Goal: Task Accomplishment & Management: Manage account settings

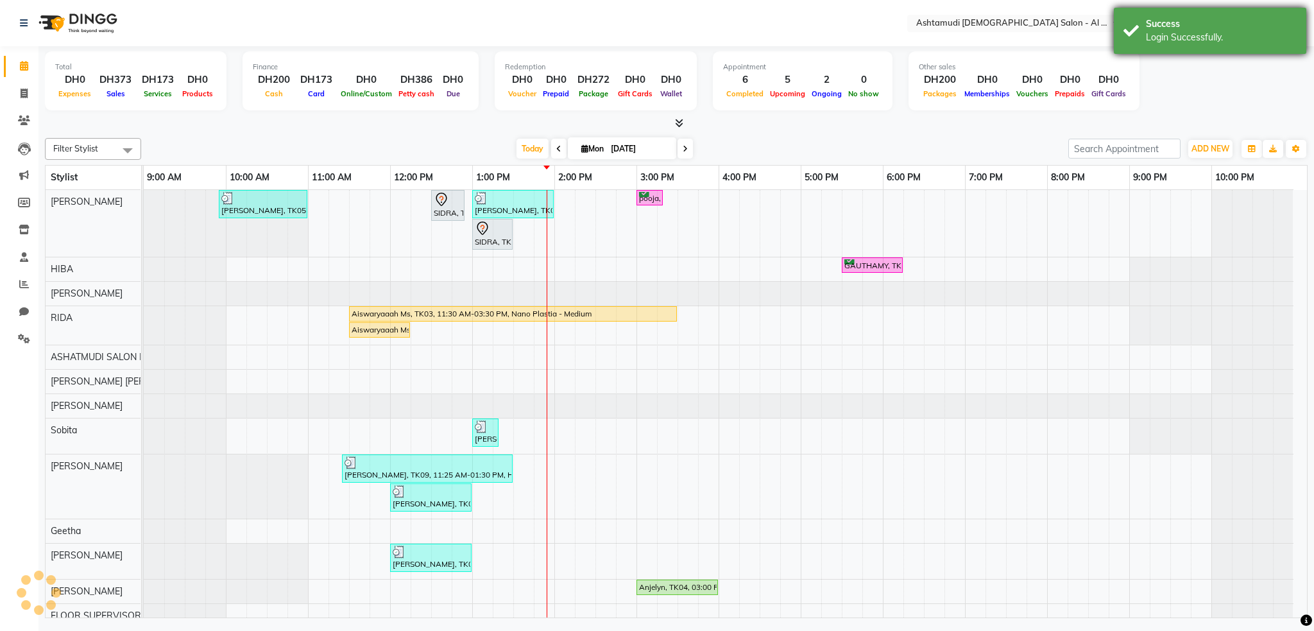
click at [1212, 35] on div "Login Successfully." at bounding box center [1221, 37] width 151 height 13
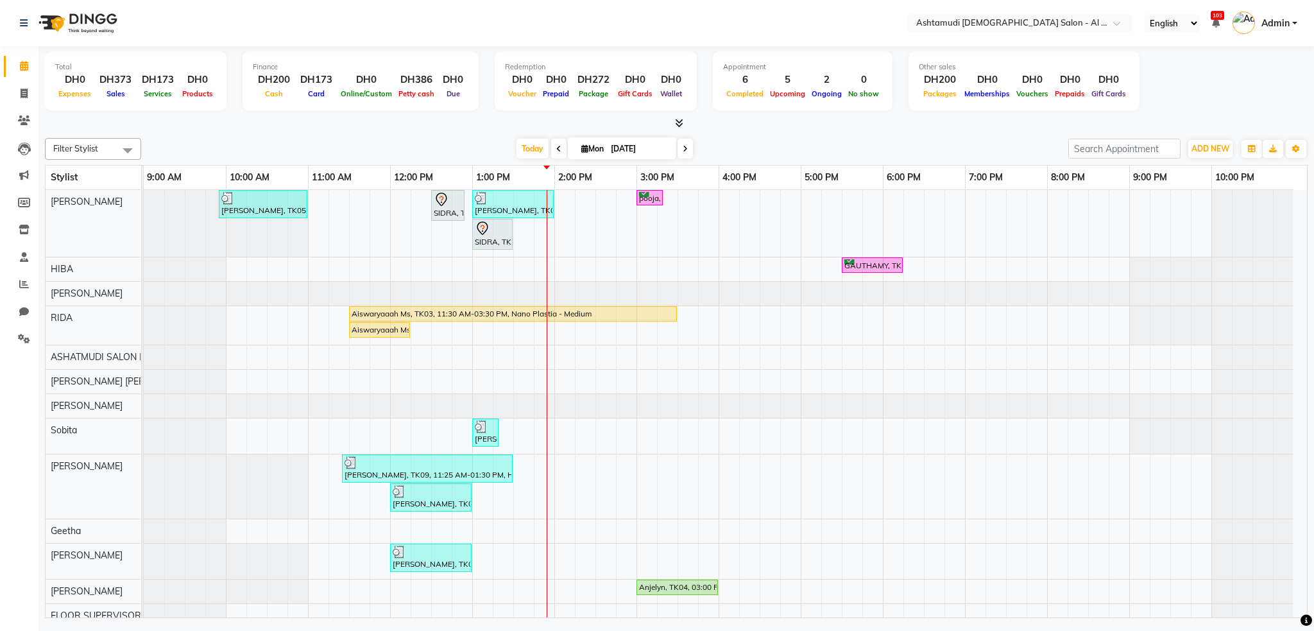
click at [581, 32] on nav "Select Location × Ashtamudi Ladies Salon - Al Karama, Burjuman -Dubai English E…" at bounding box center [657, 23] width 1314 height 46
click at [78, 26] on img at bounding box center [77, 23] width 88 height 36
click at [21, 65] on icon at bounding box center [24, 66] width 8 height 10
click at [78, 21] on img at bounding box center [77, 23] width 88 height 36
click at [24, 70] on icon at bounding box center [24, 66] width 8 height 10
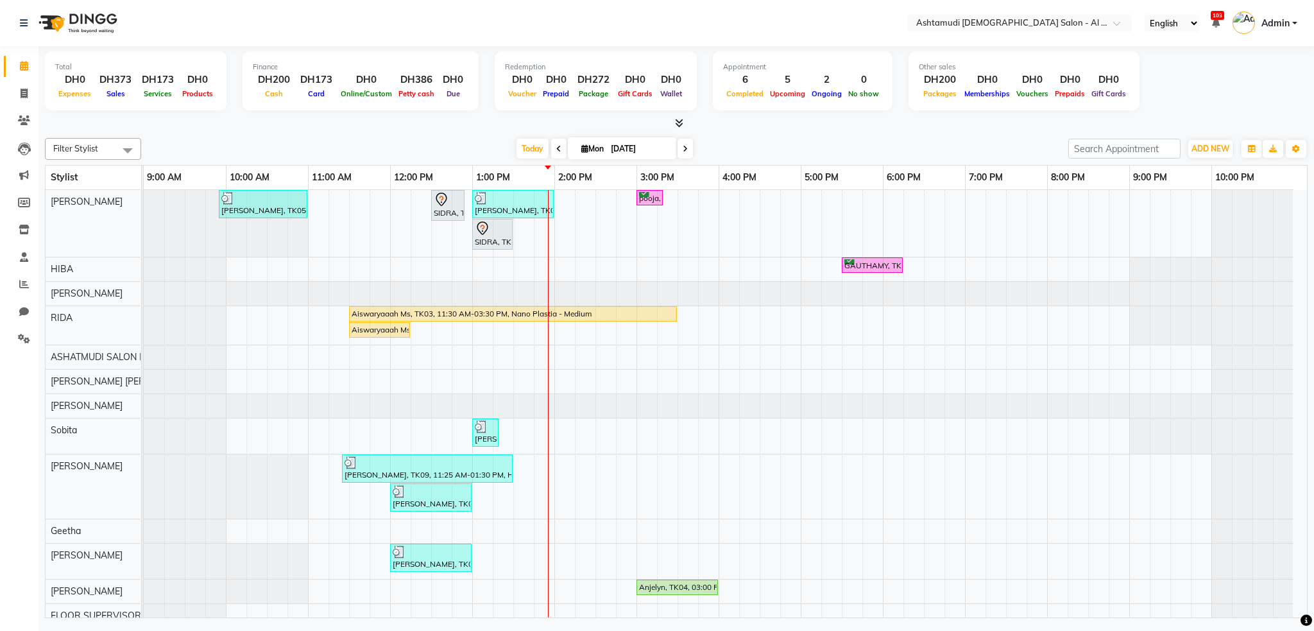
click at [106, 26] on img at bounding box center [77, 23] width 88 height 36
click at [1064, 24] on input "text" at bounding box center [1007, 24] width 186 height 13
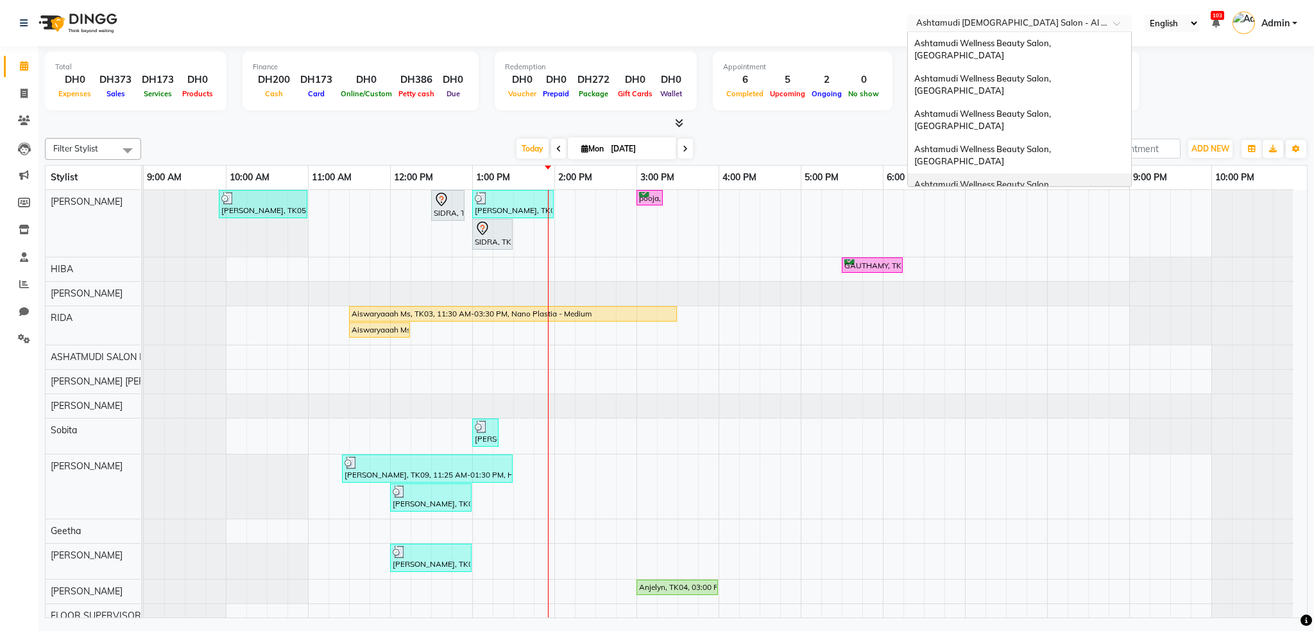
click at [711, 31] on nav "Select Location × Ashtamudi Ladies Salon - Al Karama, Burjuman -Dubai Ashtamudi…" at bounding box center [657, 23] width 1314 height 46
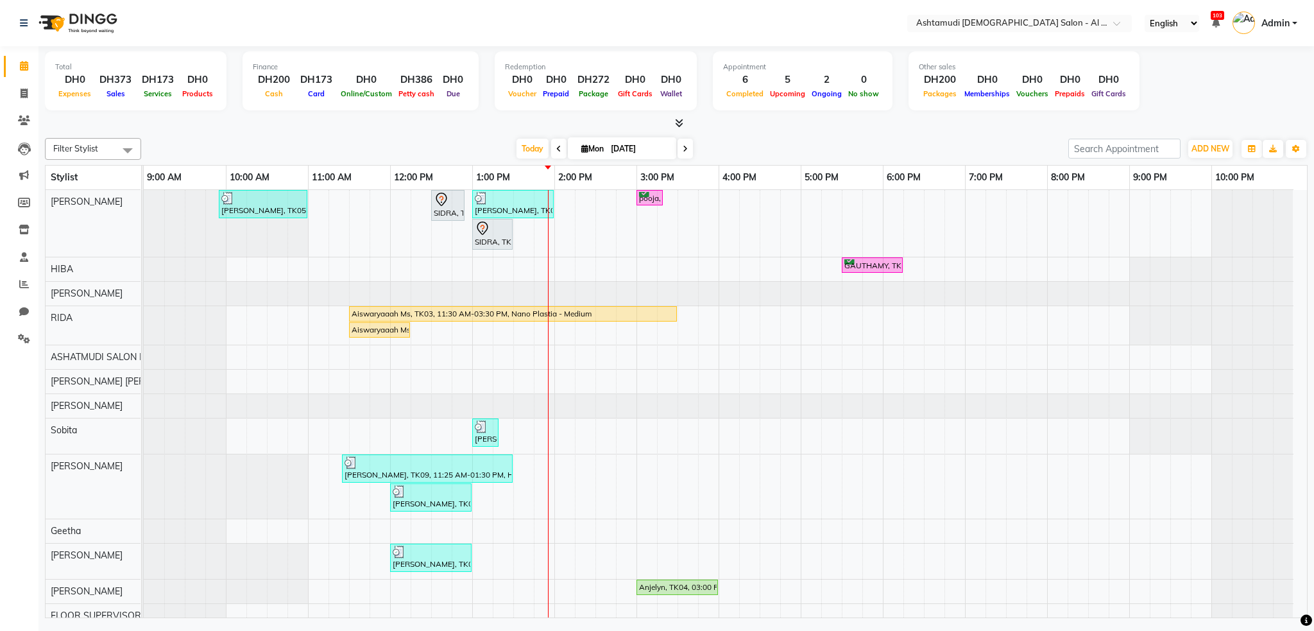
click at [1280, 21] on span "Admin" at bounding box center [1276, 23] width 28 height 13
click at [1065, 18] on input "text" at bounding box center [1007, 24] width 186 height 13
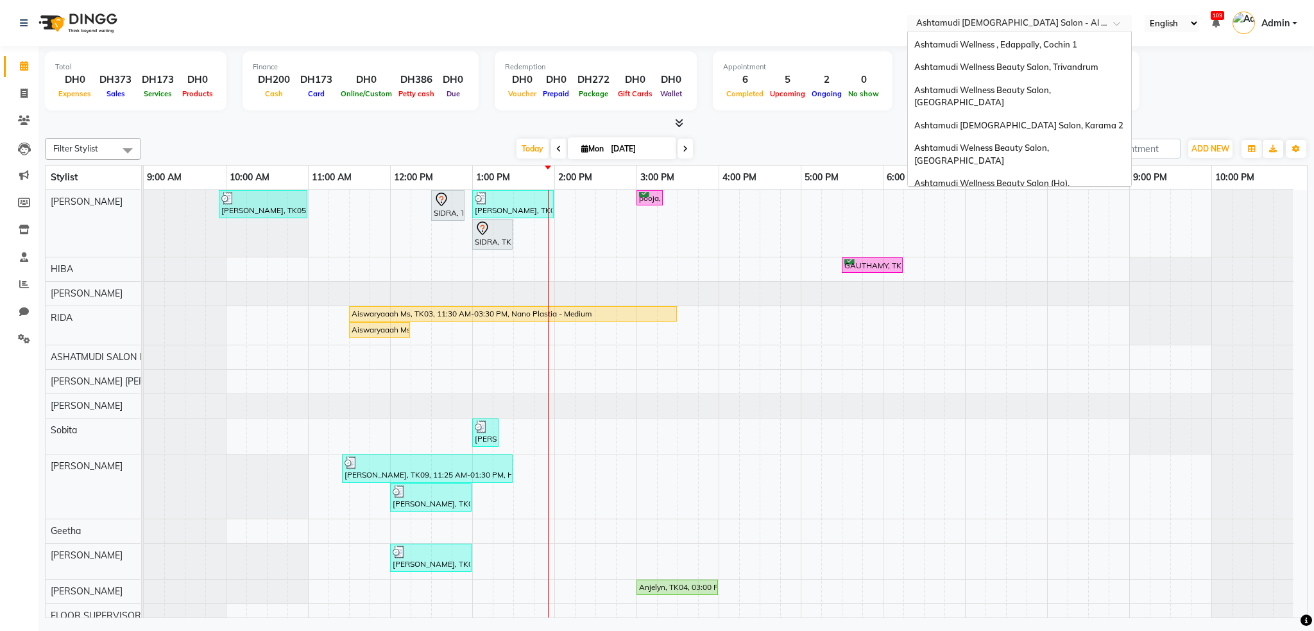
scroll to position [171, 0]
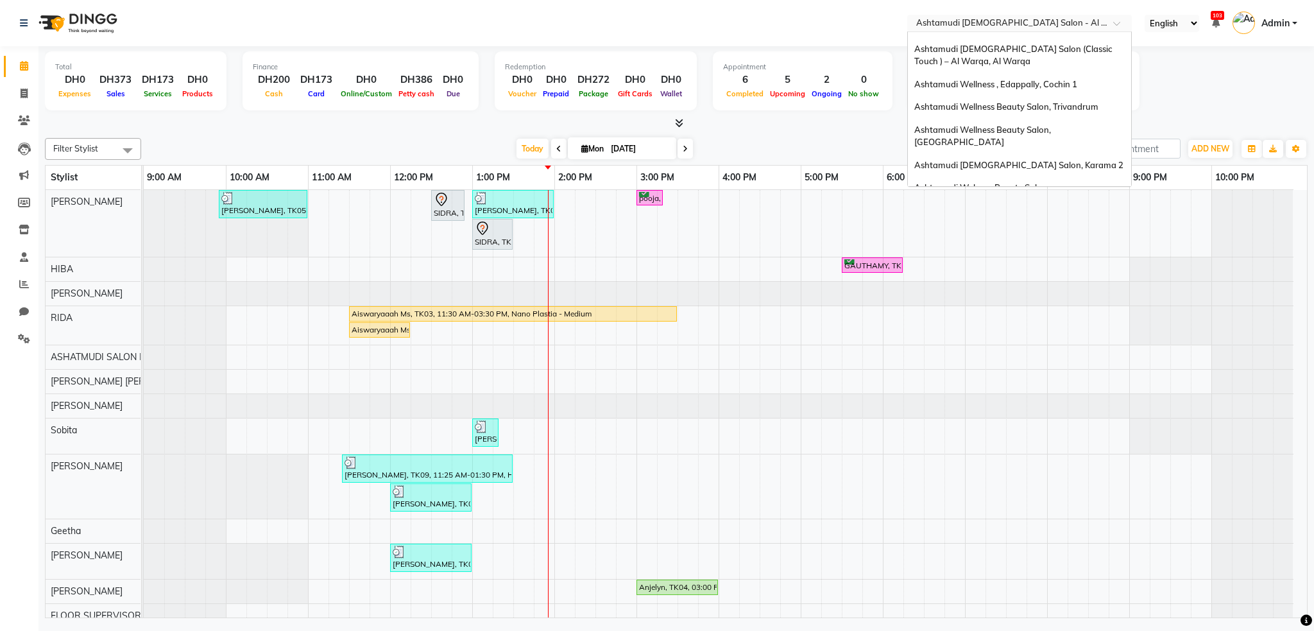
click at [1060, 218] on span "Ashtamudi Wellness Beauty Salon (Ho), [GEOGRAPHIC_DATA]" at bounding box center [992, 229] width 157 height 23
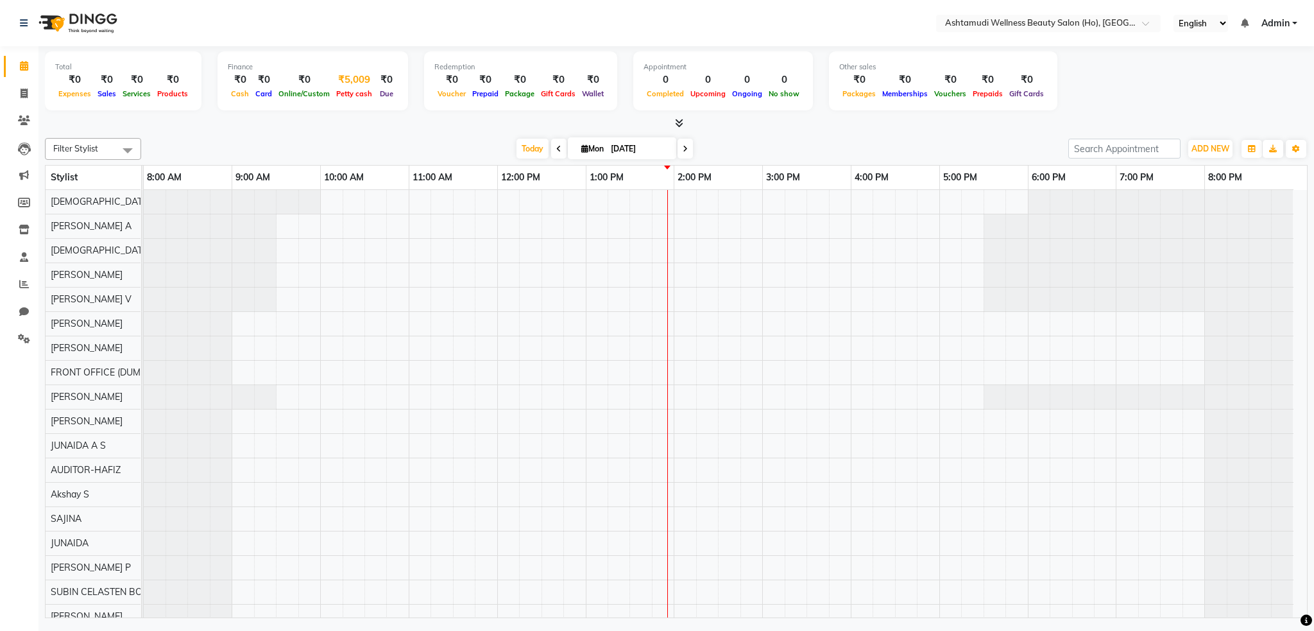
click at [360, 93] on span "Petty cash" at bounding box center [354, 93] width 42 height 9
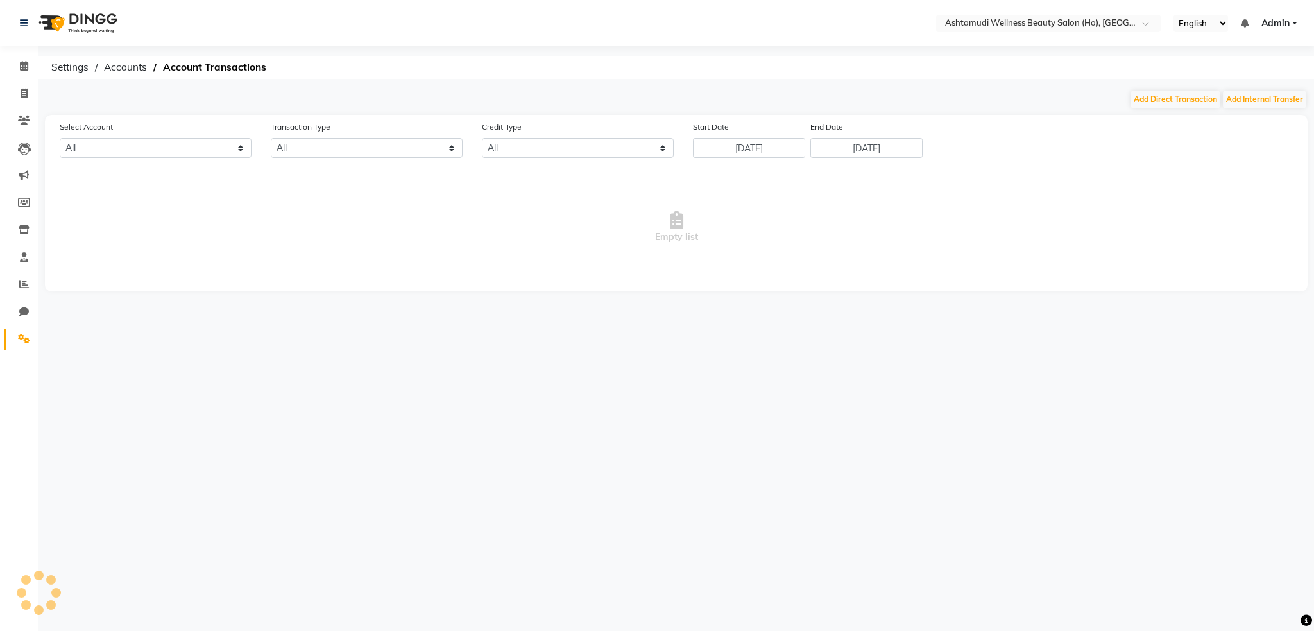
select select "3368"
click at [31, 221] on link "Inventory" at bounding box center [19, 229] width 31 height 21
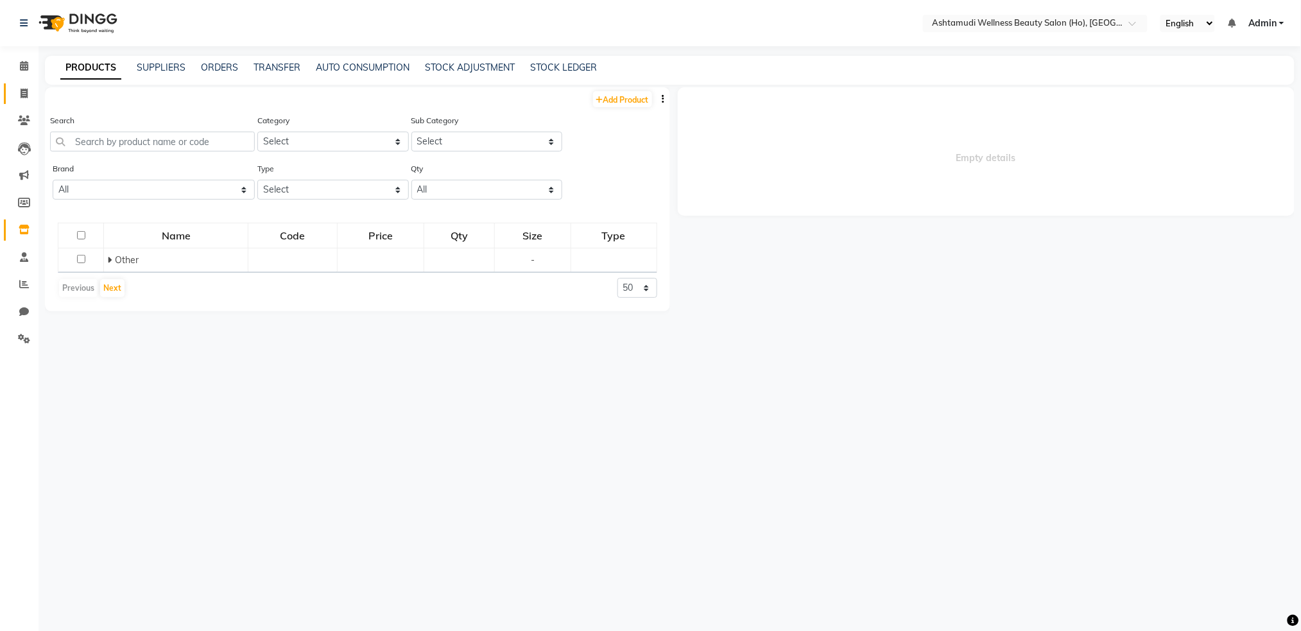
click at [26, 93] on icon at bounding box center [24, 94] width 7 height 10
select select "service"
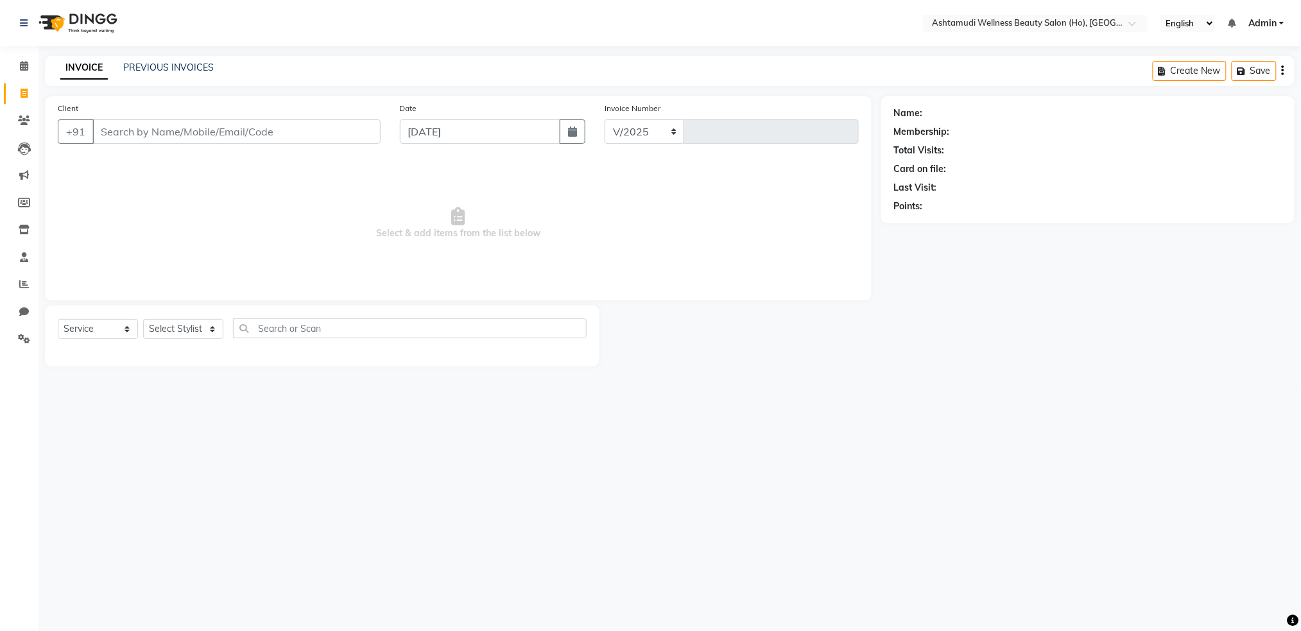
select select "4548"
type input "0047"
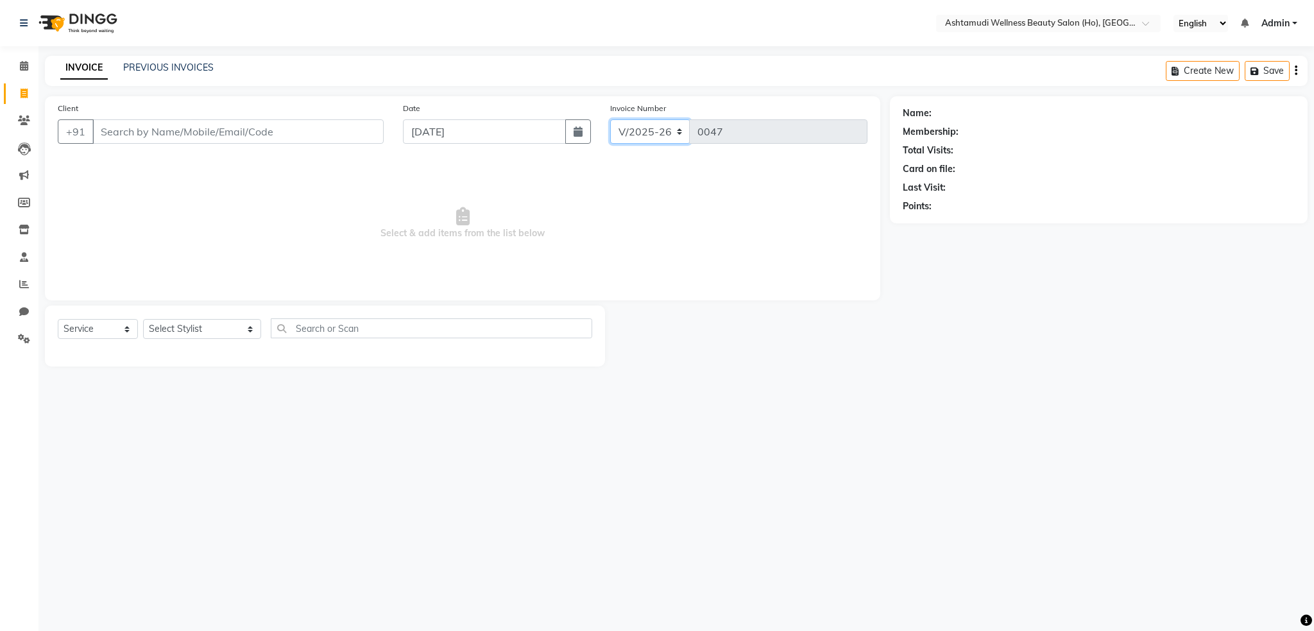
click at [675, 141] on select "V/2025 V/2025-26" at bounding box center [650, 131] width 80 height 24
click at [775, 198] on span "Select & add items from the list below" at bounding box center [463, 223] width 810 height 128
click at [577, 135] on icon "button" at bounding box center [578, 131] width 9 height 10
select select "9"
select select "2025"
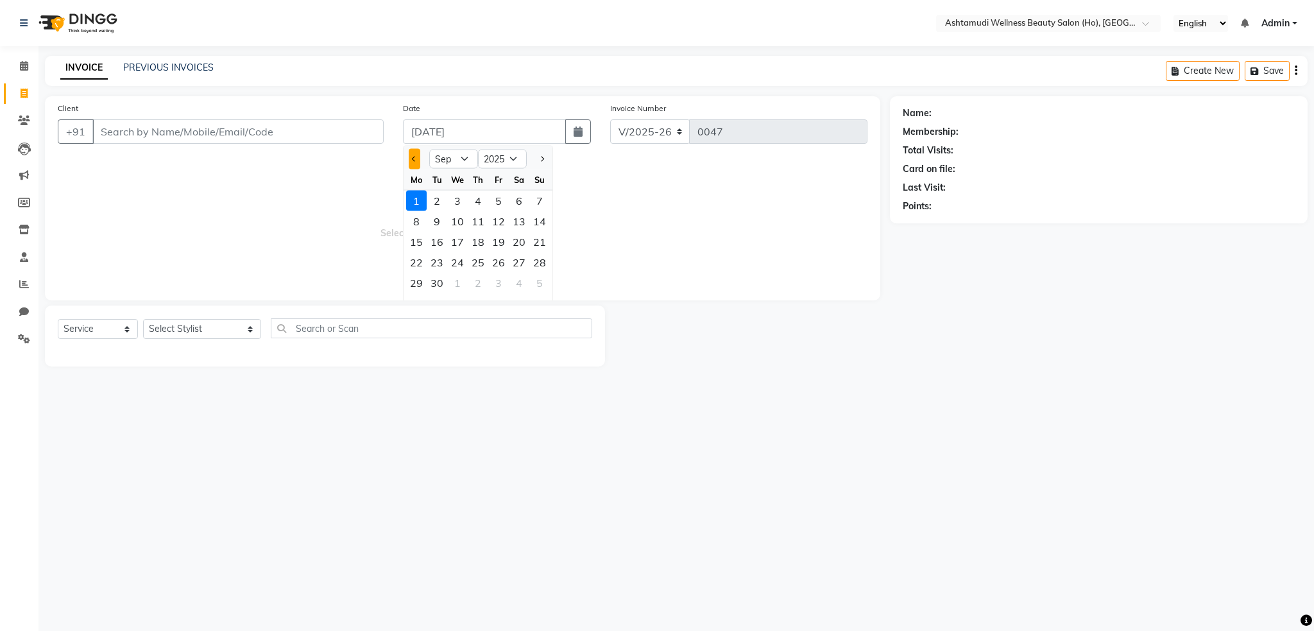
click at [412, 159] on button "Previous month" at bounding box center [414, 159] width 11 height 21
select select "7"
click at [791, 364] on div at bounding box center [747, 335] width 285 height 61
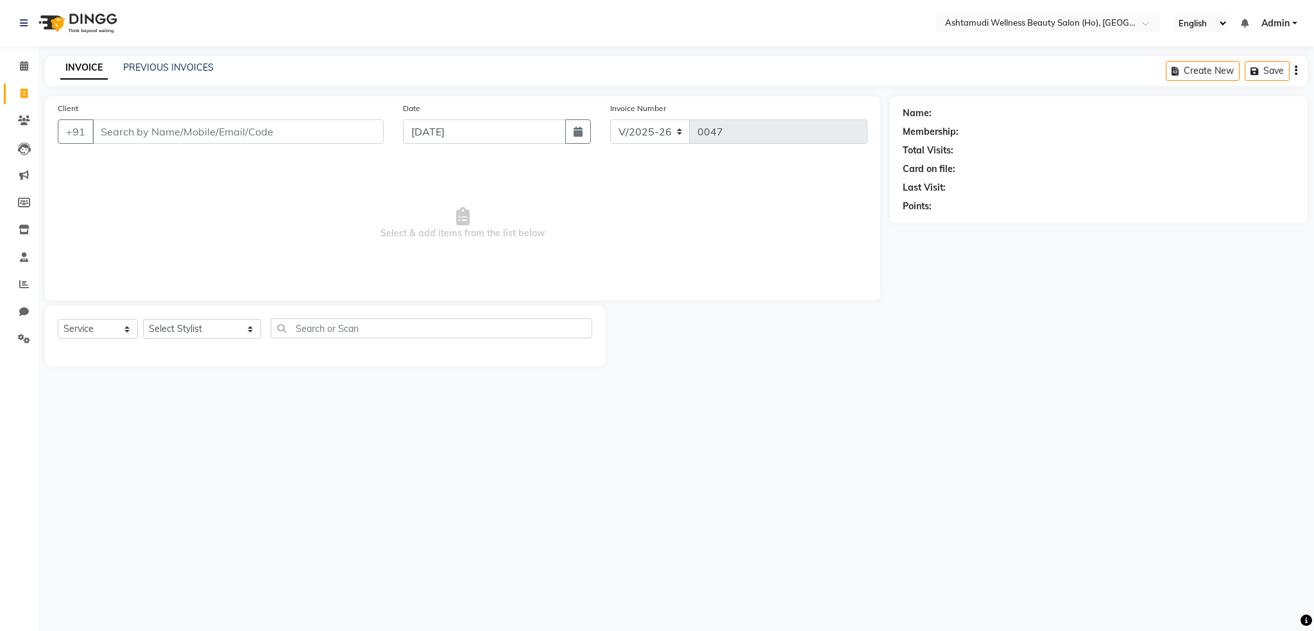
click at [658, 422] on div "Select Location × Ashtamudi Wellness Beauty Salon (Ho), Kottiyam English ENGLIS…" at bounding box center [657, 315] width 1314 height 631
click at [16, 283] on span at bounding box center [24, 284] width 22 height 15
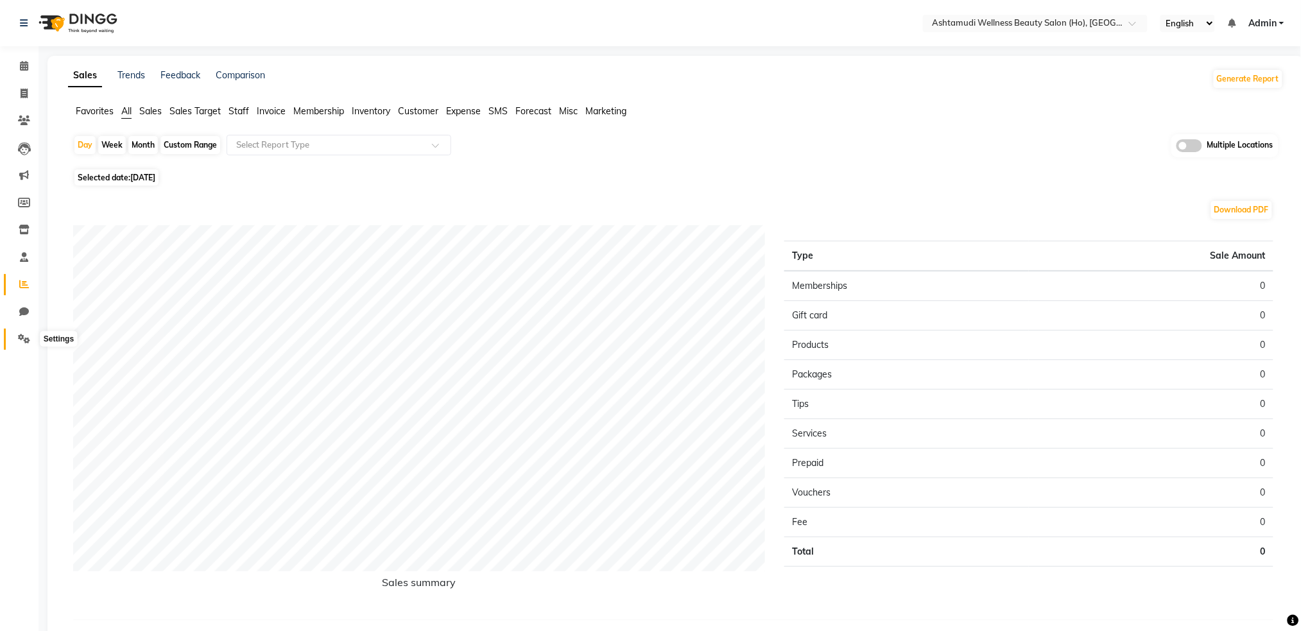
click at [24, 339] on icon at bounding box center [24, 339] width 12 height 10
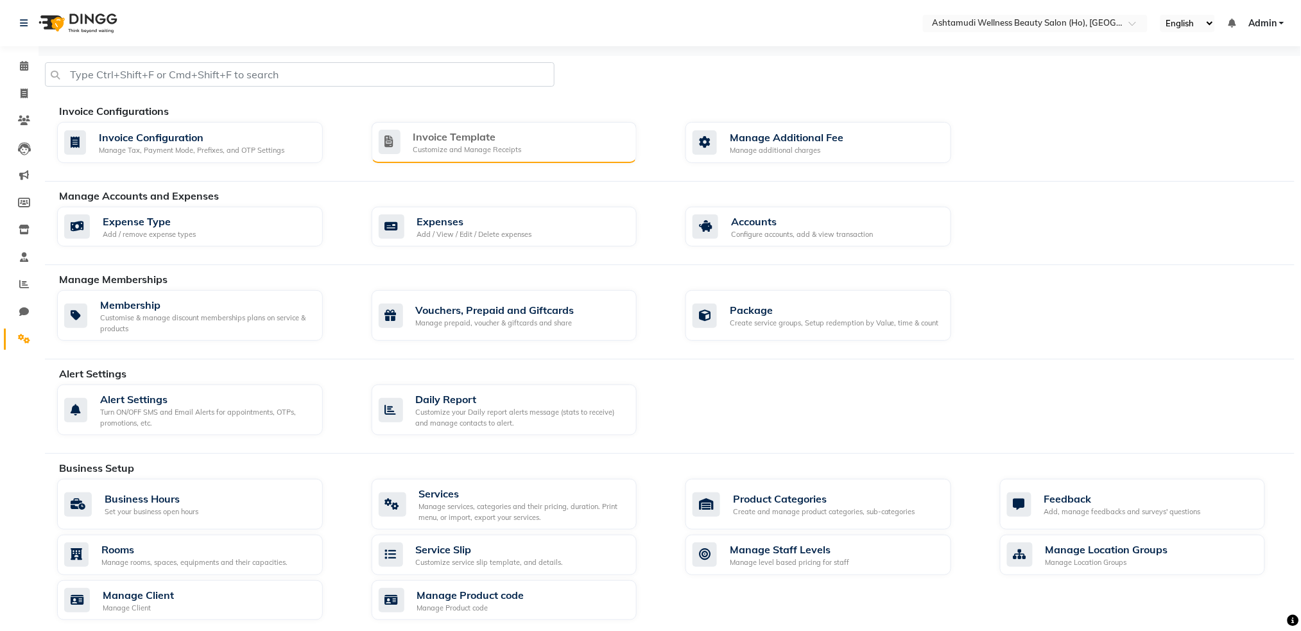
click at [474, 146] on div "Customize and Manage Receipts" at bounding box center [467, 149] width 108 height 11
click at [218, 144] on div "Manage Tax, Payment Mode, Prefixes, and OTP Settings" at bounding box center [191, 149] width 185 height 11
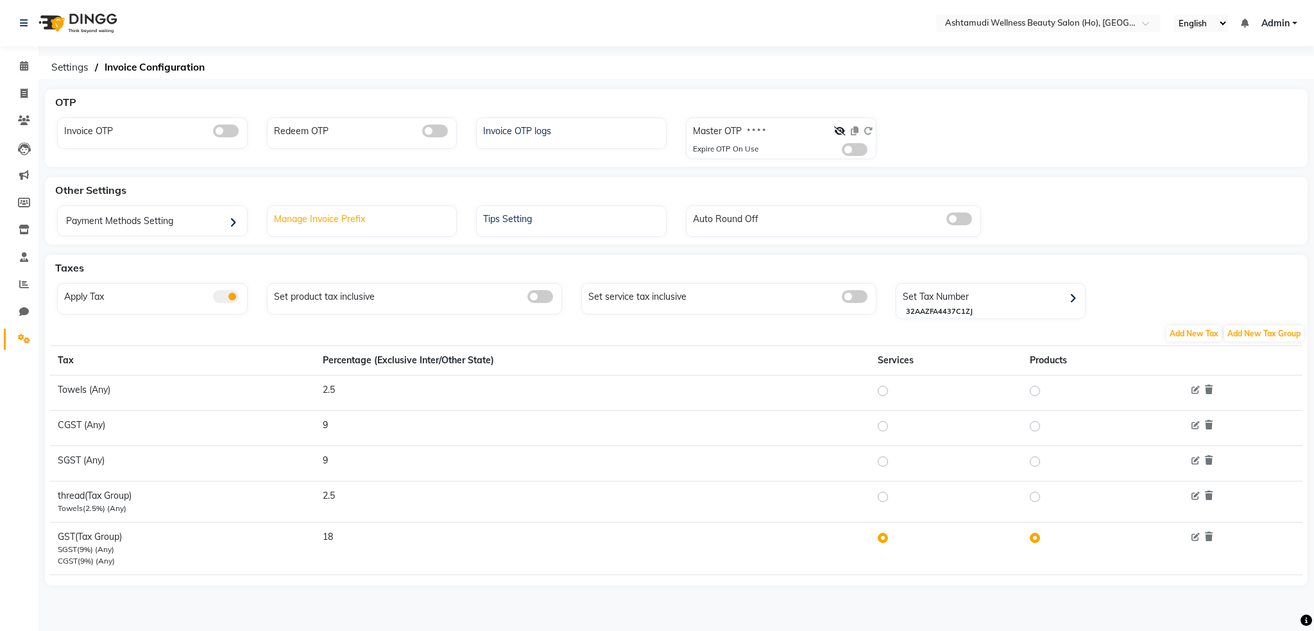
click at [370, 222] on div "Manage Invoice Prefix" at bounding box center [364, 217] width 186 height 17
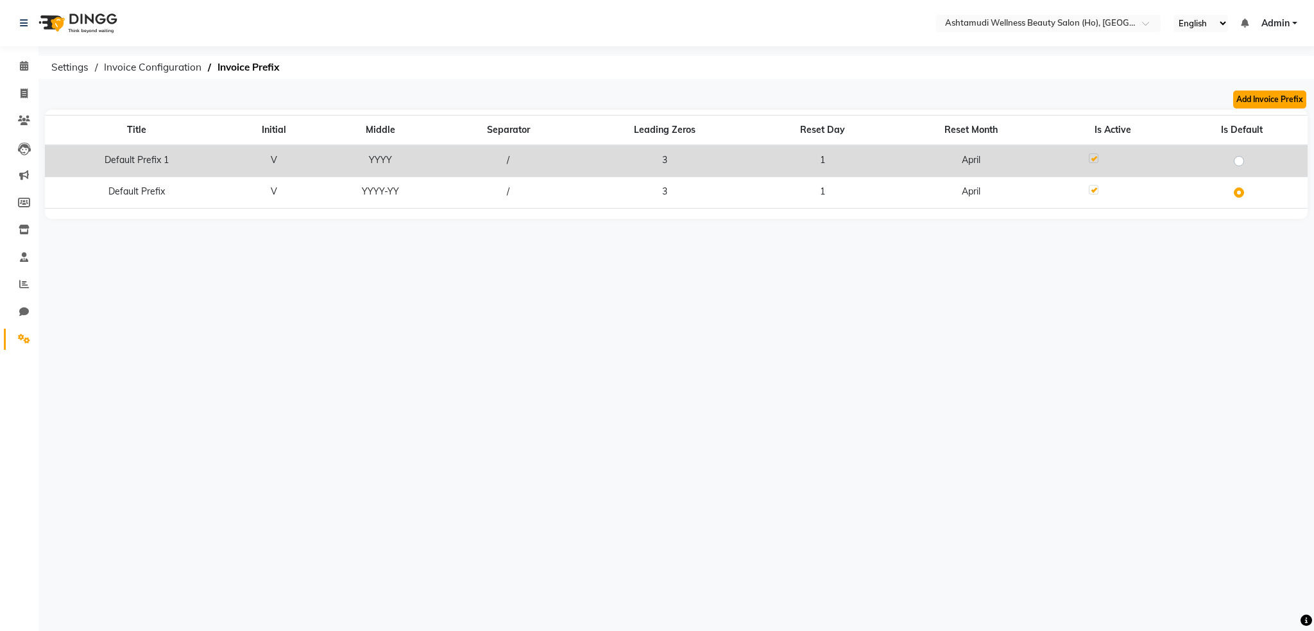
click at [1263, 102] on button "Add Invoice Prefix" at bounding box center [1269, 99] width 73 height 18
select select "YYYY-YY"
select select "04"
select select "3"
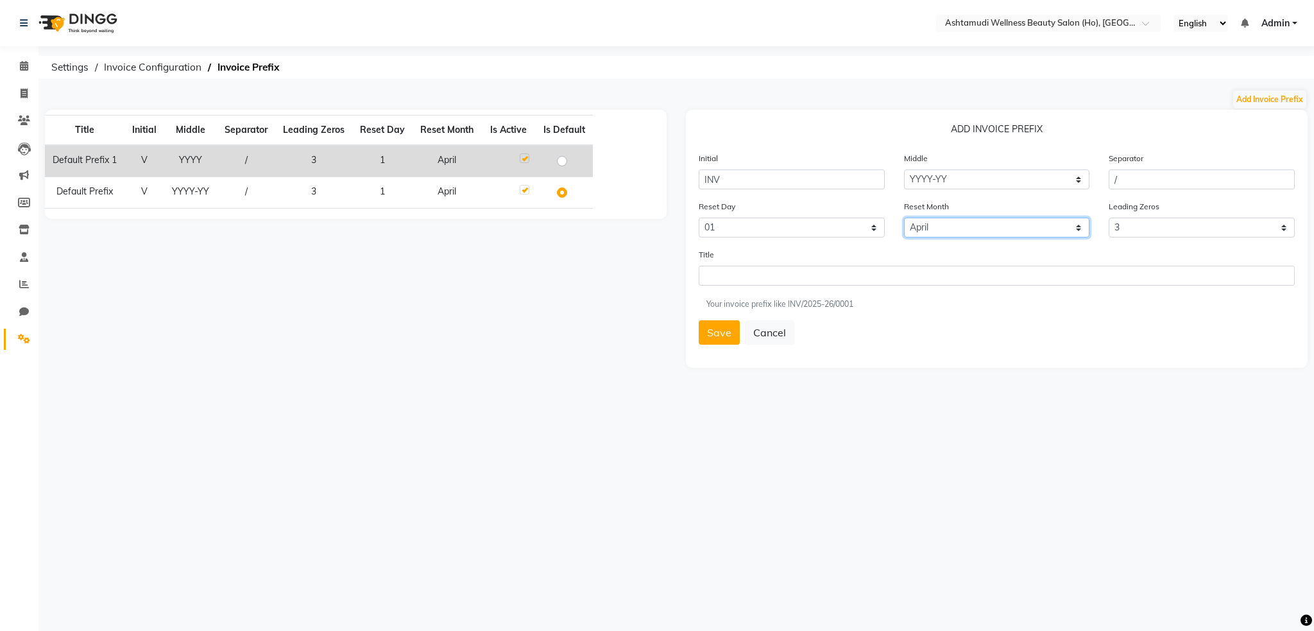
click at [943, 230] on select "January February March April May June July August September October November De…" at bounding box center [997, 228] width 186 height 20
select select "07"
click at [904, 218] on select "January February March April May June July August September October November De…" at bounding box center [997, 228] width 186 height 20
click at [1123, 184] on input "/" at bounding box center [1202, 179] width 186 height 20
type input "/"
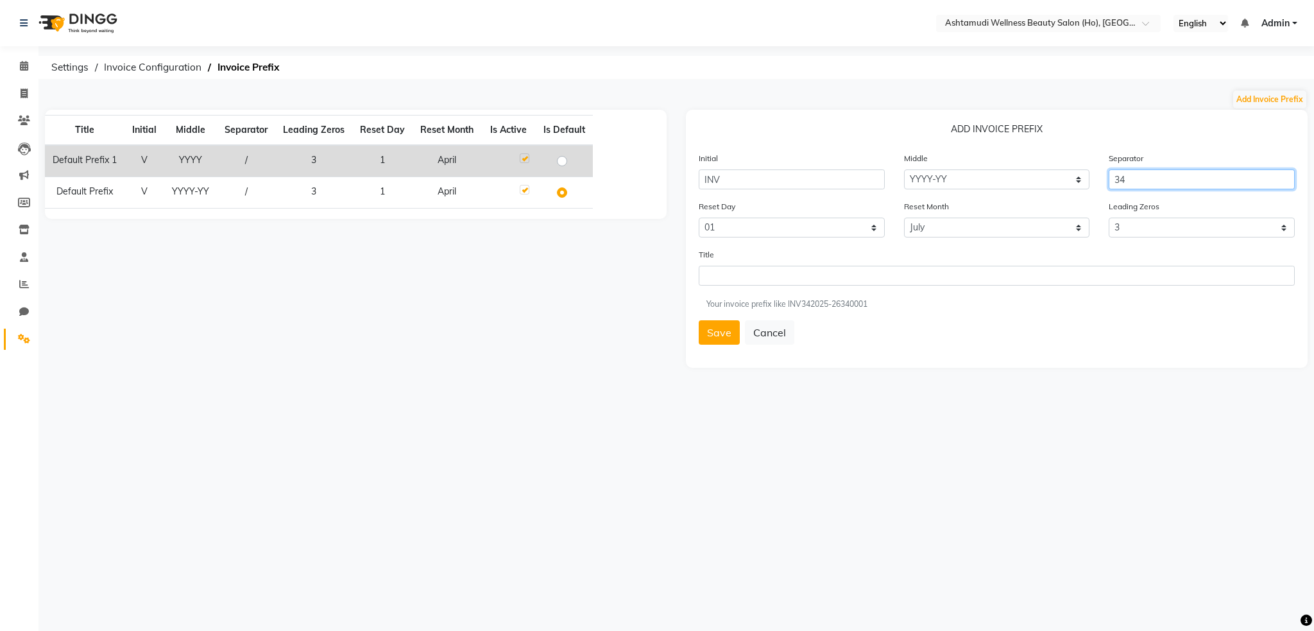
type input "3"
click at [23, 96] on icon at bounding box center [24, 94] width 7 height 10
select select "service"
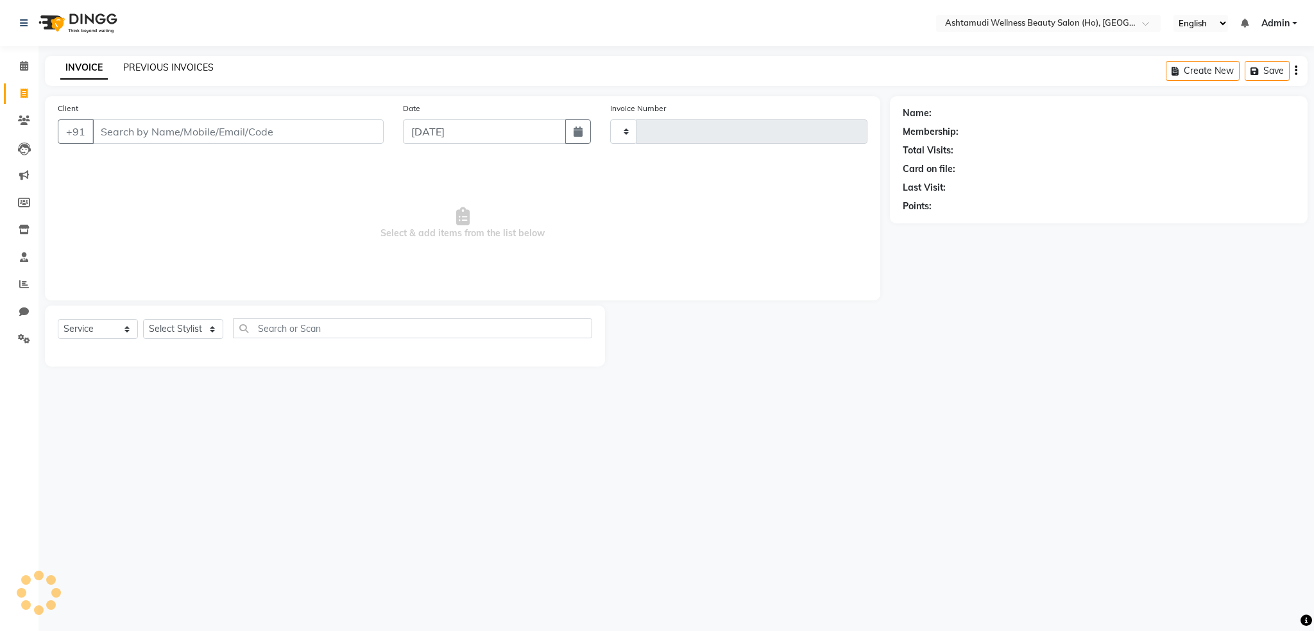
type input "0047"
select select "4548"
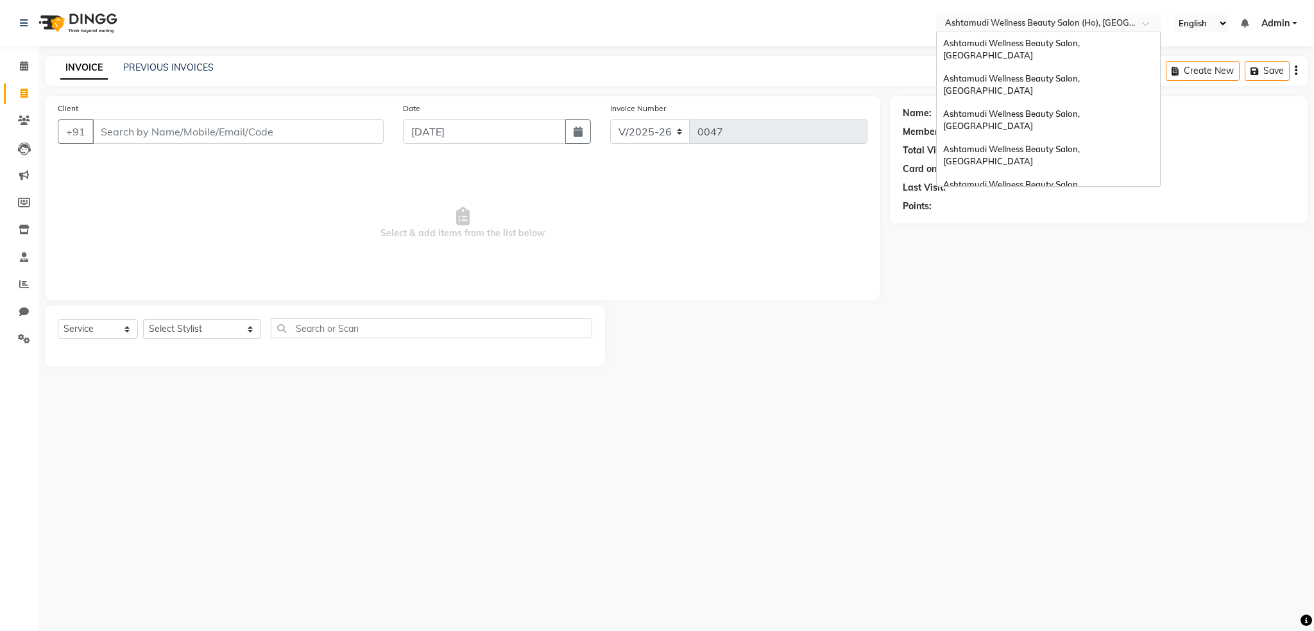
click at [1054, 28] on input "text" at bounding box center [1036, 24] width 186 height 13
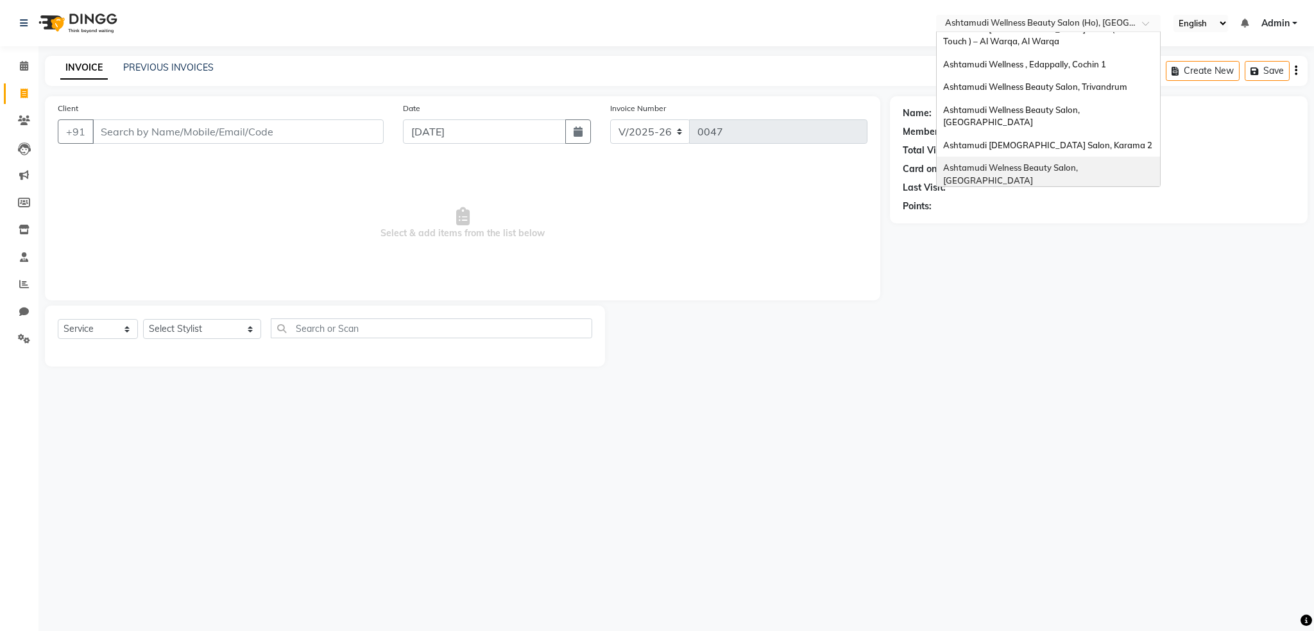
click at [1080, 162] on span "Ashtamudi Welness Beauty Salon, [GEOGRAPHIC_DATA]" at bounding box center [1011, 173] width 137 height 23
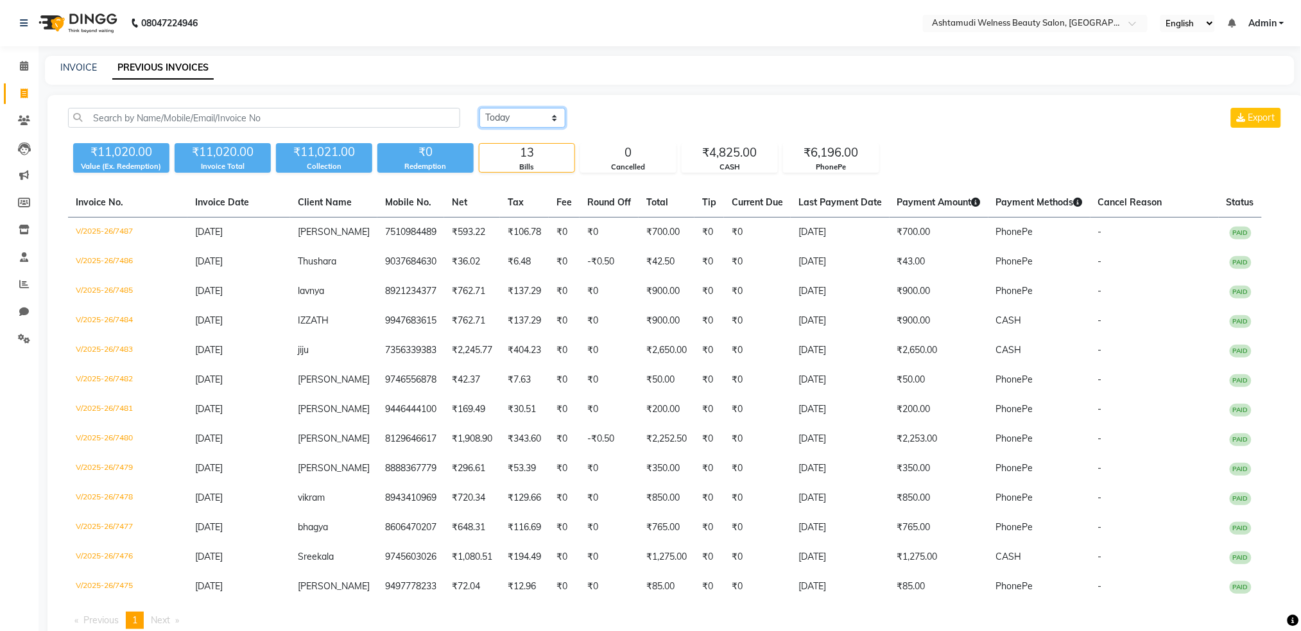
click at [536, 119] on select "[DATE] [DATE] Custom Range" at bounding box center [522, 118] width 86 height 20
select select "range"
click at [479, 108] on select "[DATE] [DATE] Custom Range" at bounding box center [522, 118] width 86 height 20
click at [600, 118] on input "[DATE]" at bounding box center [627, 118] width 90 height 18
select select "9"
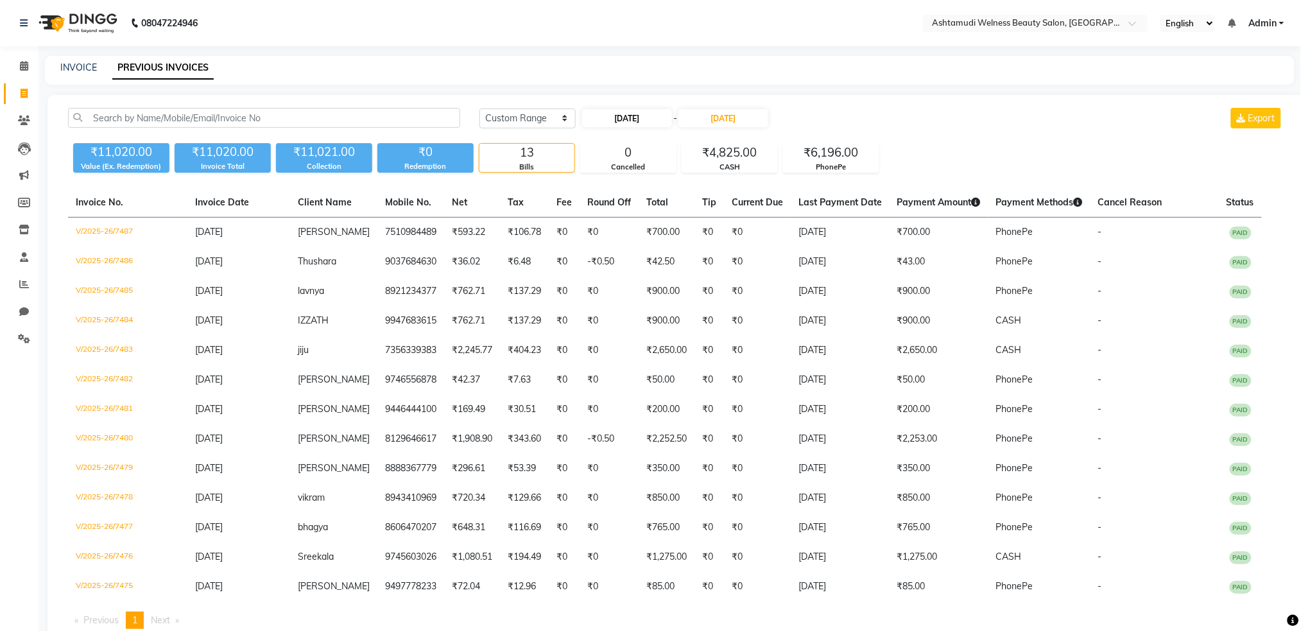
select select "2025"
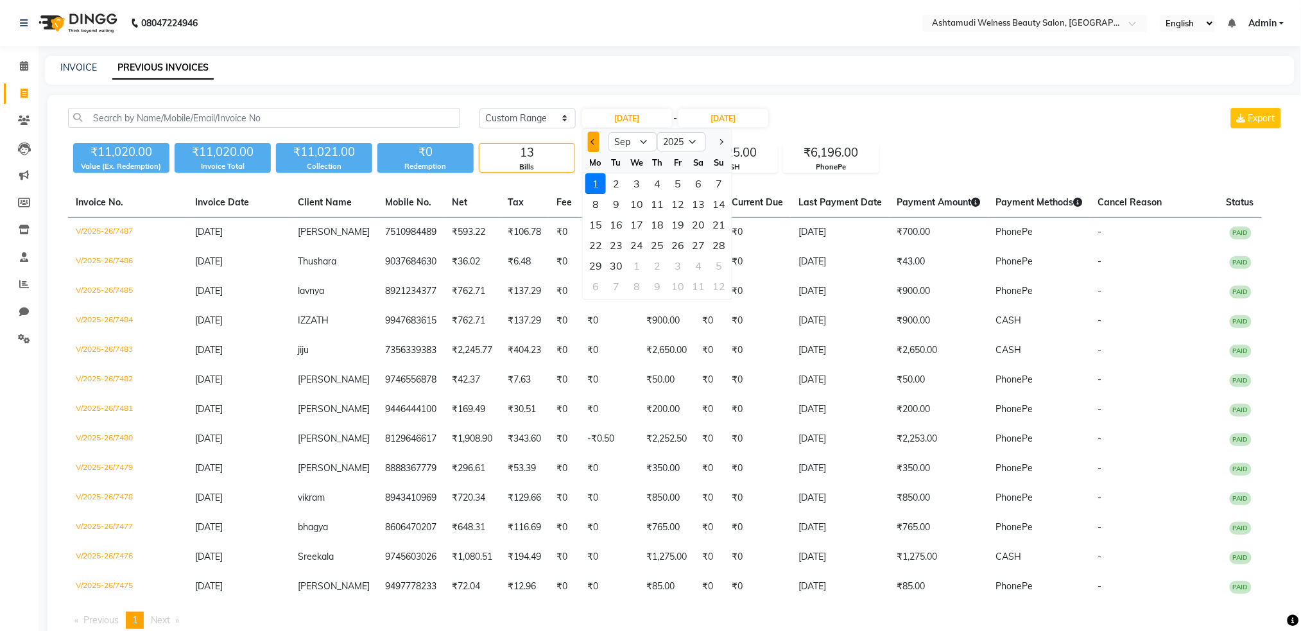
click at [592, 141] on span "Previous month" at bounding box center [593, 141] width 5 height 5
click at [723, 142] on span "Next month" at bounding box center [720, 141] width 5 height 5
select select "7"
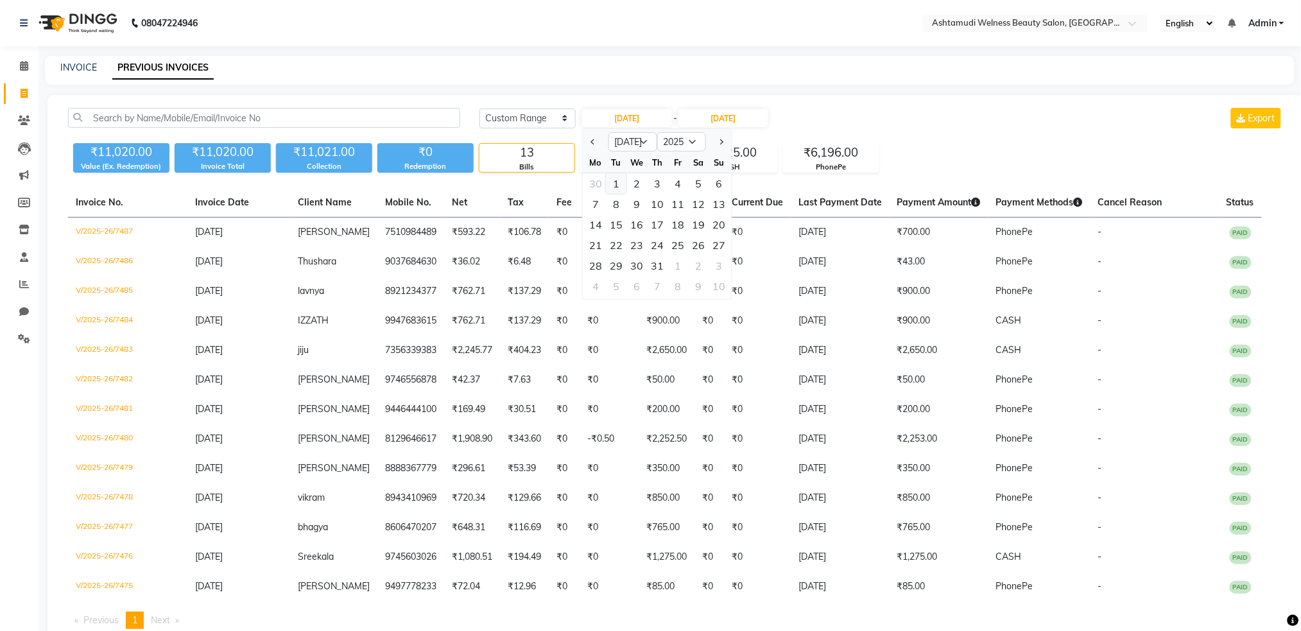
click at [617, 183] on div "1" at bounding box center [616, 183] width 21 height 21
type input "[DATE]"
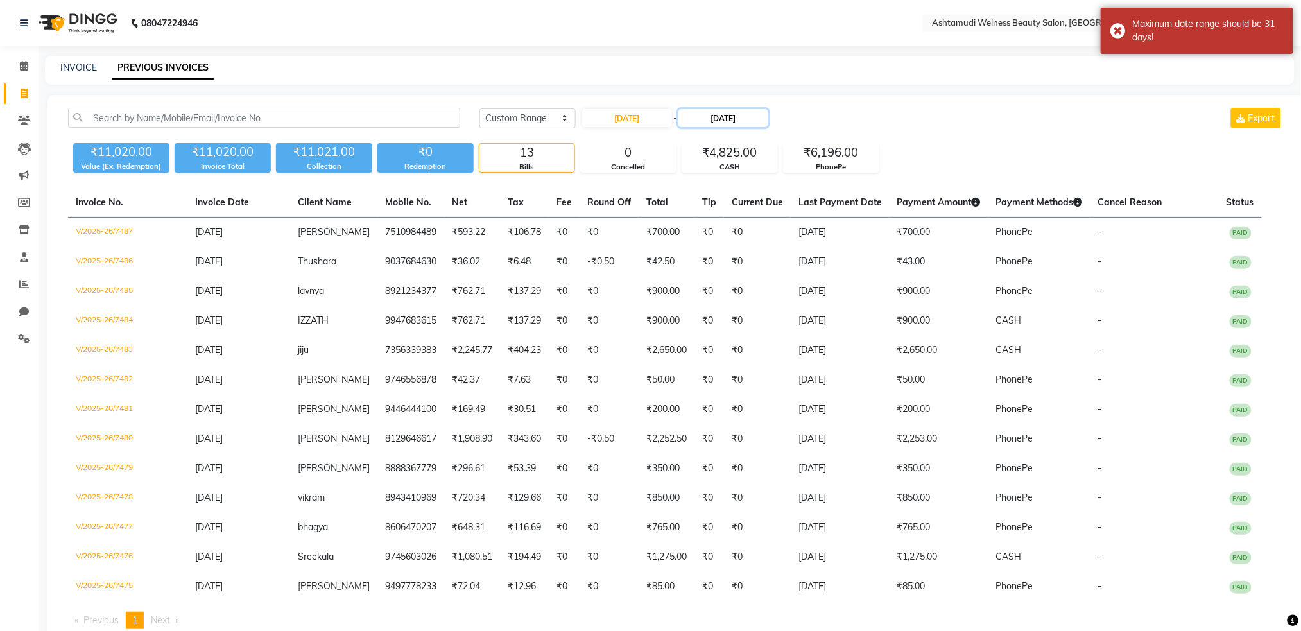
click at [740, 119] on input "[DATE]" at bounding box center [723, 118] width 90 height 18
select select "9"
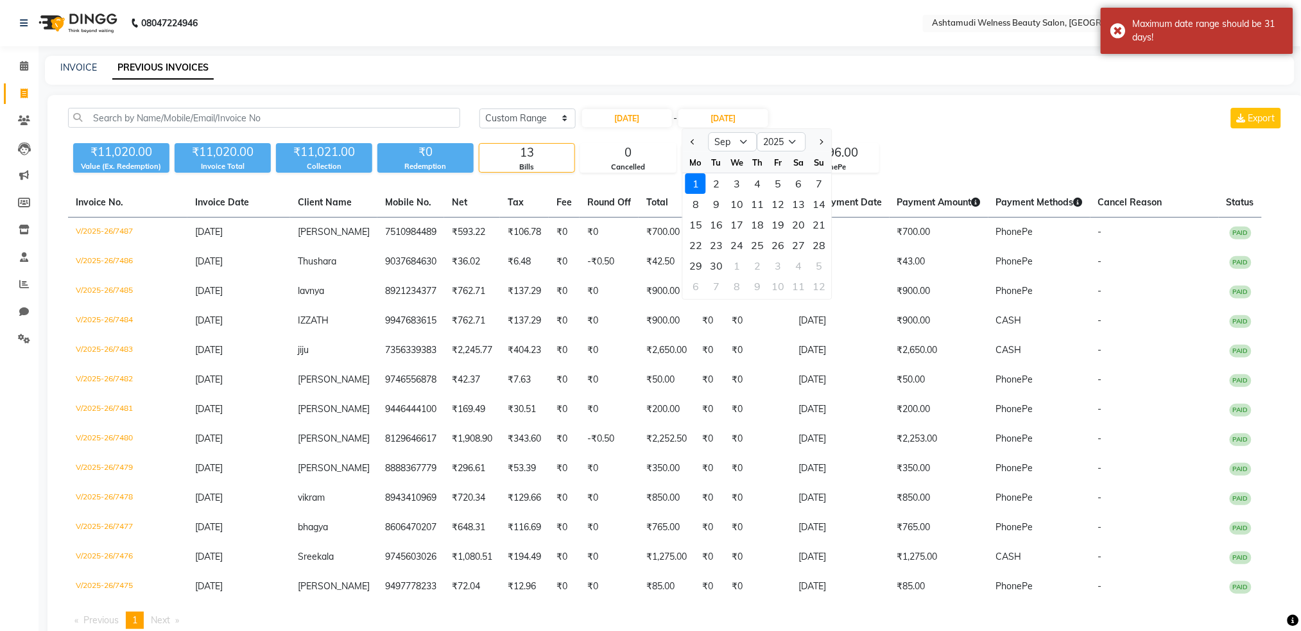
click at [705, 185] on div "1" at bounding box center [695, 183] width 21 height 21
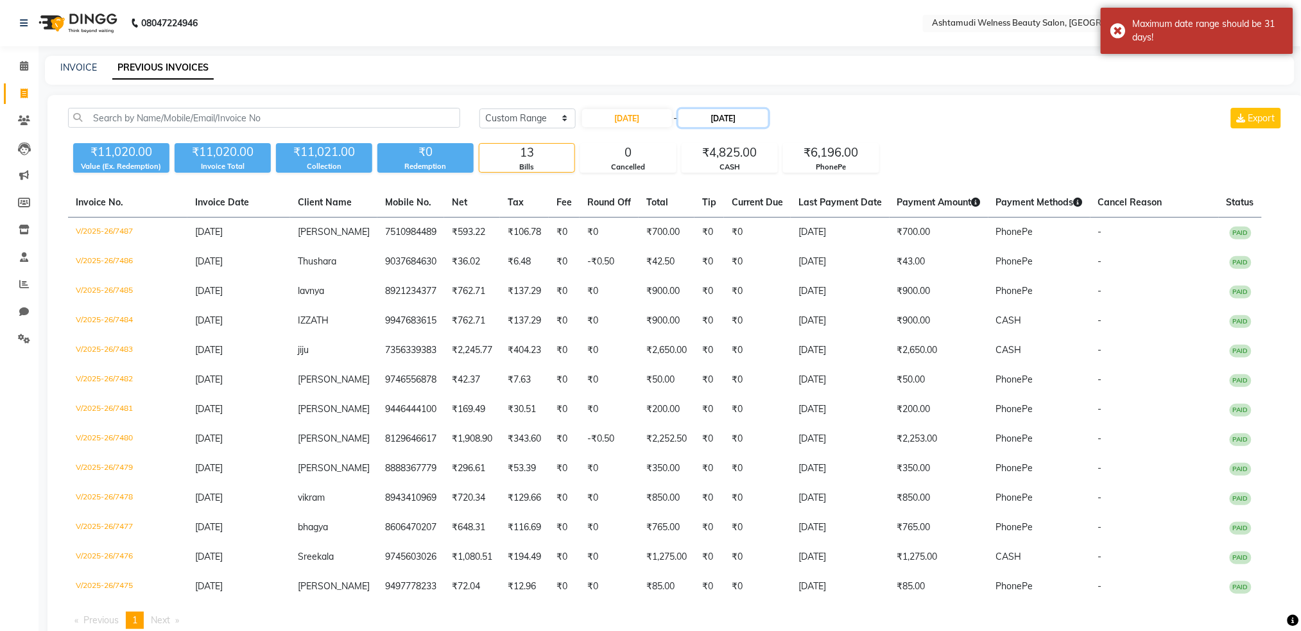
click at [732, 117] on input "[DATE]" at bounding box center [723, 118] width 90 height 18
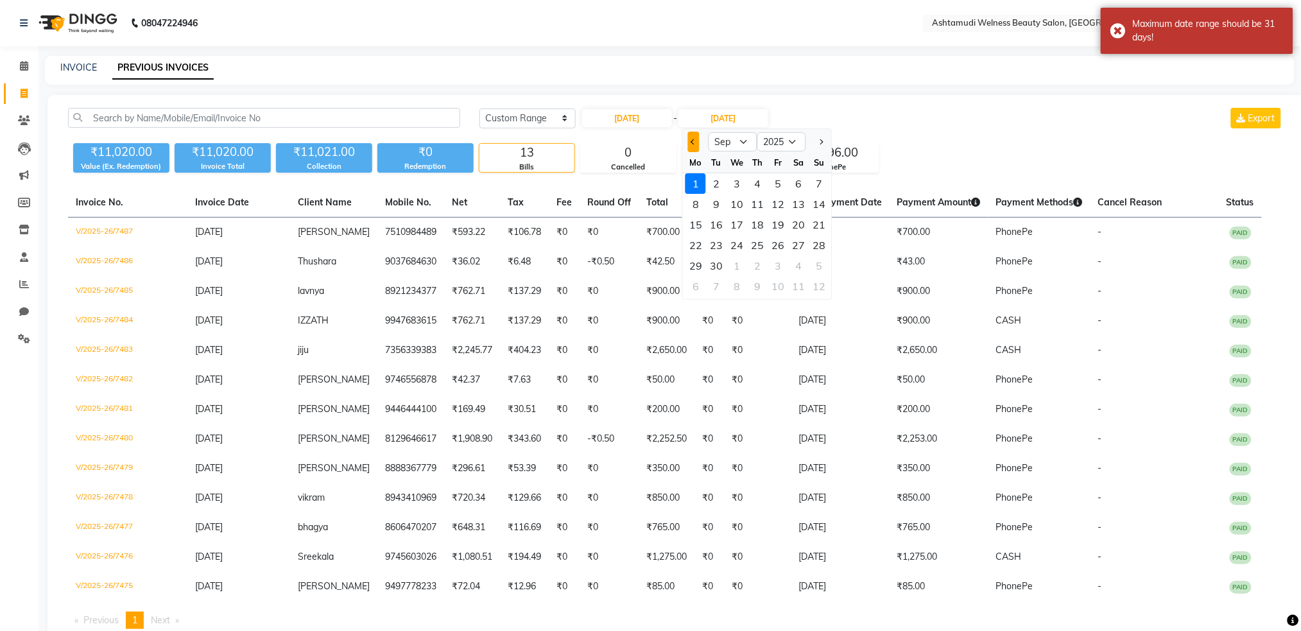
click at [695, 141] on span "Previous month" at bounding box center [693, 141] width 5 height 5
select select "7"
click at [717, 186] on div "1" at bounding box center [716, 183] width 21 height 21
type input "01-07-2025"
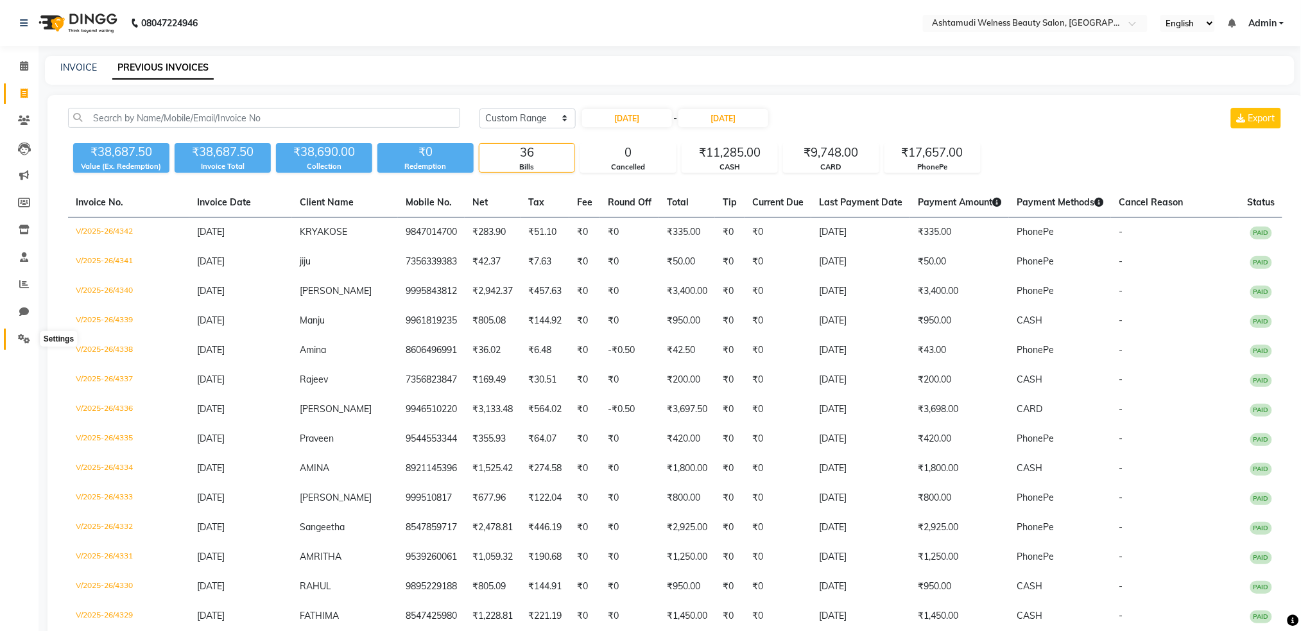
click at [18, 339] on icon at bounding box center [24, 339] width 12 height 10
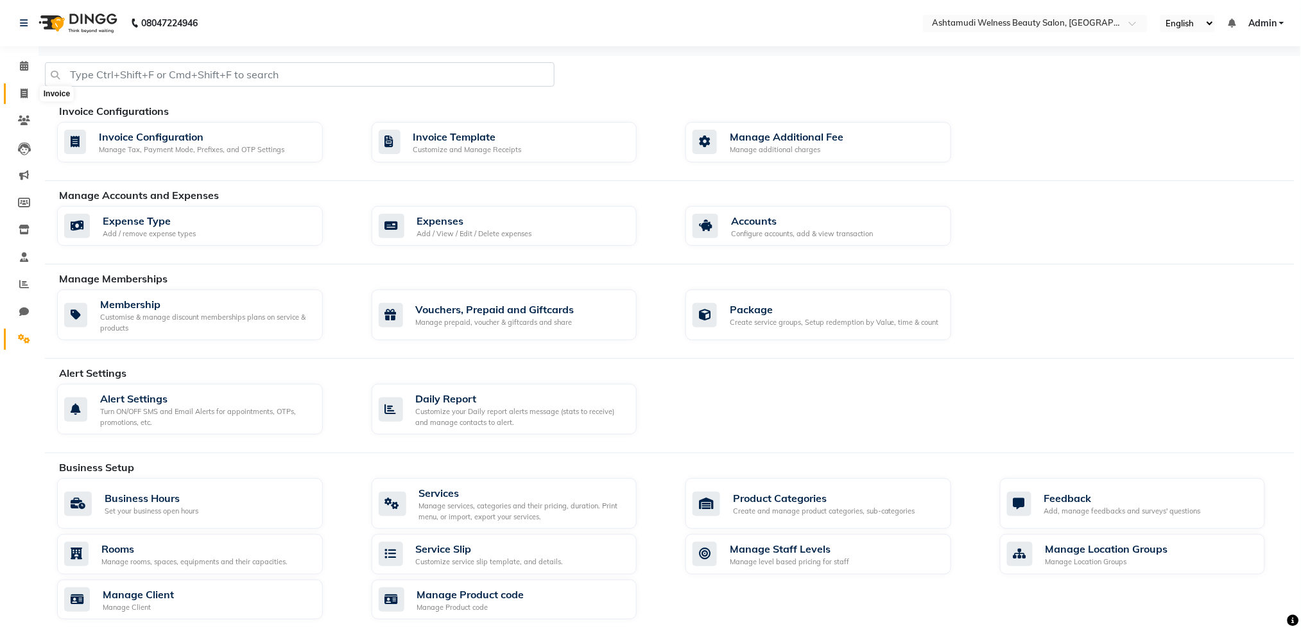
click at [23, 92] on icon at bounding box center [24, 94] width 7 height 10
select select "service"
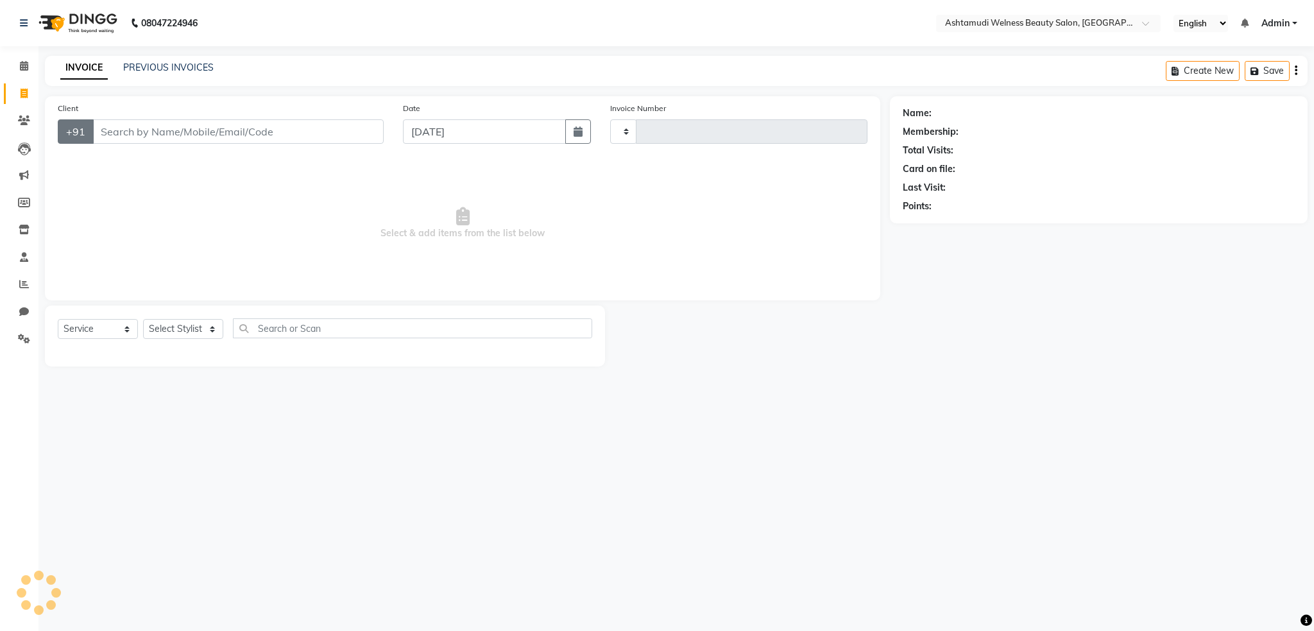
type input "7488"
select select "4529"
click at [173, 63] on link "PREVIOUS INVOICES" at bounding box center [168, 68] width 90 height 12
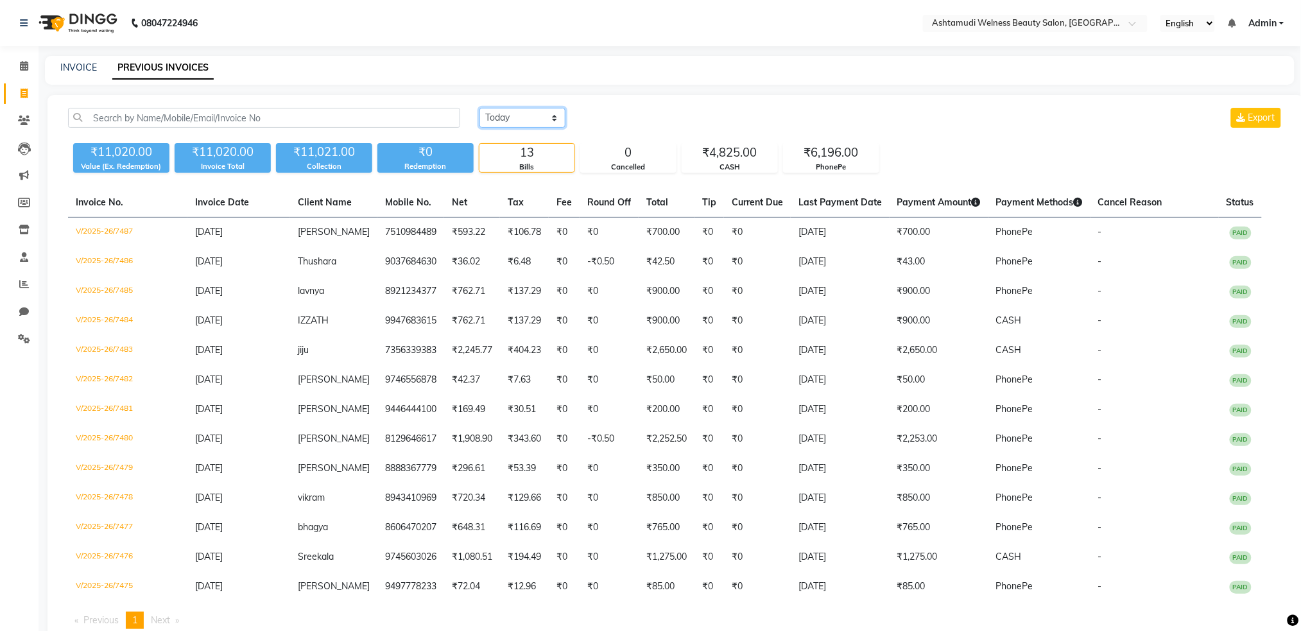
click at [527, 124] on select "Today Yesterday Custom Range" at bounding box center [522, 118] width 86 height 20
select select "range"
click at [479, 108] on select "Today Yesterday Custom Range" at bounding box center [522, 118] width 86 height 20
click at [627, 116] on input "[DATE]" at bounding box center [627, 118] width 90 height 18
select select "9"
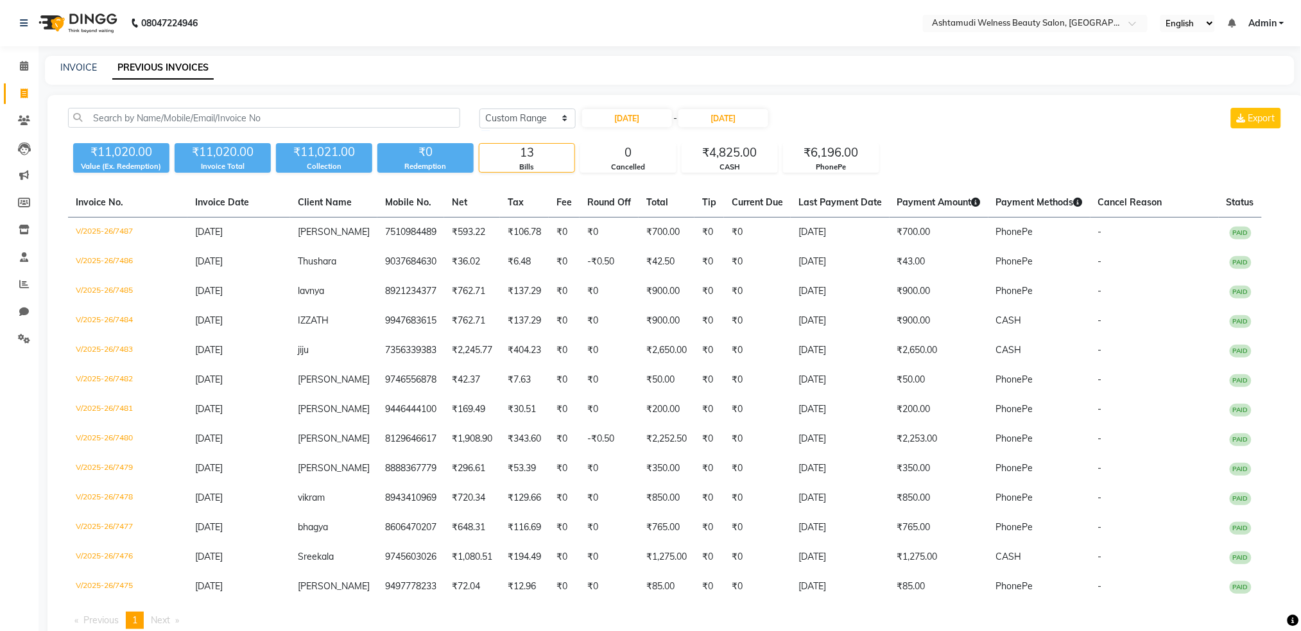
select select "2025"
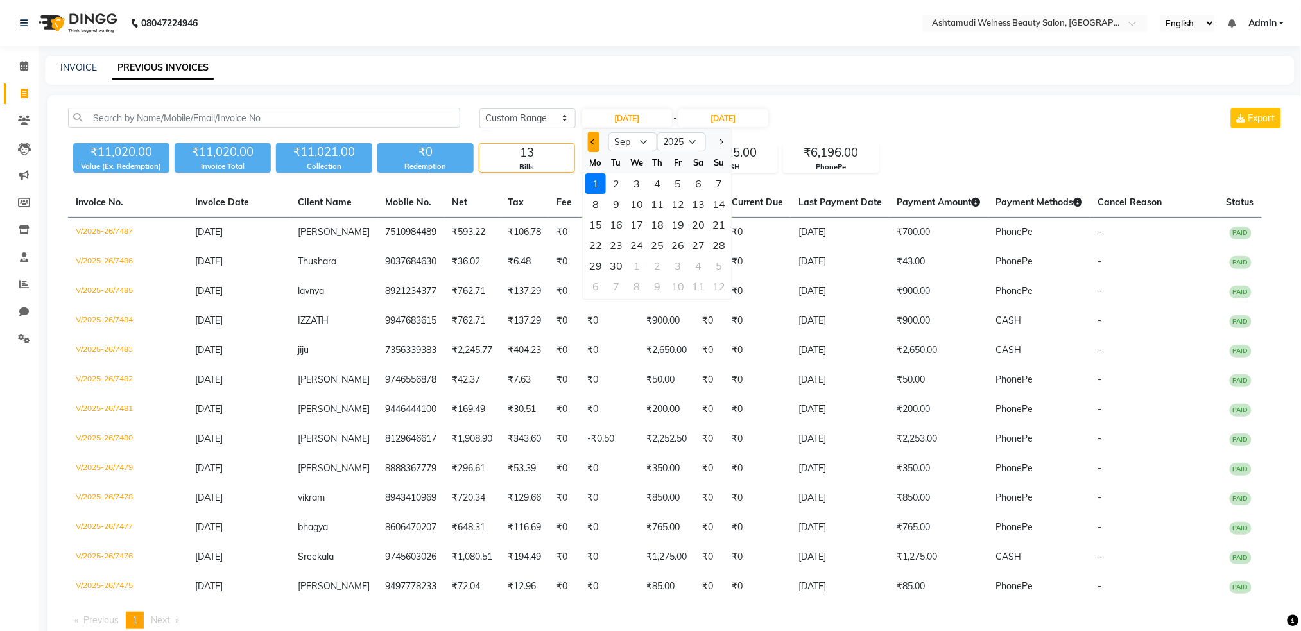
click at [588, 137] on button "Previous month" at bounding box center [593, 142] width 11 height 21
click at [590, 137] on button "Previous month" at bounding box center [593, 142] width 11 height 21
select select "7"
click at [620, 181] on div "1" at bounding box center [616, 183] width 21 height 21
type input "[DATE]"
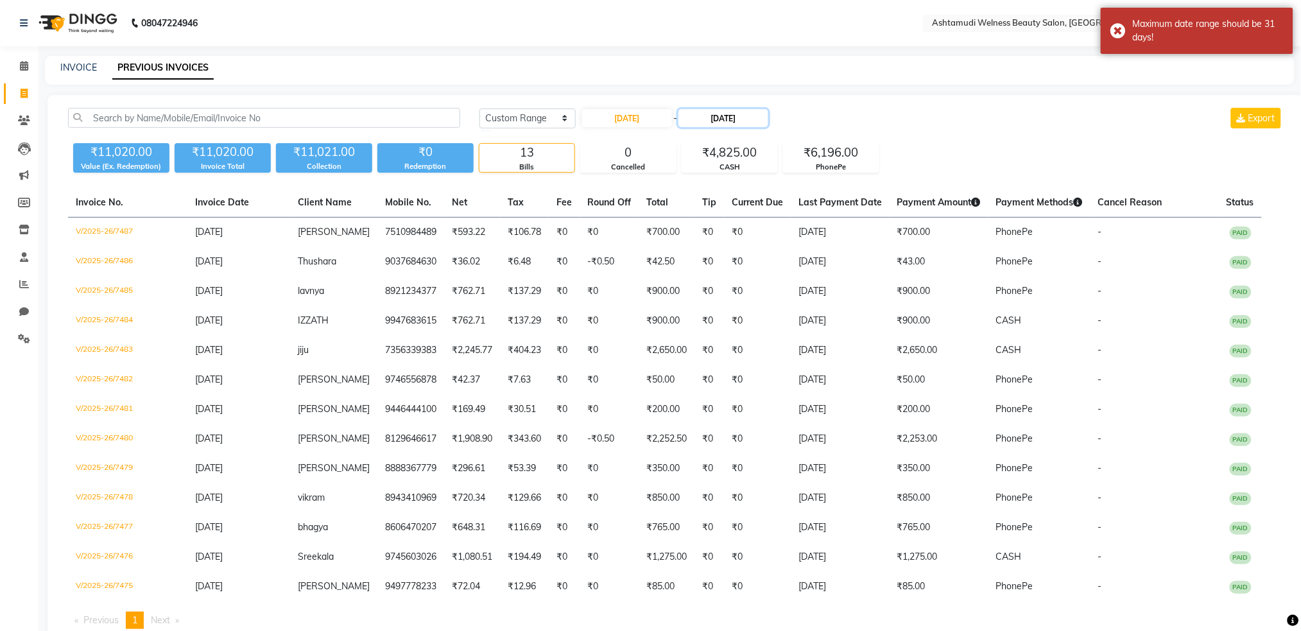
click at [712, 124] on input "[DATE]" at bounding box center [723, 118] width 90 height 18
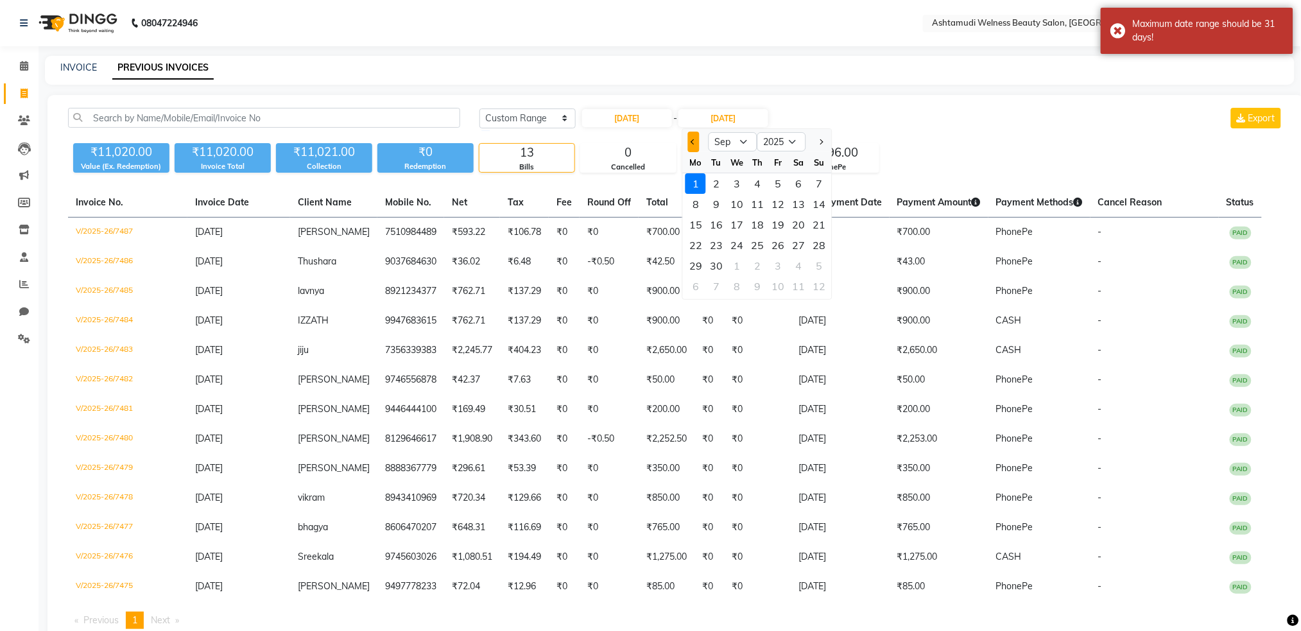
click at [692, 145] on button "Previous month" at bounding box center [693, 142] width 11 height 21
select select "7"
click at [713, 177] on div "1" at bounding box center [716, 183] width 21 height 21
type input "01-07-2025"
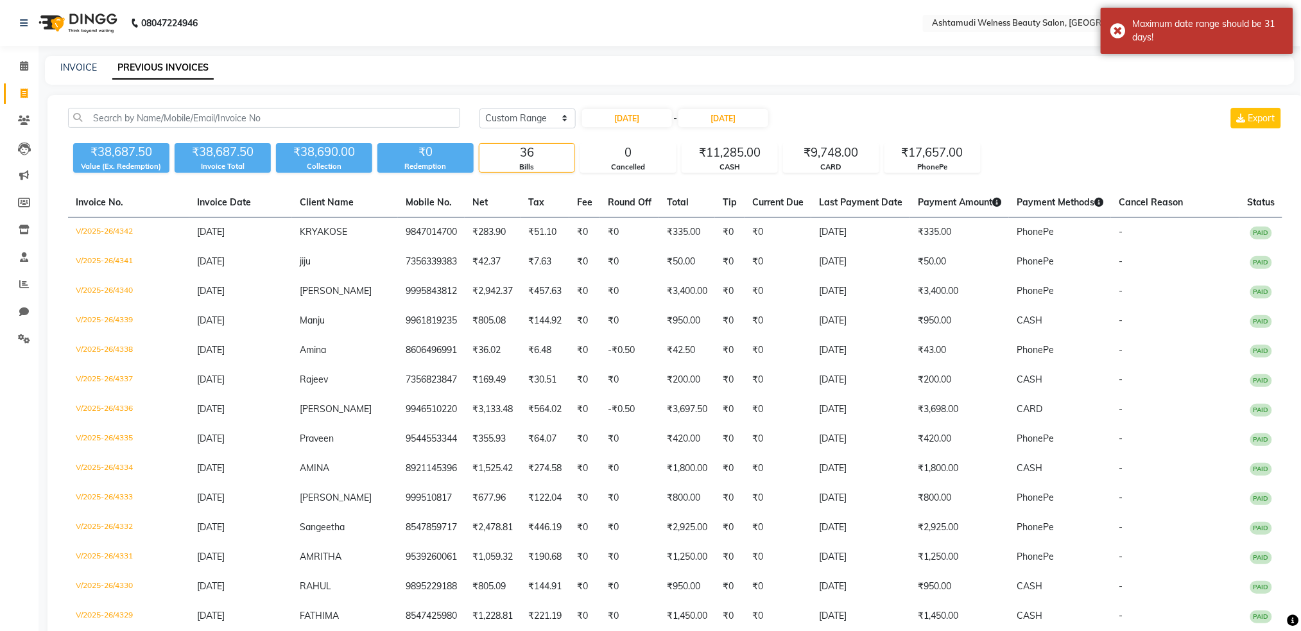
click at [885, 132] on div "Today Yesterday Custom Range 01-07-2025 - 01-07-2025 Export" at bounding box center [881, 123] width 823 height 30
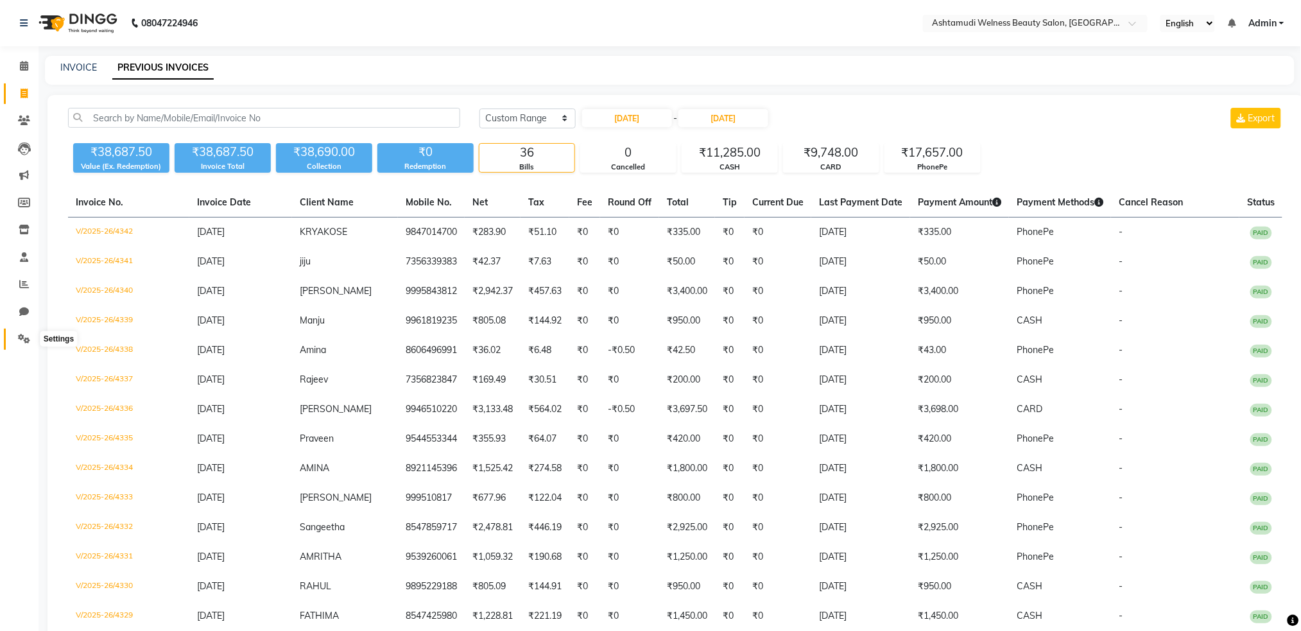
click at [29, 341] on icon at bounding box center [24, 339] width 12 height 10
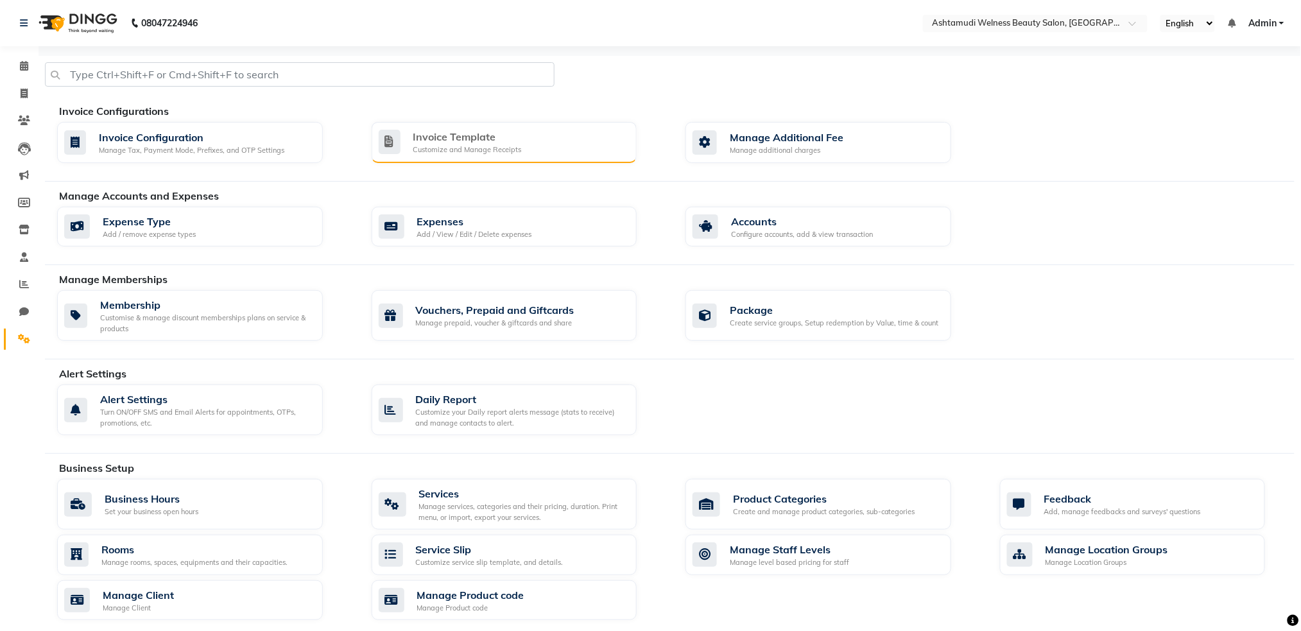
click at [449, 150] on div "Customize and Manage Receipts" at bounding box center [467, 149] width 108 height 11
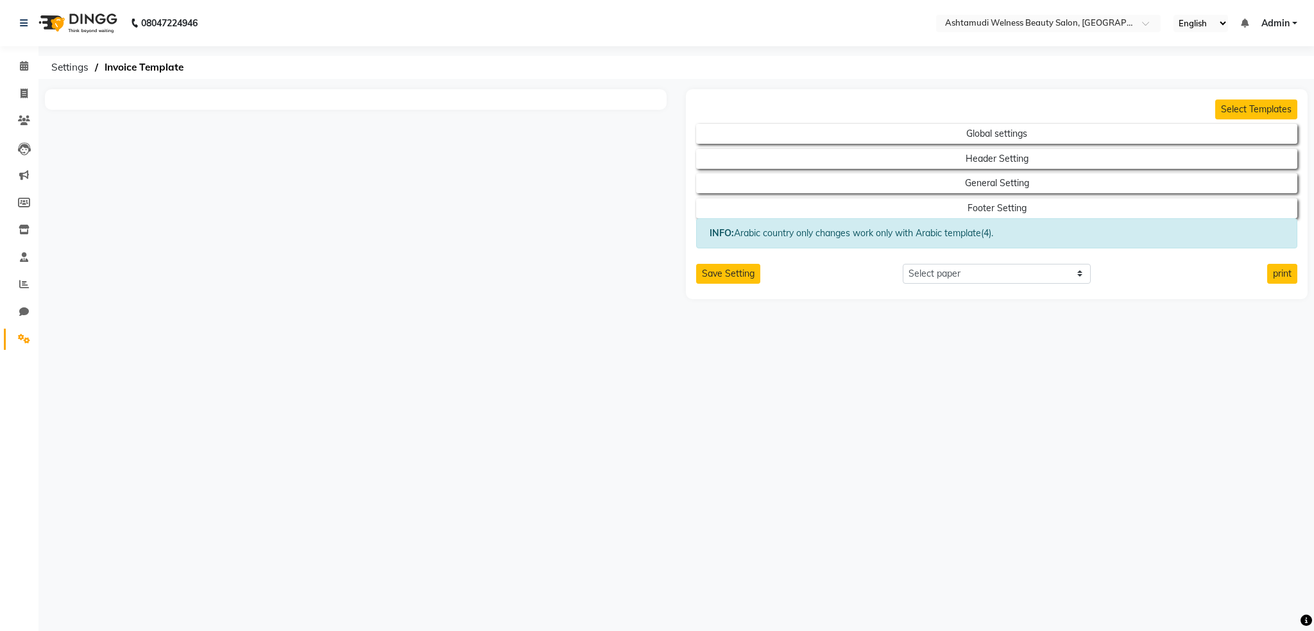
select select "thermal"
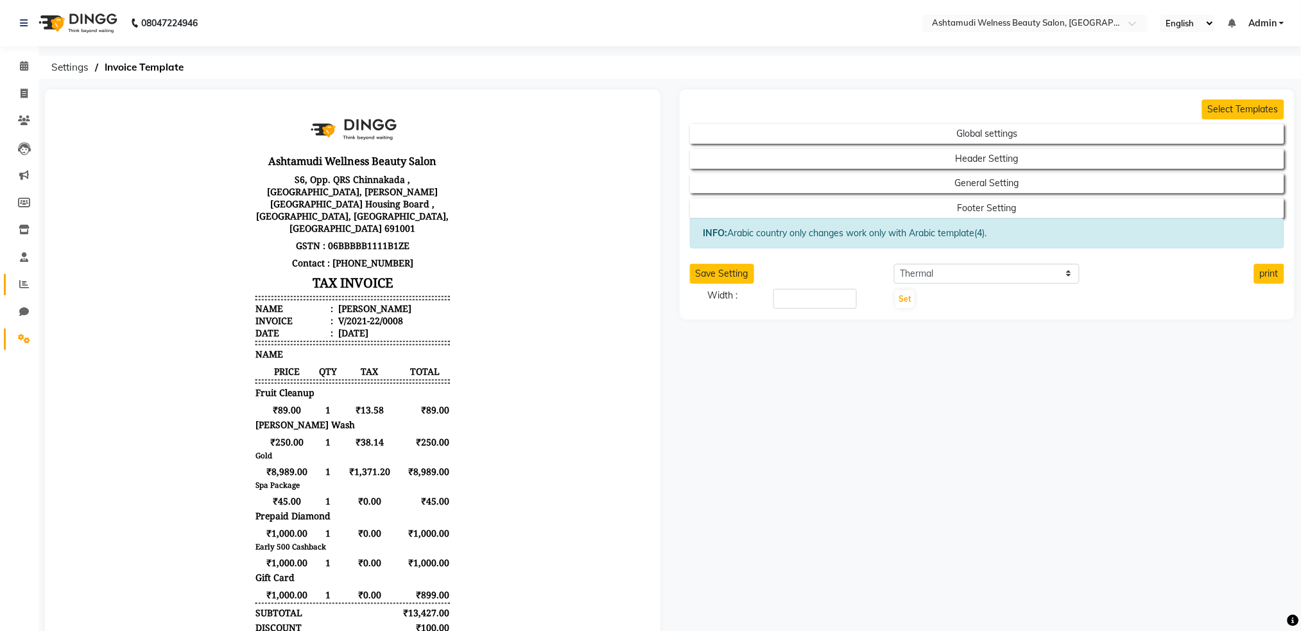
click at [22, 291] on link "Reports" at bounding box center [19, 284] width 31 height 21
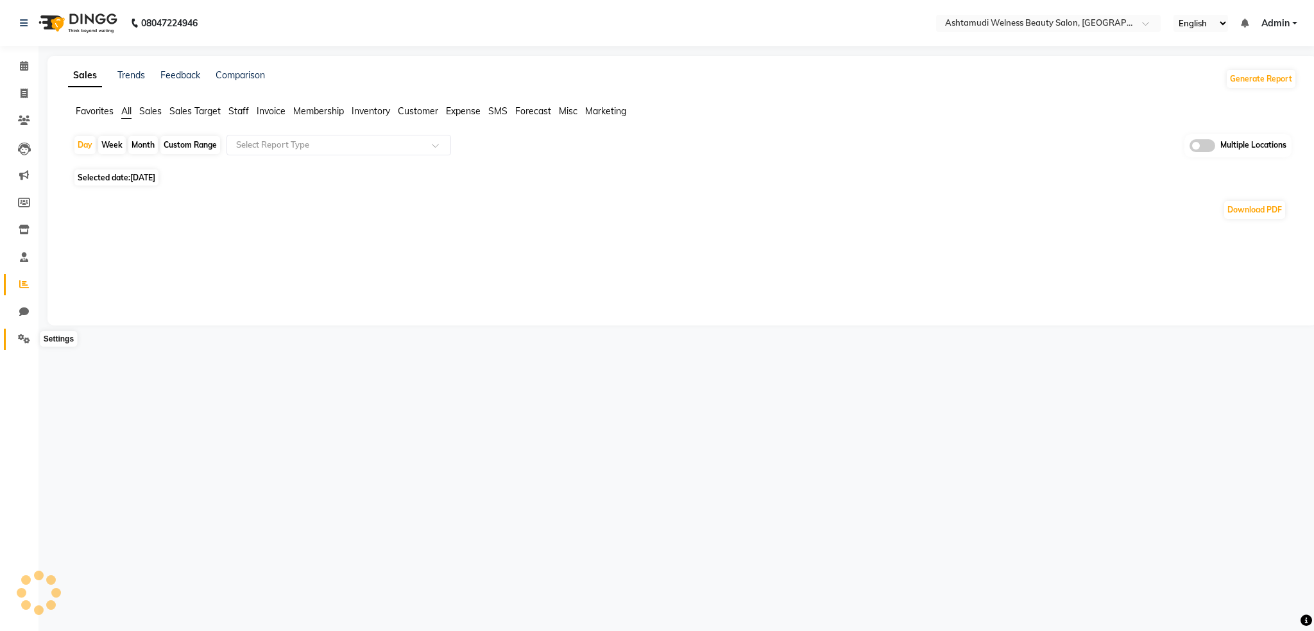
click at [29, 341] on icon at bounding box center [24, 339] width 12 height 10
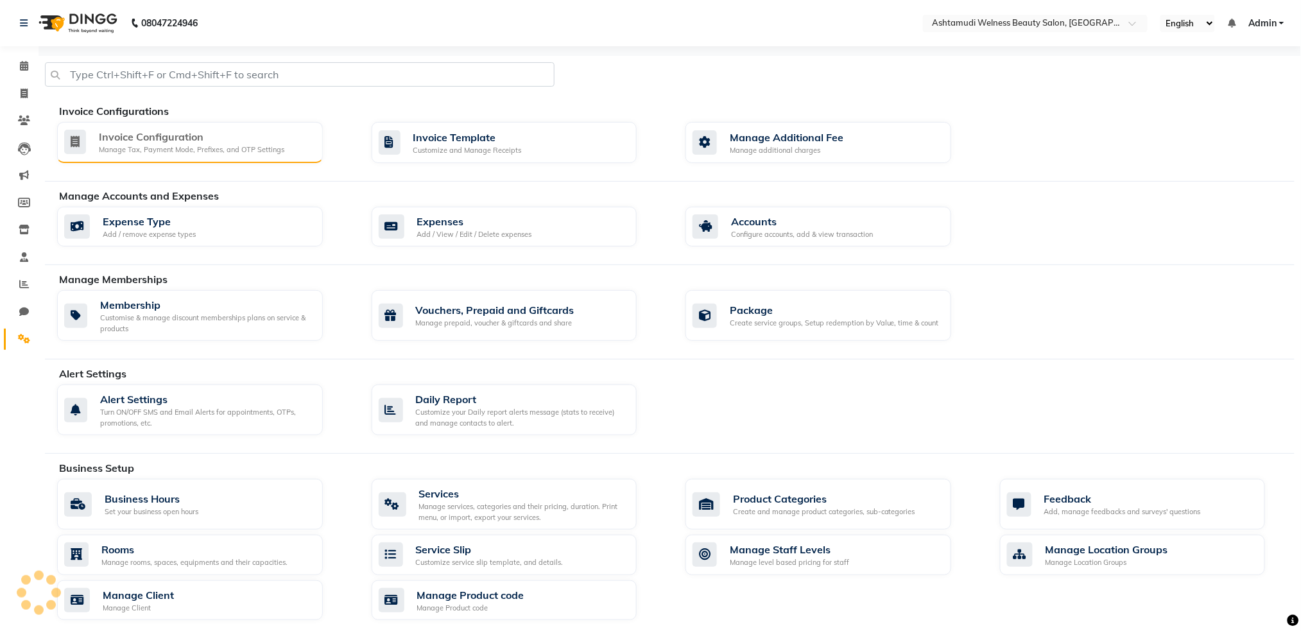
click at [284, 144] on div "Invoice Configuration Manage Tax, Payment Mode, Prefixes, and OTP Settings" at bounding box center [188, 142] width 248 height 26
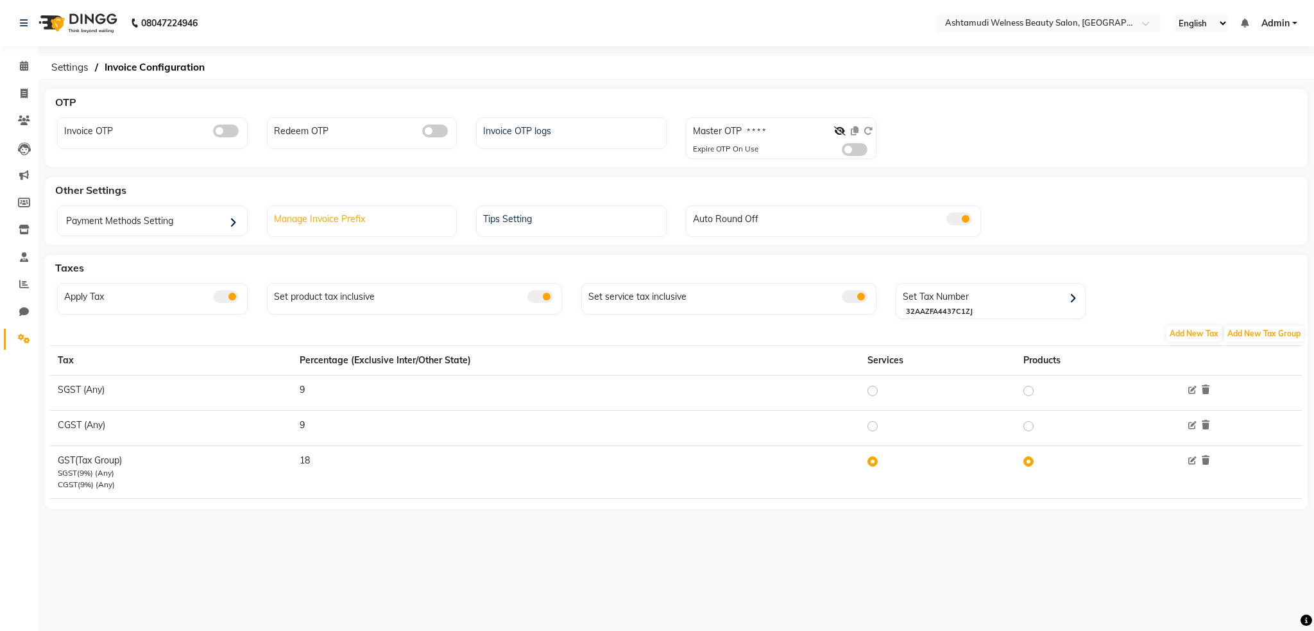
click at [371, 223] on div "Manage Invoice Prefix" at bounding box center [364, 217] width 186 height 17
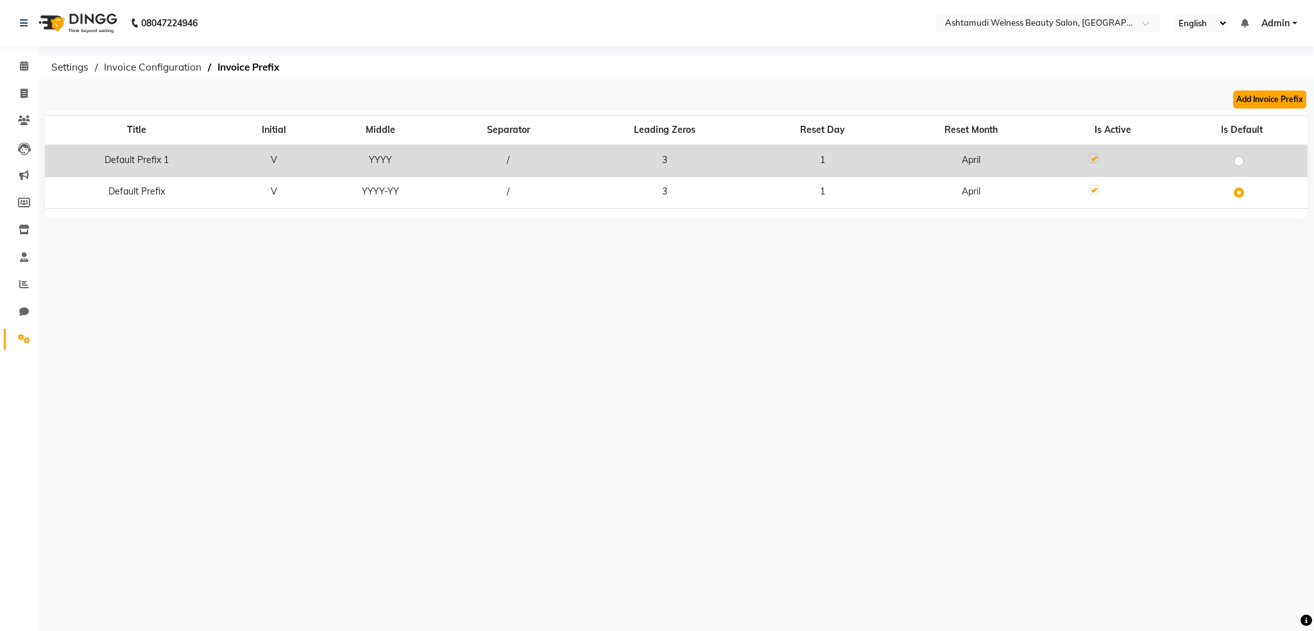
click at [1260, 103] on button "Add Invoice Prefix" at bounding box center [1269, 99] width 73 height 18
select select "YYYY-YY"
select select "04"
select select "3"
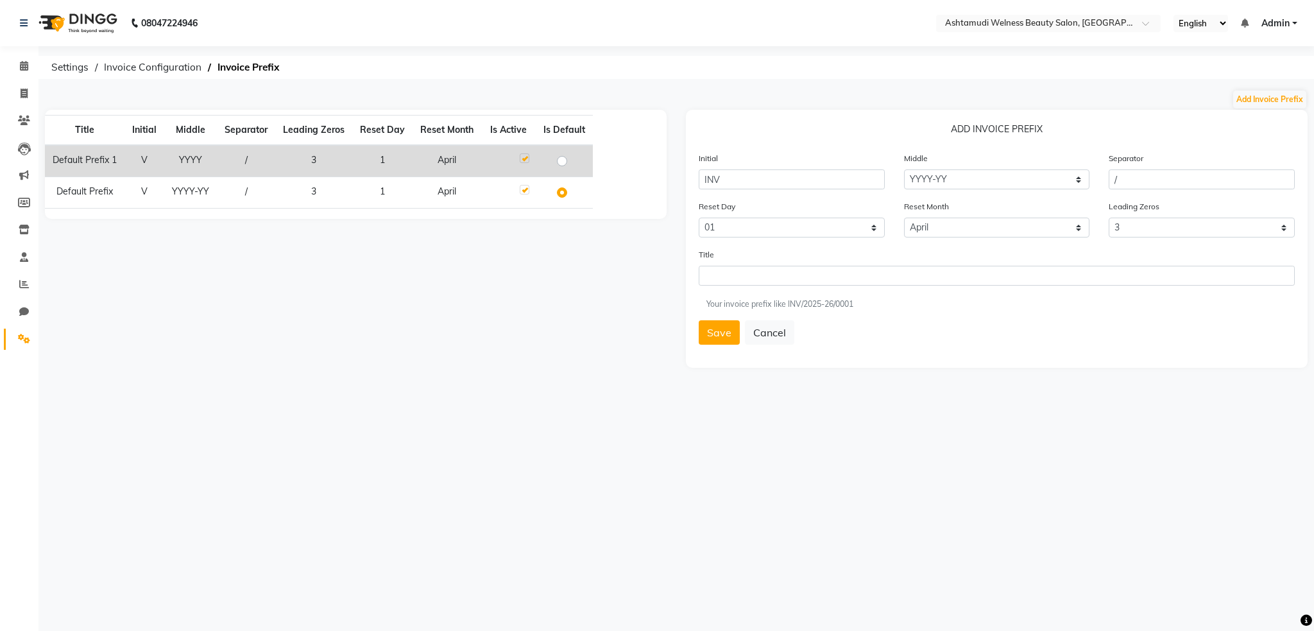
click at [107, 26] on img at bounding box center [77, 23] width 88 height 36
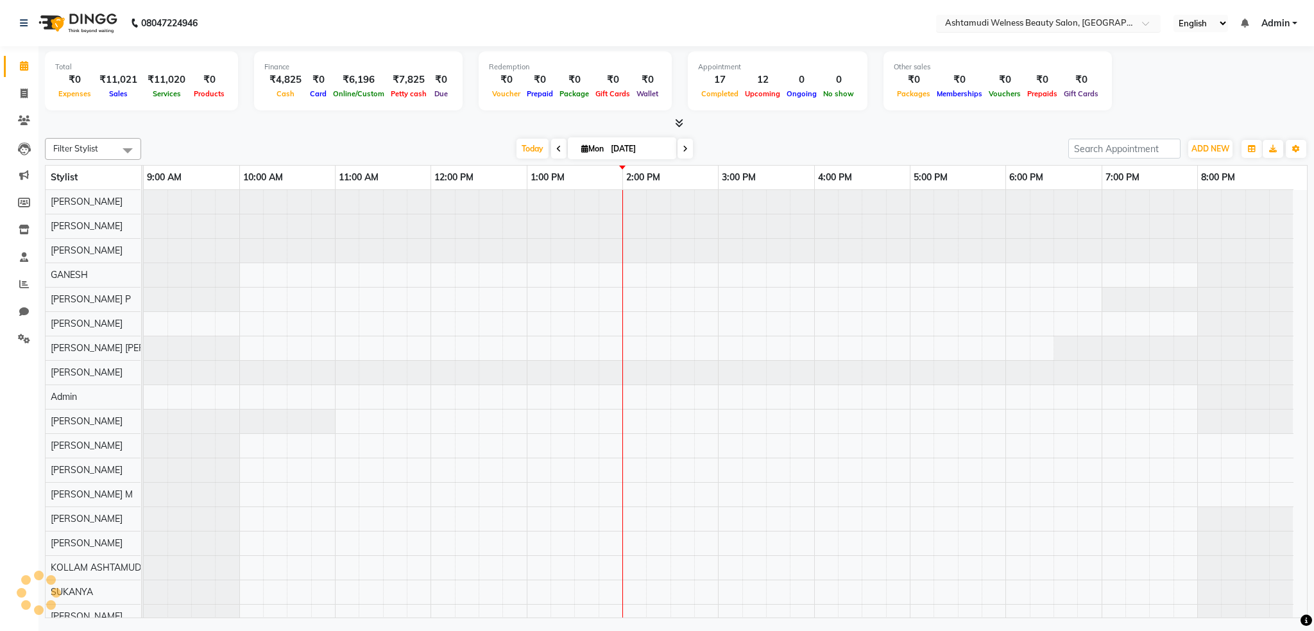
click at [1063, 26] on input "text" at bounding box center [1036, 24] width 186 height 13
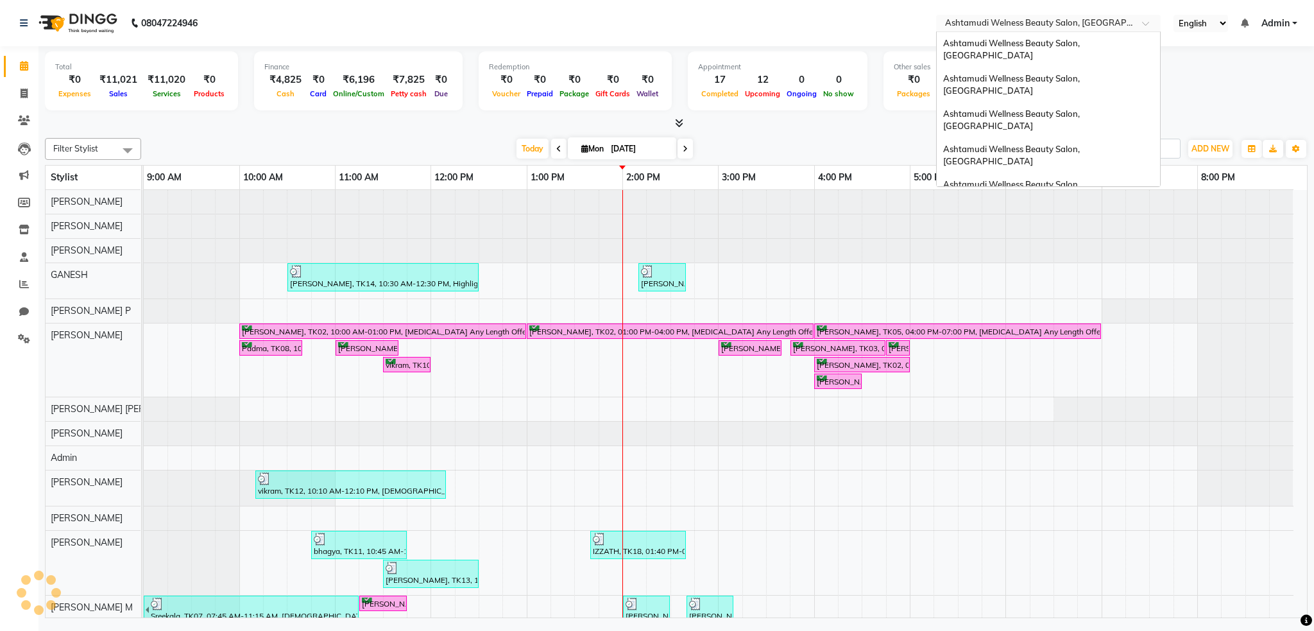
scroll to position [241, 0]
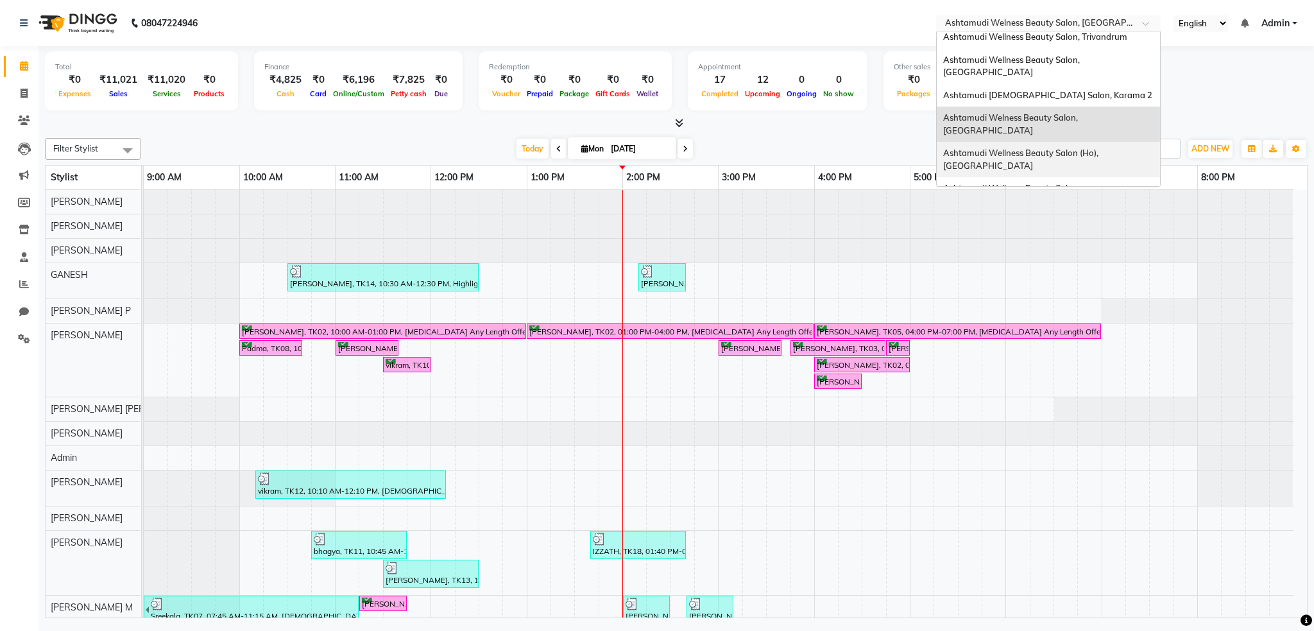
click at [1092, 148] on span "Ashtamudi Wellness Beauty Salon (Ho), [GEOGRAPHIC_DATA]" at bounding box center [1021, 159] width 157 height 23
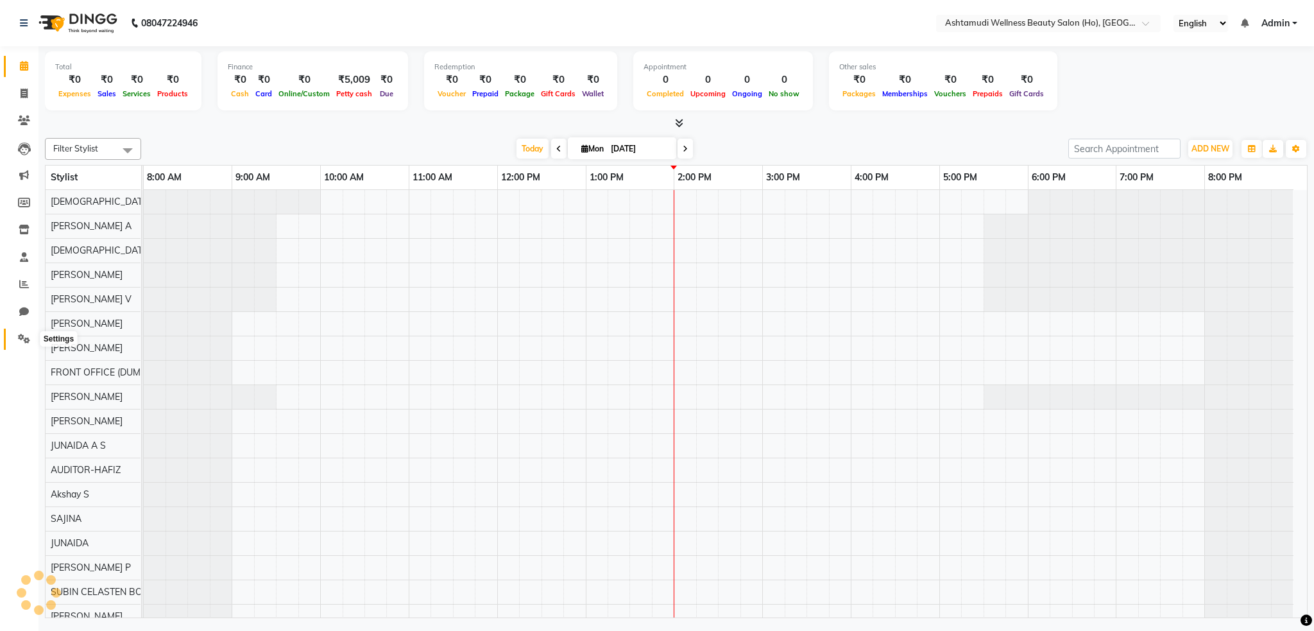
click at [19, 339] on icon at bounding box center [24, 339] width 12 height 10
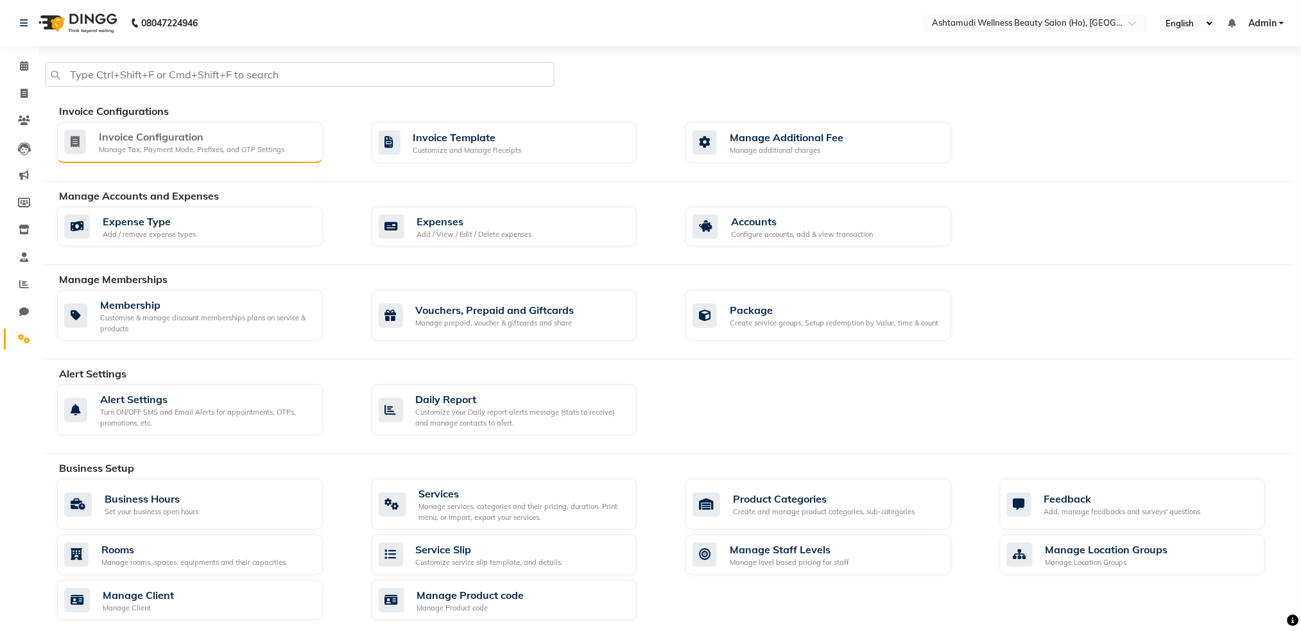
click at [253, 142] on div "Invoice Configuration" at bounding box center [191, 136] width 185 height 15
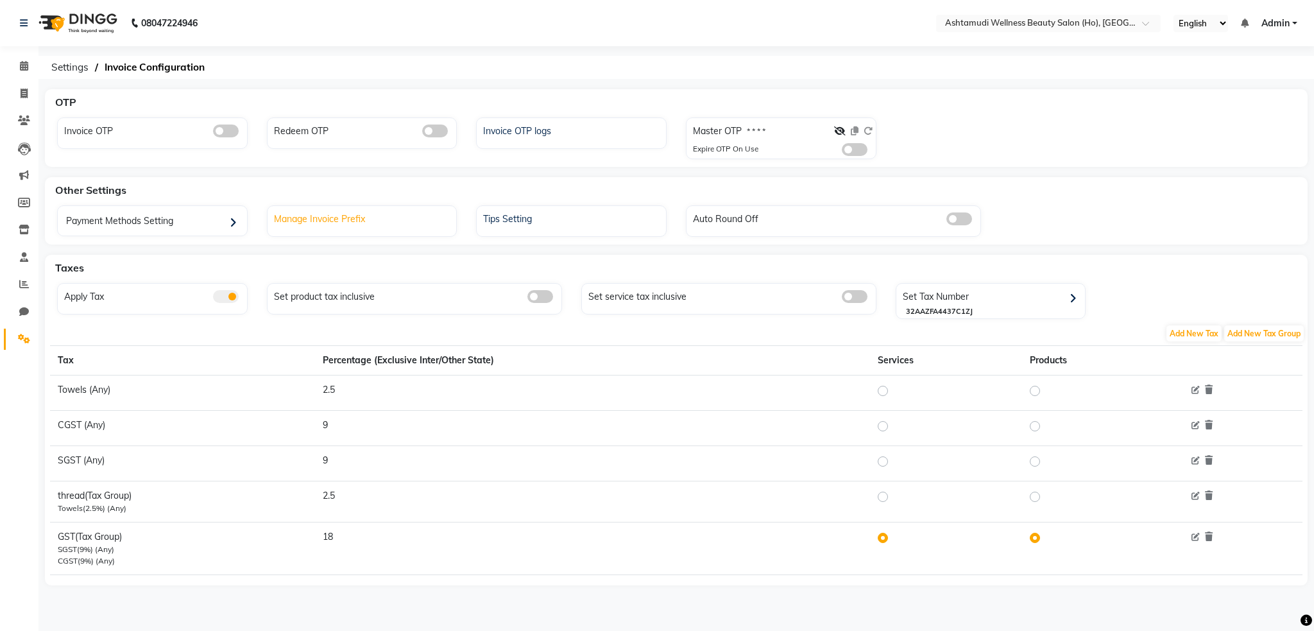
click at [311, 221] on div "Manage Invoice Prefix" at bounding box center [364, 217] width 186 height 17
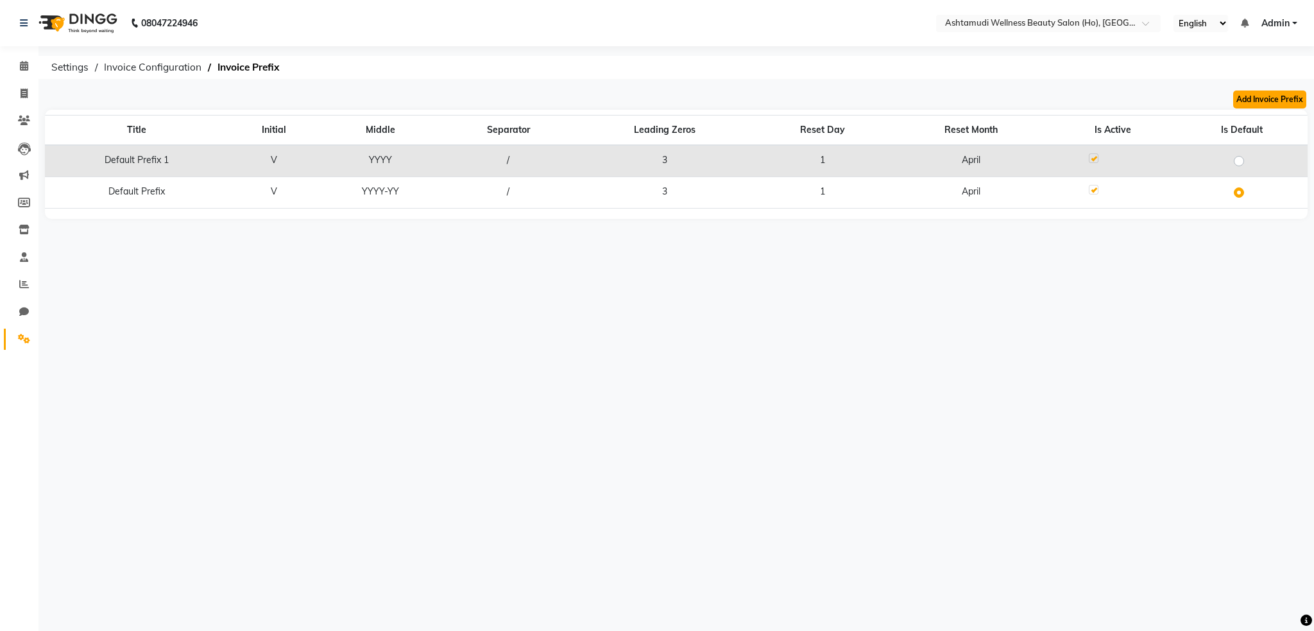
click at [1269, 96] on button "Add Invoice Prefix" at bounding box center [1269, 99] width 73 height 18
select select "YYYY-YY"
select select "04"
select select "3"
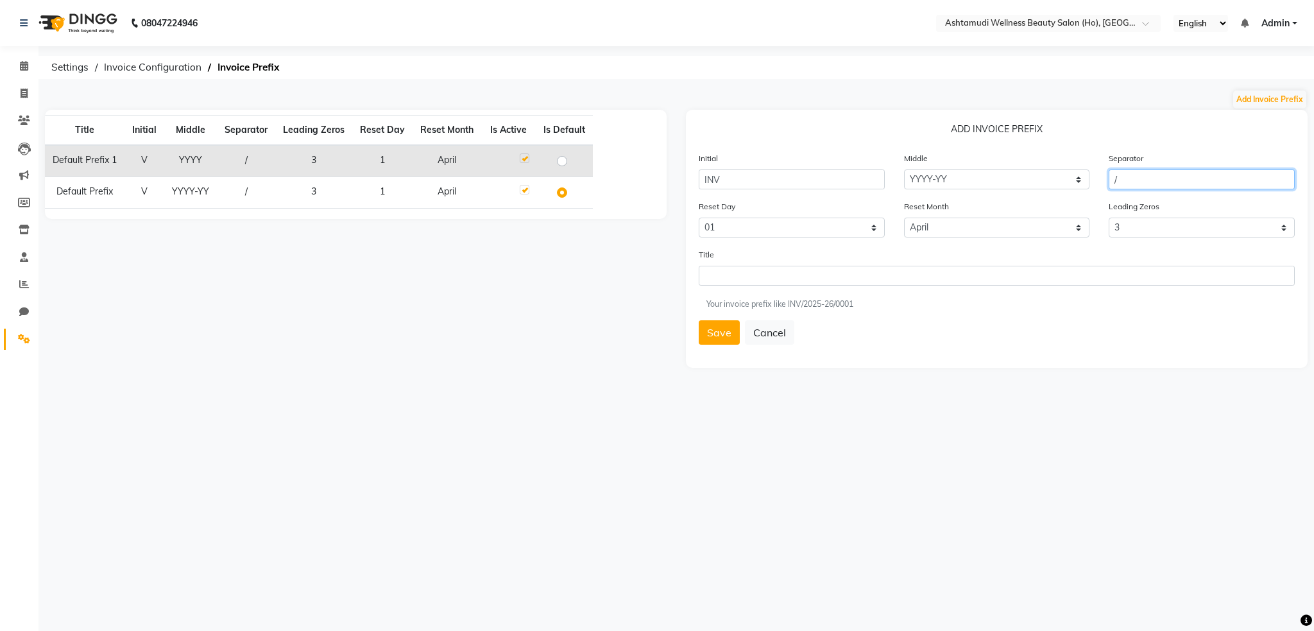
click at [1150, 179] on input "/" at bounding box center [1202, 179] width 186 height 20
type input "/"
type input "434"
click at [1023, 184] on select "YY YYYY YY-YY YYYY-YY YYYY-YYYY" at bounding box center [997, 179] width 186 height 20
click at [904, 169] on select "YY YYYY YY-YY YYYY-YY YYYY-YYYY" at bounding box center [997, 179] width 186 height 20
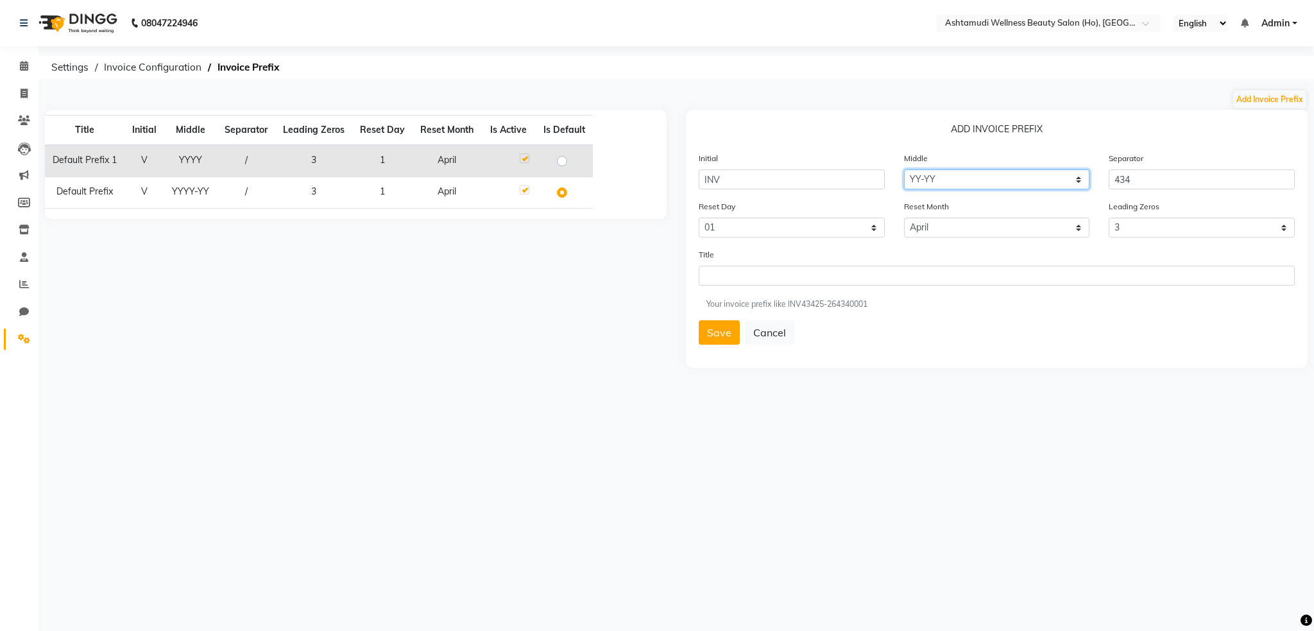
click at [968, 183] on select "YY YYYY YY-YY YYYY-YY YYYY-YYYY" at bounding box center [997, 179] width 186 height 20
click at [904, 169] on select "YY YYYY YY-YY YYYY-YY YYYY-YYYY" at bounding box center [997, 179] width 186 height 20
click at [969, 181] on select "YY YYYY YY-YY YYYY-YY YYYY-YYYY" at bounding box center [997, 179] width 186 height 20
select select "YYYY-YY"
click at [904, 169] on select "YY YYYY YY-YY YYYY-YY YYYY-YYYY" at bounding box center [997, 179] width 186 height 20
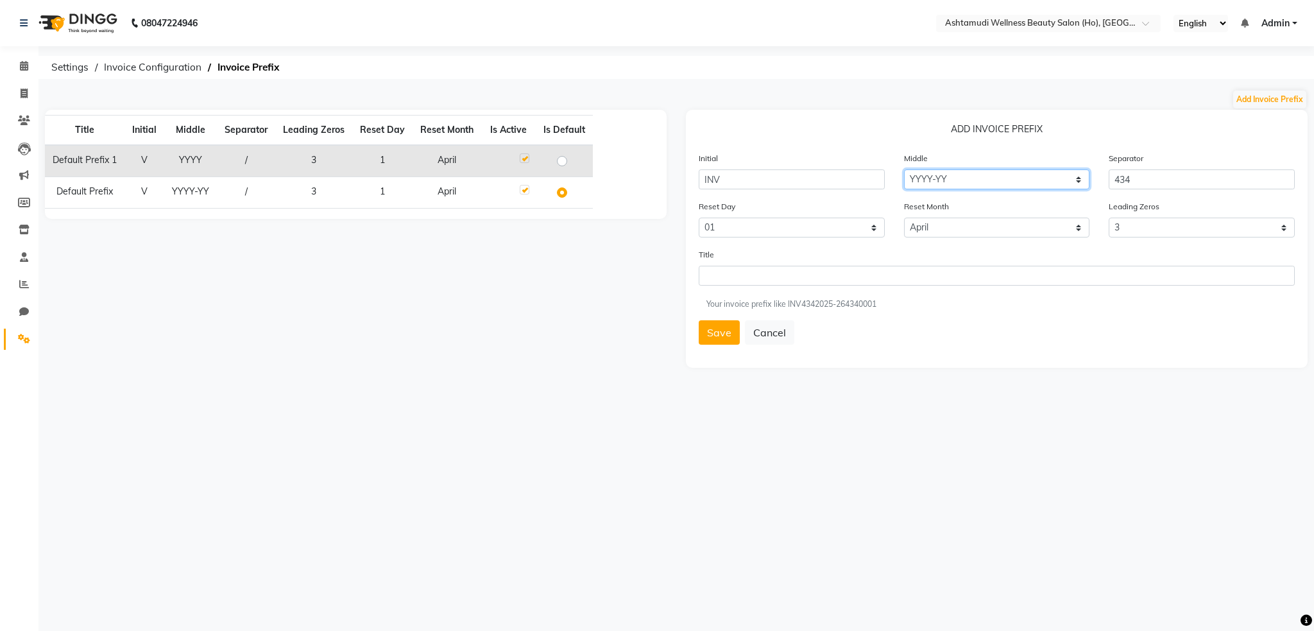
click at [1016, 177] on select "YY YYYY YY-YY YYYY-YY YYYY-YYYY" at bounding box center [997, 179] width 186 height 20
click at [904, 169] on select "YY YYYY YY-YY YYYY-YY YYYY-YYYY" at bounding box center [997, 179] width 186 height 20
click at [1154, 185] on input "434" at bounding box center [1202, 179] width 186 height 20
type input "434"
click at [1045, 180] on select "YY YYYY YY-YY YYYY-YY YYYY-YYYY" at bounding box center [997, 179] width 186 height 20
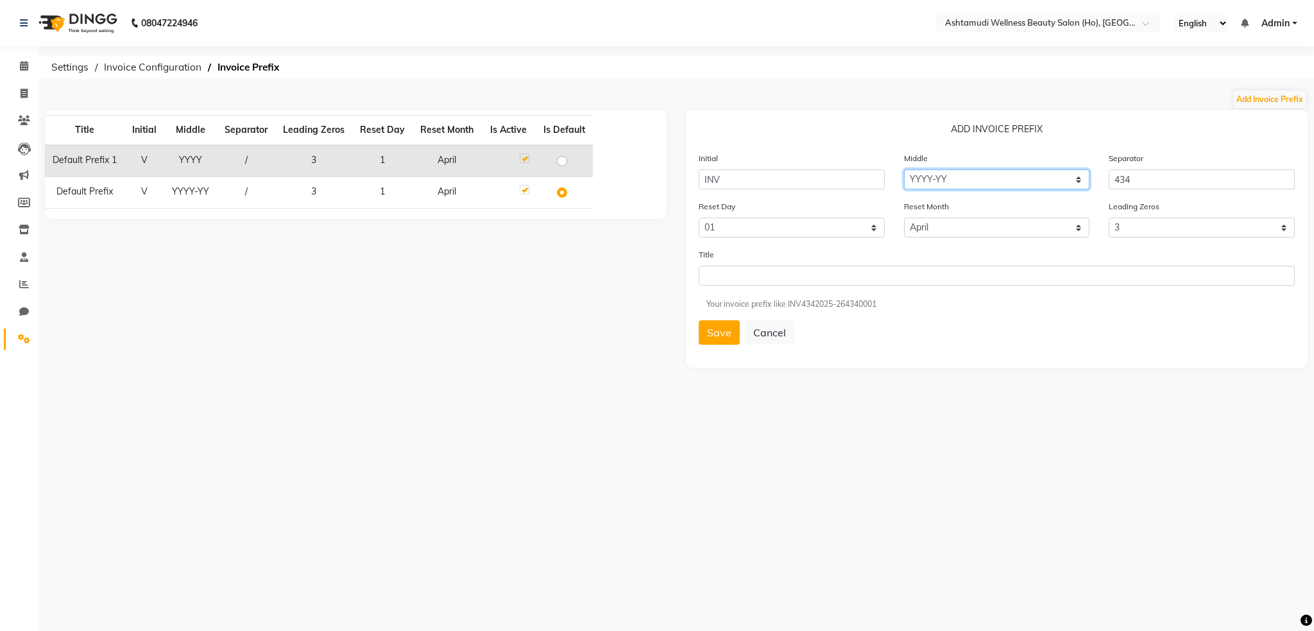
select select "YY-YY"
click at [904, 169] on select "YY YYYY YY-YY YYYY-YY YYYY-YYYY" at bounding box center [997, 179] width 186 height 20
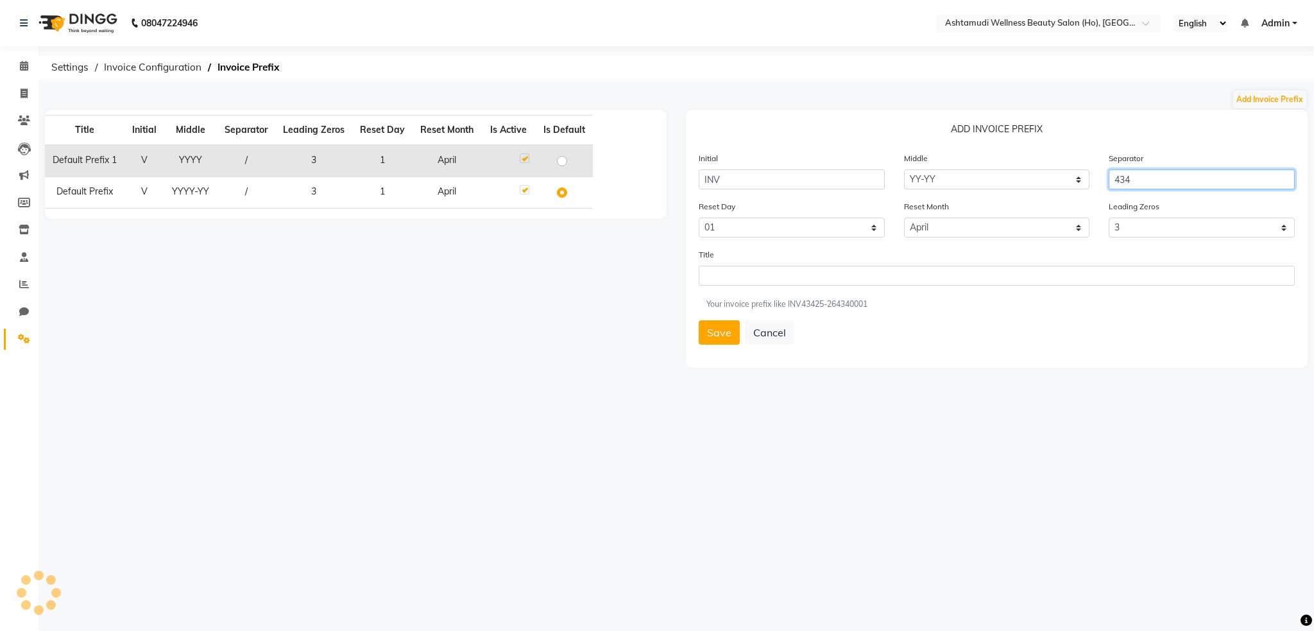
click at [1178, 170] on input "434" at bounding box center [1202, 179] width 186 height 20
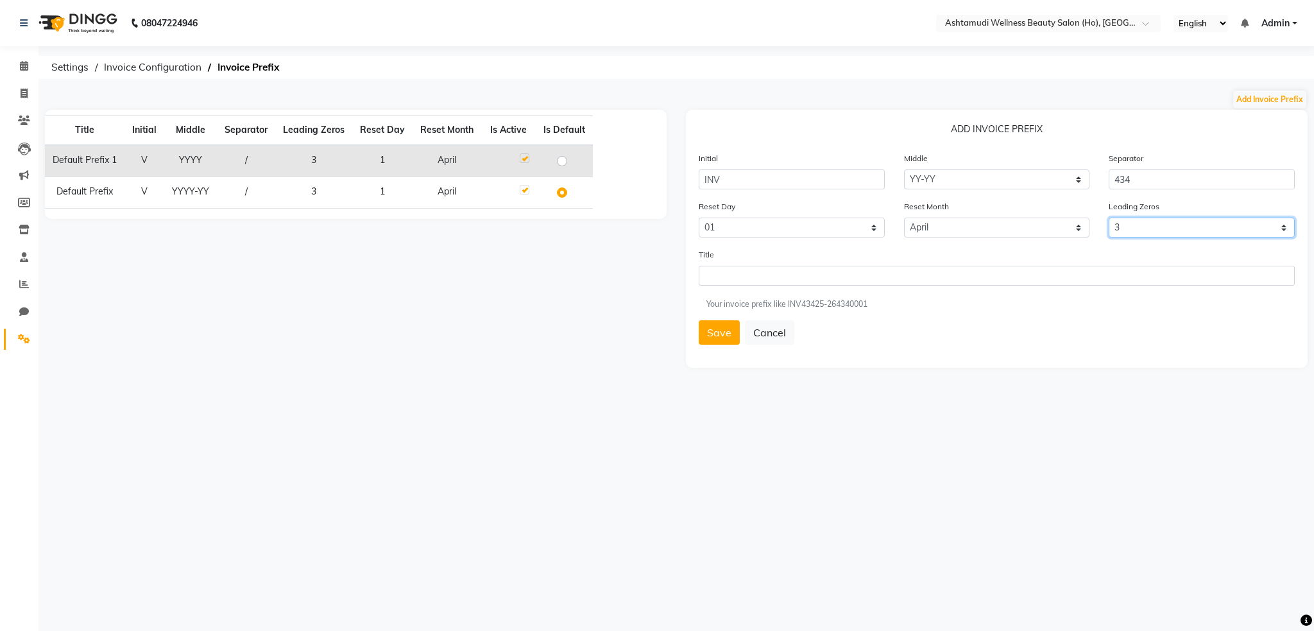
click at [1158, 234] on select "0 1 2 3 4 5" at bounding box center [1202, 228] width 186 height 20
click at [1109, 218] on select "0 1 2 3 4 5" at bounding box center [1202, 228] width 186 height 20
click at [1151, 179] on input "434" at bounding box center [1202, 179] width 186 height 20
click at [1175, 226] on select "0 1 2 3 4 5" at bounding box center [1202, 228] width 186 height 20
select select "3"
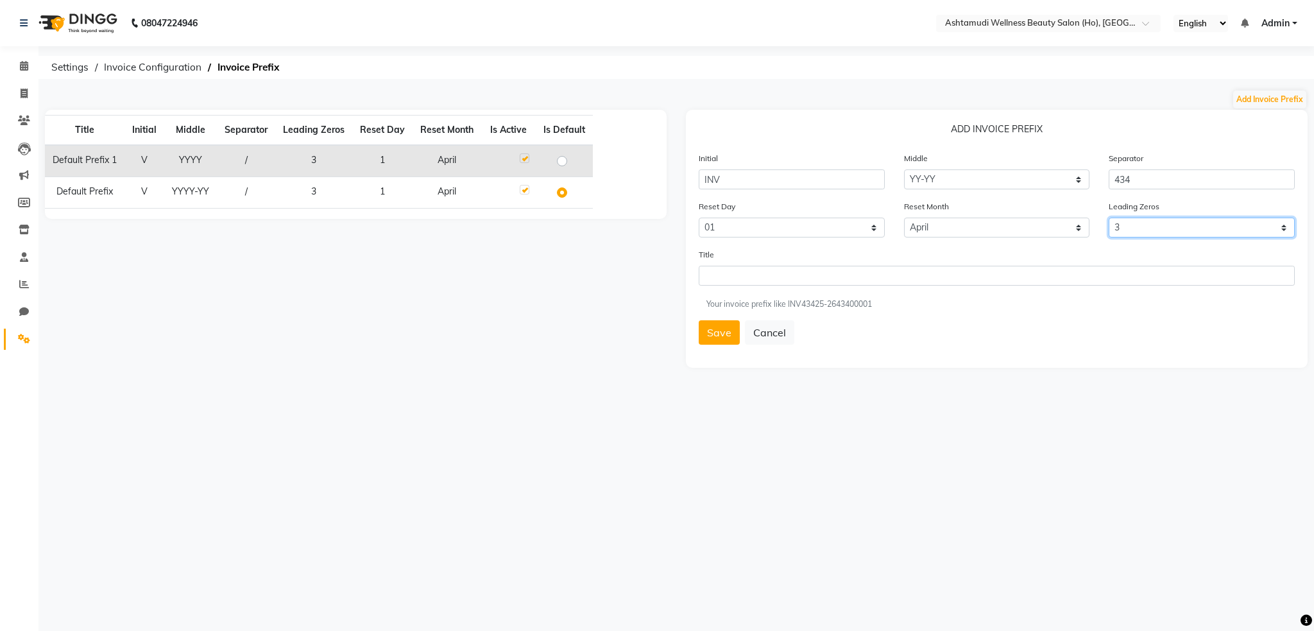
click at [1109, 218] on select "0 1 2 3 4 5" at bounding box center [1202, 228] width 186 height 20
click at [1145, 173] on input "434" at bounding box center [1202, 179] width 186 height 20
type input "4"
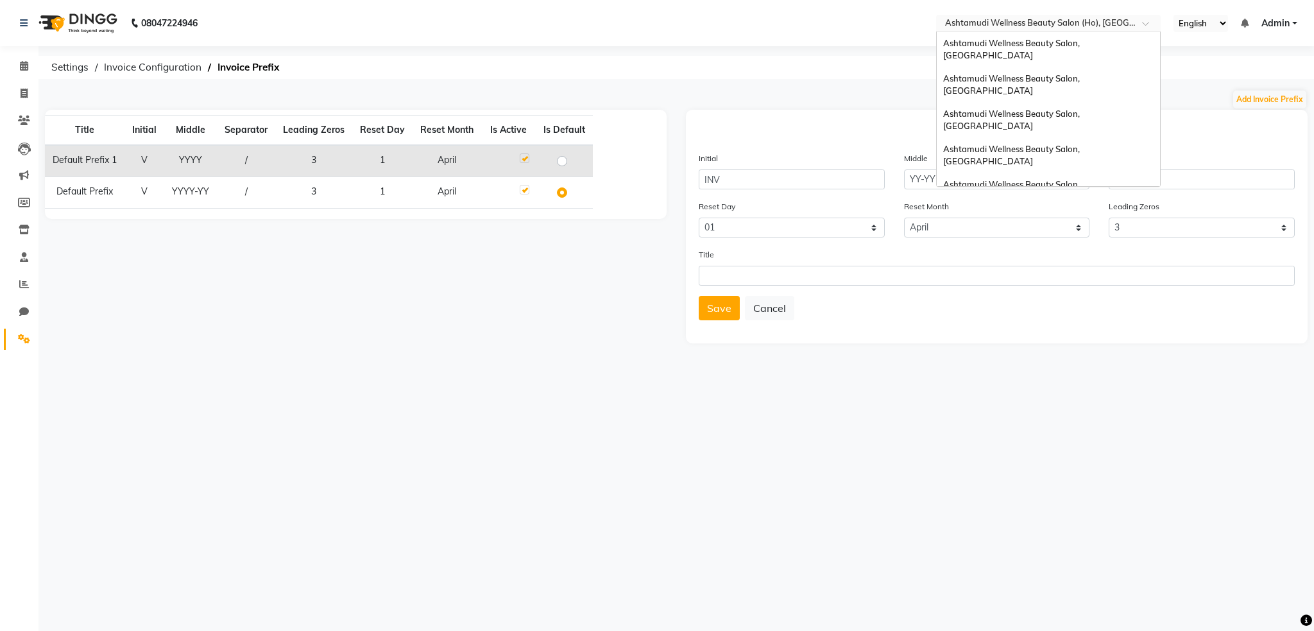
click at [1074, 22] on input "text" at bounding box center [1036, 24] width 186 height 13
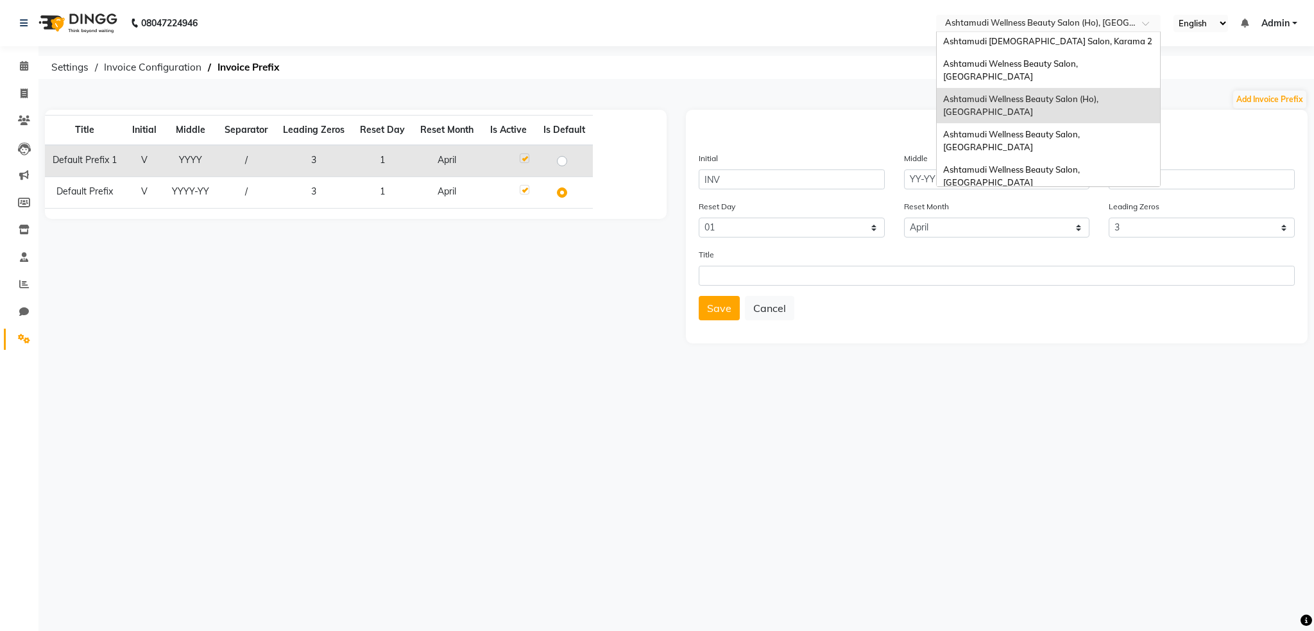
scroll to position [191, 0]
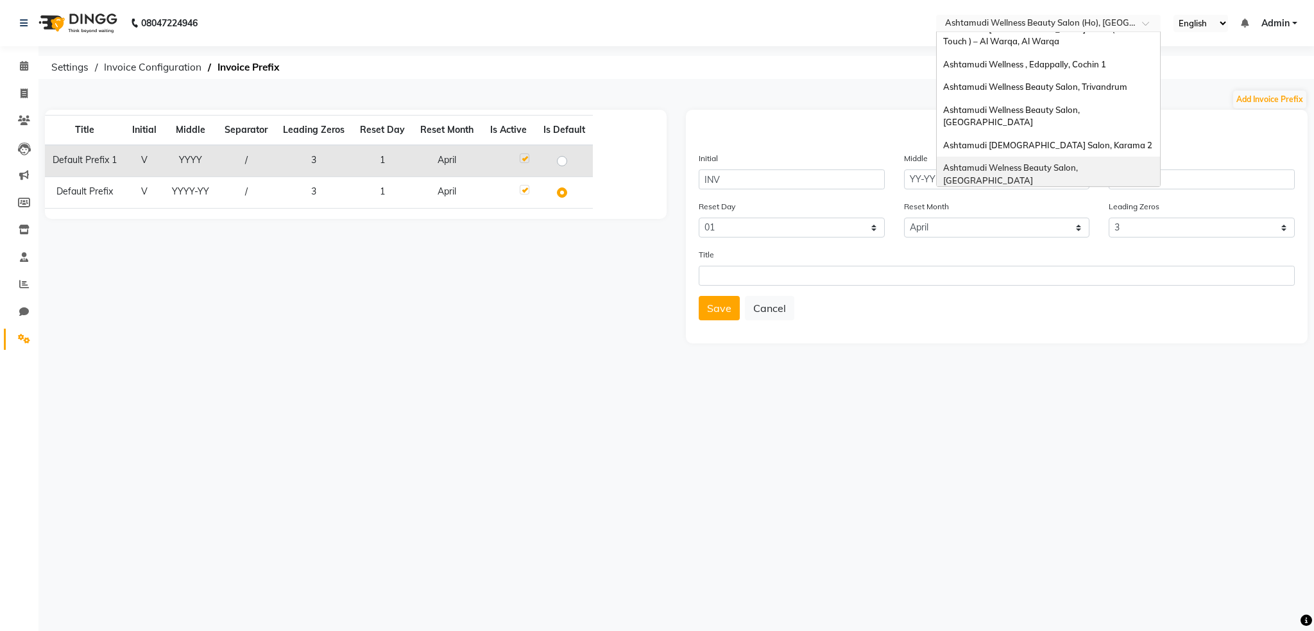
click at [1078, 162] on span "Ashtamudi Welness Beauty Salon, [GEOGRAPHIC_DATA]" at bounding box center [1011, 173] width 137 height 23
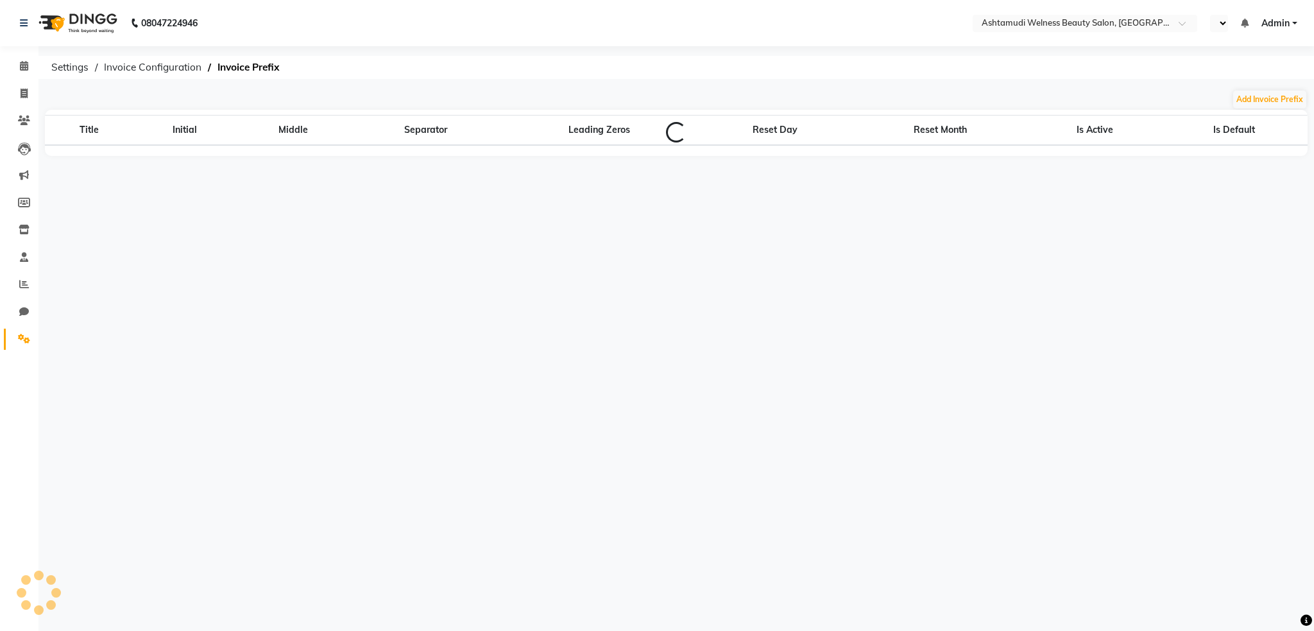
select select "en"
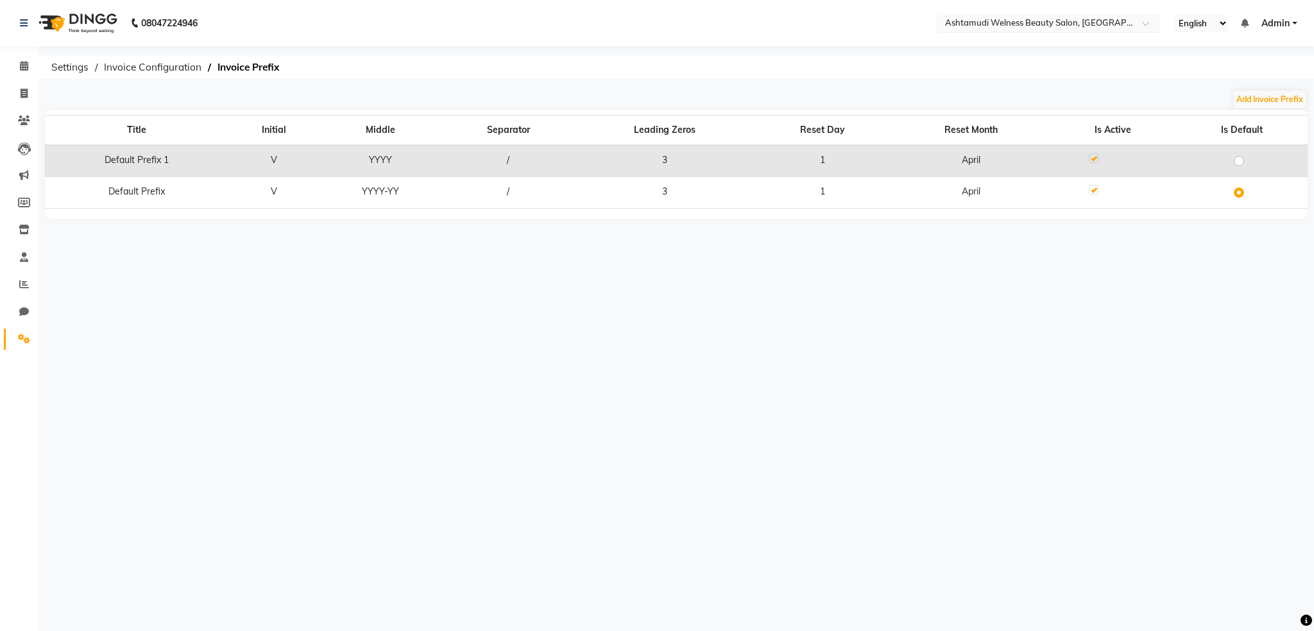
drag, startPoint x: 1091, startPoint y: 14, endPoint x: 1090, endPoint y: 23, distance: 9.0
click at [1091, 15] on div "Select Location × Ashtamudi Welness Beauty Salon, [GEOGRAPHIC_DATA]" at bounding box center [1048, 23] width 225 height 17
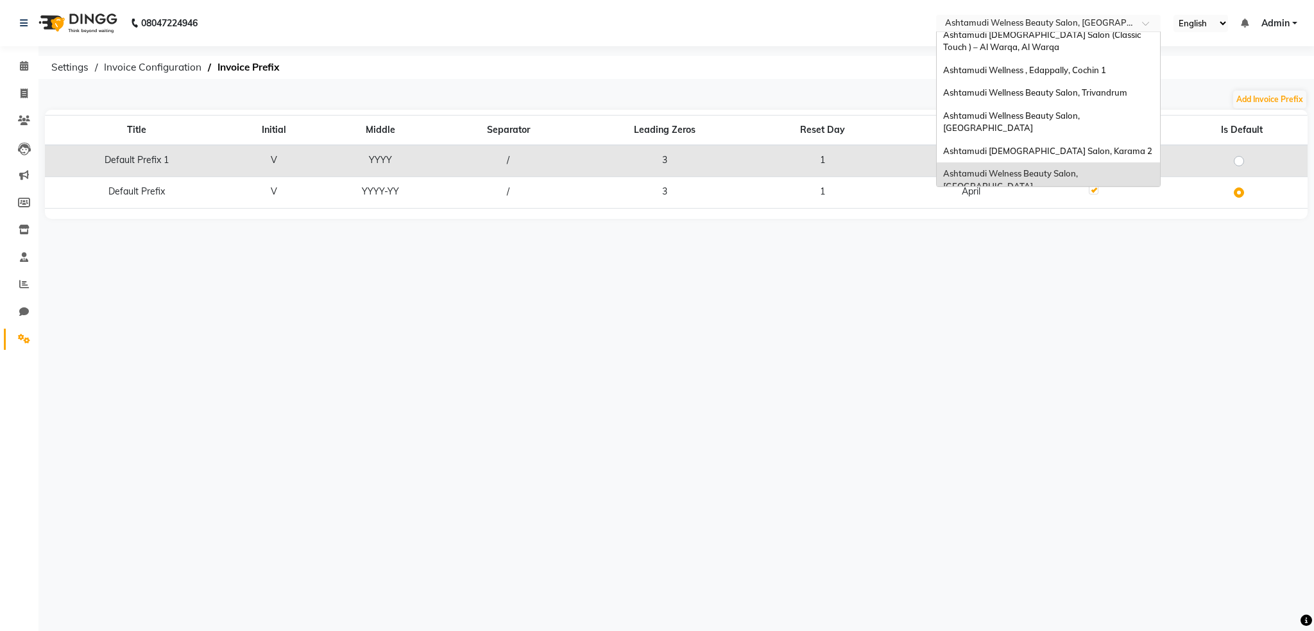
scroll to position [155, 0]
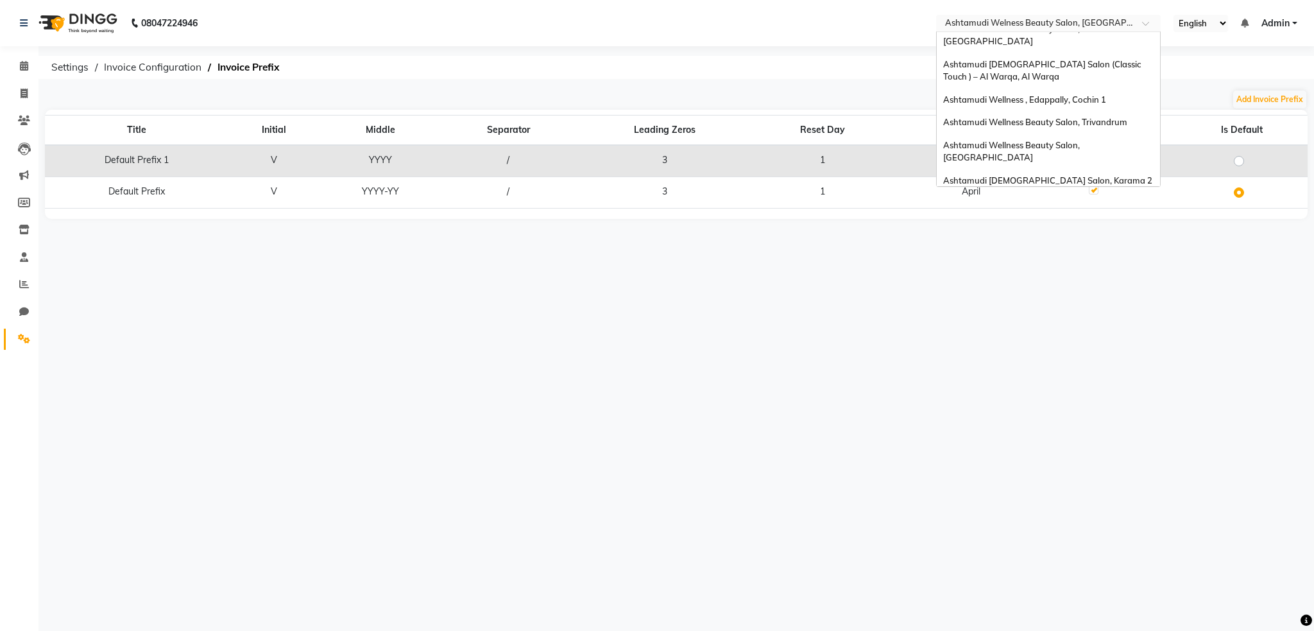
click at [1105, 227] on div "Ashtamudi Wellness Beauty Salon (Ho), [GEOGRAPHIC_DATA]" at bounding box center [1048, 244] width 223 height 35
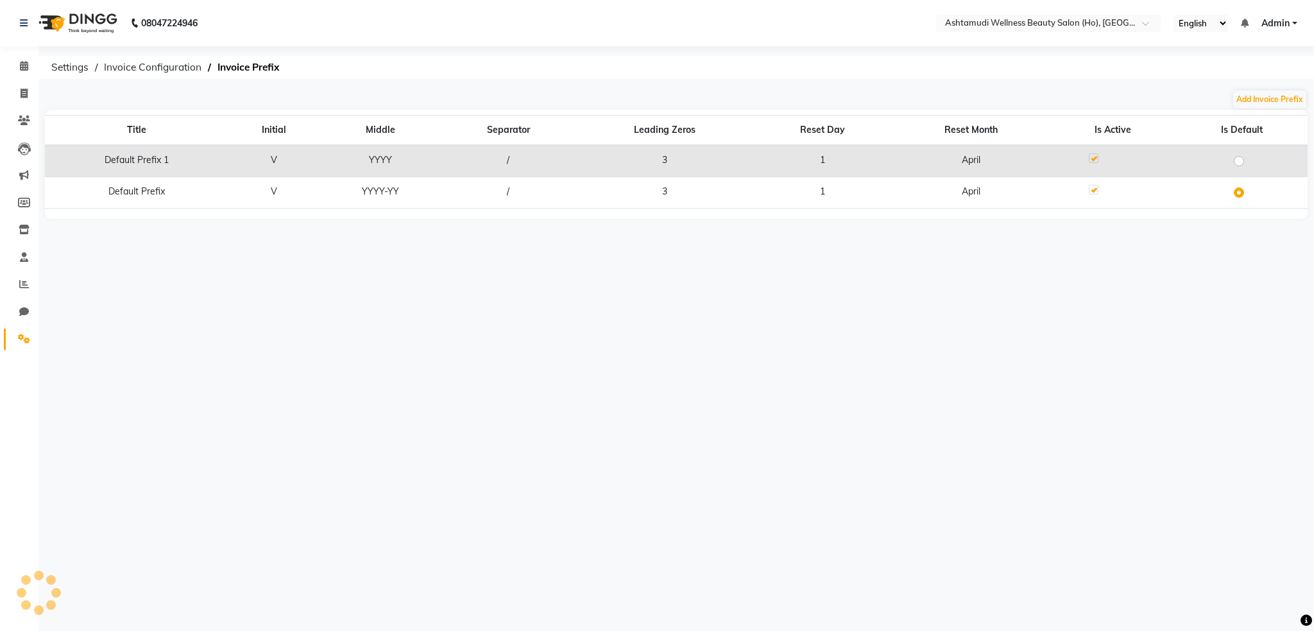
select select "en"
click at [16, 342] on span at bounding box center [24, 339] width 22 height 15
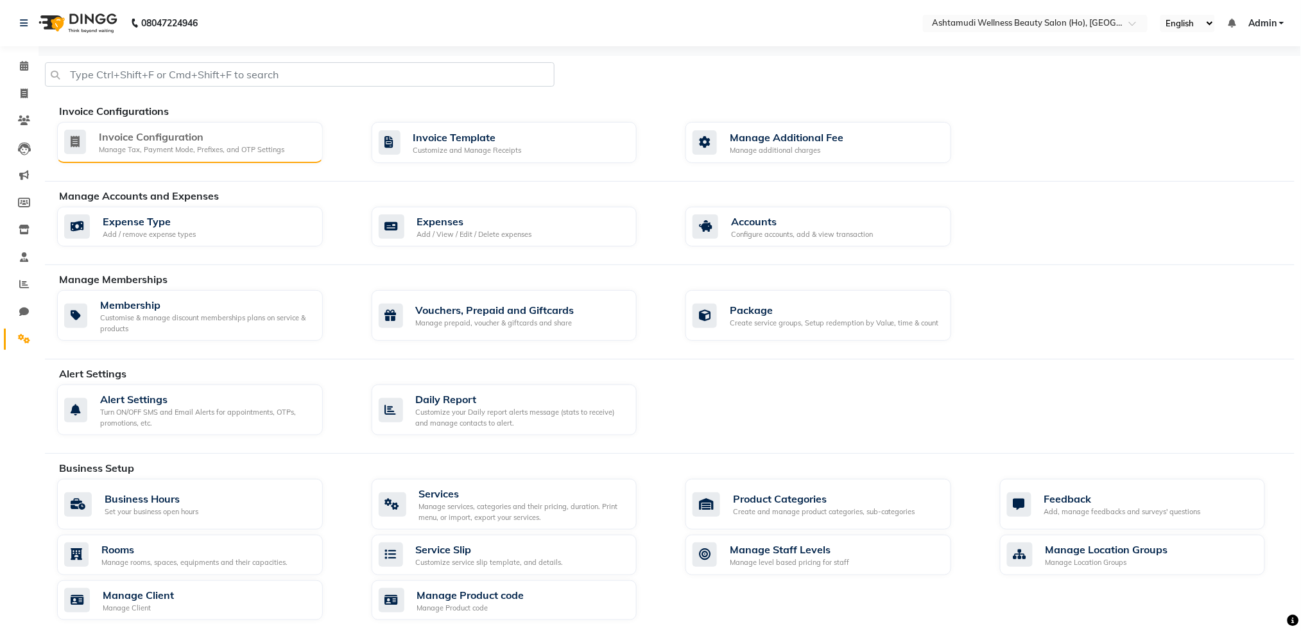
click at [218, 153] on div "Manage Tax, Payment Mode, Prefixes, and OTP Settings" at bounding box center [191, 149] width 185 height 11
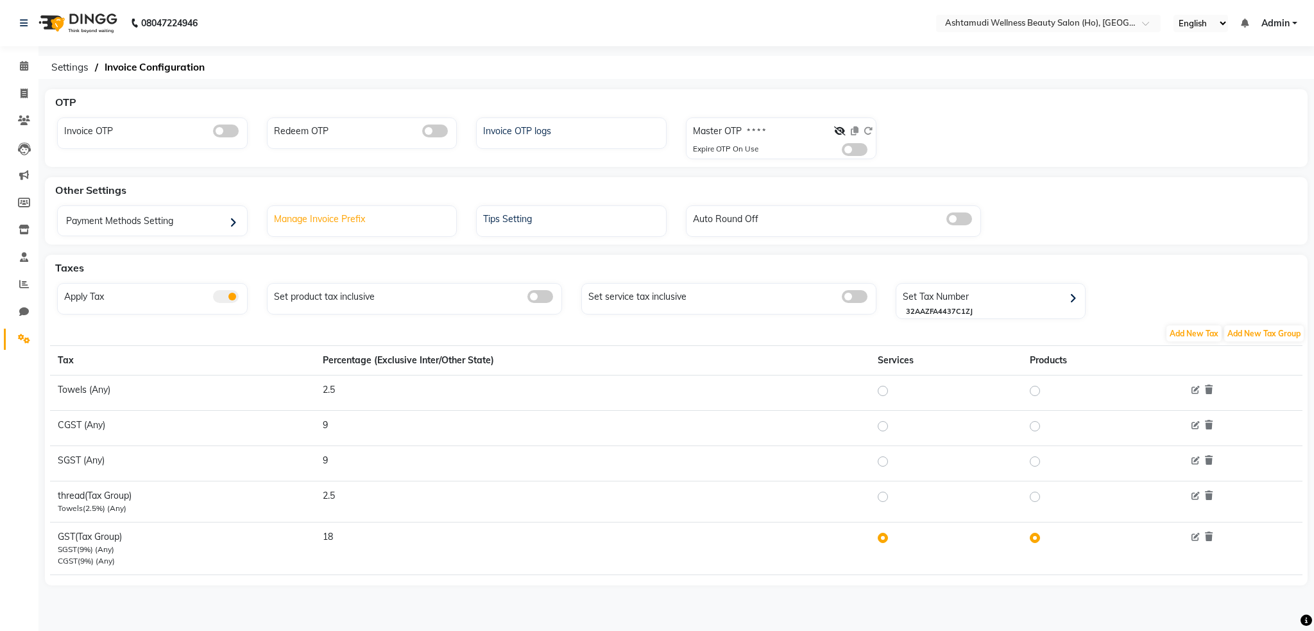
click at [330, 214] on div "Manage Invoice Prefix" at bounding box center [364, 217] width 186 height 17
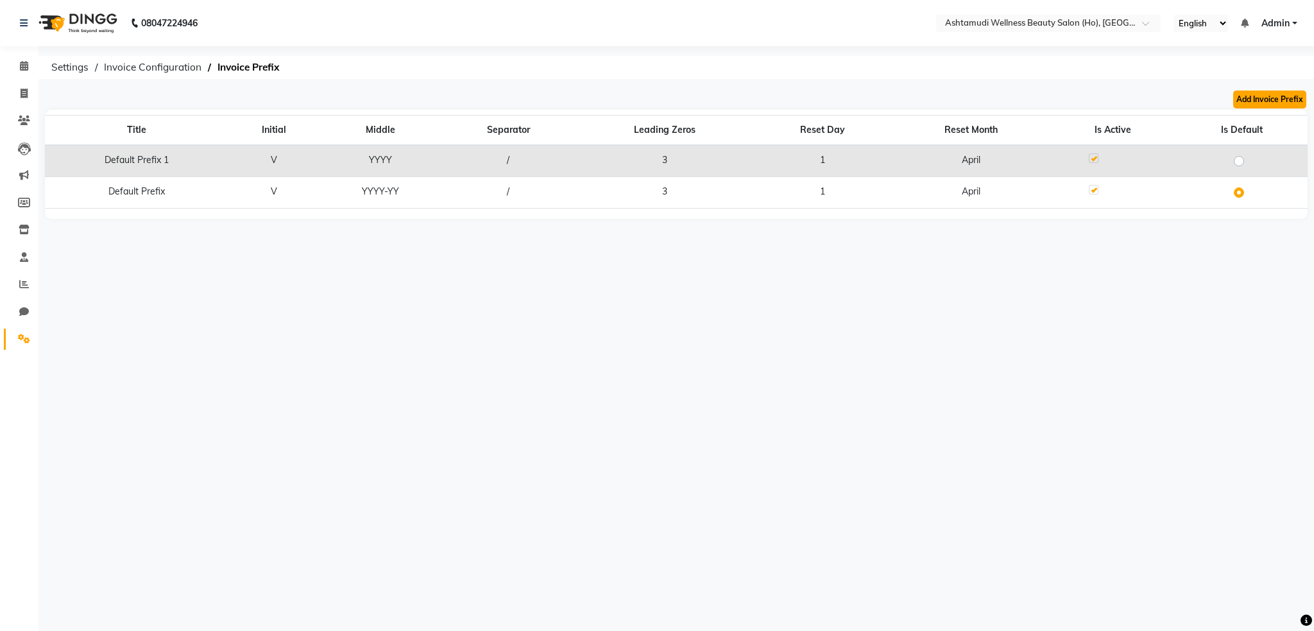
click at [1264, 98] on button "Add Invoice Prefix" at bounding box center [1269, 99] width 73 height 18
select select "YYYY-YY"
select select "04"
select select "3"
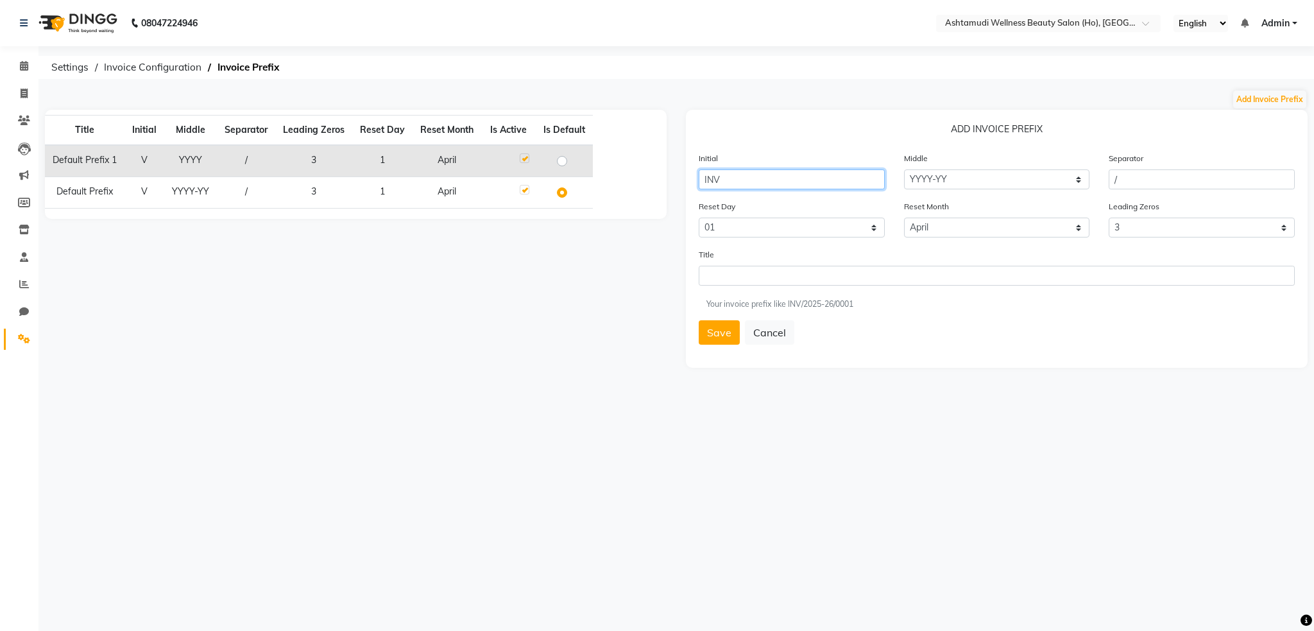
click at [788, 181] on input "INV" at bounding box center [792, 179] width 186 height 20
type input "INV"
click at [1129, 185] on input "/" at bounding box center [1202, 179] width 186 height 20
type input "434"
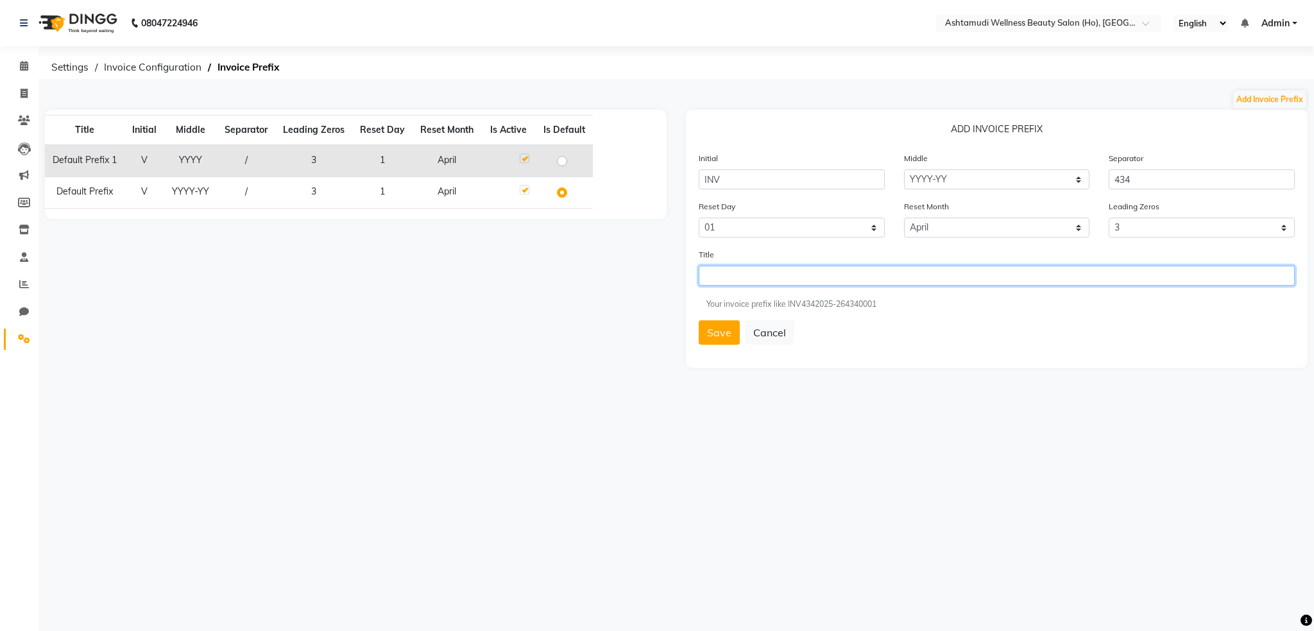
click at [740, 278] on input "text" at bounding box center [997, 276] width 596 height 20
type input "GG"
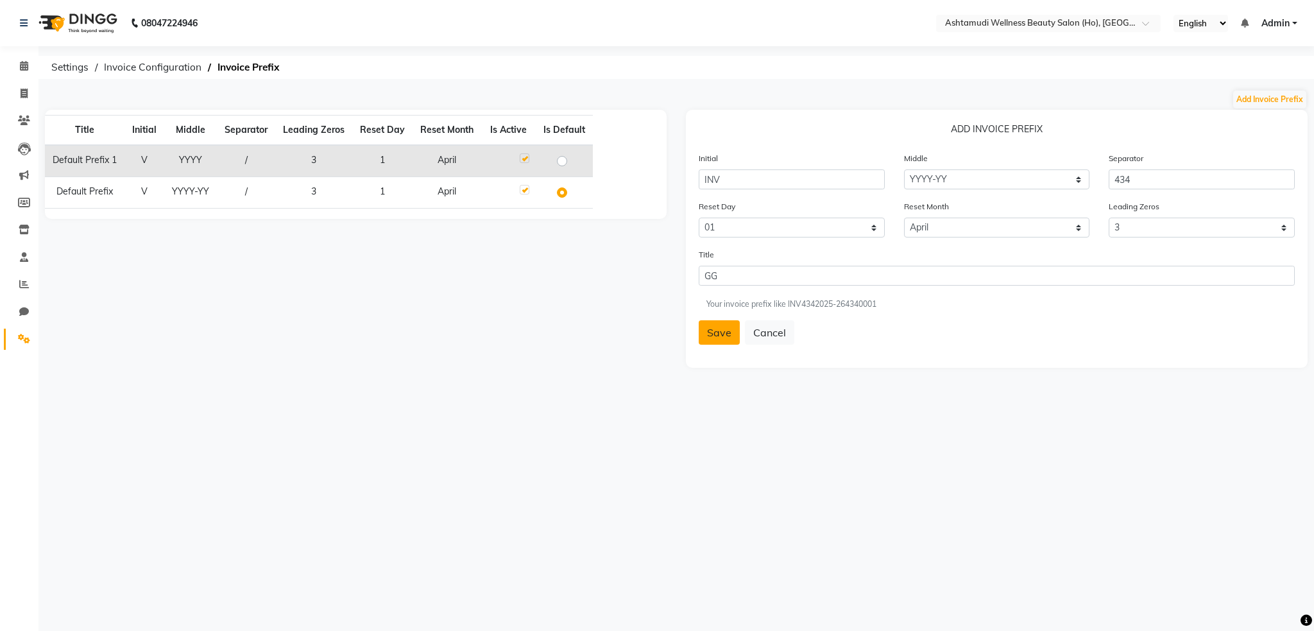
click at [724, 334] on button "Save" at bounding box center [719, 332] width 41 height 24
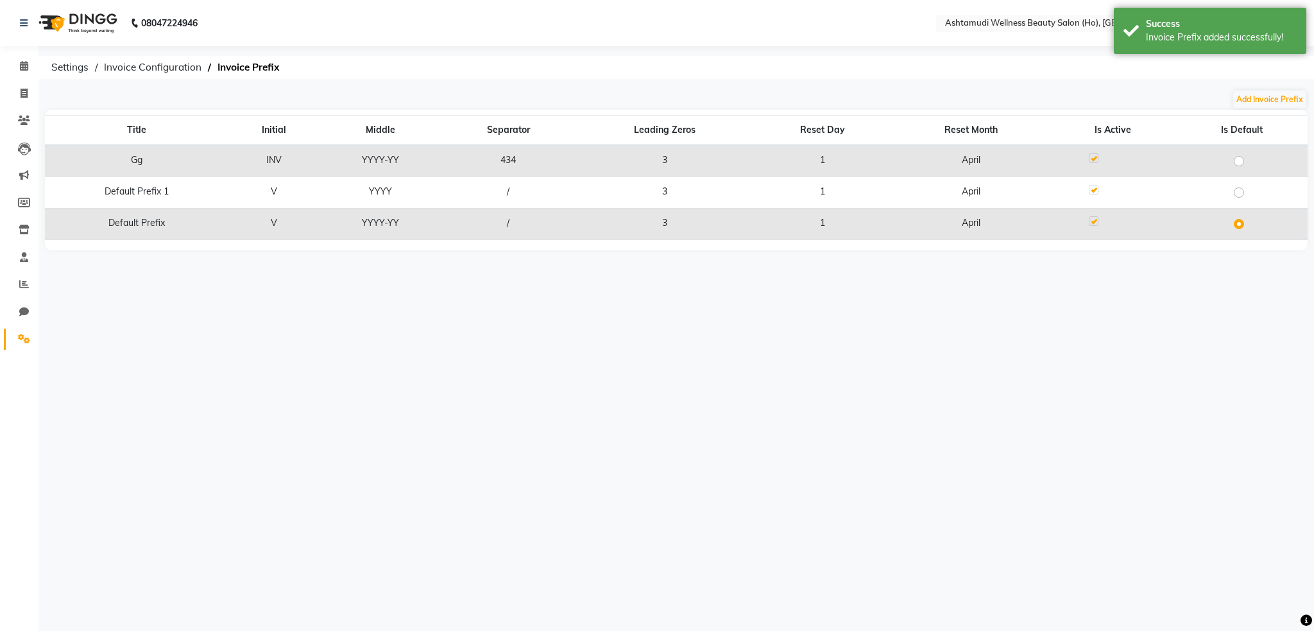
click at [1249, 153] on label at bounding box center [1249, 153] width 0 height 0
click at [1239, 162] on input "radio" at bounding box center [1243, 160] width 8 height 8
radio input "true"
click at [22, 99] on span at bounding box center [24, 94] width 22 height 15
select select "service"
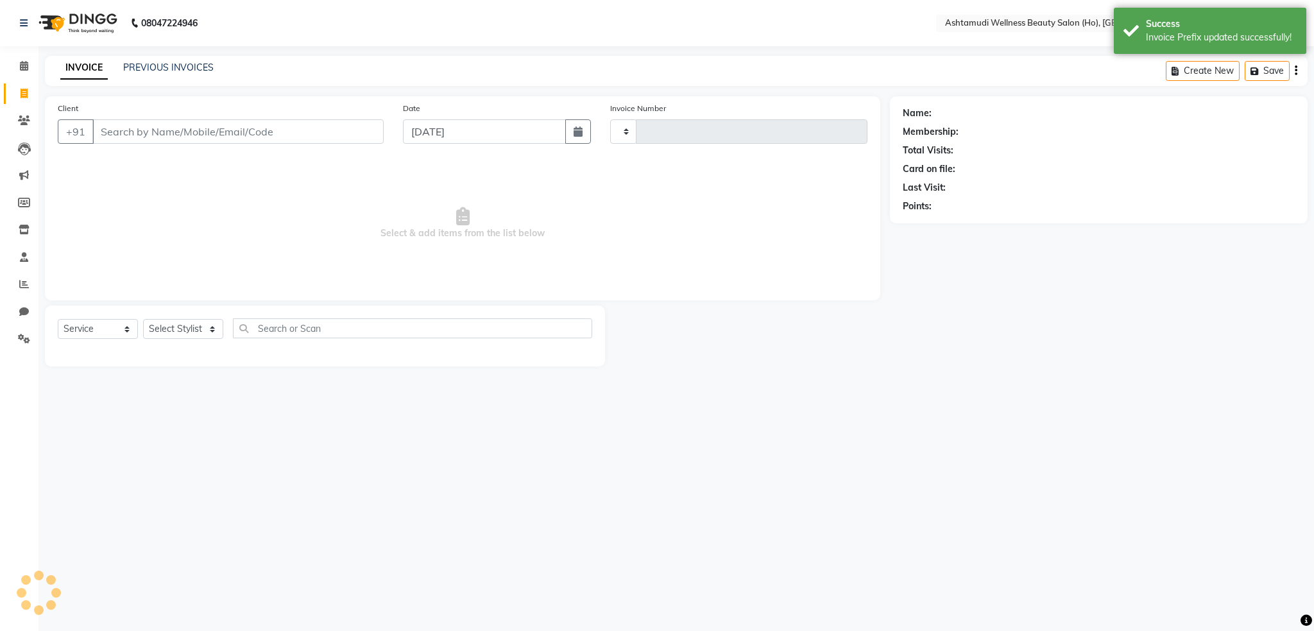
type input "0001"
select select "8954"
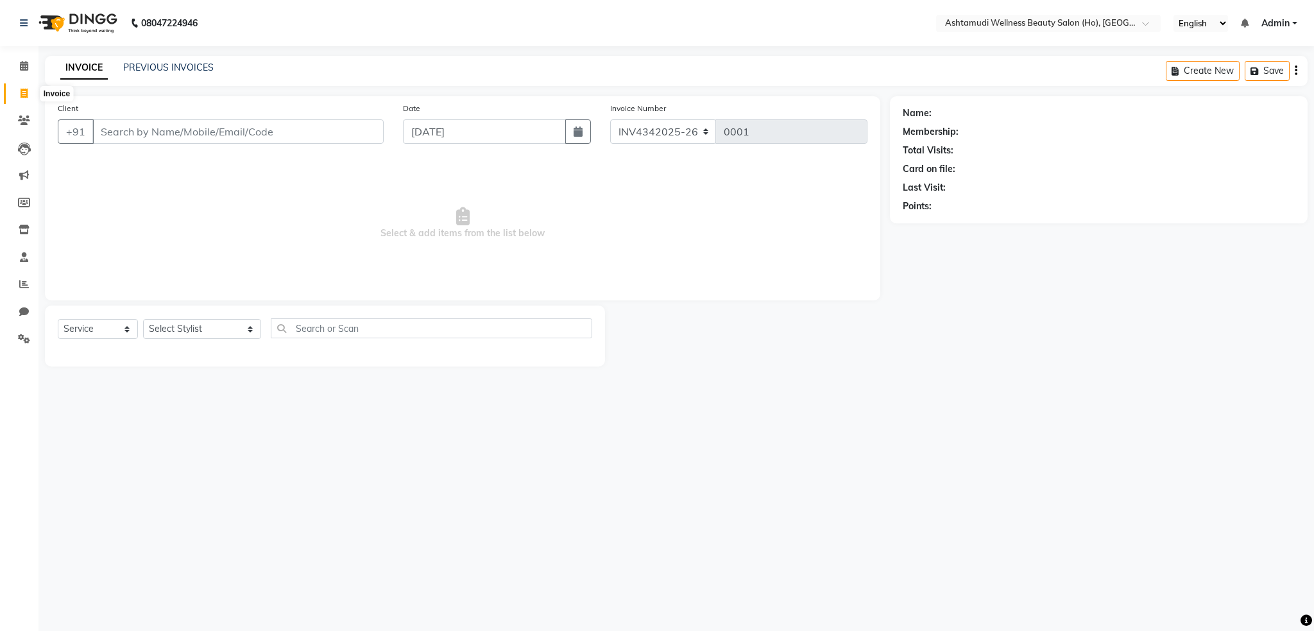
click at [23, 92] on icon at bounding box center [24, 94] width 7 height 10
select select "service"
select select "8954"
type input "0001"
type input "2"
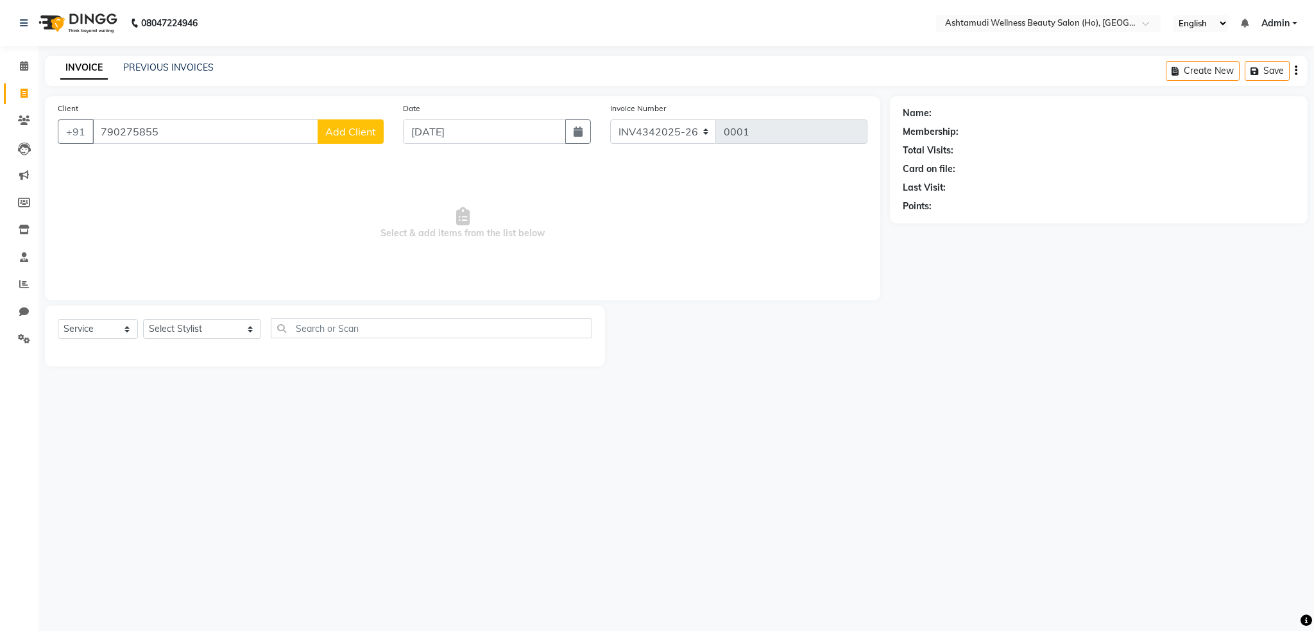
click at [166, 142] on input "790275855" at bounding box center [205, 131] width 226 height 24
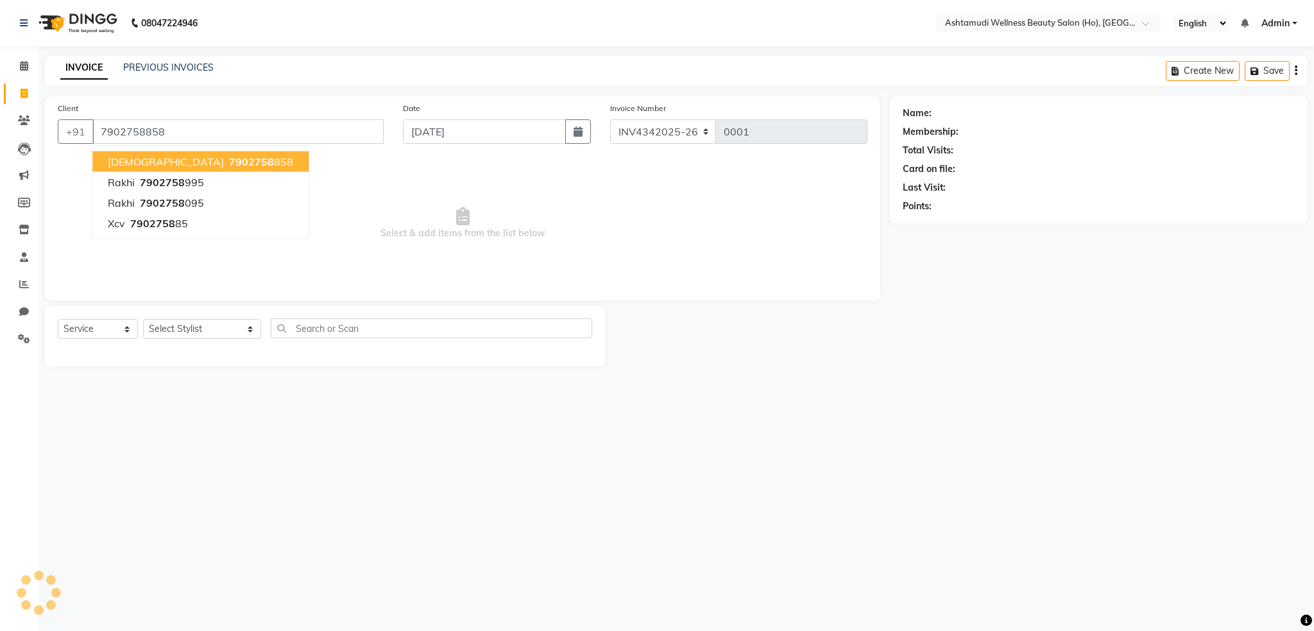
type input "7902758858"
select select "1: Object"
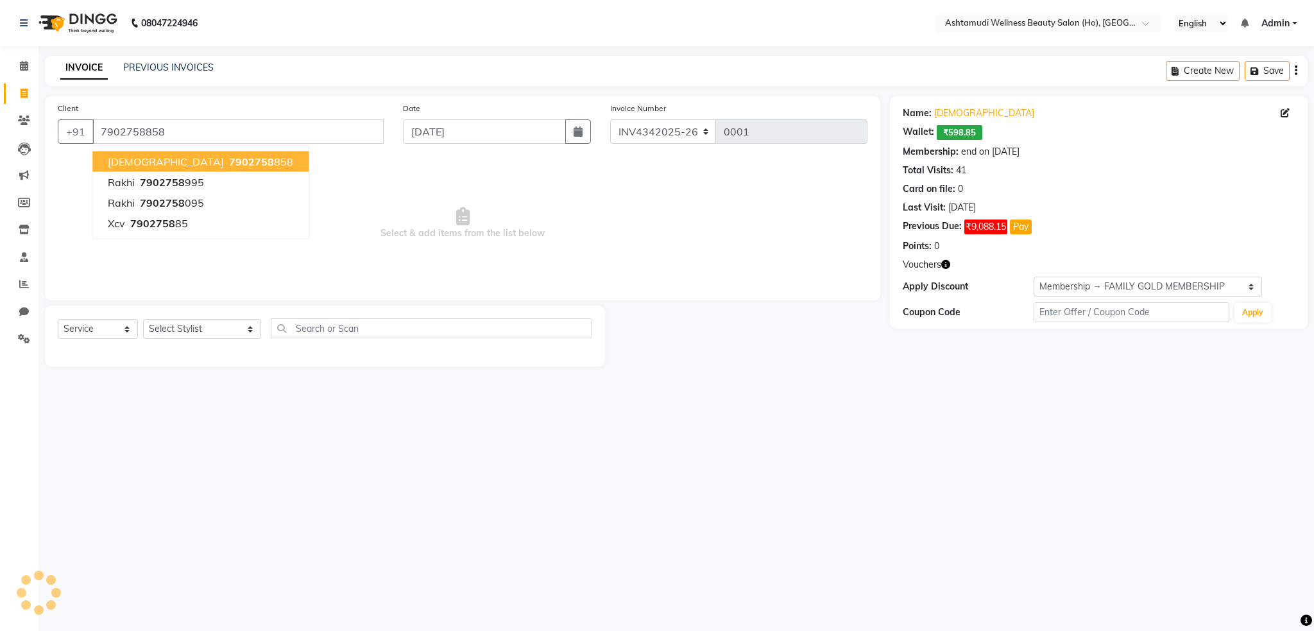
click at [229, 166] on span "7902758" at bounding box center [251, 161] width 45 height 13
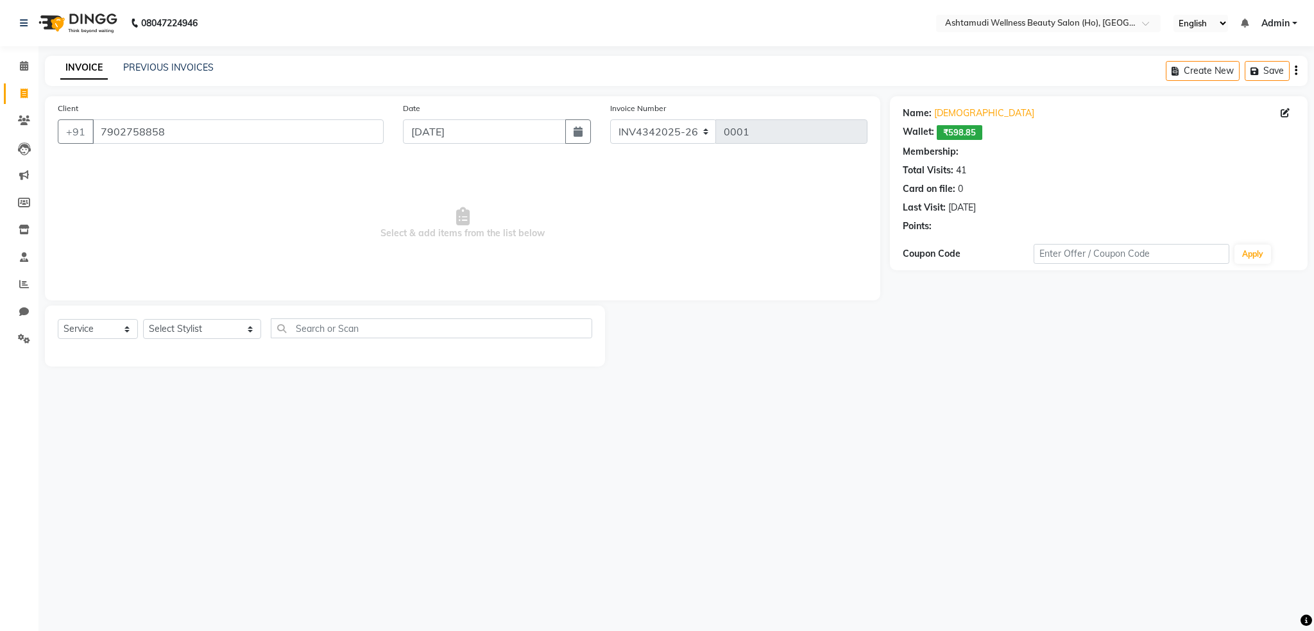
select select "1: Object"
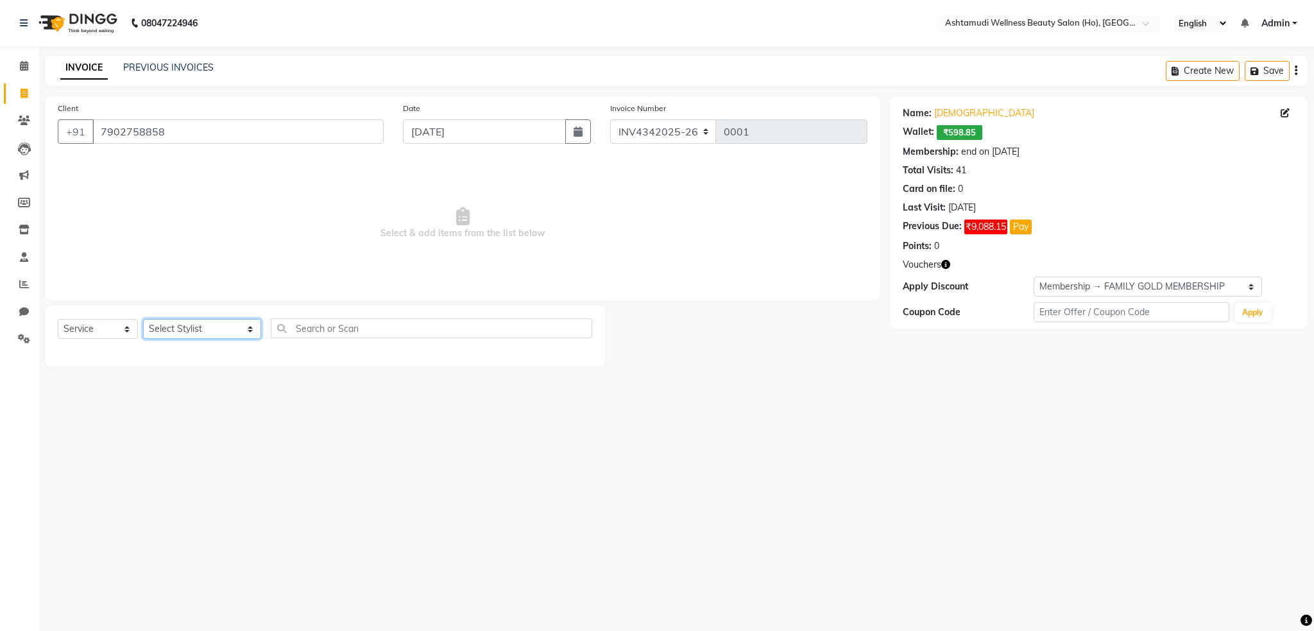
drag, startPoint x: 167, startPoint y: 335, endPoint x: 169, endPoint y: 321, distance: 14.2
click at [167, 334] on select "Select Stylist Abhijith ABHINAND Akshay S Ananthu S Dev Anila P Anjana u Asiya …" at bounding box center [202, 329] width 118 height 20
click at [143, 320] on select "Select Stylist Abhijith ABHINAND Akshay S Ananthu S Dev Anila P Anjana u Asiya …" at bounding box center [202, 329] width 118 height 20
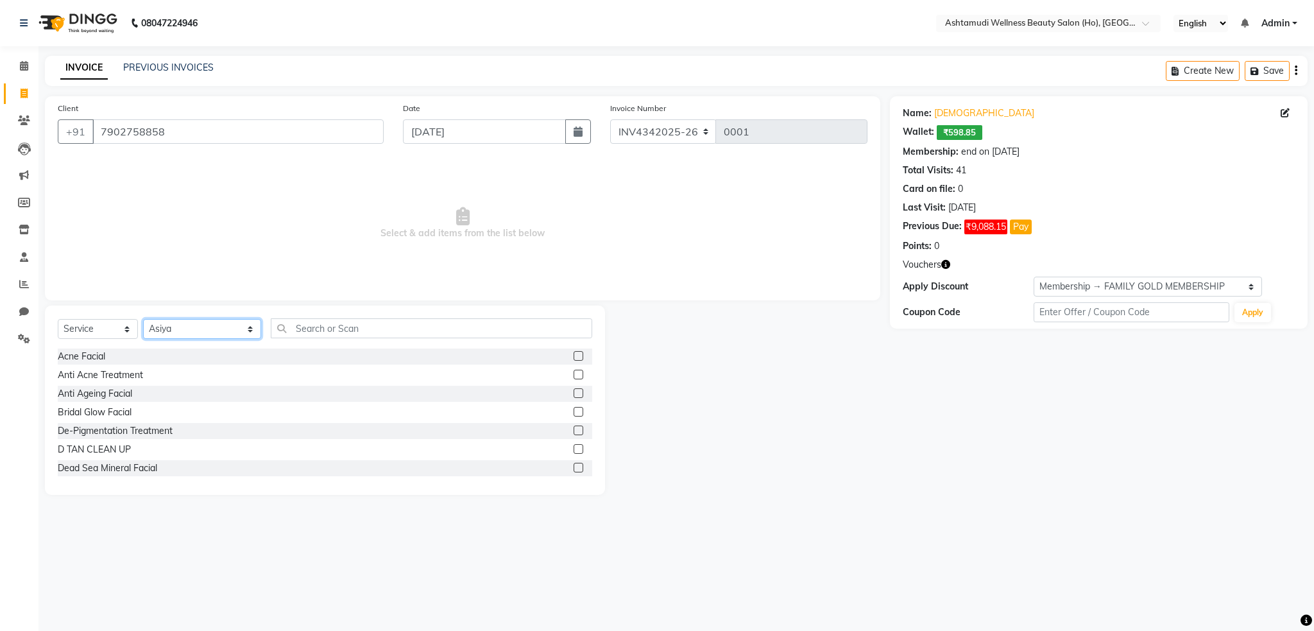
click at [222, 331] on select "Select Stylist Abhijith ABHINAND Akshay S Ananthu S Dev Anila P Anjana u Asiya …" at bounding box center [202, 329] width 118 height 20
select select "26296"
click at [143, 320] on select "Select Stylist Abhijith ABHINAND Akshay S Ananthu S Dev Anila P Anjana u Asiya …" at bounding box center [202, 329] width 118 height 20
click at [352, 329] on input "text" at bounding box center [431, 328] width 321 height 20
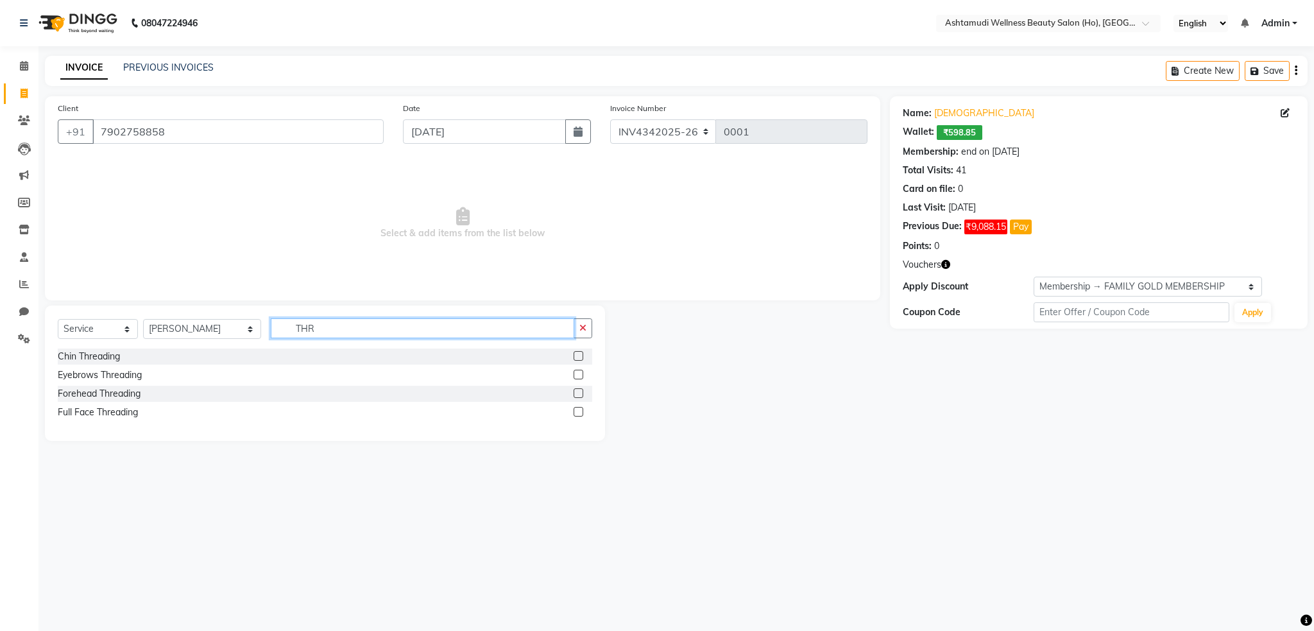
type input "THR"
click at [582, 354] on label at bounding box center [579, 356] width 10 height 10
click at [582, 354] on input "checkbox" at bounding box center [578, 356] width 8 height 8
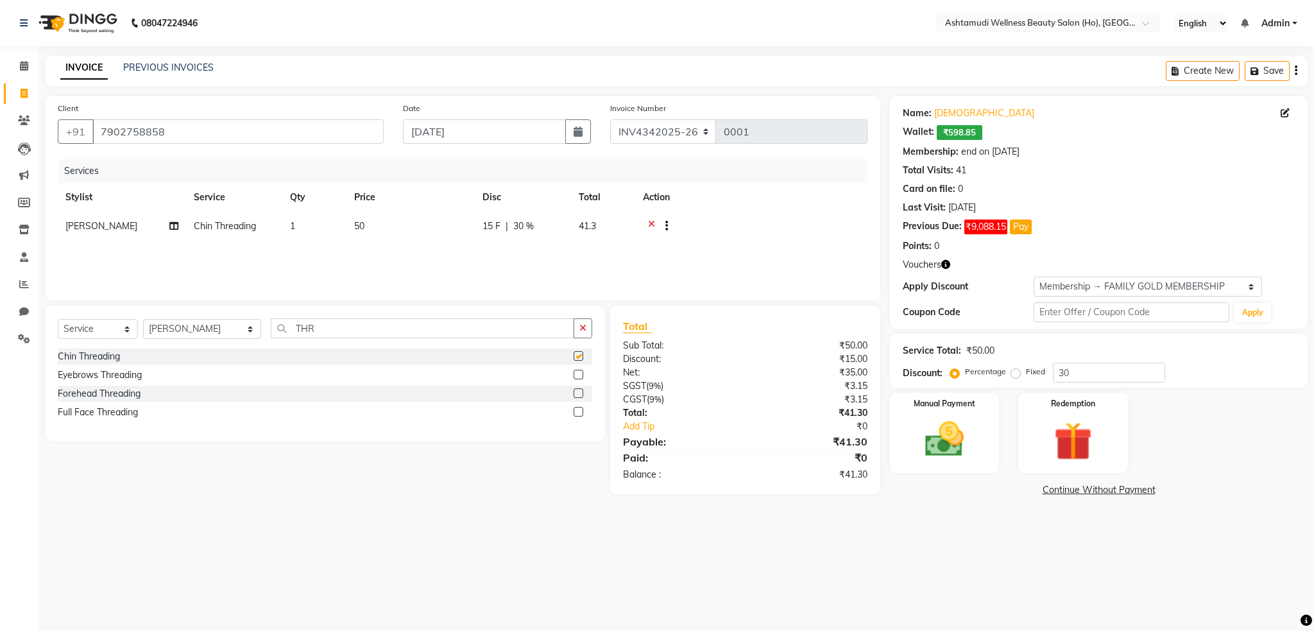
checkbox input "false"
click at [1082, 493] on link "Continue Without Payment" at bounding box center [1099, 489] width 413 height 13
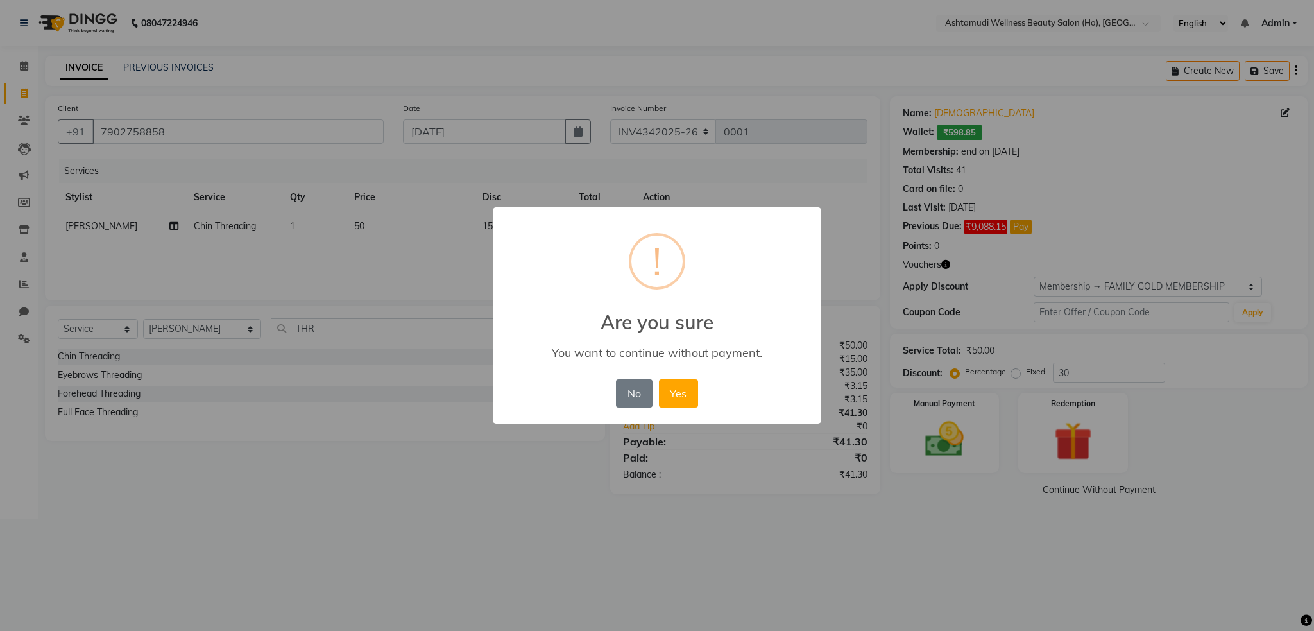
click at [672, 411] on div "× ! Are you sure You want to continue without payment. No No Yes" at bounding box center [657, 315] width 329 height 217
click at [673, 409] on div "No No Yes" at bounding box center [657, 393] width 88 height 35
click at [682, 398] on button "Yes" at bounding box center [678, 393] width 39 height 28
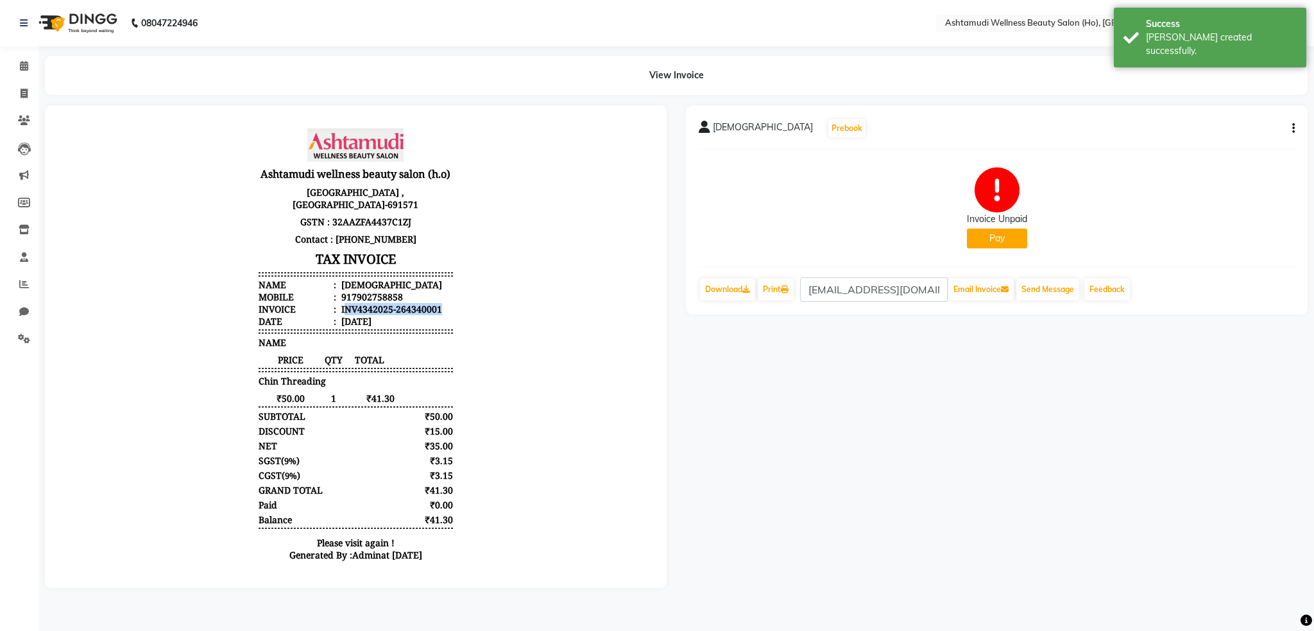
drag, startPoint x: 334, startPoint y: 306, endPoint x: 432, endPoint y: 307, distance: 97.5
click at [432, 307] on li "Invoice : INV4342025-264340001" at bounding box center [356, 309] width 194 height 12
click at [438, 309] on li "Invoice : INV4342025-264340001" at bounding box center [356, 309] width 194 height 12
click at [32, 99] on span at bounding box center [24, 94] width 22 height 15
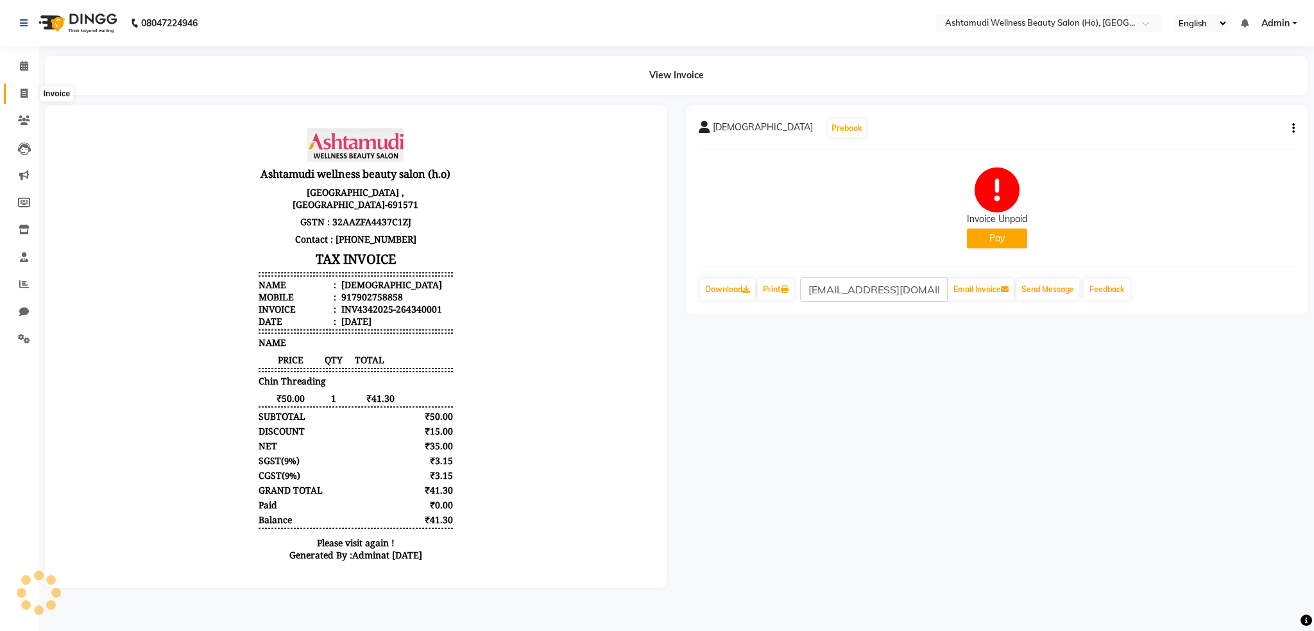
select select "service"
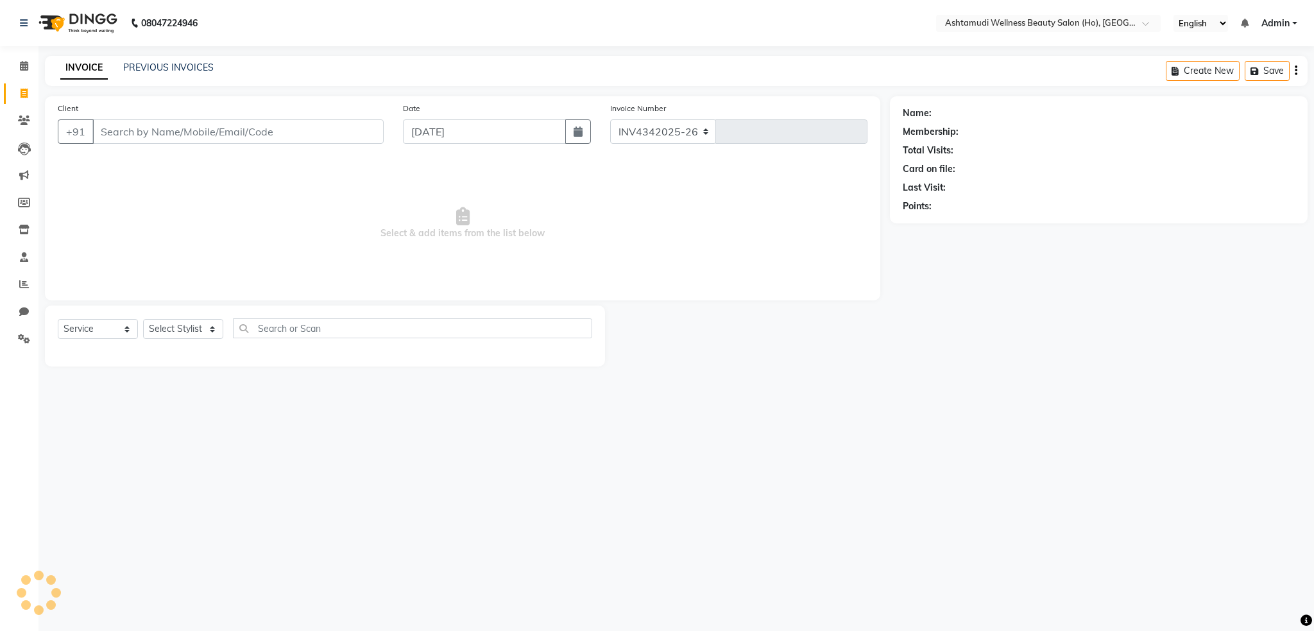
select select "8954"
type input "0002"
click at [149, 69] on link "PREVIOUS INVOICES" at bounding box center [168, 68] width 90 height 12
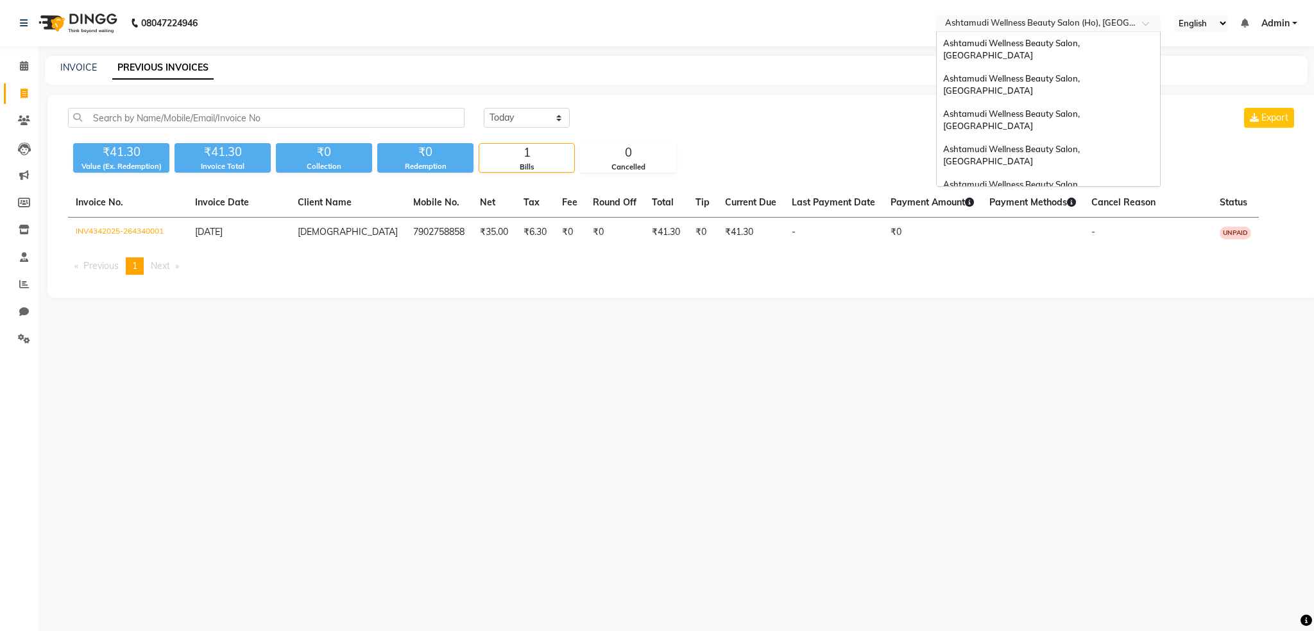
click at [1013, 24] on input "text" at bounding box center [1036, 24] width 186 height 13
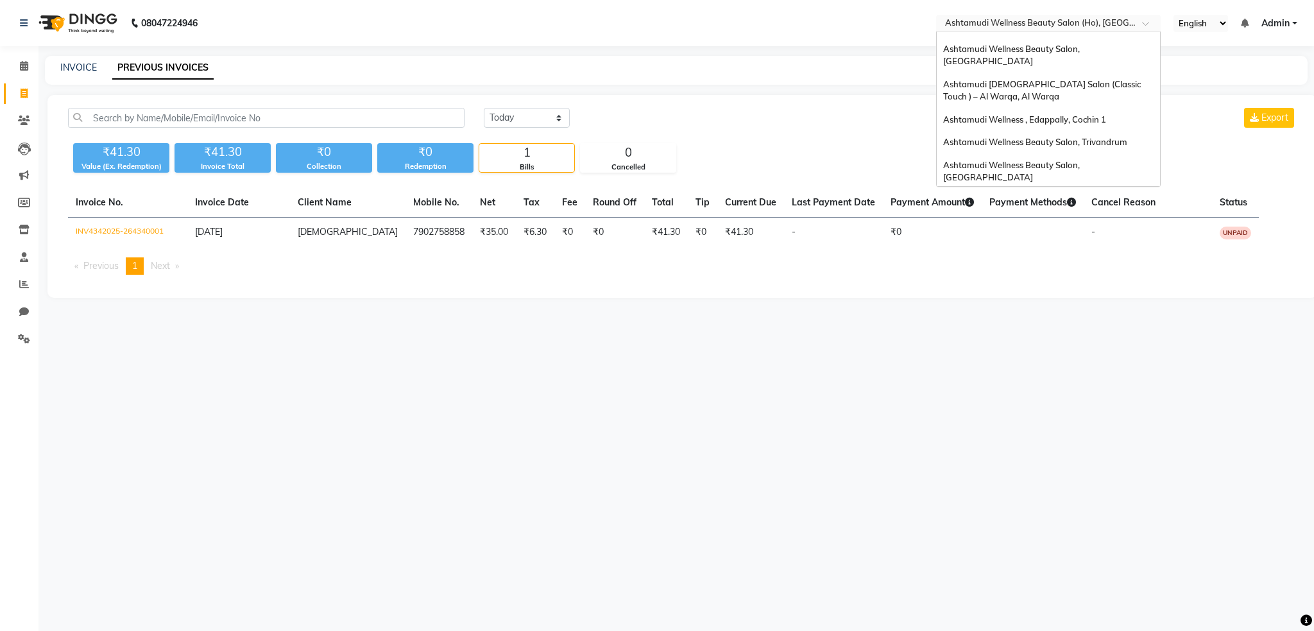
scroll to position [105, 0]
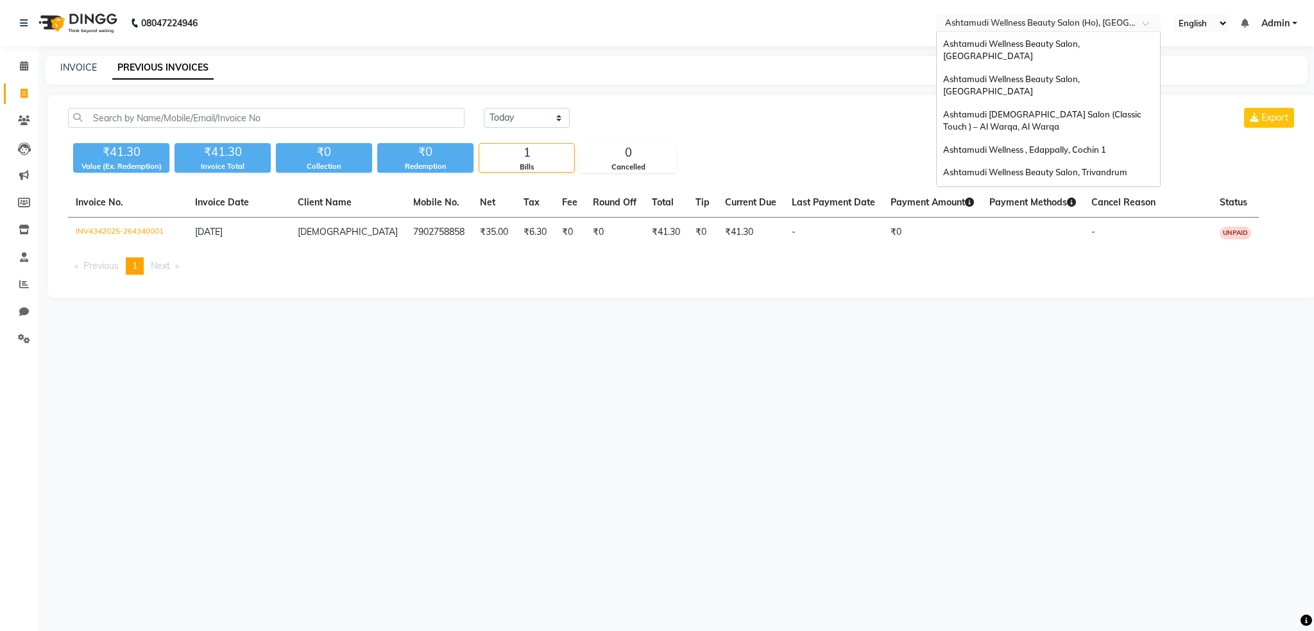
click at [1063, 248] on span "Ashtamudi Welness Beauty Salon, Chinnakkada" at bounding box center [1011, 259] width 137 height 23
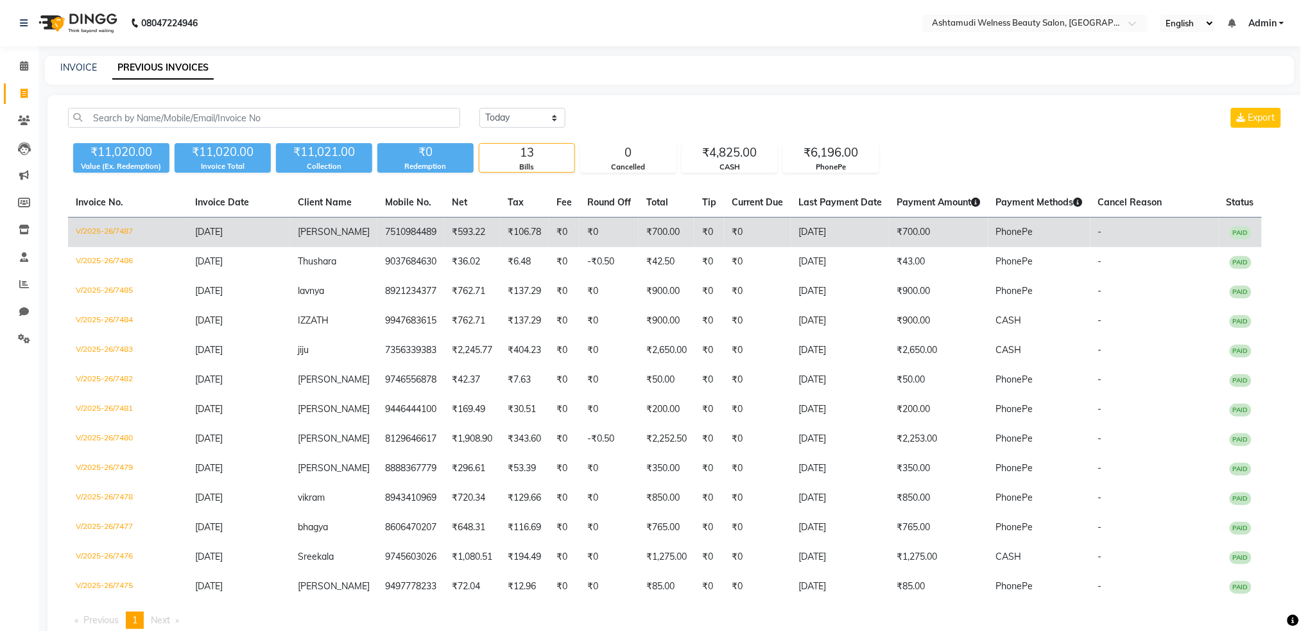
click at [111, 228] on td "V/2025-26/7487" at bounding box center [127, 233] width 119 height 30
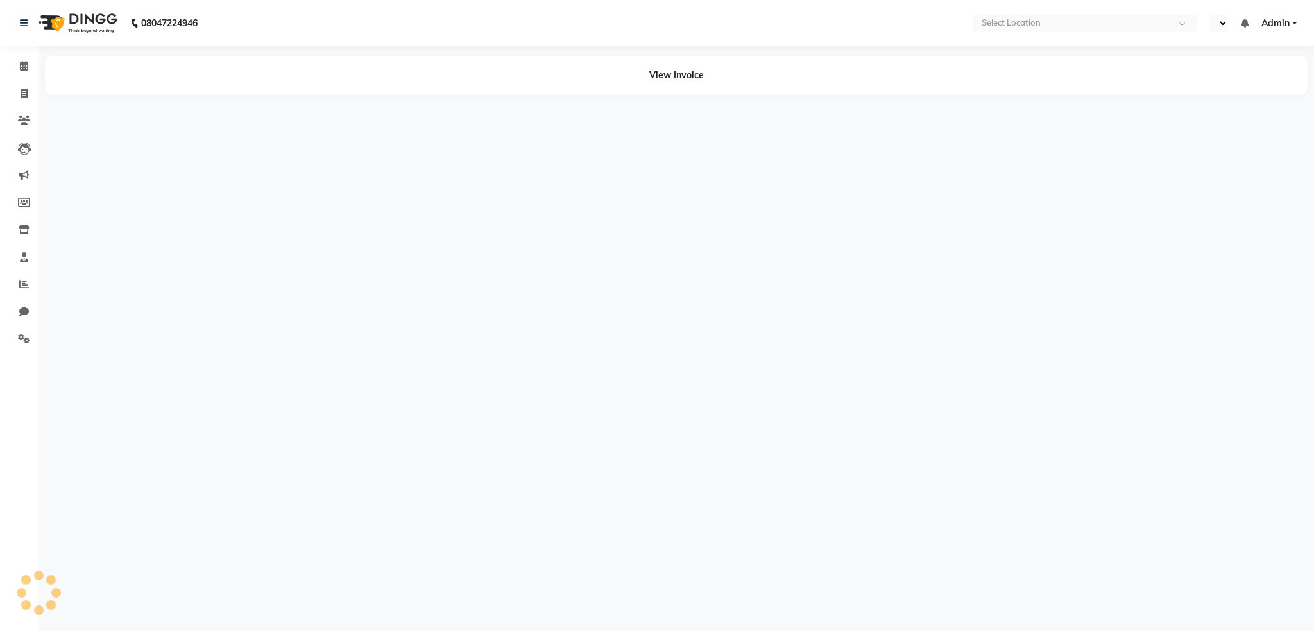
select select "en"
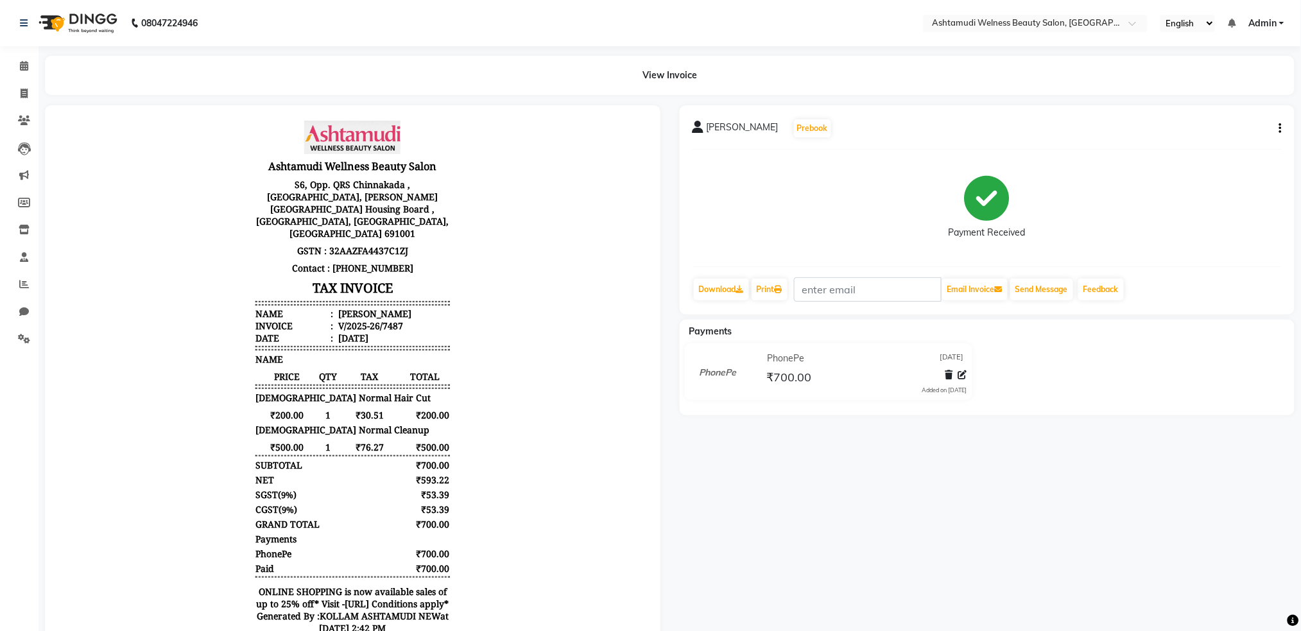
scroll to position [10, 0]
click at [1099, 18] on input "text" at bounding box center [1022, 24] width 186 height 13
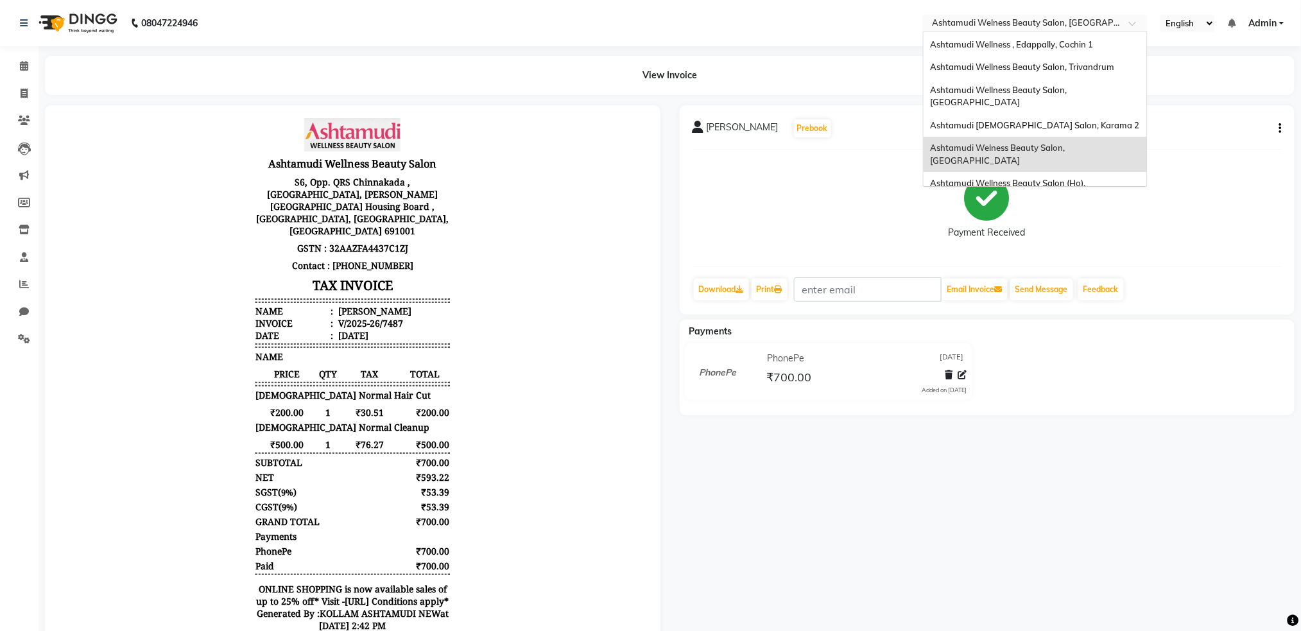
scroll to position [191, 0]
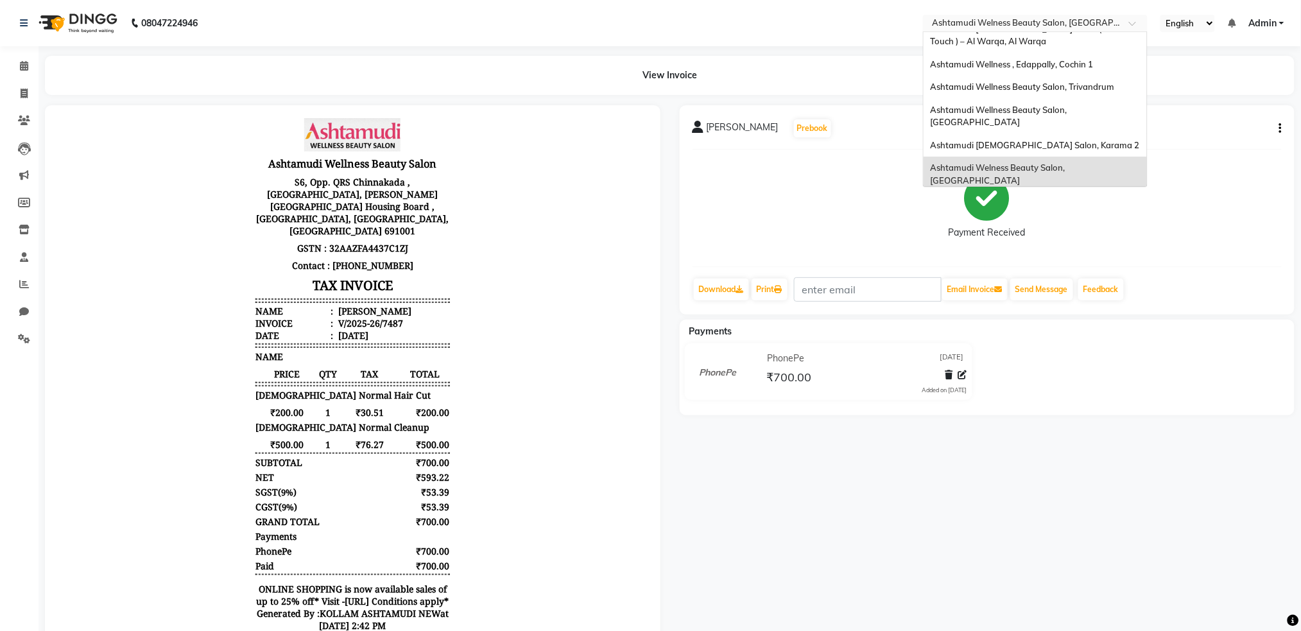
click at [1059, 198] on span "Ashtamudi Wellness Beauty Salon (Ho), [GEOGRAPHIC_DATA]" at bounding box center [1008, 209] width 157 height 23
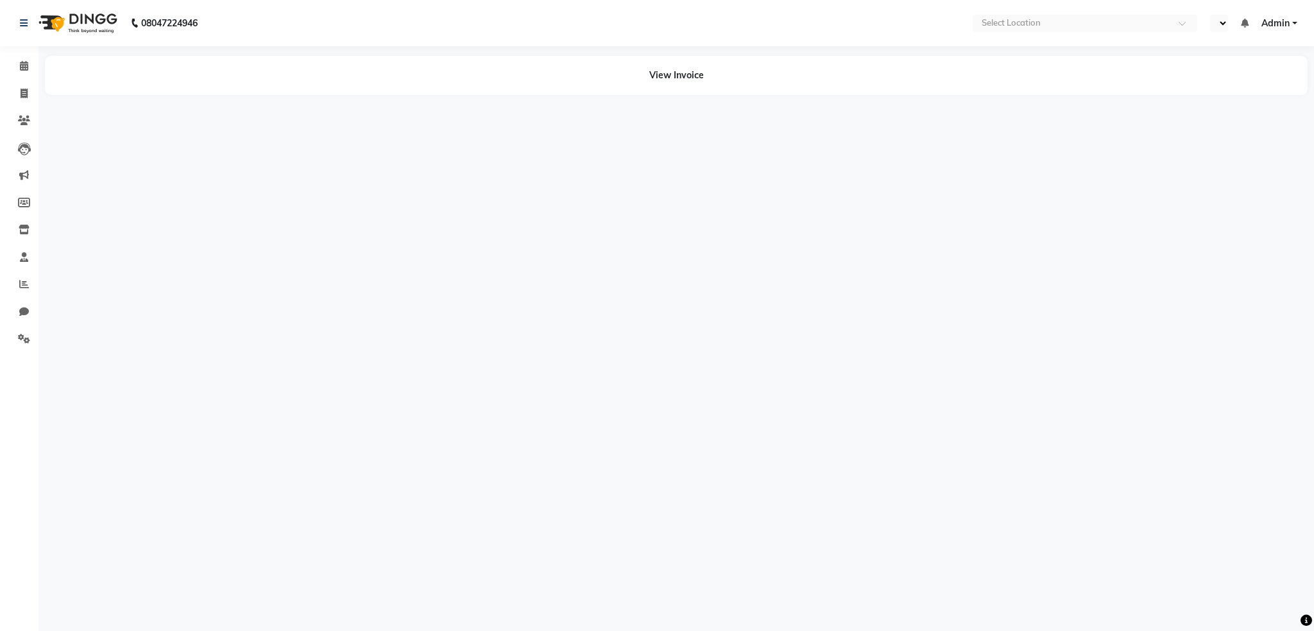
select select "en"
drag, startPoint x: 21, startPoint y: 340, endPoint x: 31, endPoint y: 318, distance: 24.1
click at [21, 340] on icon at bounding box center [24, 339] width 12 height 10
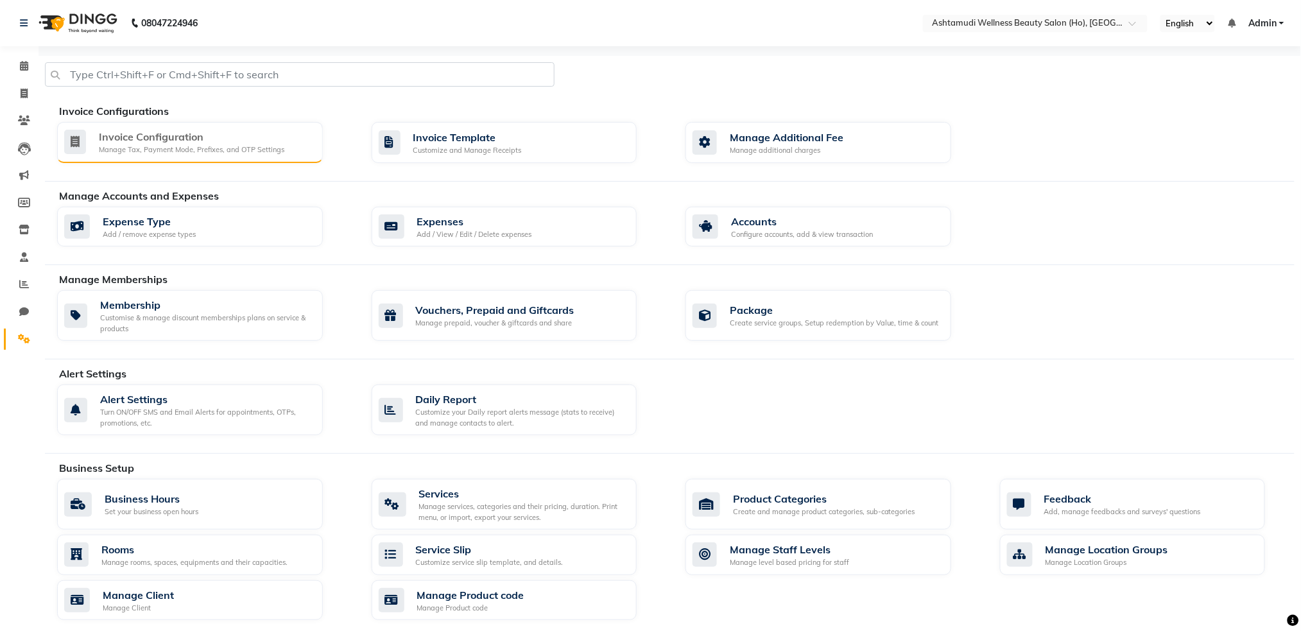
click at [171, 156] on div "Invoice Configuration Manage Tax, Payment Mode, Prefixes, and OTP Settings" at bounding box center [190, 142] width 266 height 41
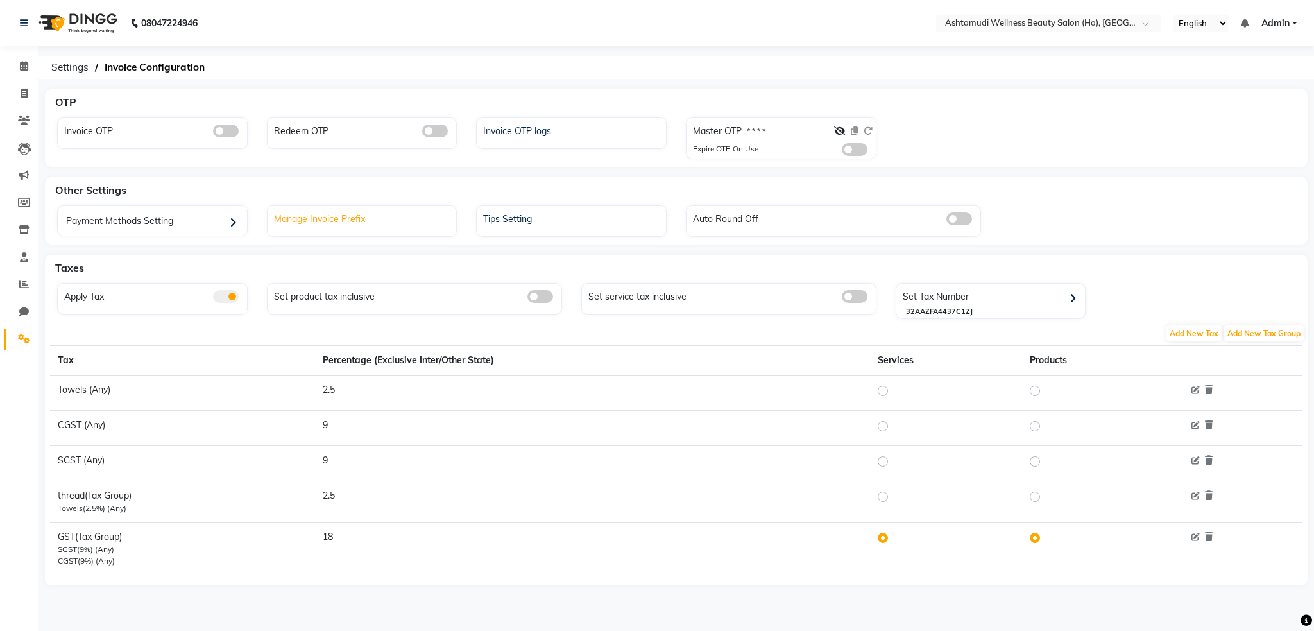
click at [406, 224] on div "Manage Invoice Prefix" at bounding box center [364, 217] width 186 height 17
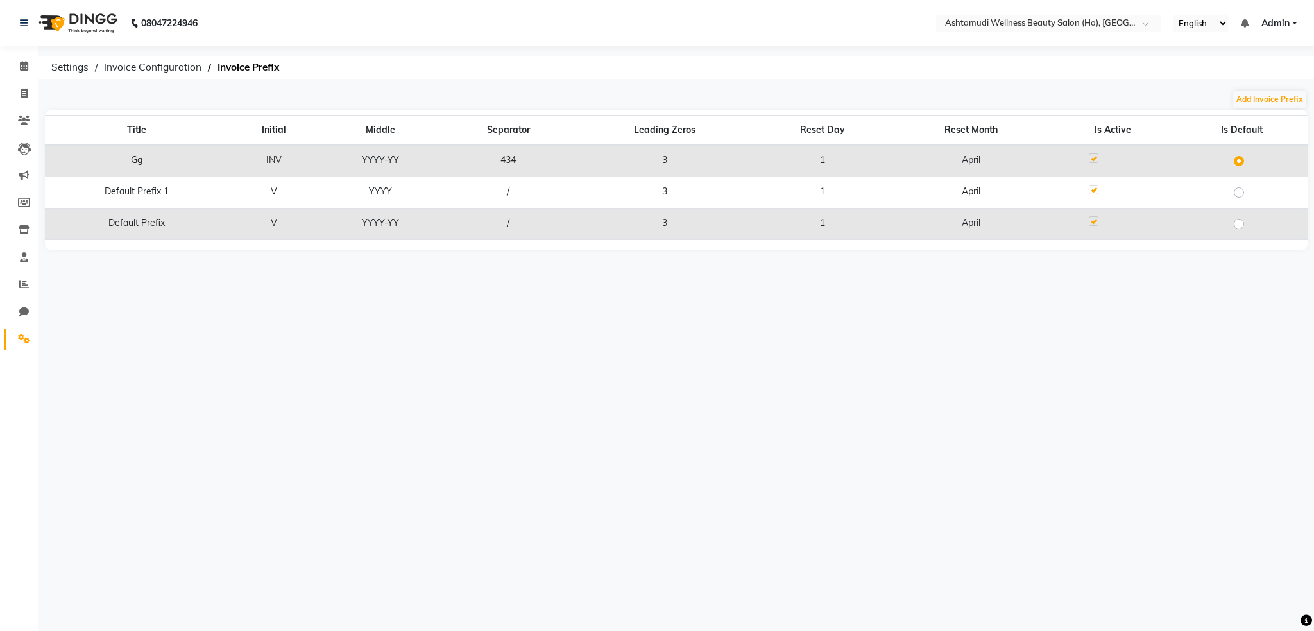
click at [1095, 160] on label at bounding box center [1094, 158] width 10 height 10
click at [1095, 160] on input "checkbox" at bounding box center [1093, 159] width 8 height 8
checkbox input "true"
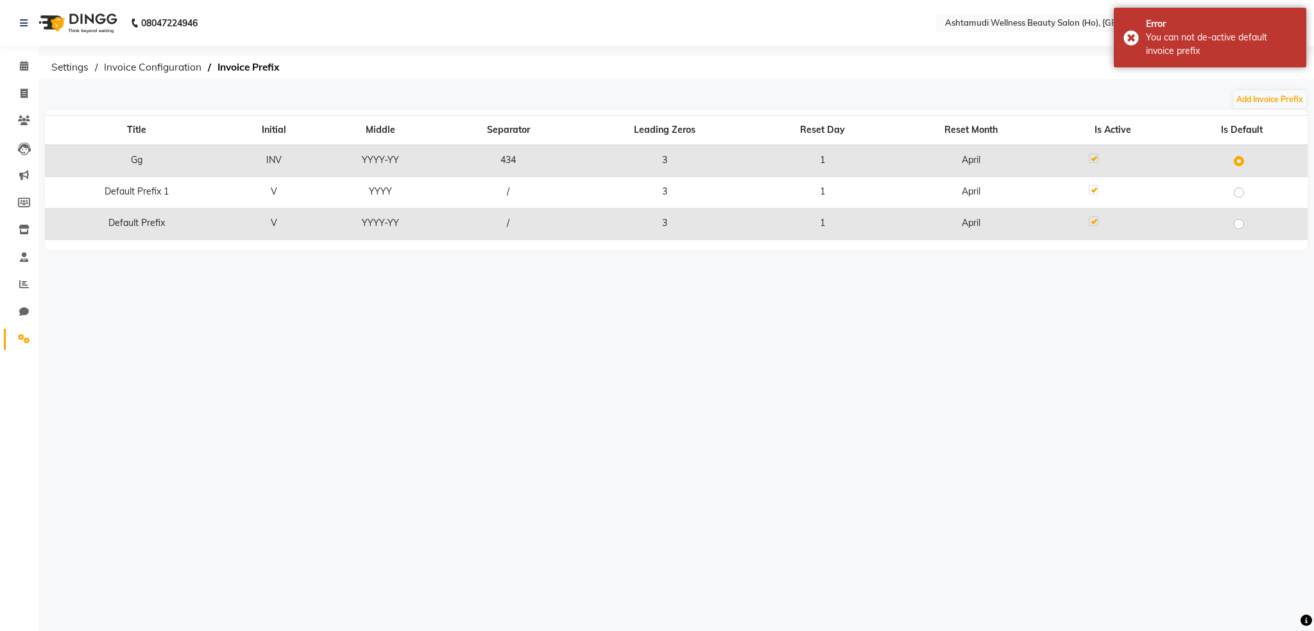
click at [1249, 153] on label at bounding box center [1249, 153] width 0 height 0
click at [1239, 160] on input "radio" at bounding box center [1243, 160] width 8 height 8
click at [1249, 216] on label at bounding box center [1249, 216] width 0 height 0
click at [1243, 223] on input "radio" at bounding box center [1243, 223] width 8 height 8
radio input "true"
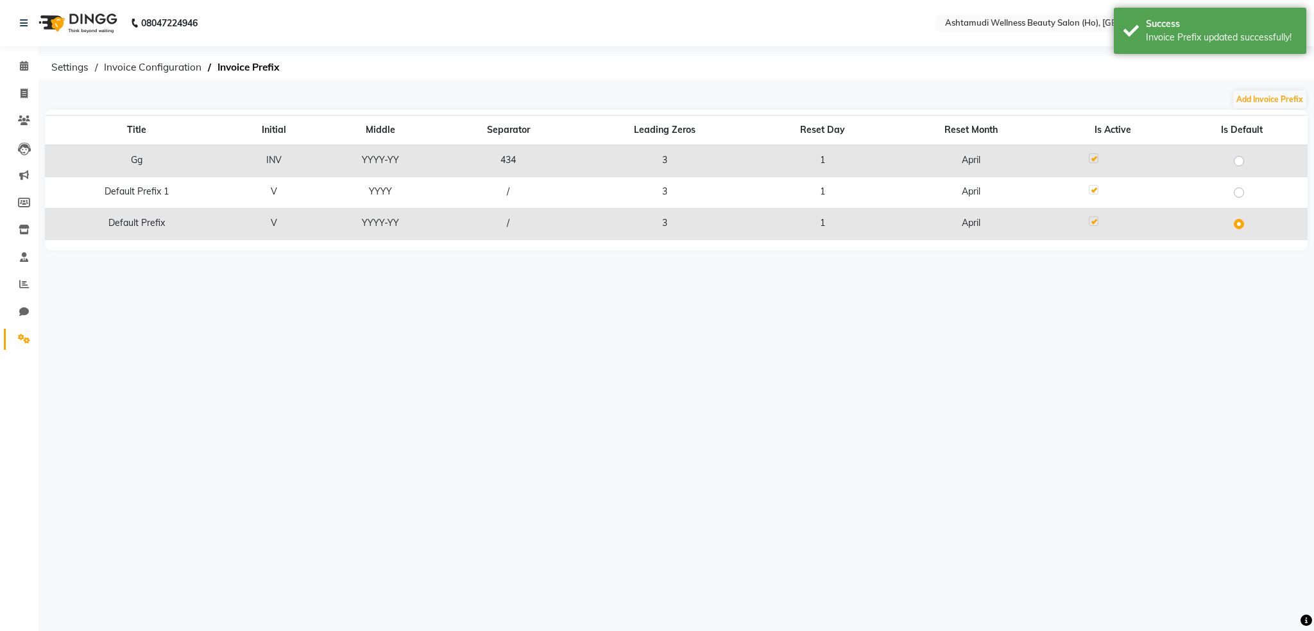
drag, startPoint x: 507, startPoint y: 157, endPoint x: 527, endPoint y: 159, distance: 20.0
click at [527, 159] on td "434" at bounding box center [508, 161] width 135 height 32
click at [536, 194] on td "/" at bounding box center [508, 192] width 135 height 31
click at [1296, 98] on button "Add Invoice Prefix" at bounding box center [1269, 99] width 73 height 18
select select "YYYY-YY"
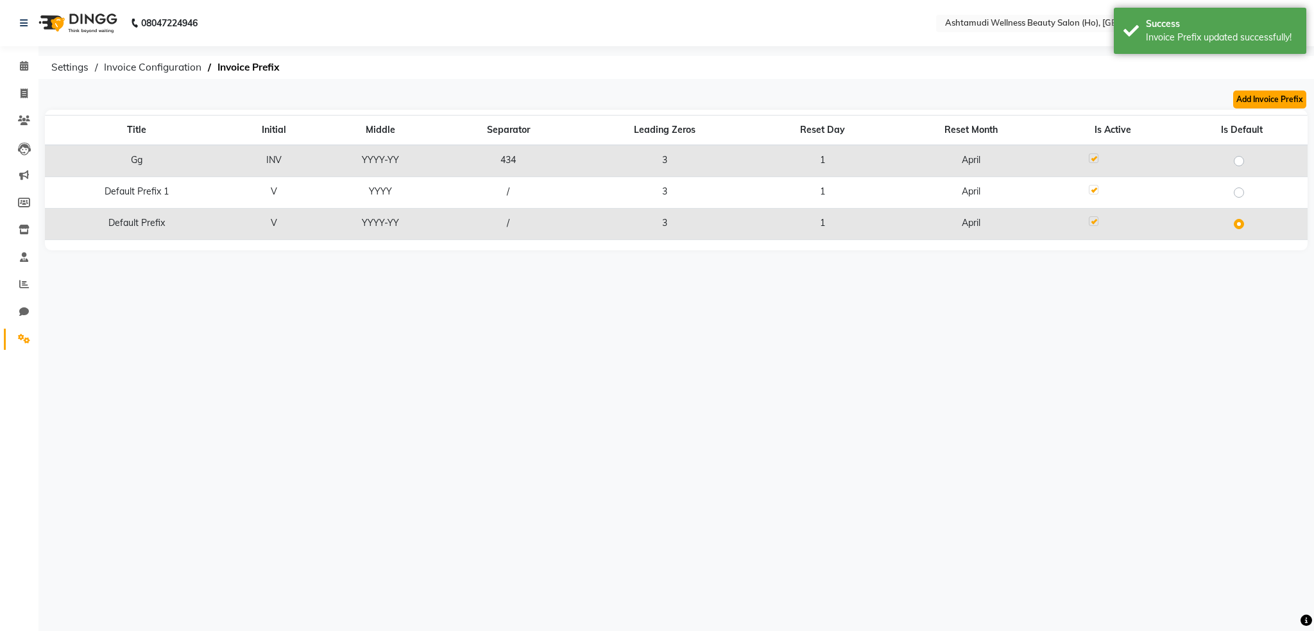
select select "04"
select select "3"
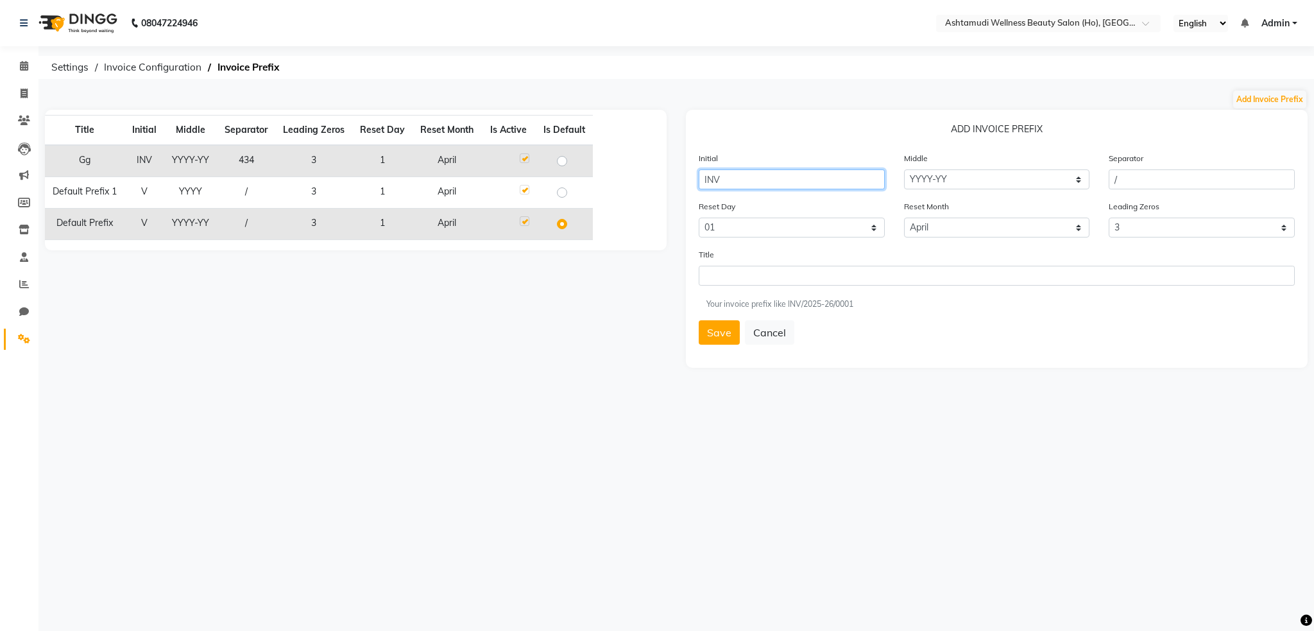
click at [734, 181] on input "INV" at bounding box center [792, 179] width 186 height 20
type input "I"
type input "V"
click at [1156, 184] on input "/" at bounding box center [1202, 179] width 186 height 20
type input "7"
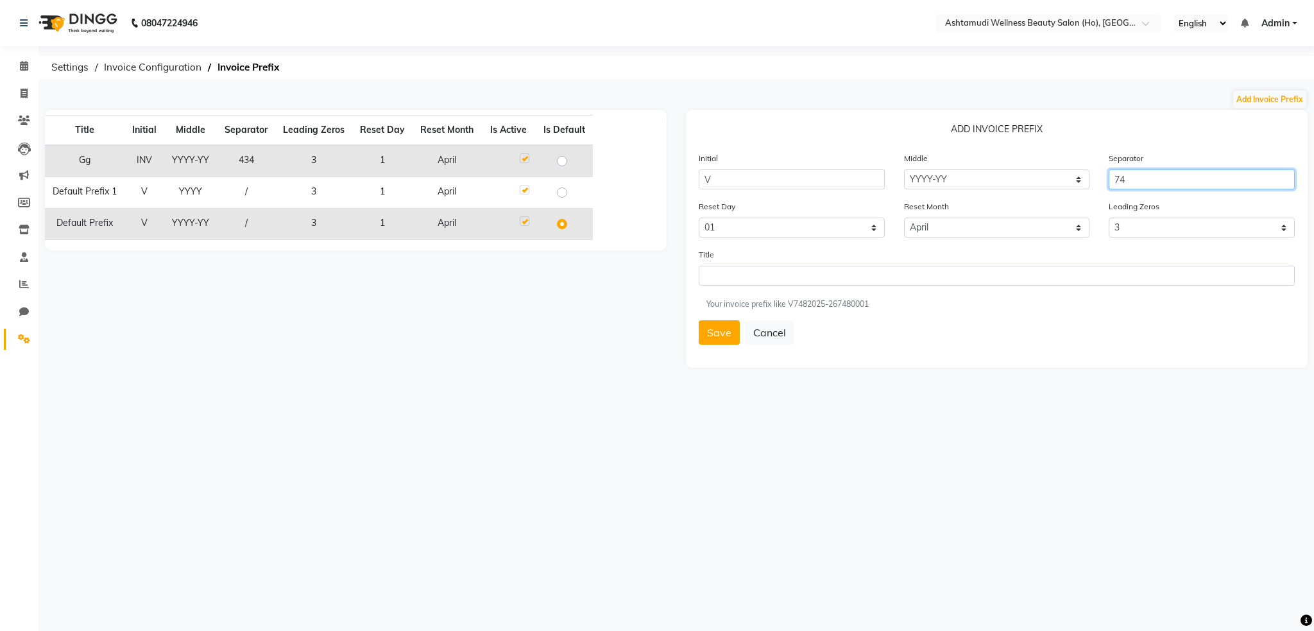
type input "7"
type input "/"
type input "/74"
click at [1177, 230] on select "0 1 2 3 4 5" at bounding box center [1202, 228] width 186 height 20
select select "4"
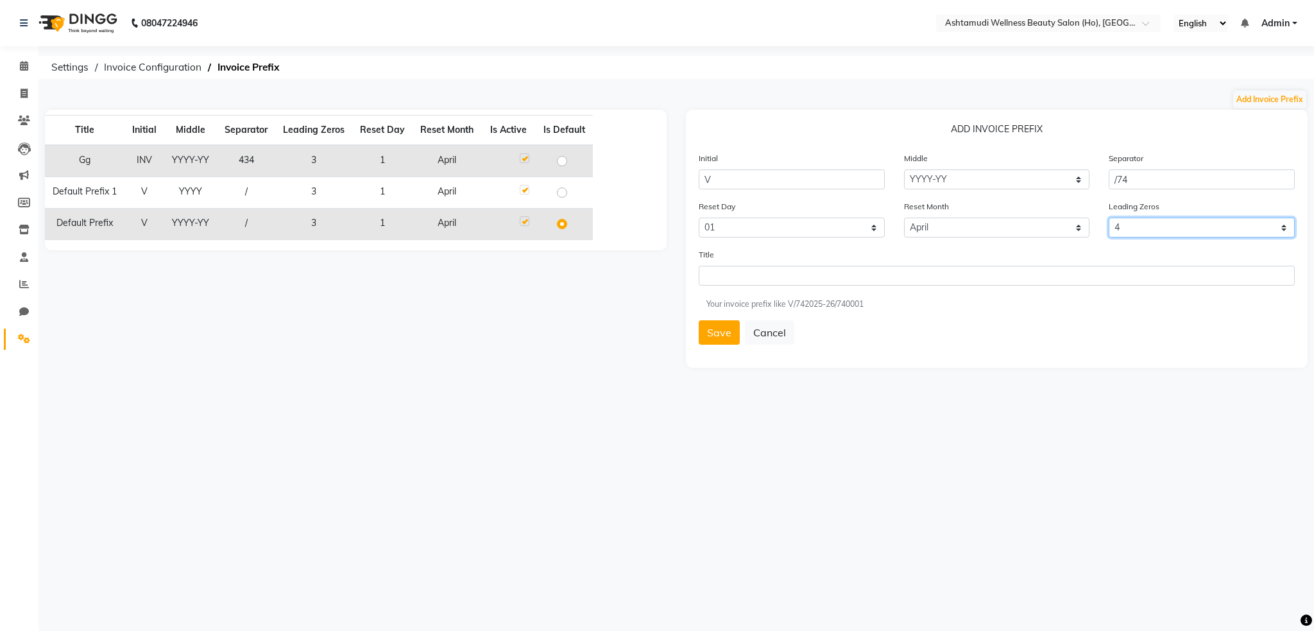
click at [1109, 218] on select "0 1 2 3 4 5" at bounding box center [1202, 228] width 186 height 20
drag, startPoint x: 1145, startPoint y: 169, endPoint x: 1140, endPoint y: 181, distance: 13.0
click at [1140, 181] on input "/74" at bounding box center [1202, 179] width 186 height 20
type input "/"
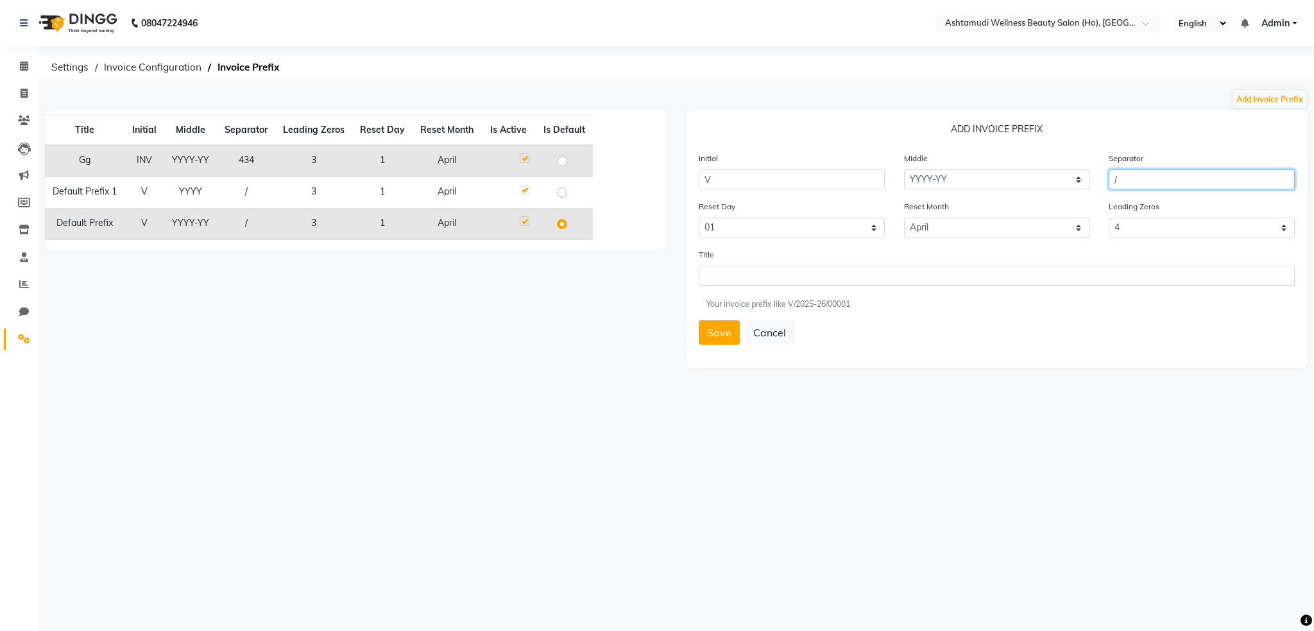
click at [1170, 188] on input "/" at bounding box center [1202, 179] width 186 height 20
click at [1114, 172] on input "/" at bounding box center [1202, 179] width 186 height 20
type input "/"
click at [1153, 178] on input "/" at bounding box center [1202, 179] width 186 height 20
type input "748"
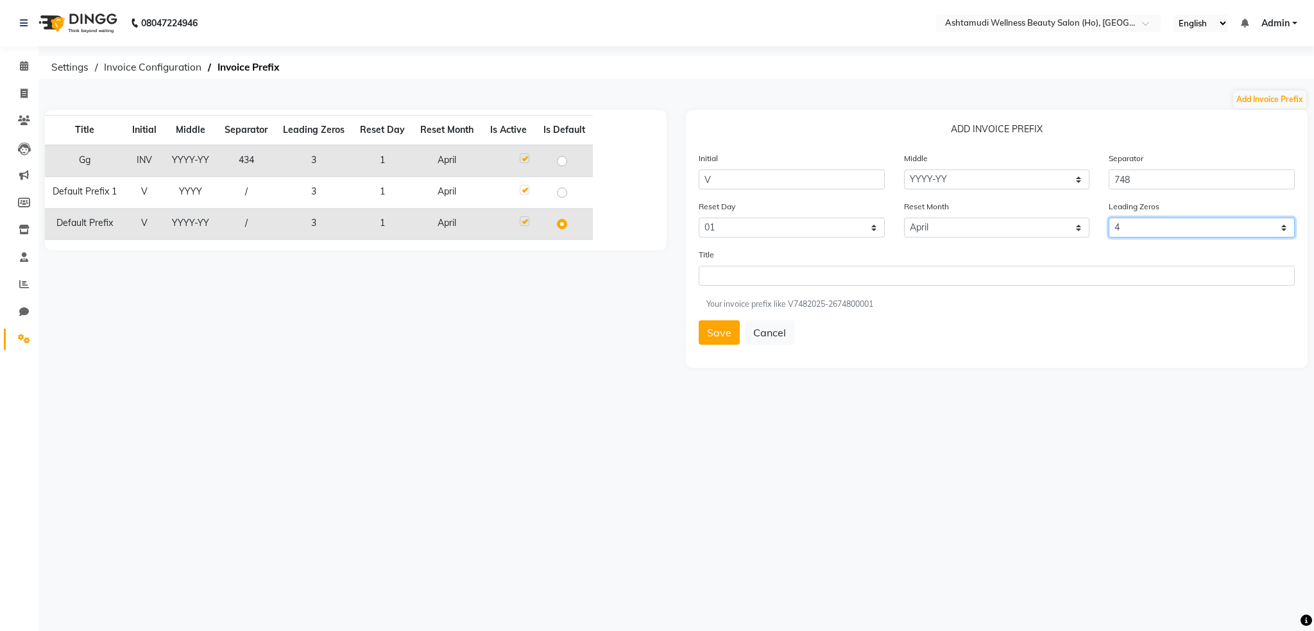
click at [1249, 228] on select "0 1 2 3 4 5" at bounding box center [1202, 228] width 186 height 20
select select "0"
click at [1109, 218] on select "0 1 2 3 4 5" at bounding box center [1202, 228] width 186 height 20
click at [1156, 175] on input "748" at bounding box center [1202, 179] width 186 height 20
type input "7"
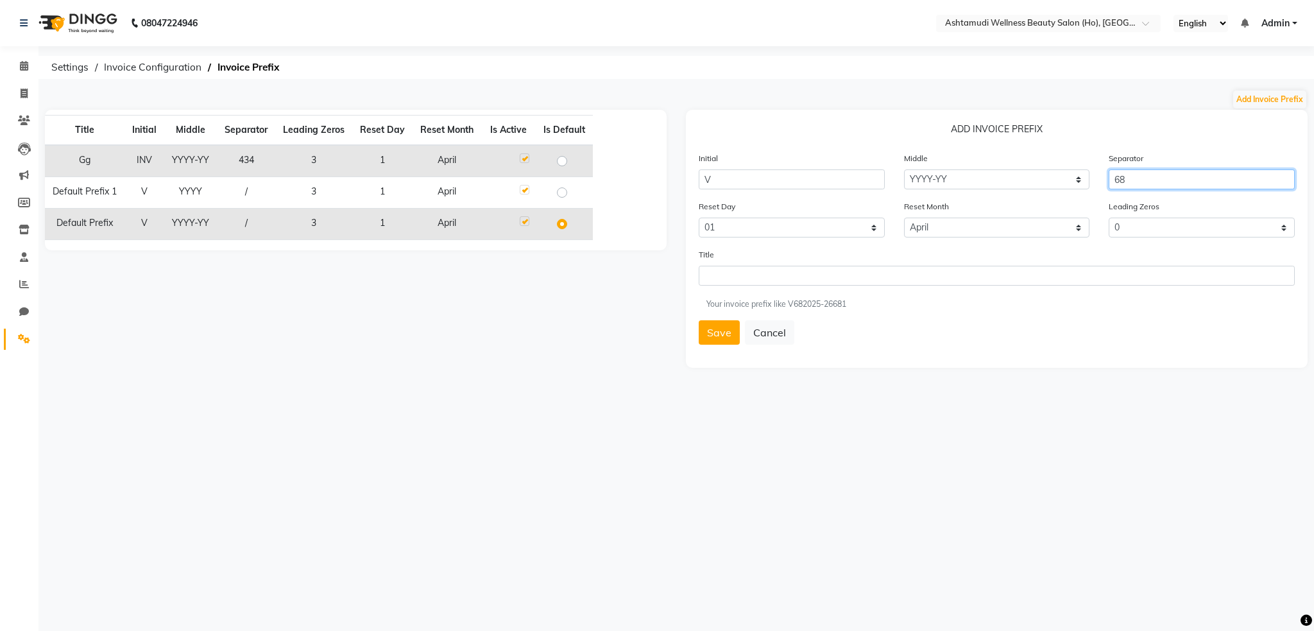
type input "6"
type input "4"
type input "434"
click at [708, 336] on button "Save" at bounding box center [719, 332] width 41 height 24
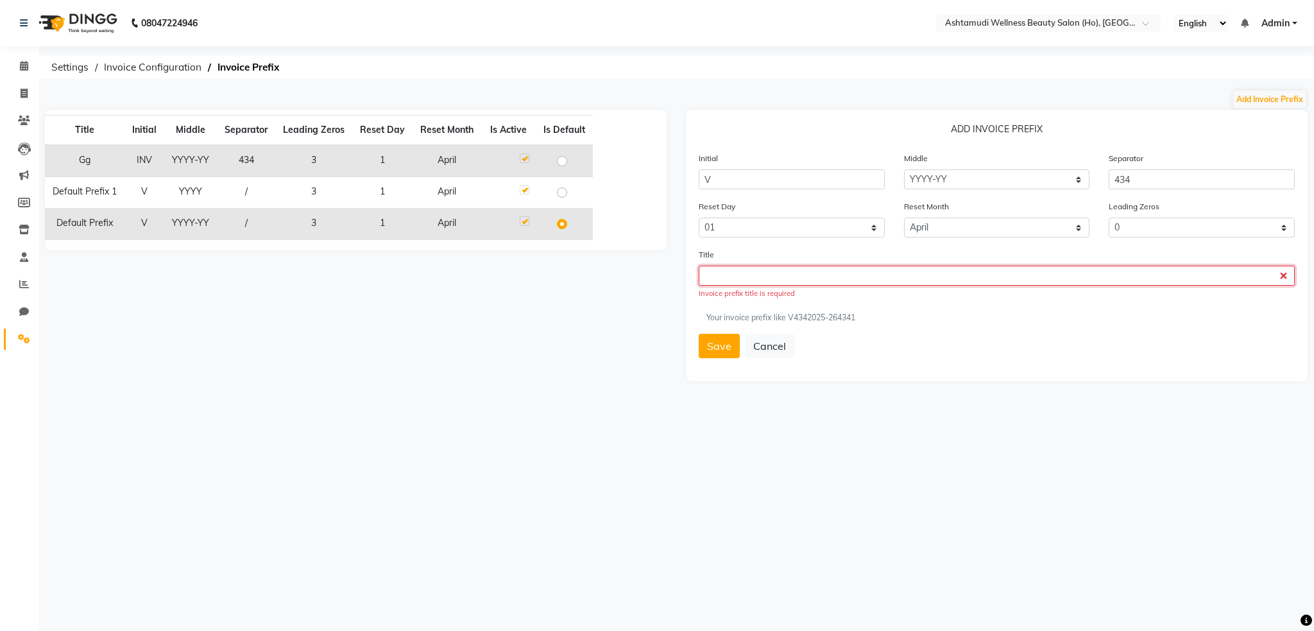
click at [721, 278] on input "text" at bounding box center [997, 276] width 596 height 20
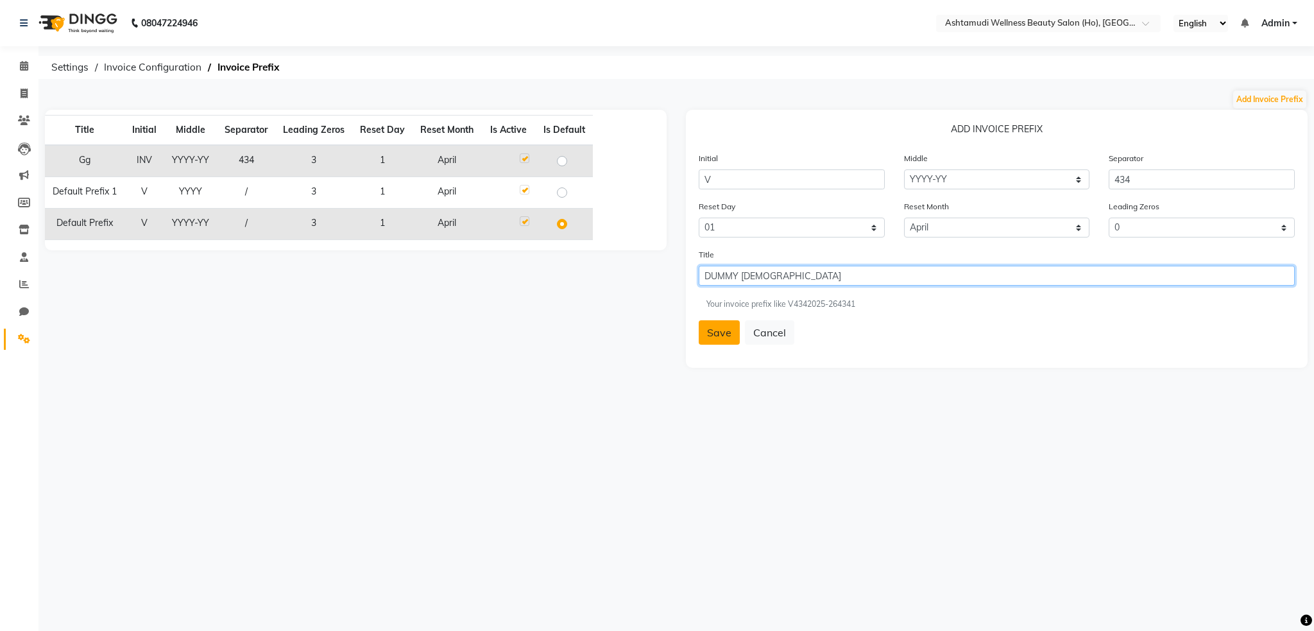
type input "DUMMY VISHNU"
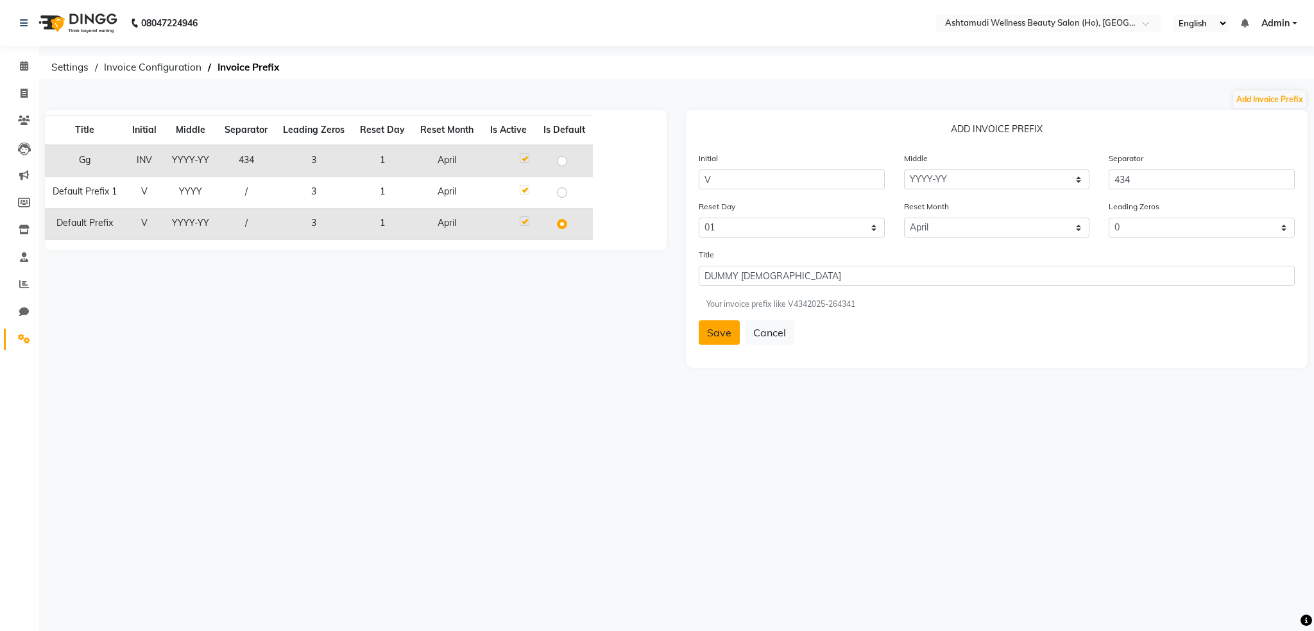
click at [714, 339] on button "Save" at bounding box center [719, 332] width 41 height 24
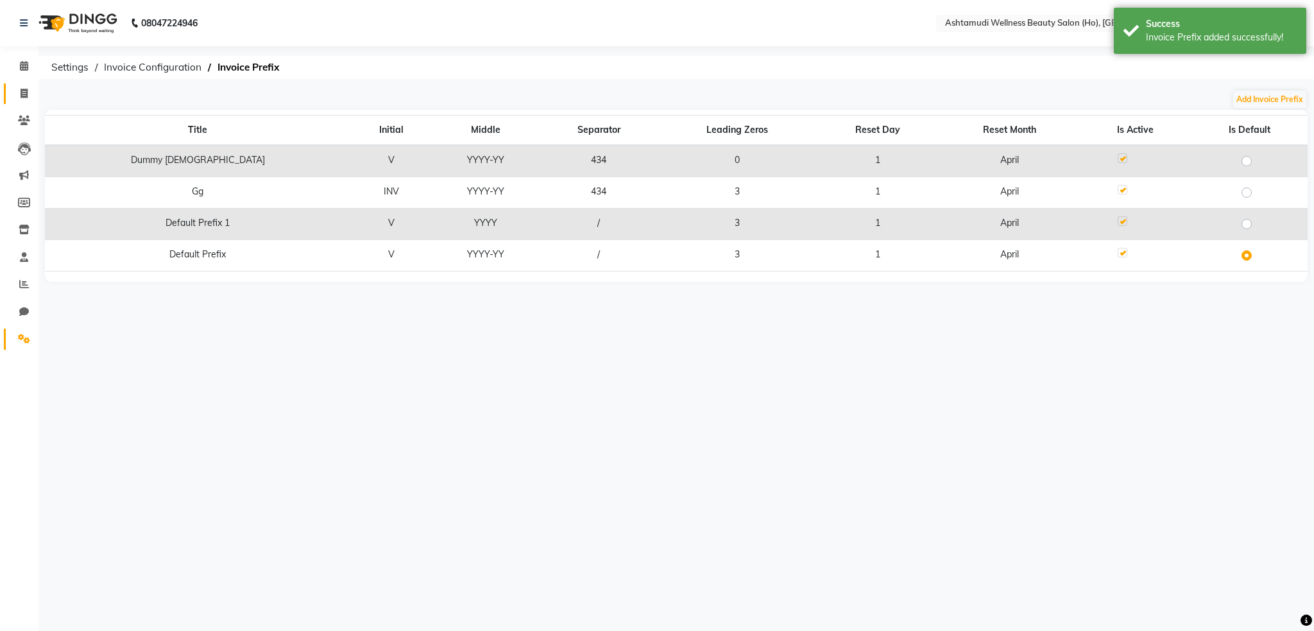
click at [21, 94] on icon at bounding box center [24, 94] width 7 height 10
select select "service"
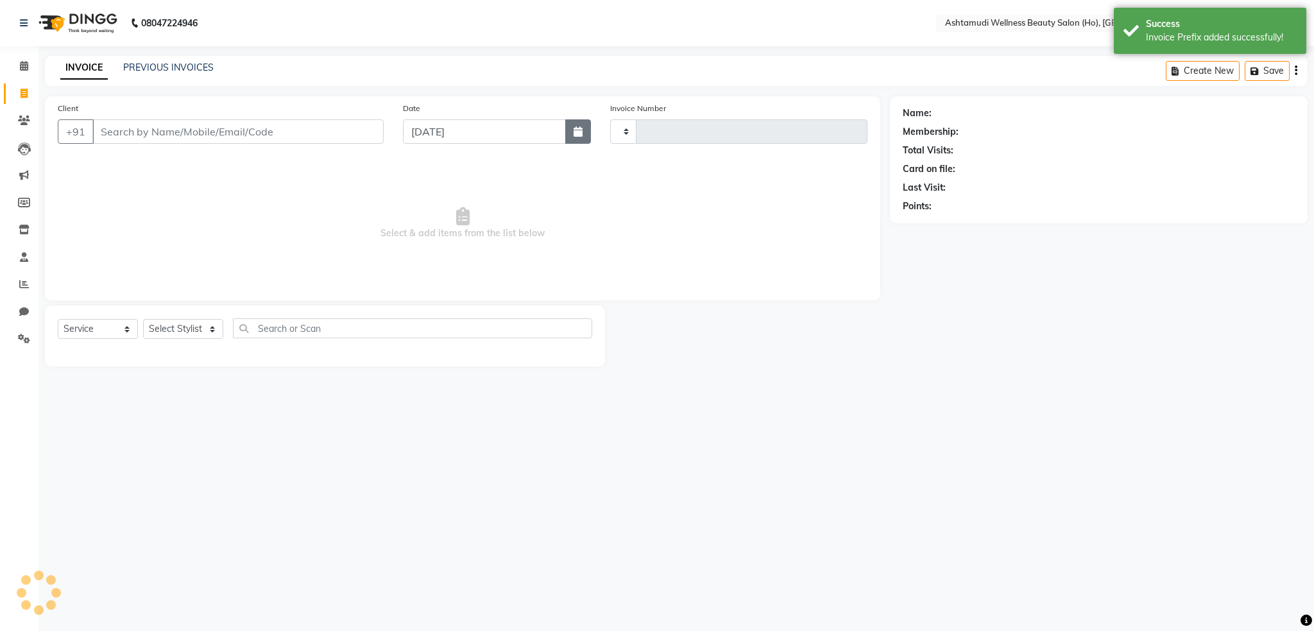
type input "0047"
select select "4548"
click at [567, 135] on button "button" at bounding box center [578, 131] width 26 height 24
select select "9"
select select "2025"
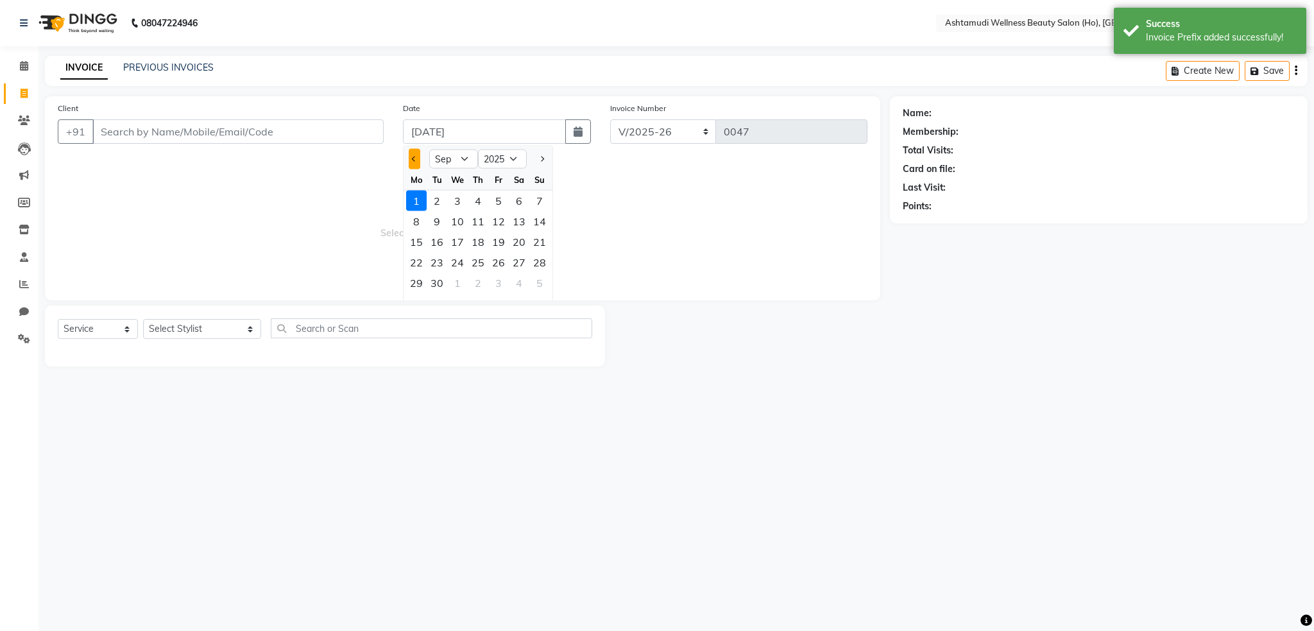
click at [412, 157] on span "Previous month" at bounding box center [414, 158] width 5 height 5
select select "7"
click at [438, 203] on div "1" at bounding box center [437, 201] width 21 height 21
type input "01-07-2025"
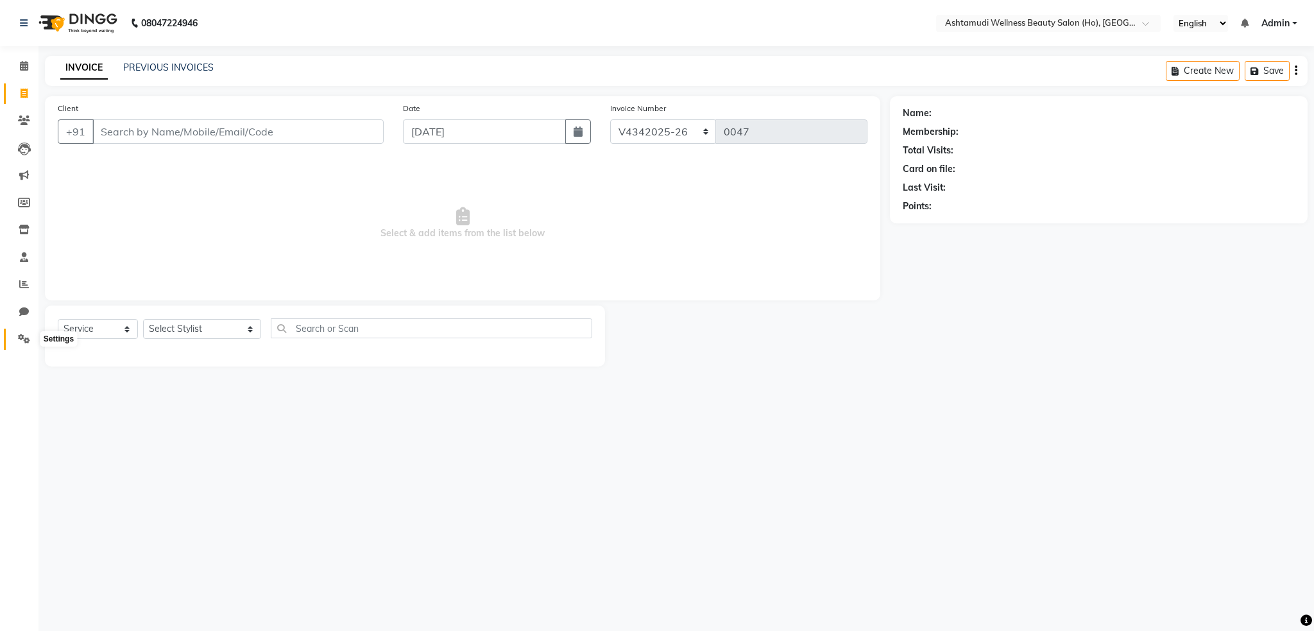
click at [15, 337] on span at bounding box center [24, 339] width 22 height 15
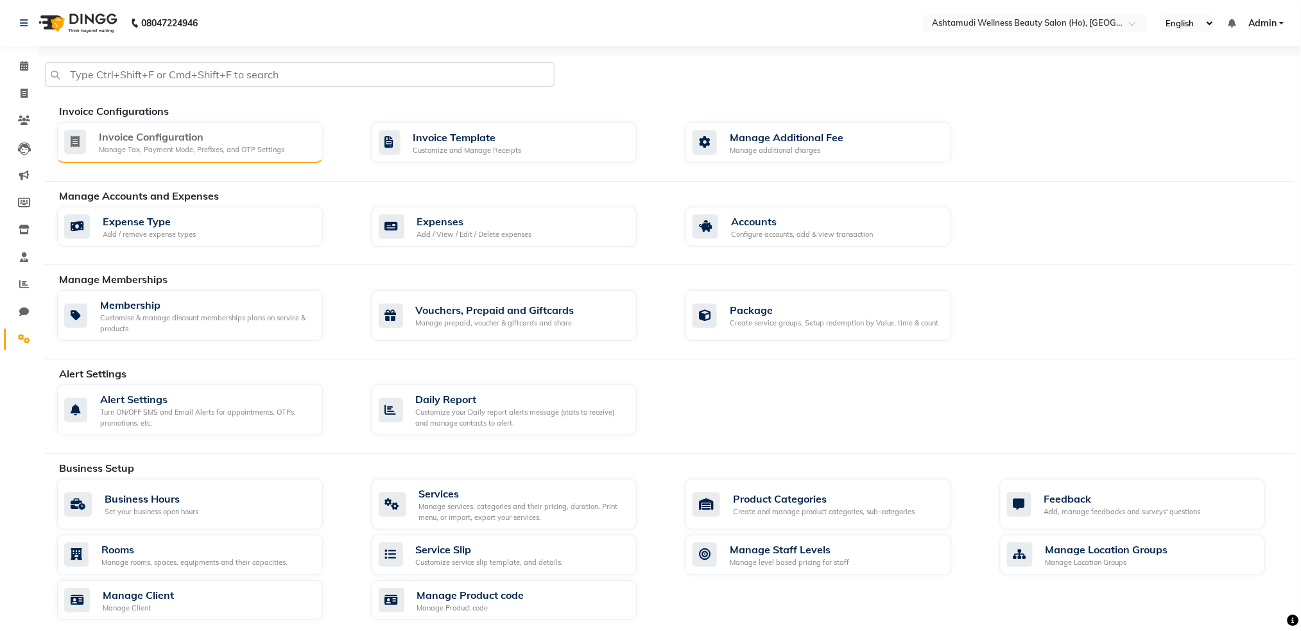
click at [160, 144] on div "Manage Tax, Payment Mode, Prefixes, and OTP Settings" at bounding box center [191, 149] width 185 height 11
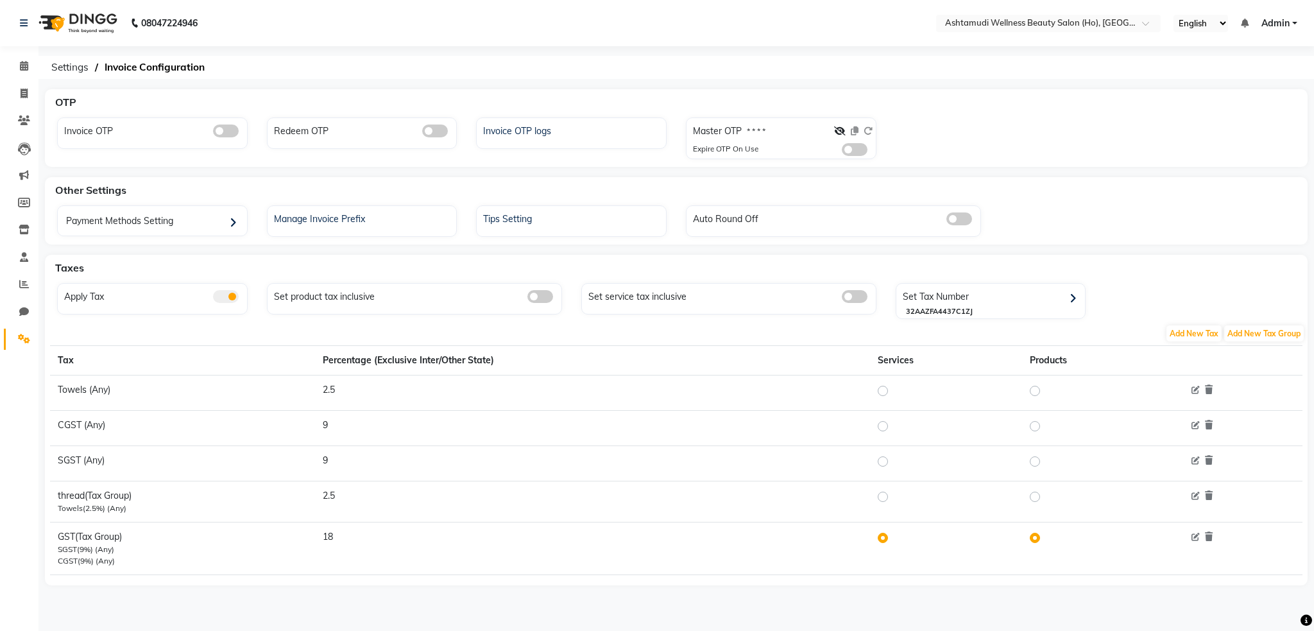
click at [393, 226] on div "Manage Invoice Prefix" at bounding box center [362, 220] width 191 height 31
click at [352, 219] on div "Manage Invoice Prefix" at bounding box center [364, 217] width 186 height 17
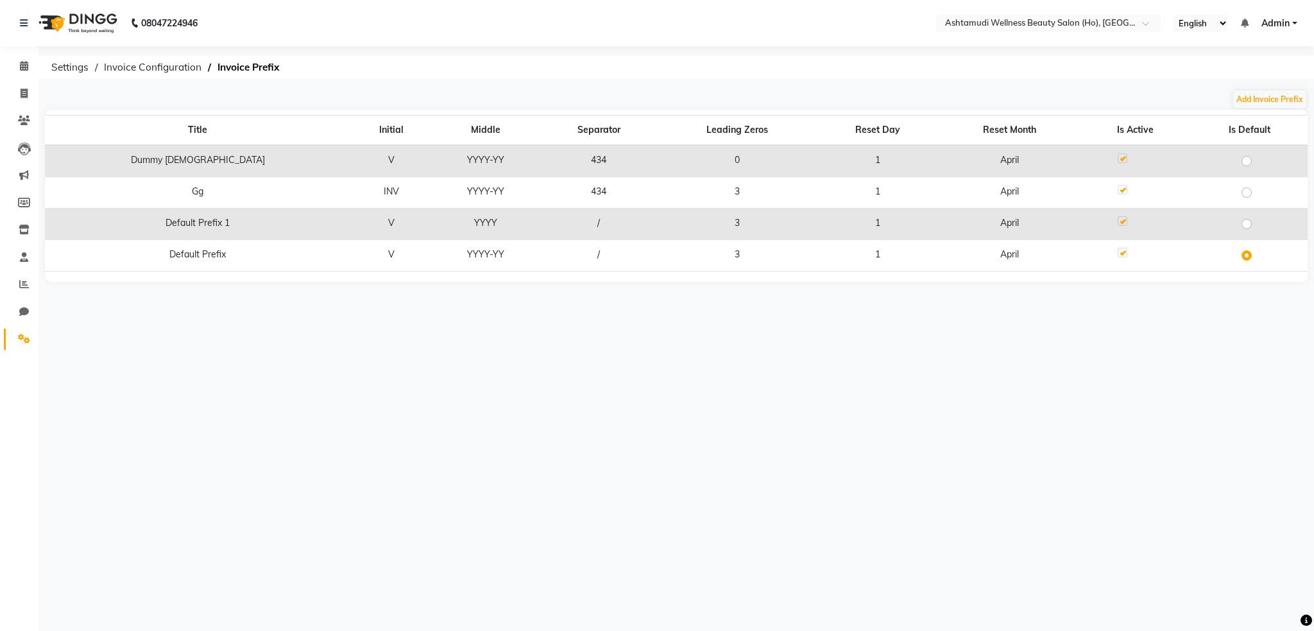
click at [1257, 153] on label at bounding box center [1257, 153] width 0 height 0
click at [1247, 164] on input "radio" at bounding box center [1251, 160] width 8 height 8
radio input "true"
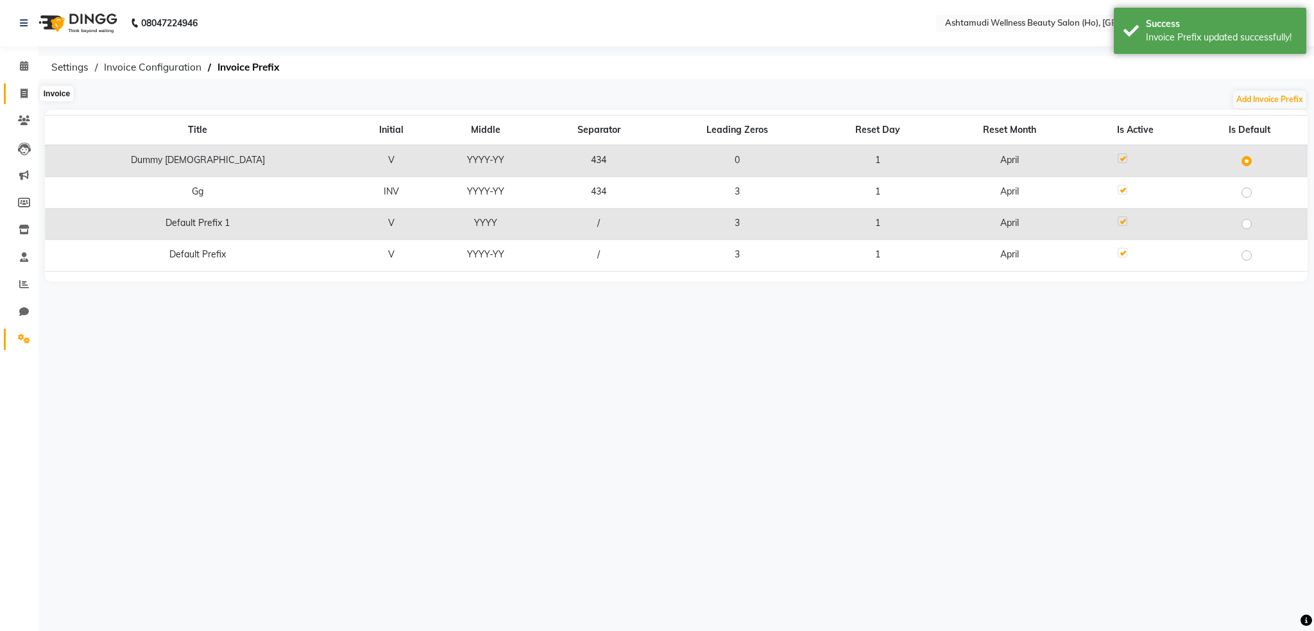
click at [23, 89] on icon at bounding box center [24, 94] width 7 height 10
select select "service"
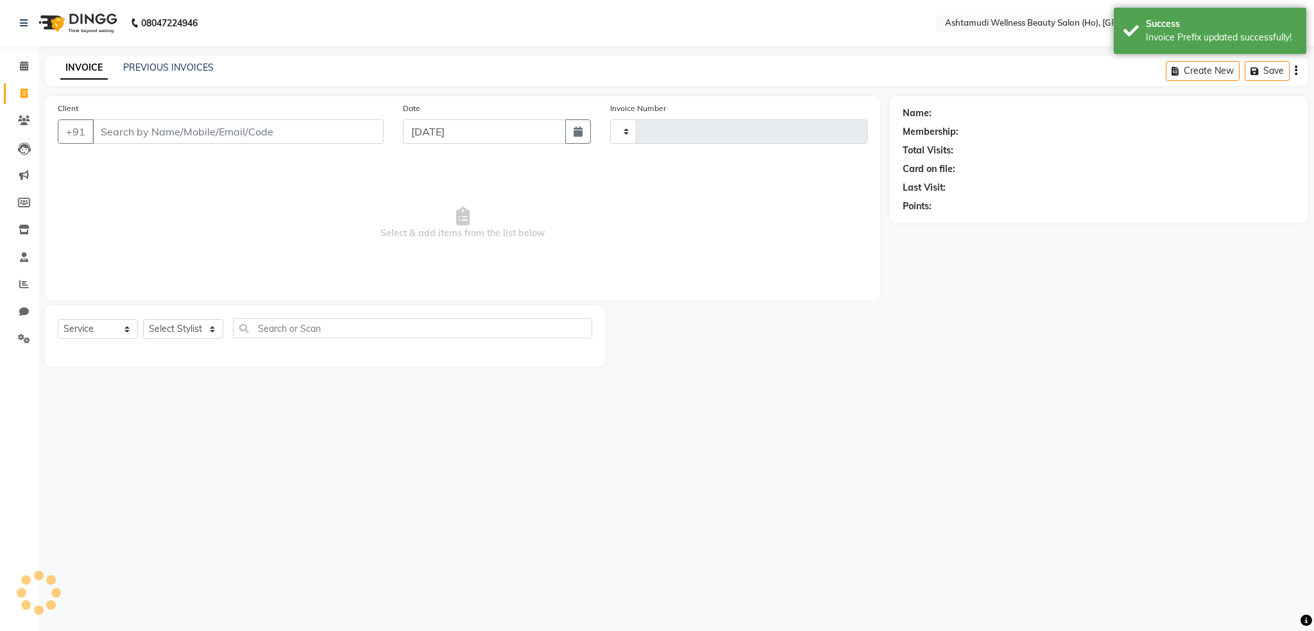
type input "1"
select select "8957"
click at [689, 135] on select "V4342025-26 INV4342025-26 V/2025 V/2025-26" at bounding box center [663, 131] width 107 height 24
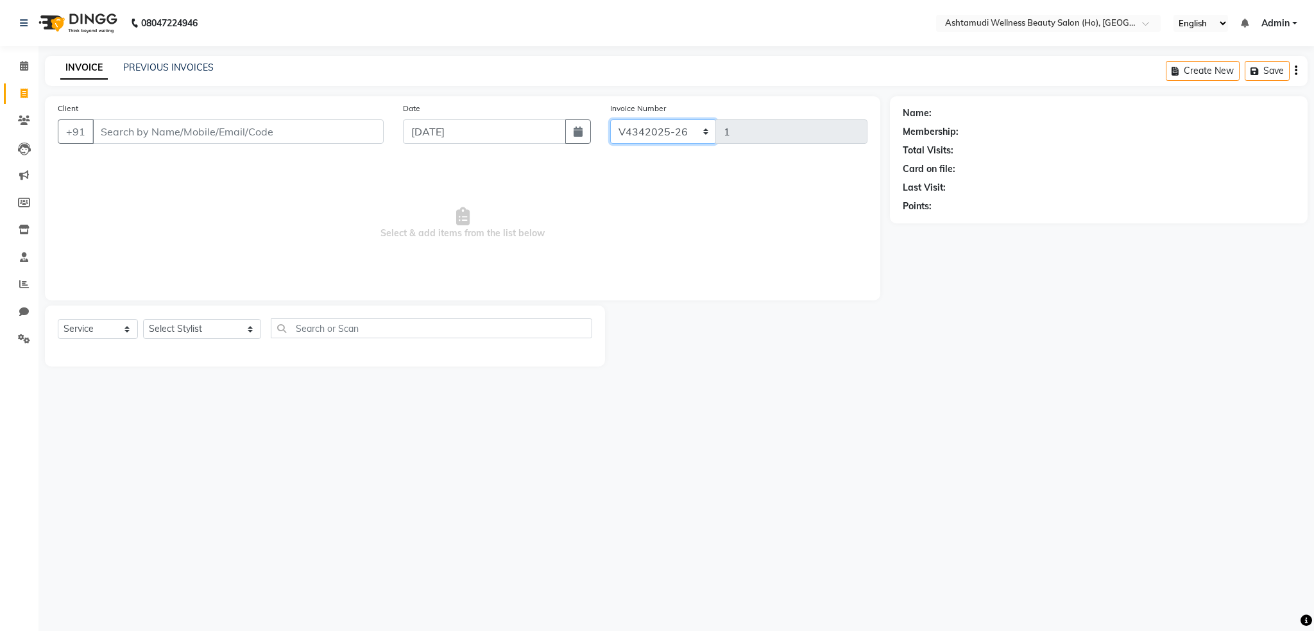
click at [610, 119] on select "V4342025-26 INV4342025-26 V/2025 V/2025-26" at bounding box center [663, 131] width 107 height 24
click at [155, 131] on input "Client" at bounding box center [237, 131] width 291 height 24
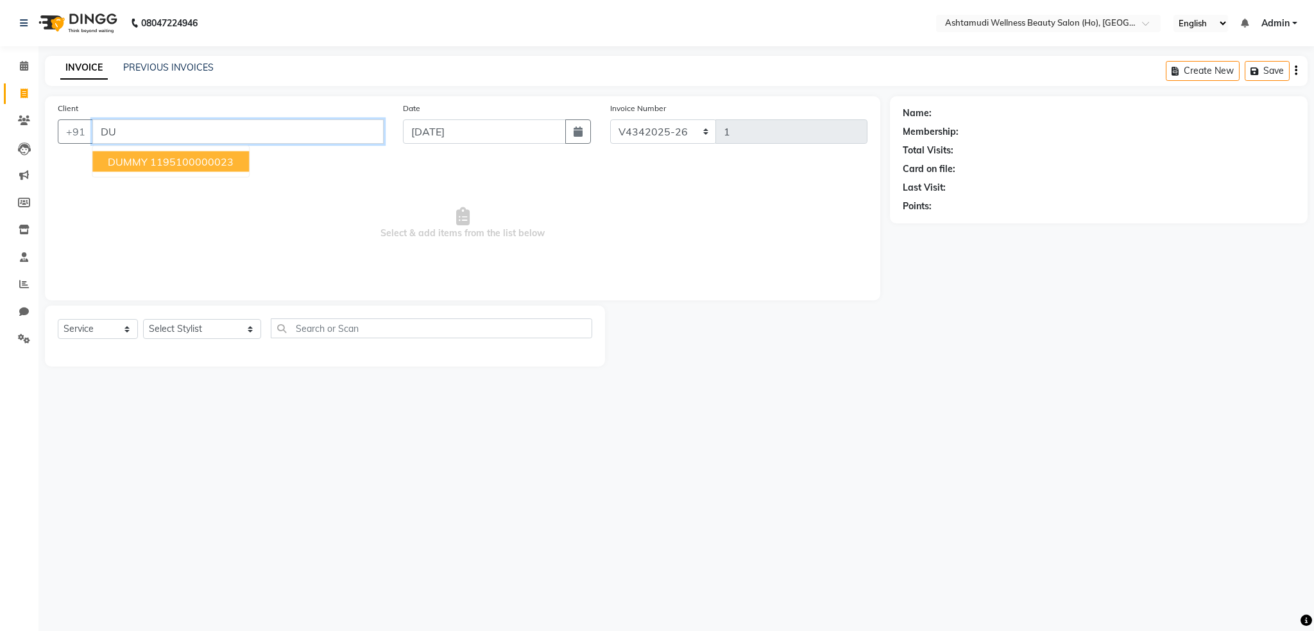
type input "D"
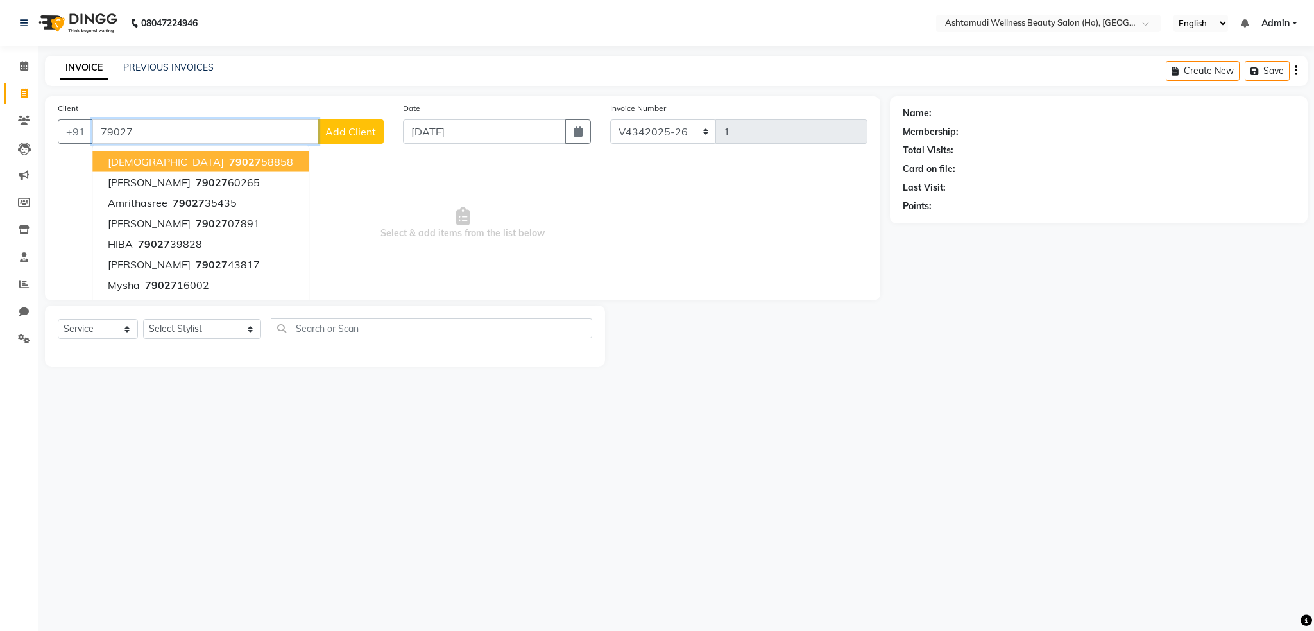
type input "79027"
click at [1056, 33] on nav "08047224946 Select Location × Ashtamudi Wellness Beauty Salon (Ho), Kottiyam En…" at bounding box center [657, 23] width 1314 height 46
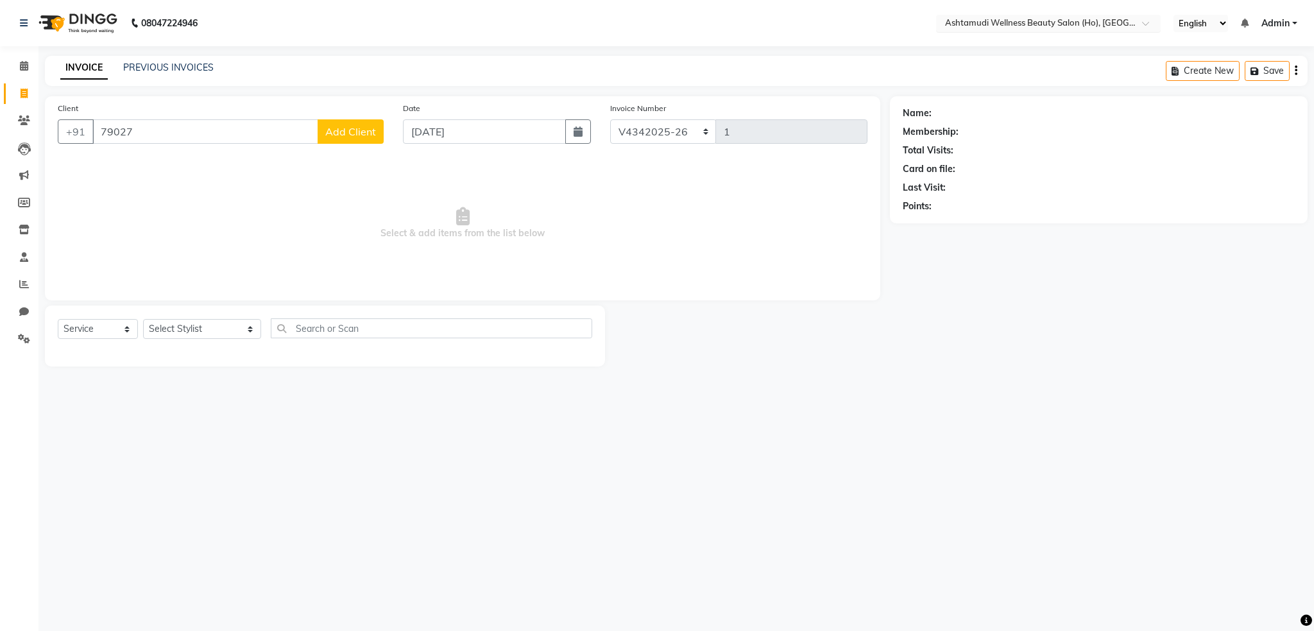
click at [1056, 28] on input "text" at bounding box center [1036, 24] width 186 height 13
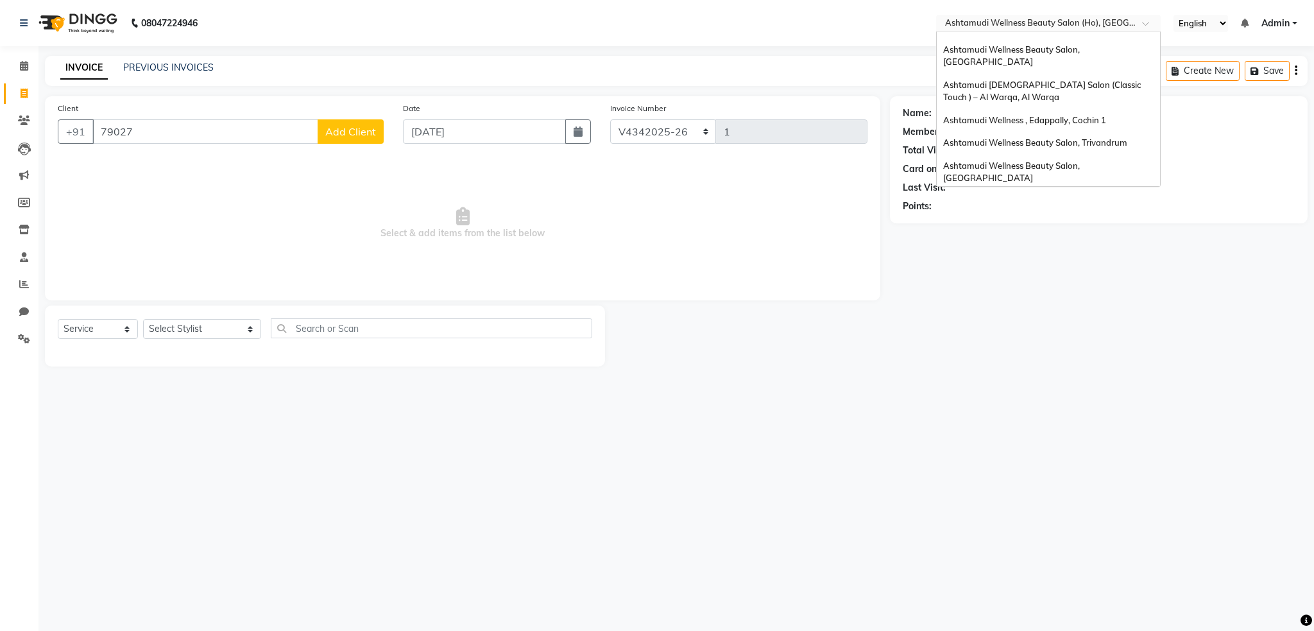
scroll to position [105, 0]
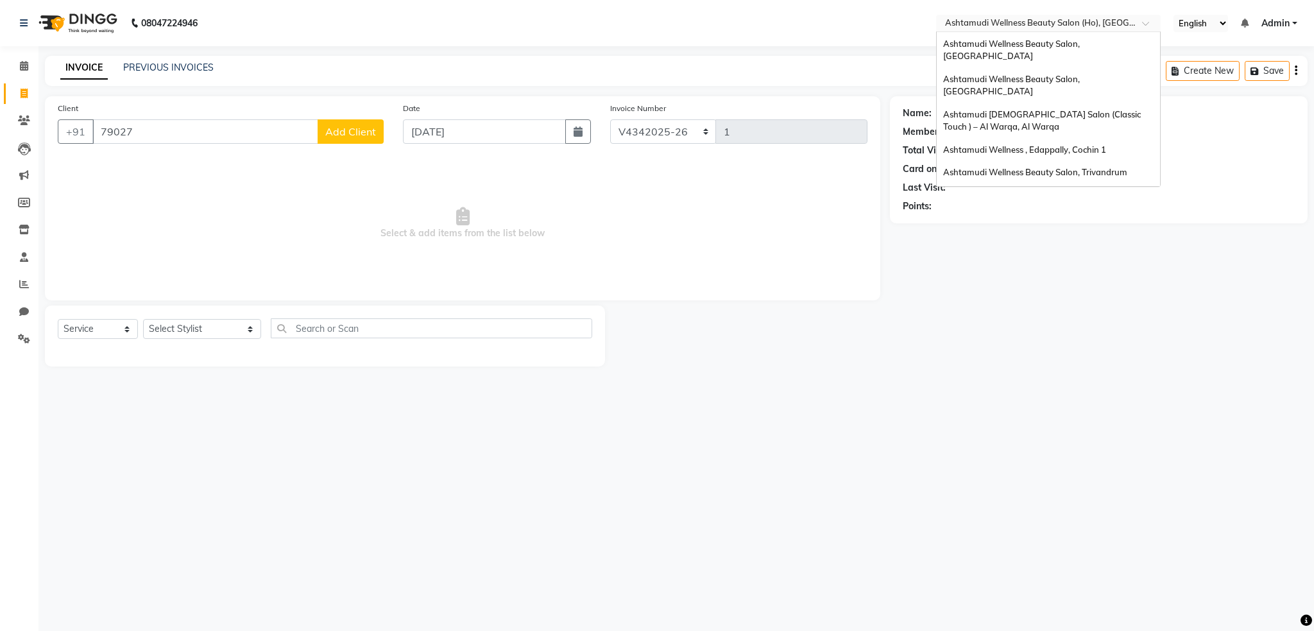
click at [1068, 242] on div "Ashtamudi Welness Beauty Salon, Chinnakkada" at bounding box center [1048, 259] width 223 height 35
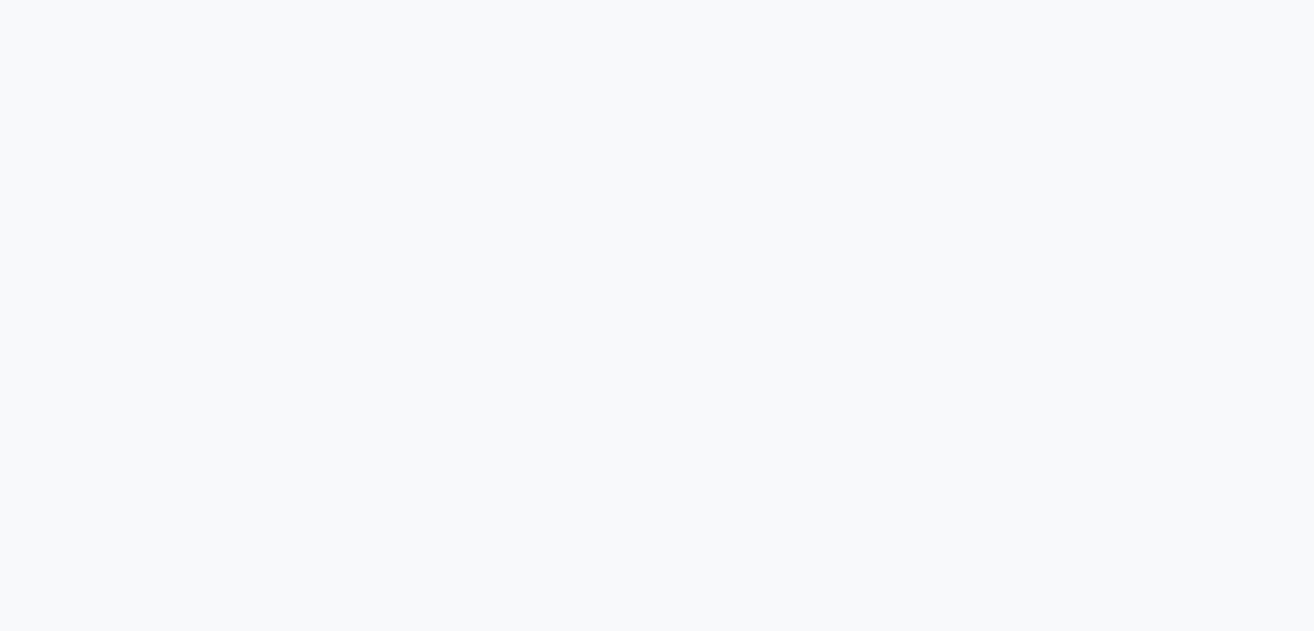
select select "service"
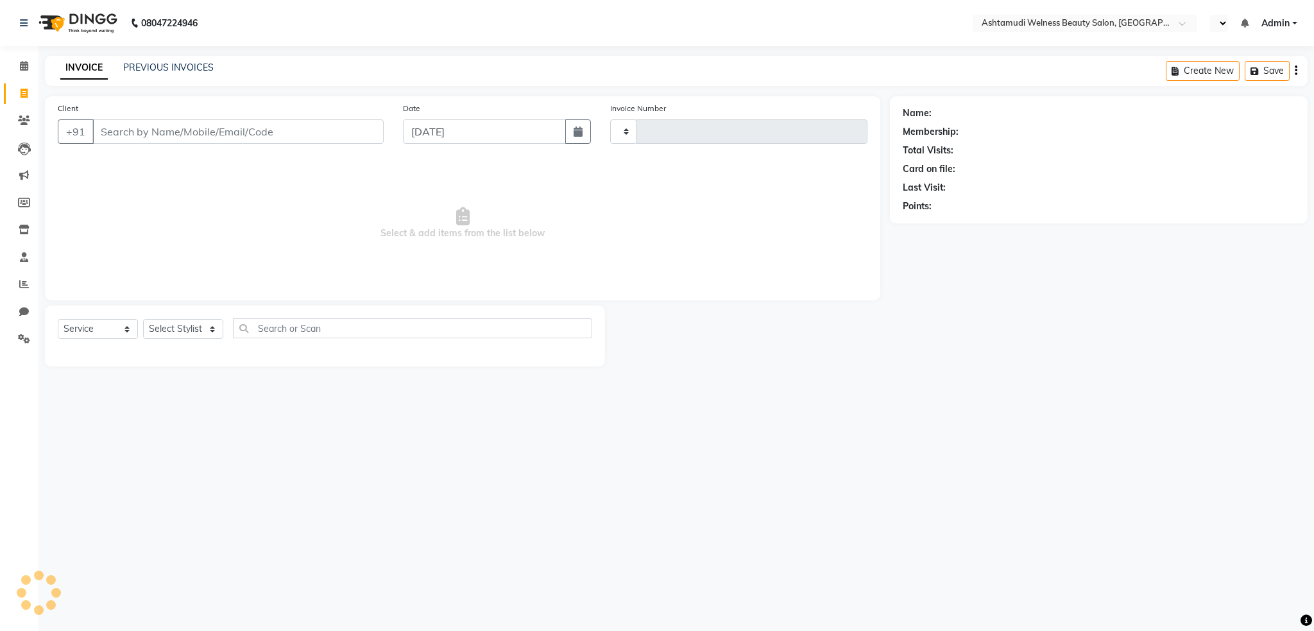
type input "7488"
select select "en"
select select "4529"
click at [1053, 22] on input "text" at bounding box center [1036, 24] width 186 height 13
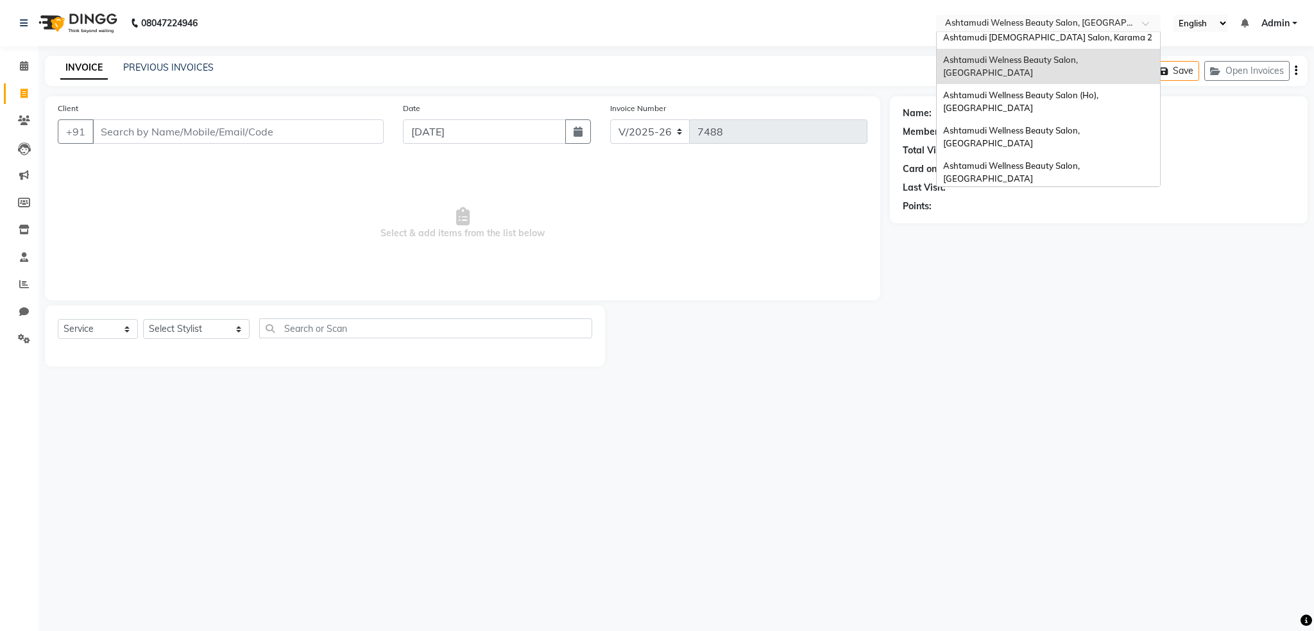
scroll to position [362, 0]
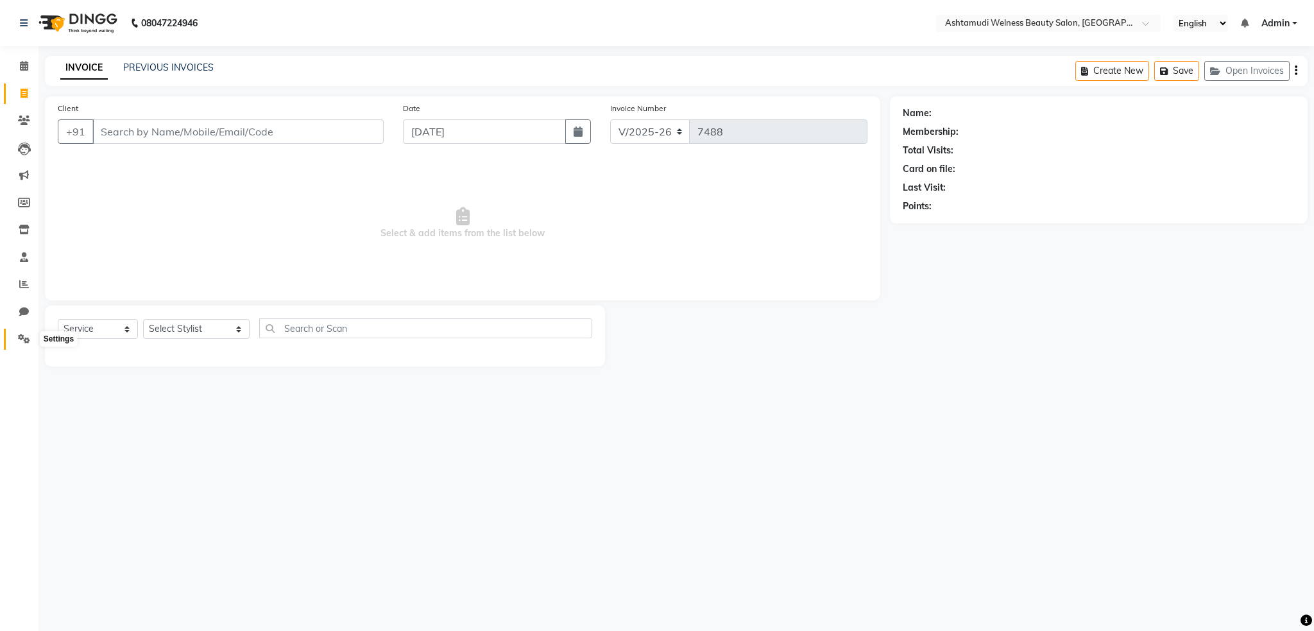
click at [28, 341] on icon at bounding box center [24, 339] width 12 height 10
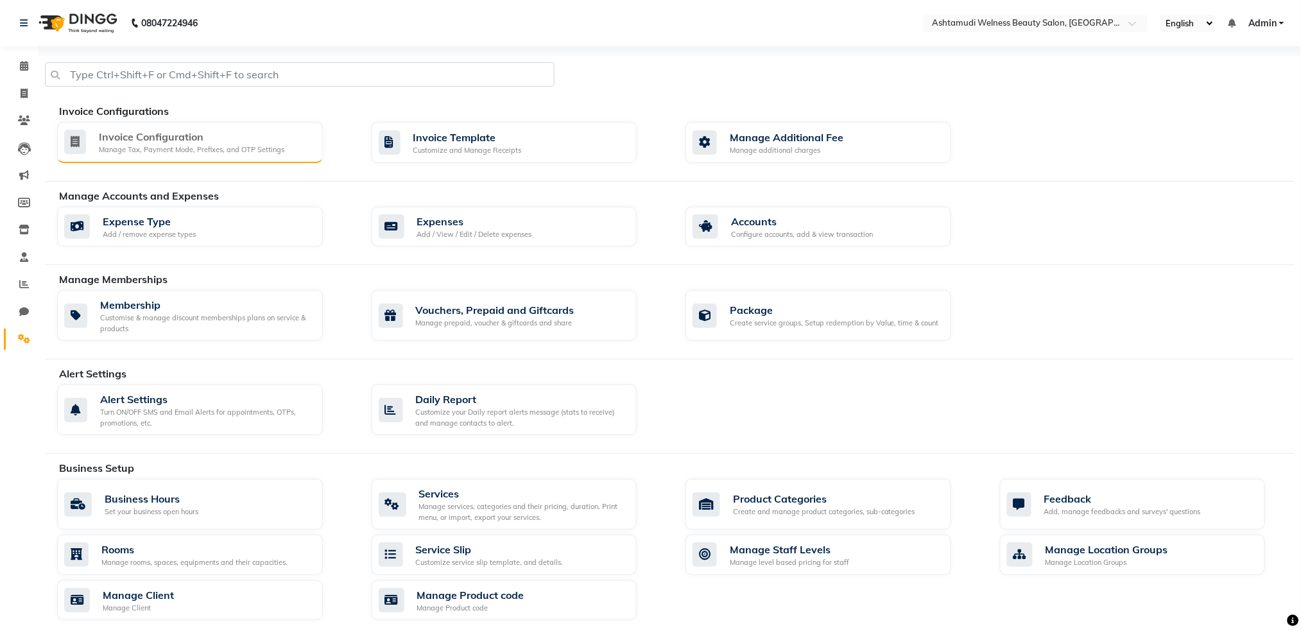
click at [239, 150] on div "Manage Tax, Payment Mode, Prefixes, and OTP Settings" at bounding box center [191, 149] width 185 height 11
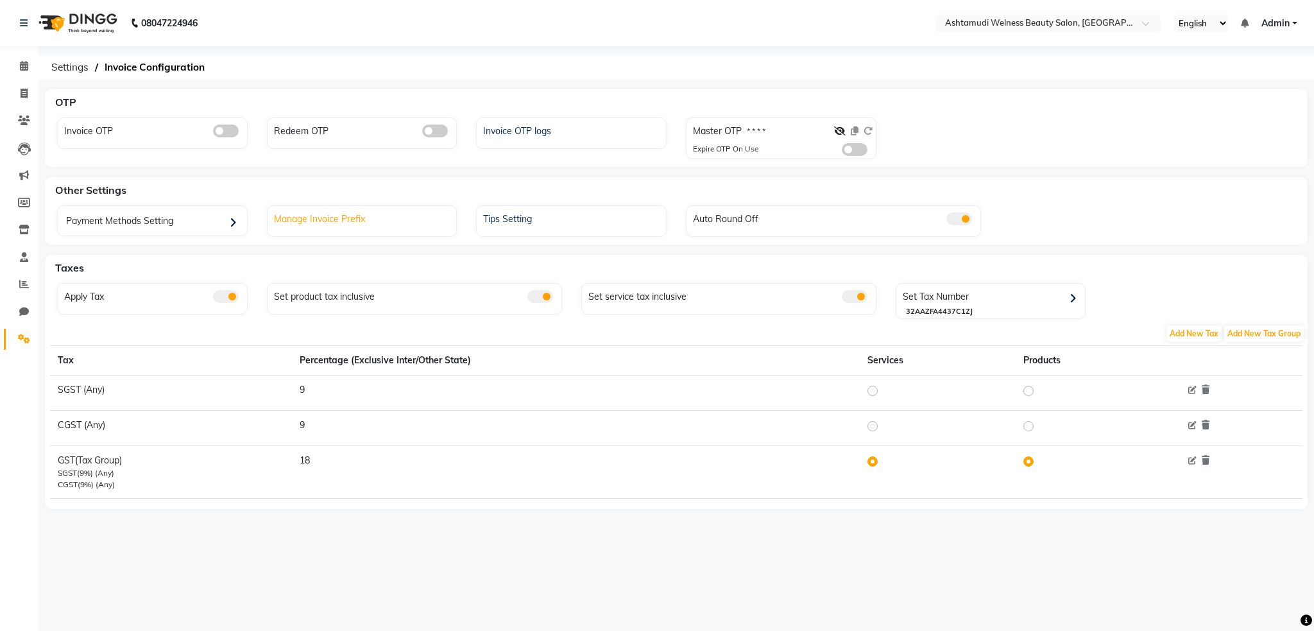
click at [343, 214] on div "Manage Invoice Prefix" at bounding box center [364, 217] width 186 height 17
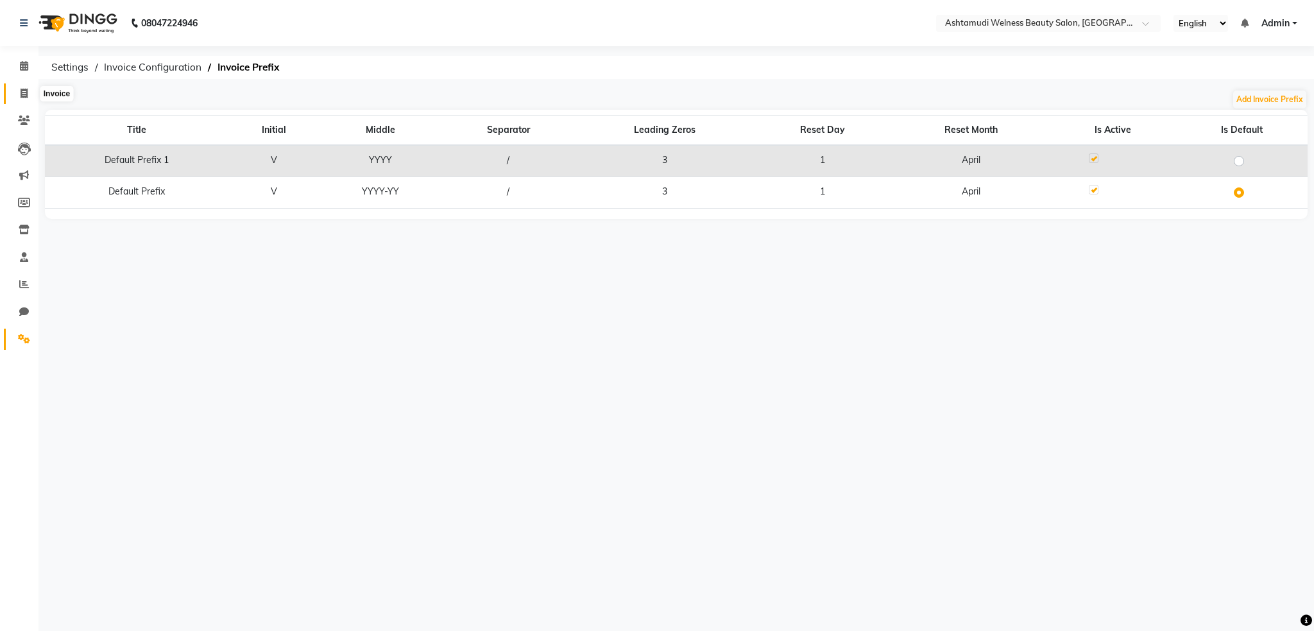
click at [25, 95] on icon at bounding box center [24, 94] width 7 height 10
select select "service"
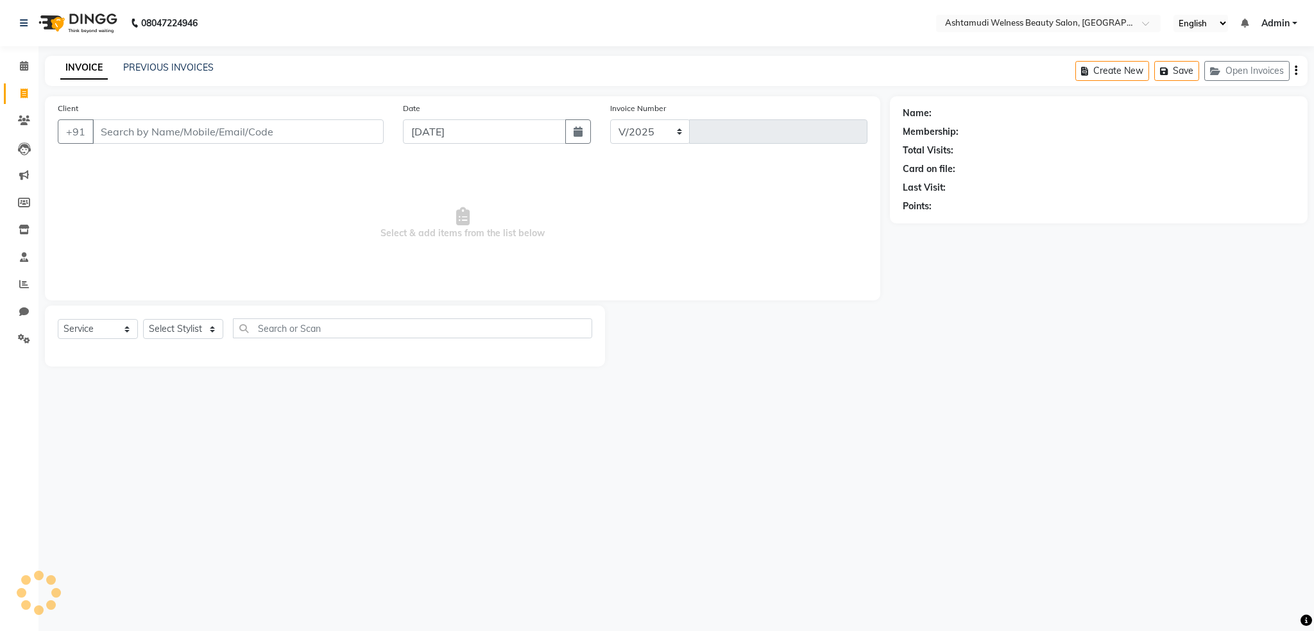
select select "4529"
type input "7488"
click at [667, 135] on select "V/2025 V/2025-26" at bounding box center [650, 131] width 80 height 24
select select "4530"
click at [610, 119] on select "V/2025 V/2025-26" at bounding box center [650, 131] width 80 height 24
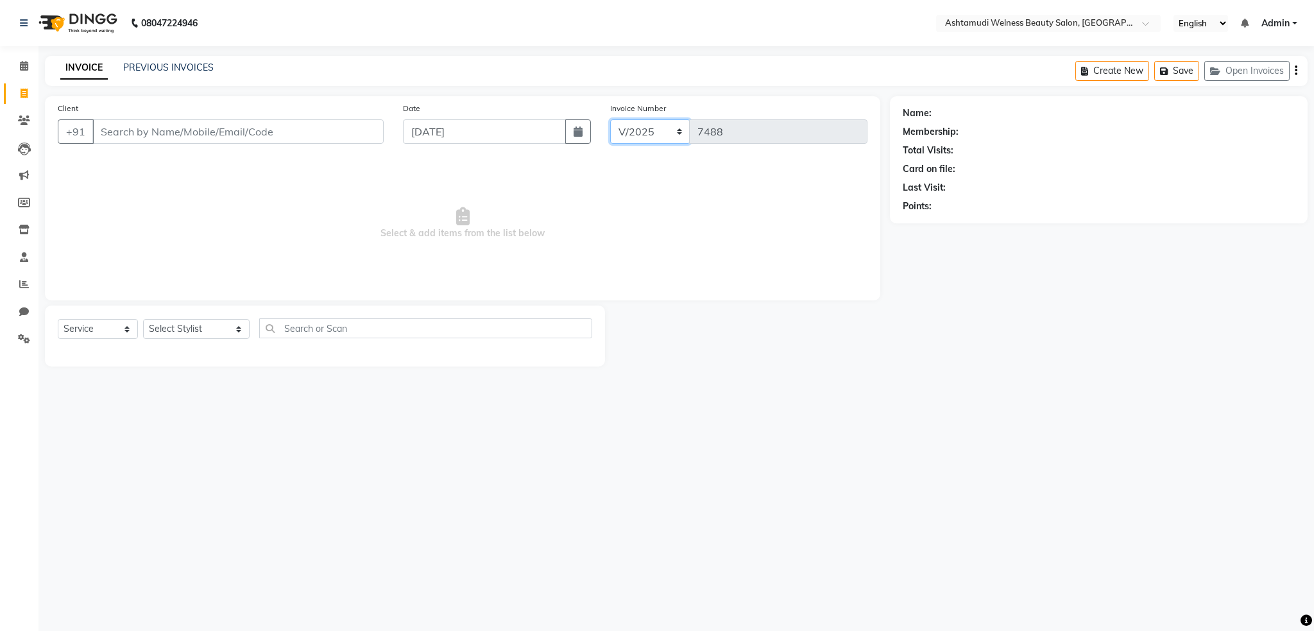
type input "0001"
click at [650, 129] on select "V/2025 V/2025-26" at bounding box center [650, 131] width 80 height 24
select select "4529"
click at [610, 119] on select "V/2025 V/2025-26" at bounding box center [650, 131] width 80 height 24
type input "7488"
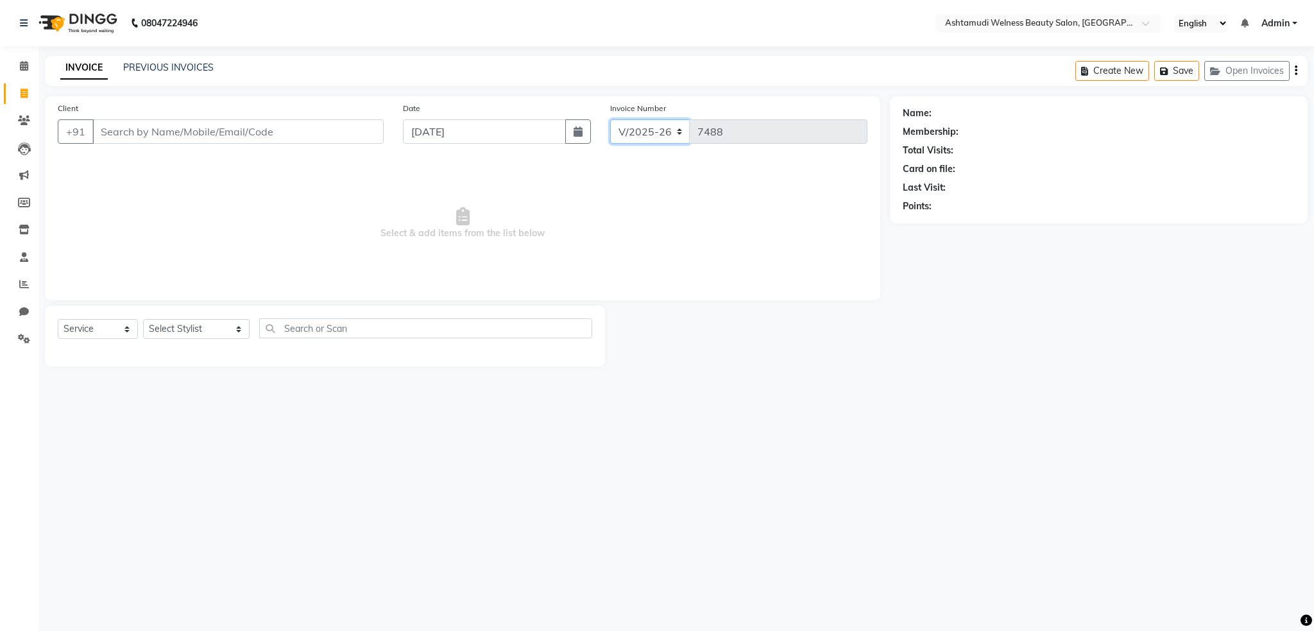
click at [647, 136] on select "V/2025 V/2025-26" at bounding box center [650, 131] width 80 height 24
select select "4530"
click at [610, 119] on select "V/2025 V/2025-26" at bounding box center [650, 131] width 80 height 24
type input "0001"
click at [642, 136] on select "V/2025 V/2025-26" at bounding box center [650, 131] width 80 height 24
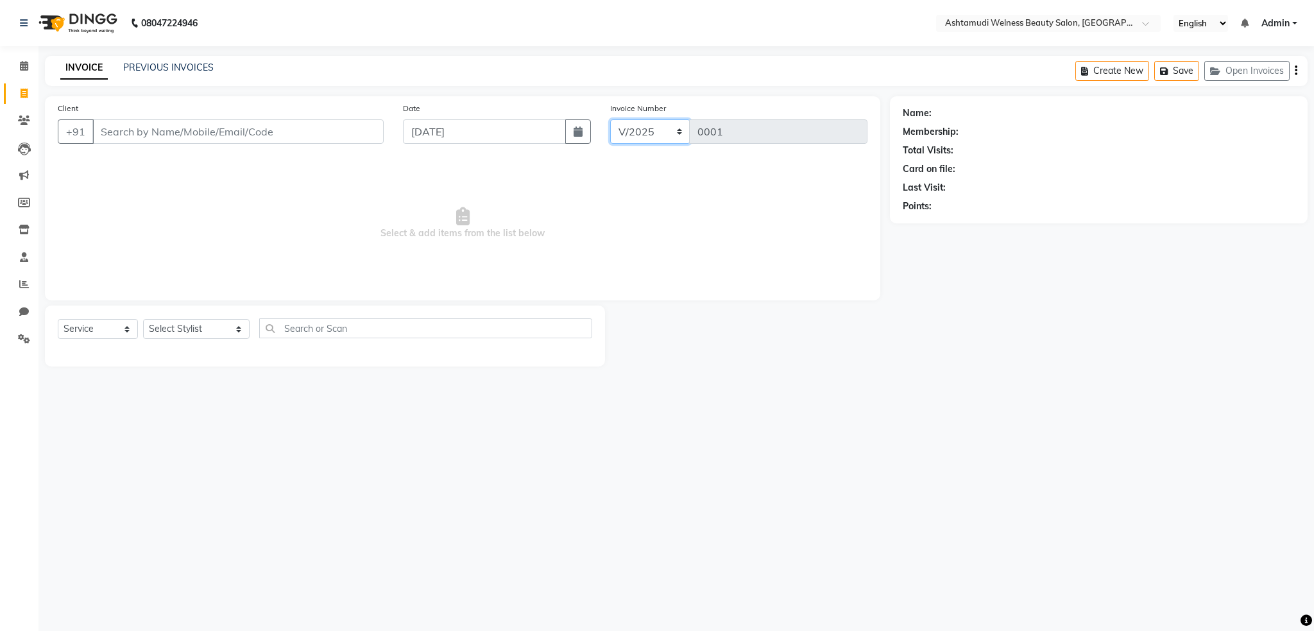
select select "4529"
click at [610, 119] on select "V/2025 V/2025-26" at bounding box center [650, 131] width 80 height 24
type input "7488"
click at [643, 133] on select "V/2025 V/2025-26" at bounding box center [650, 131] width 80 height 24
click at [741, 199] on span "Select & add items from the list below" at bounding box center [463, 223] width 810 height 128
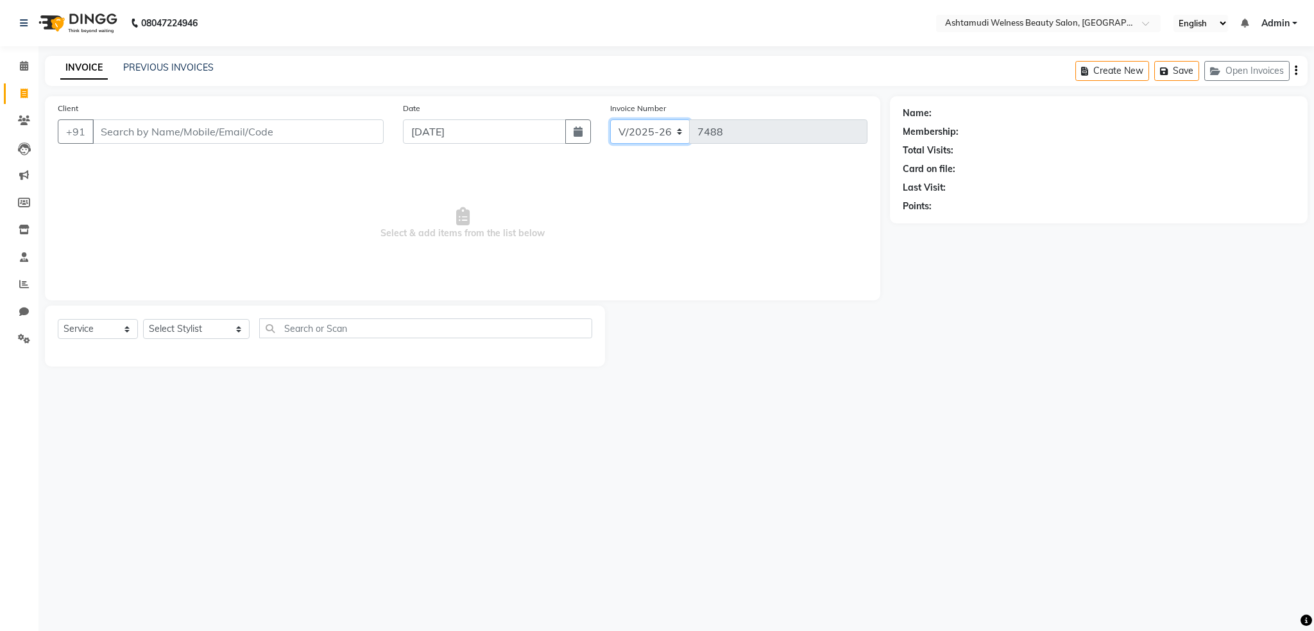
drag, startPoint x: 622, startPoint y: 132, endPoint x: 620, endPoint y: 142, distance: 10.6
click at [622, 132] on select "V/2025 V/2025-26" at bounding box center [650, 131] width 80 height 24
select select "4530"
click at [610, 119] on select "V/2025 V/2025-26" at bounding box center [650, 131] width 80 height 24
type input "0001"
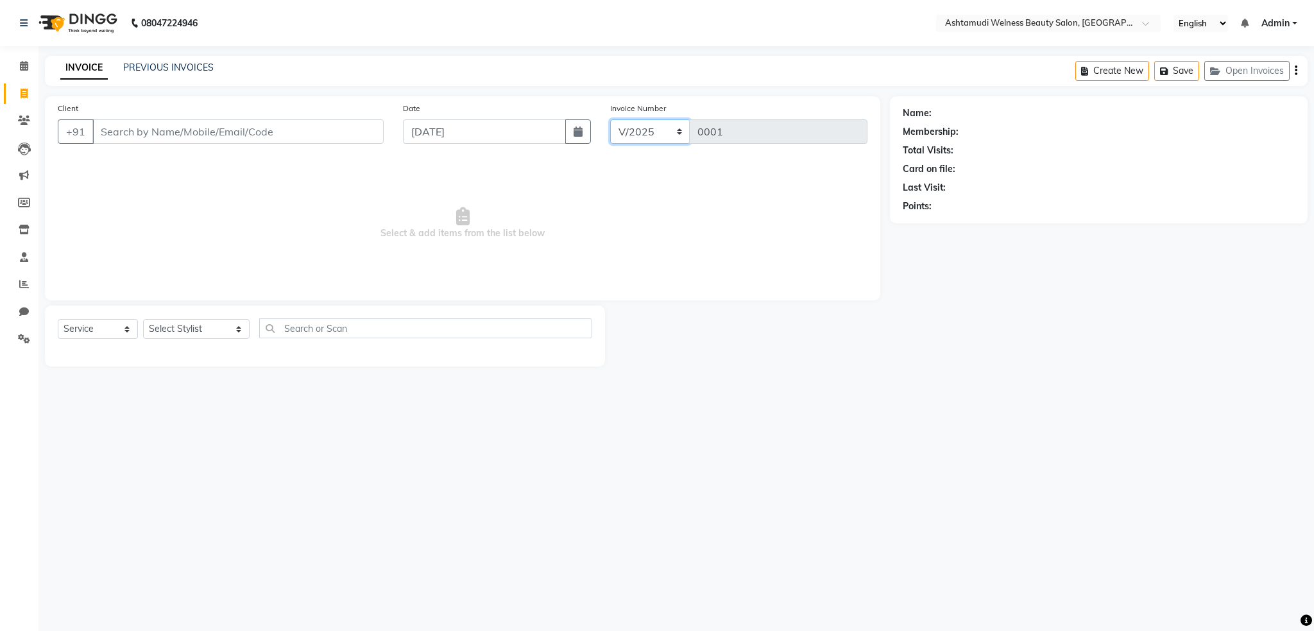
click at [640, 133] on select "V/2025 V/2025-26" at bounding box center [650, 131] width 80 height 24
select select "4529"
click at [610, 119] on select "V/2025 V/2025-26" at bounding box center [650, 131] width 80 height 24
type input "7488"
click at [640, 131] on select "V/2025 V/2025-26" at bounding box center [650, 131] width 80 height 24
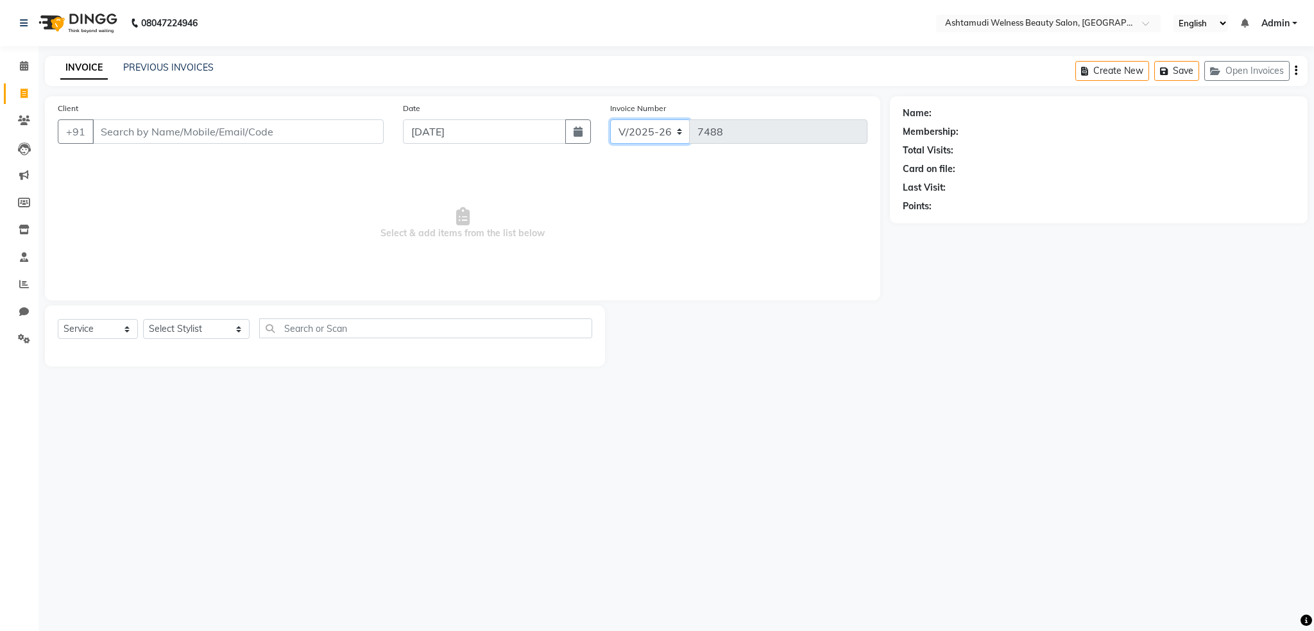
select select "4530"
click at [610, 119] on select "V/2025 V/2025-26" at bounding box center [650, 131] width 80 height 24
type input "0001"
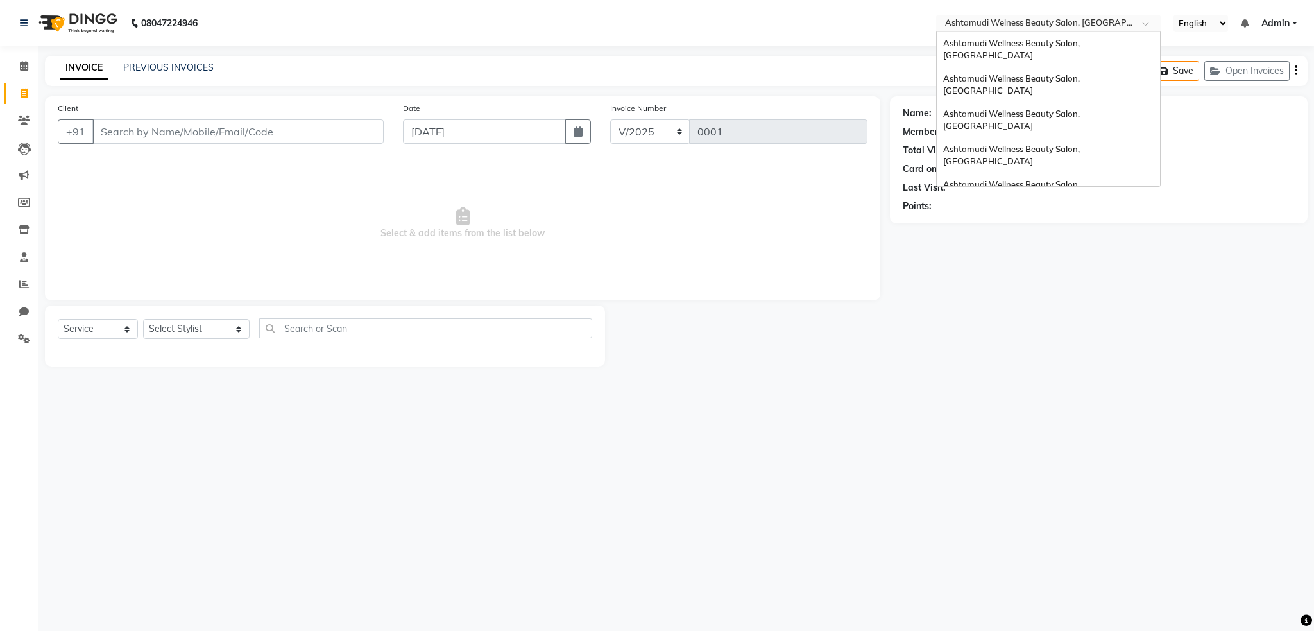
click at [1102, 22] on input "text" at bounding box center [1036, 24] width 186 height 13
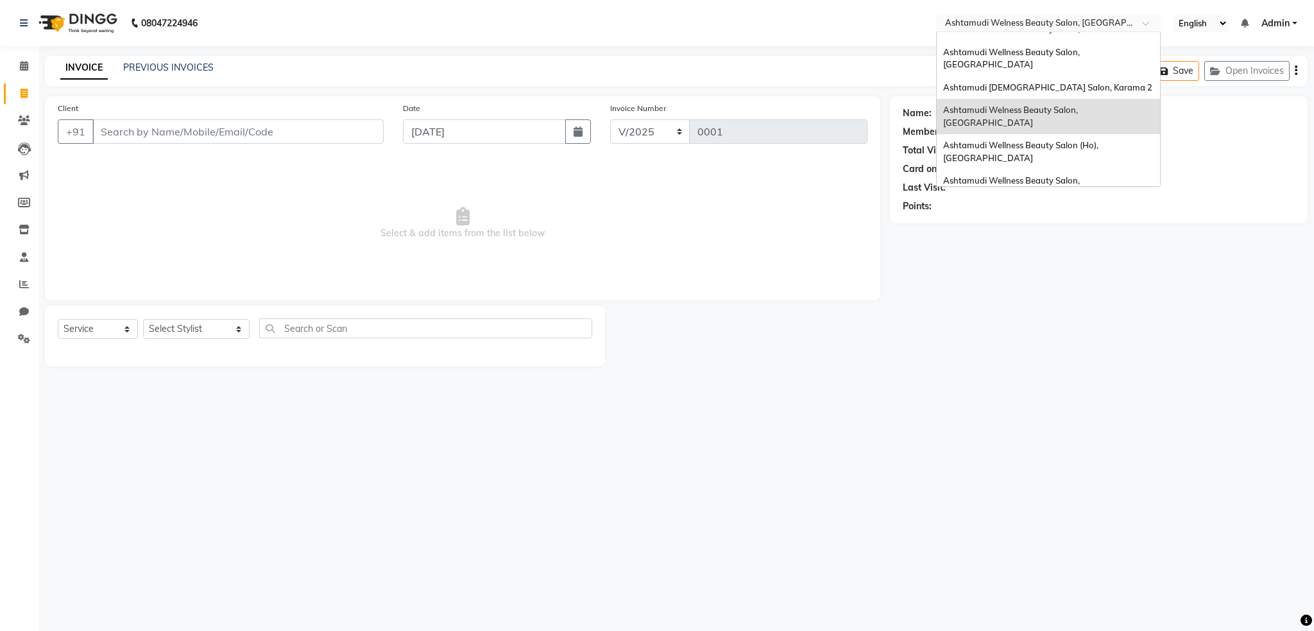
scroll to position [191, 0]
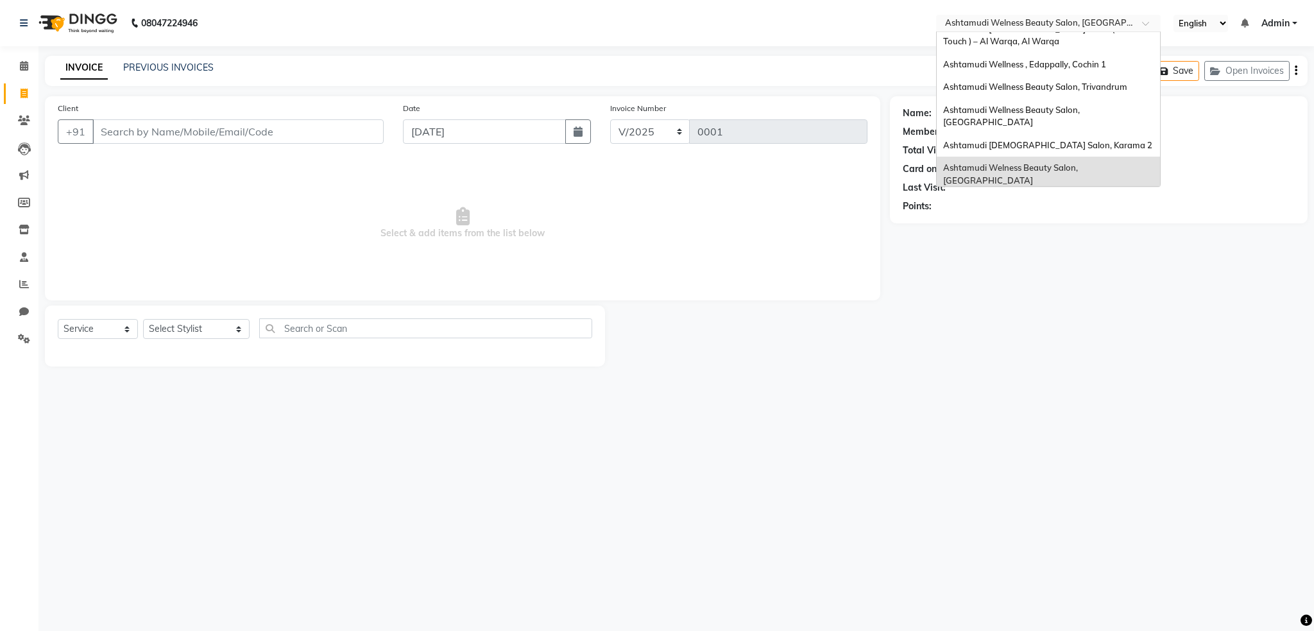
click at [1038, 198] on span "Ashtamudi Wellness Beauty Salon (Ho), [GEOGRAPHIC_DATA]" at bounding box center [1021, 209] width 157 height 23
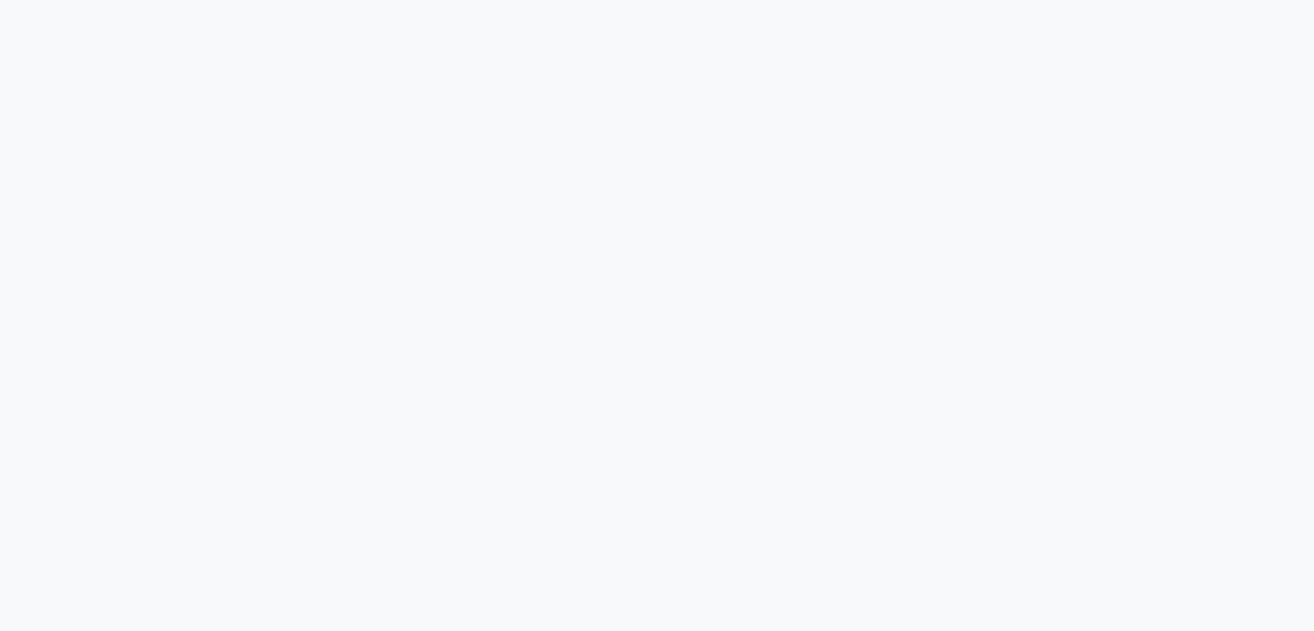
select select "service"
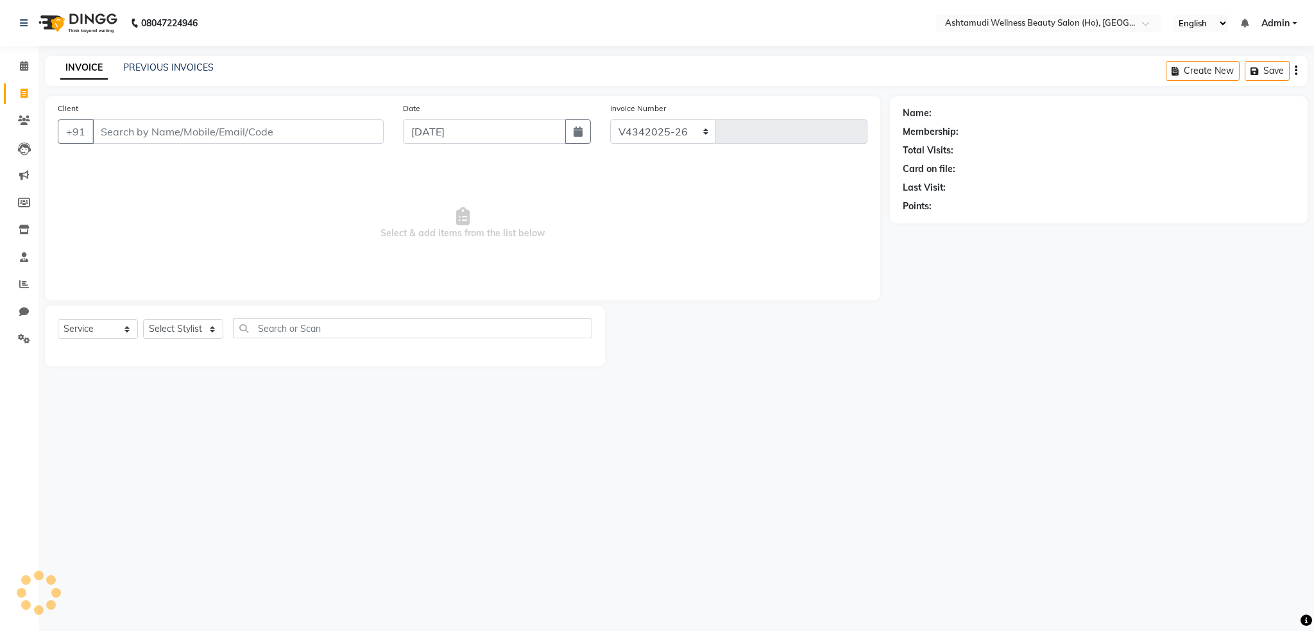
select select "en"
select select "8957"
type input "1"
click at [19, 334] on icon at bounding box center [24, 339] width 12 height 10
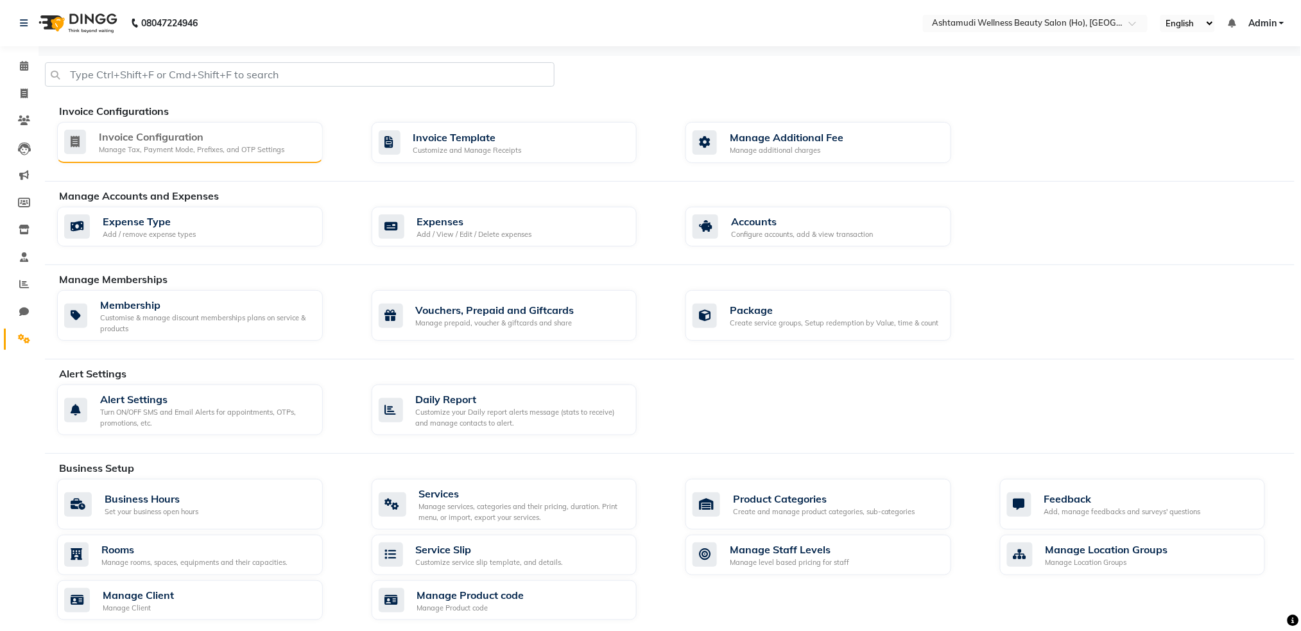
click at [213, 149] on div "Manage Tax, Payment Mode, Prefixes, and OTP Settings" at bounding box center [191, 149] width 185 height 11
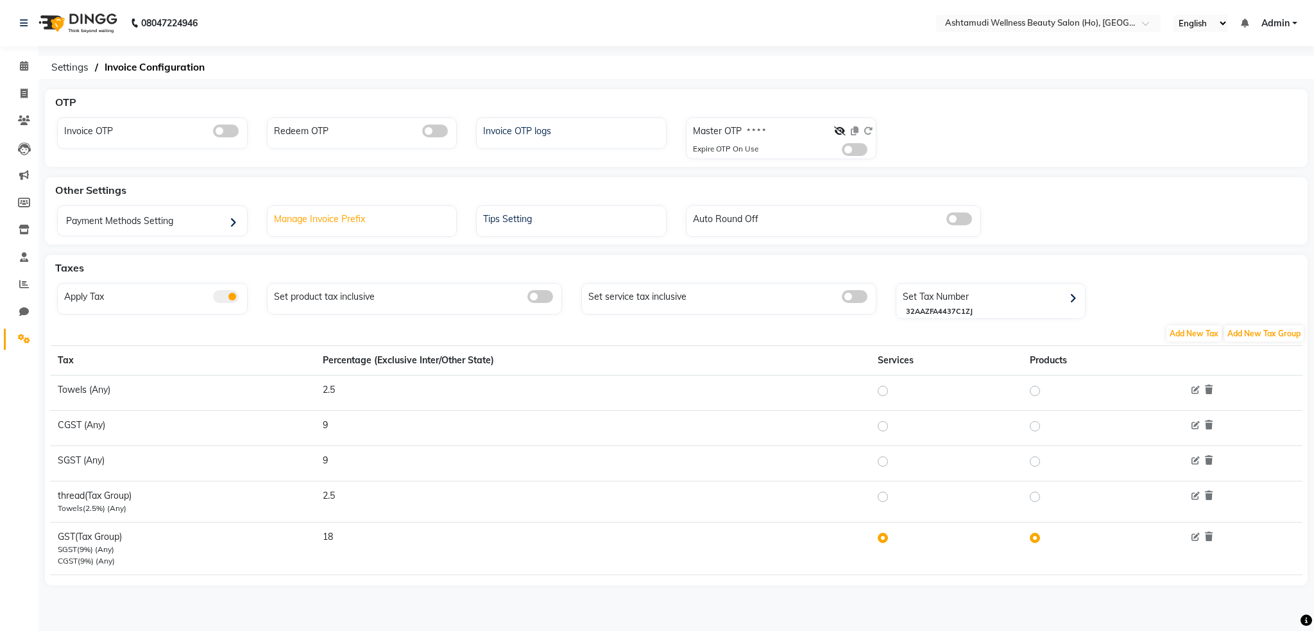
click at [341, 222] on div "Manage Invoice Prefix" at bounding box center [364, 217] width 186 height 17
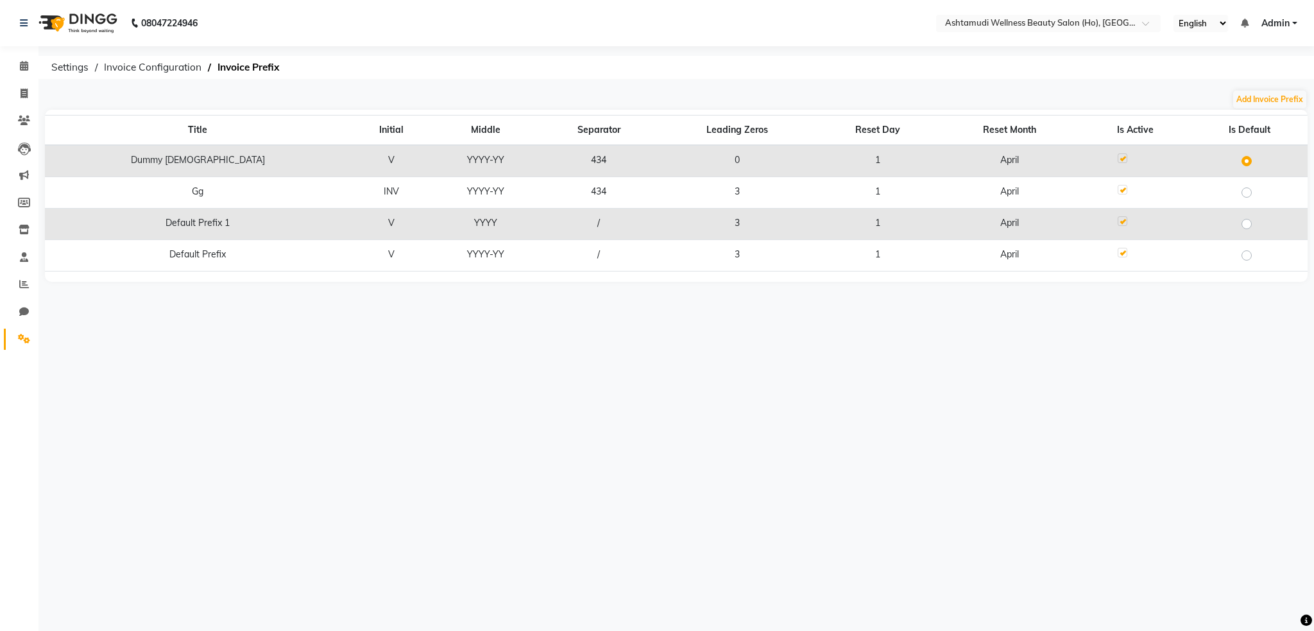
click at [1257, 216] on label at bounding box center [1257, 216] width 0 height 0
click at [1247, 221] on input "radio" at bounding box center [1251, 223] width 8 height 8
radio input "true"
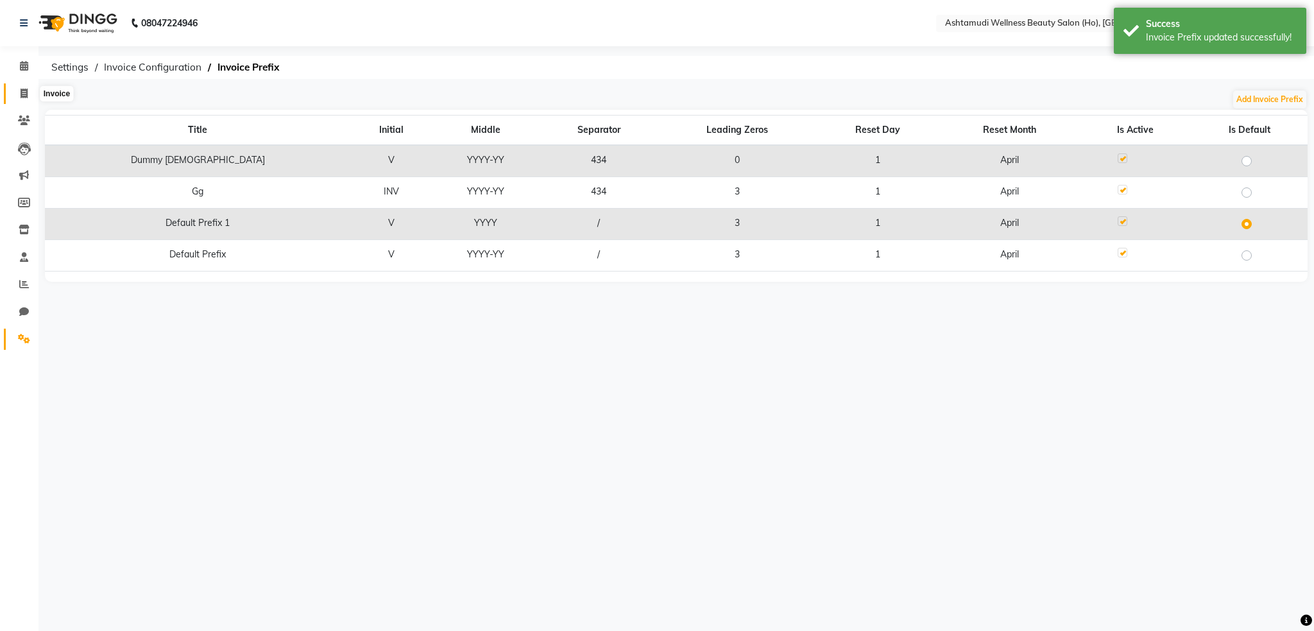
click at [22, 95] on icon at bounding box center [24, 94] width 7 height 10
select select "service"
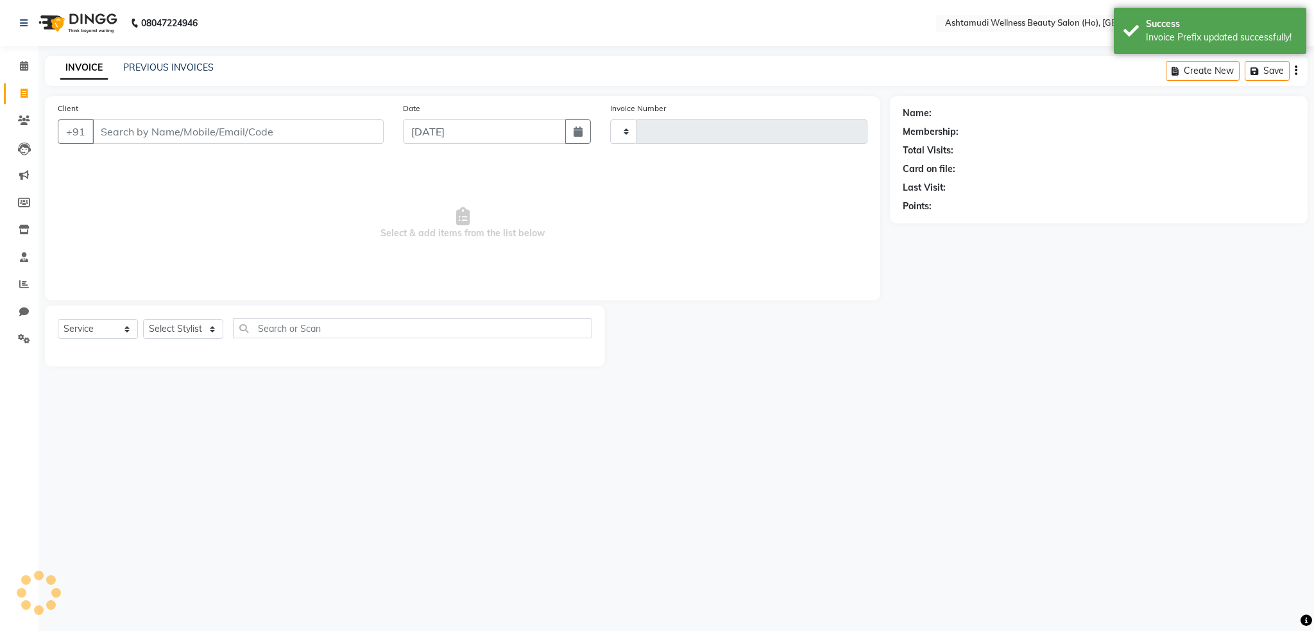
type input "0001"
select select "4549"
click at [14, 337] on span at bounding box center [24, 339] width 22 height 15
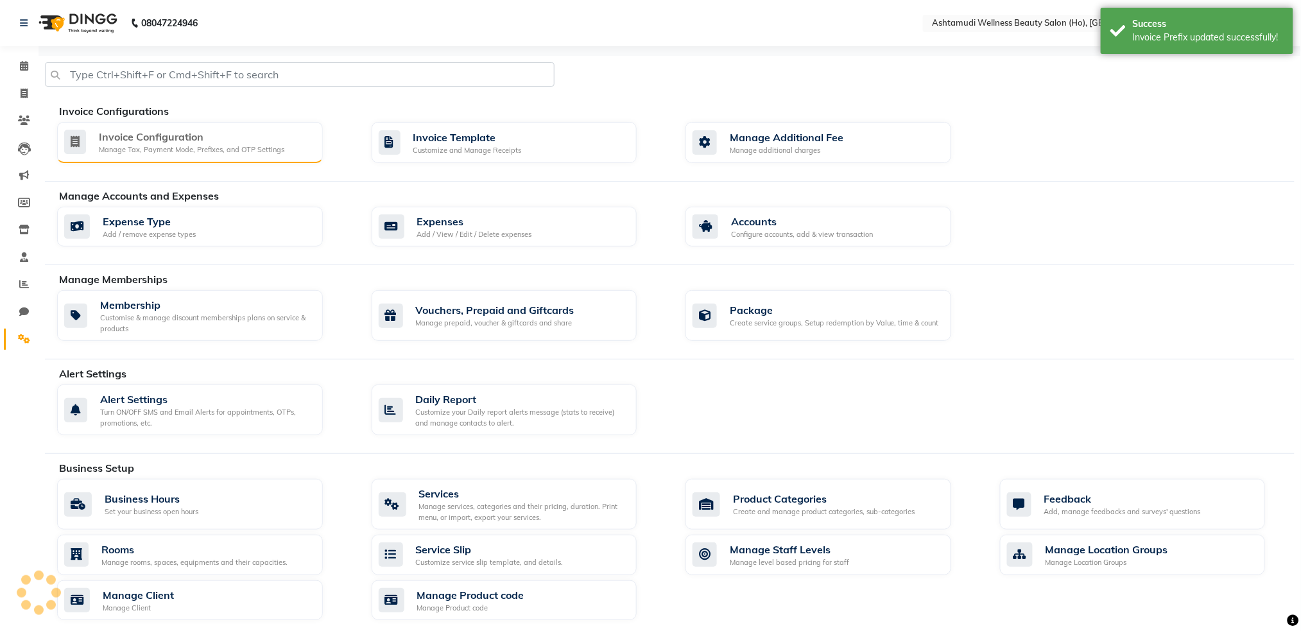
click at [155, 153] on div "Manage Tax, Payment Mode, Prefixes, and OTP Settings" at bounding box center [191, 149] width 185 height 11
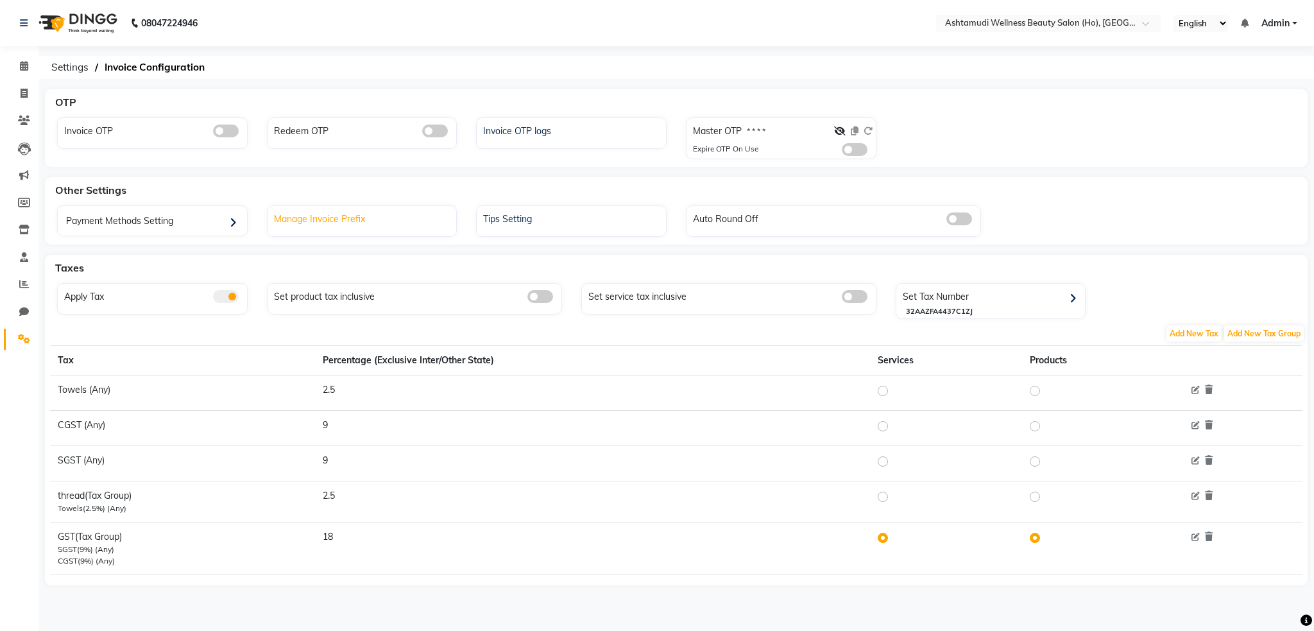
click at [323, 226] on div "Manage Invoice Prefix" at bounding box center [362, 220] width 191 height 31
click at [398, 218] on div "Manage Invoice Prefix" at bounding box center [364, 217] width 186 height 17
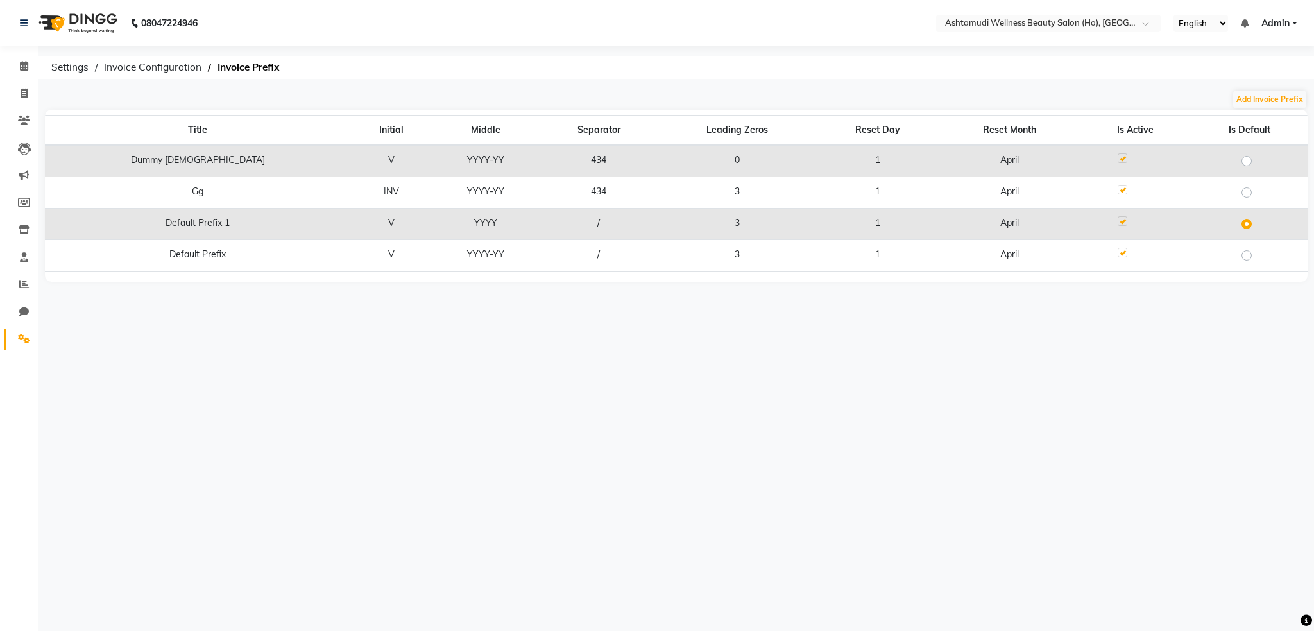
click at [1257, 248] on label at bounding box center [1257, 248] width 0 height 0
click at [1247, 256] on input "radio" at bounding box center [1251, 254] width 8 height 8
radio input "true"
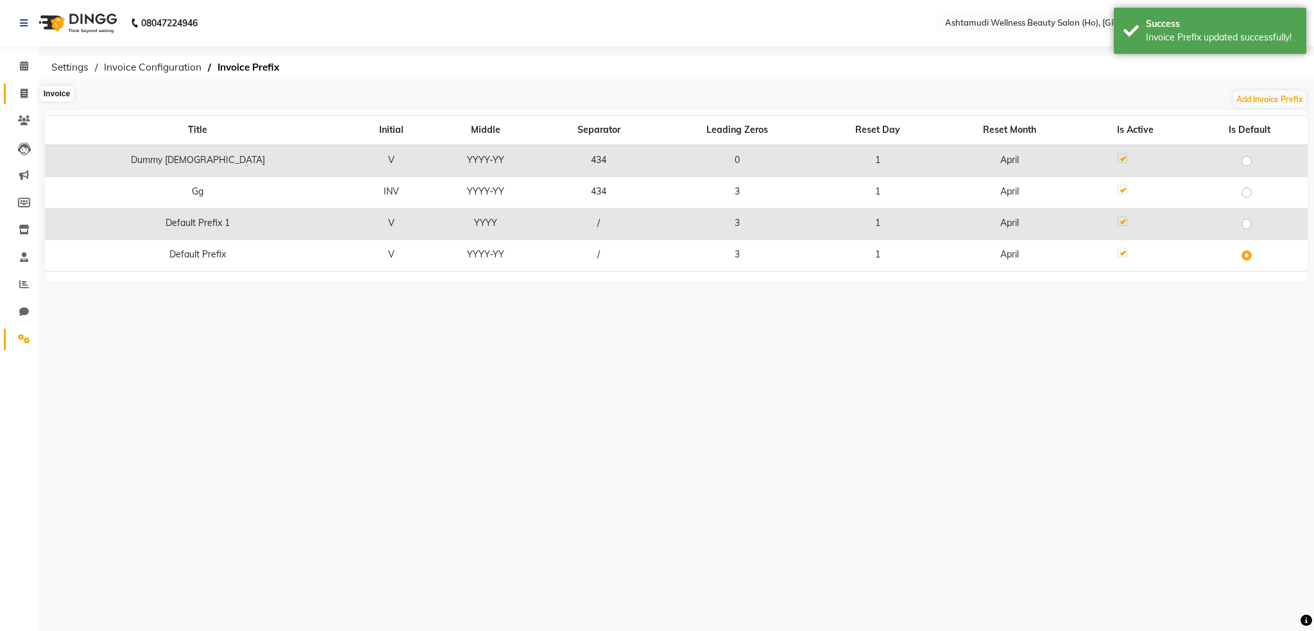
click at [24, 87] on span at bounding box center [24, 94] width 22 height 15
select select "service"
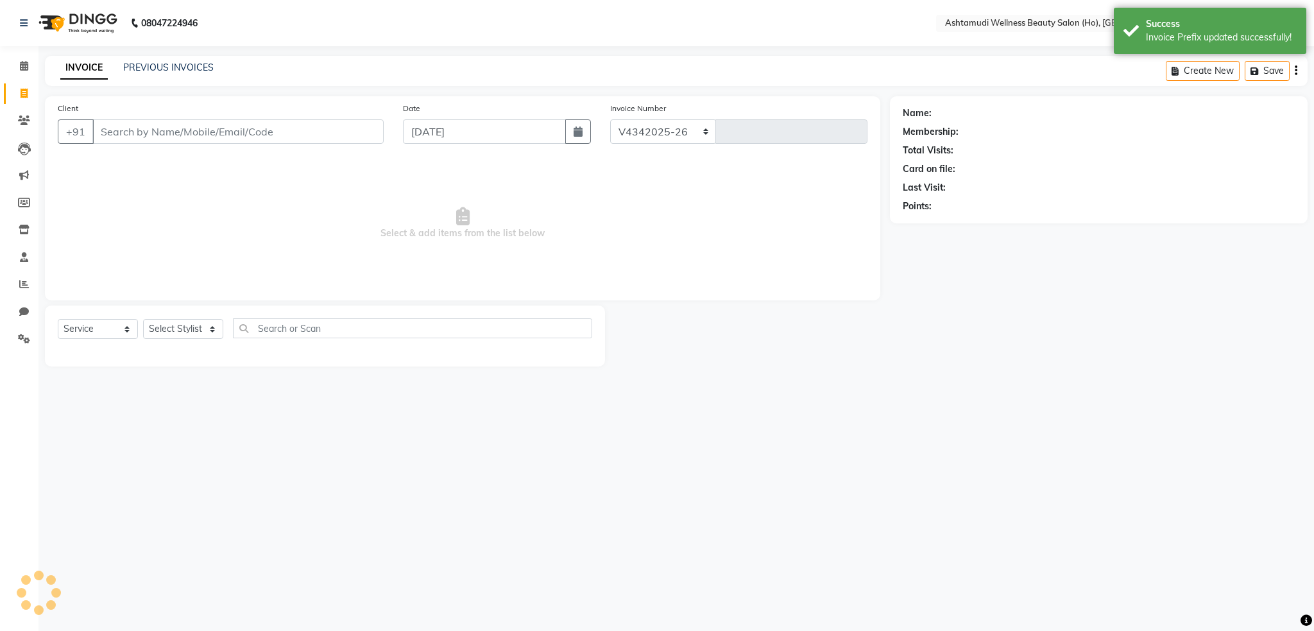
select select "4548"
type input "0047"
click at [21, 334] on icon at bounding box center [24, 339] width 12 height 10
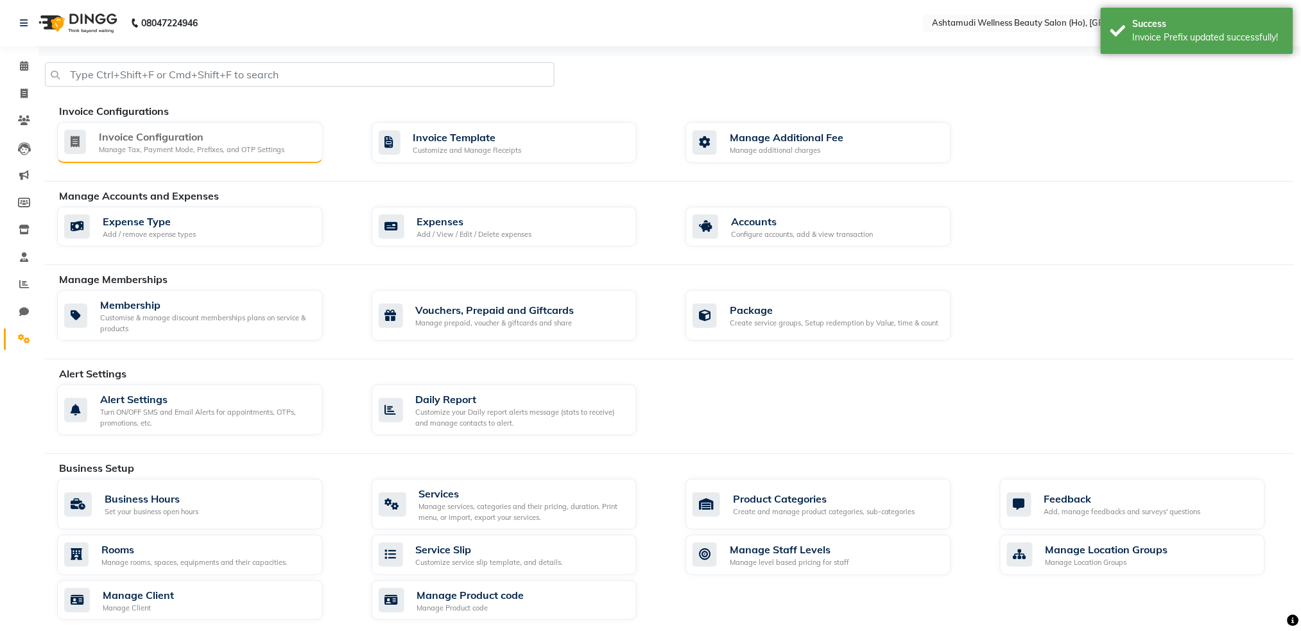
click at [198, 146] on div "Manage Tax, Payment Mode, Prefixes, and OTP Settings" at bounding box center [191, 149] width 185 height 11
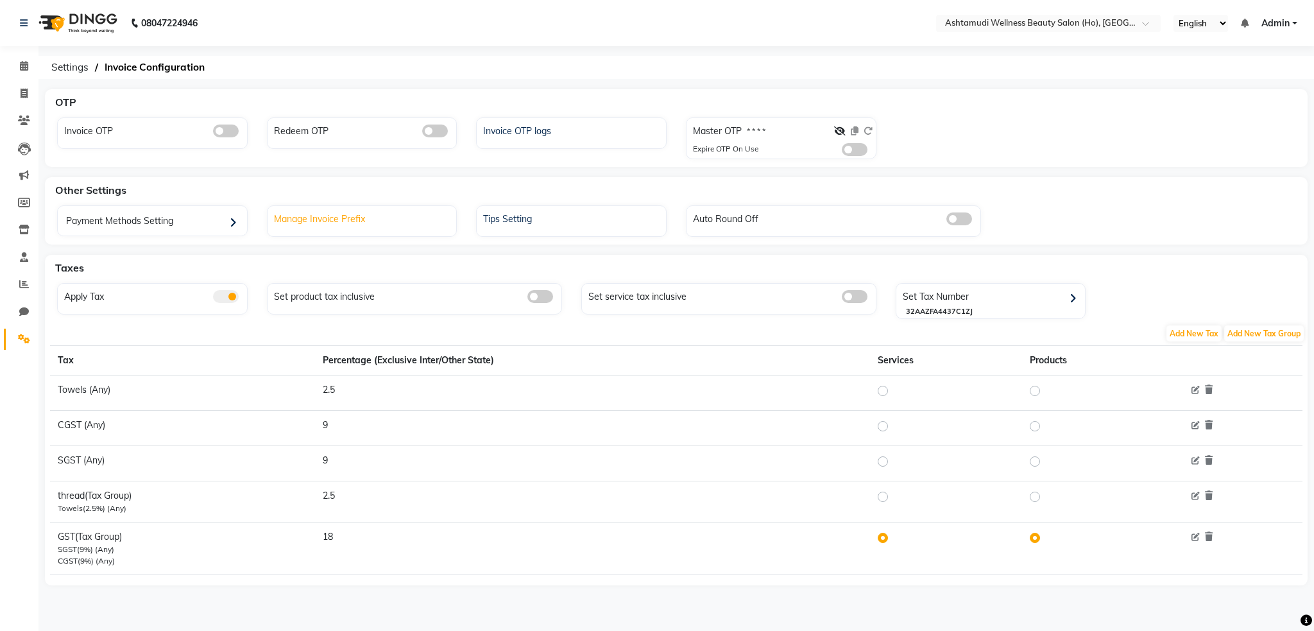
click at [296, 214] on div "Manage Invoice Prefix" at bounding box center [364, 217] width 186 height 17
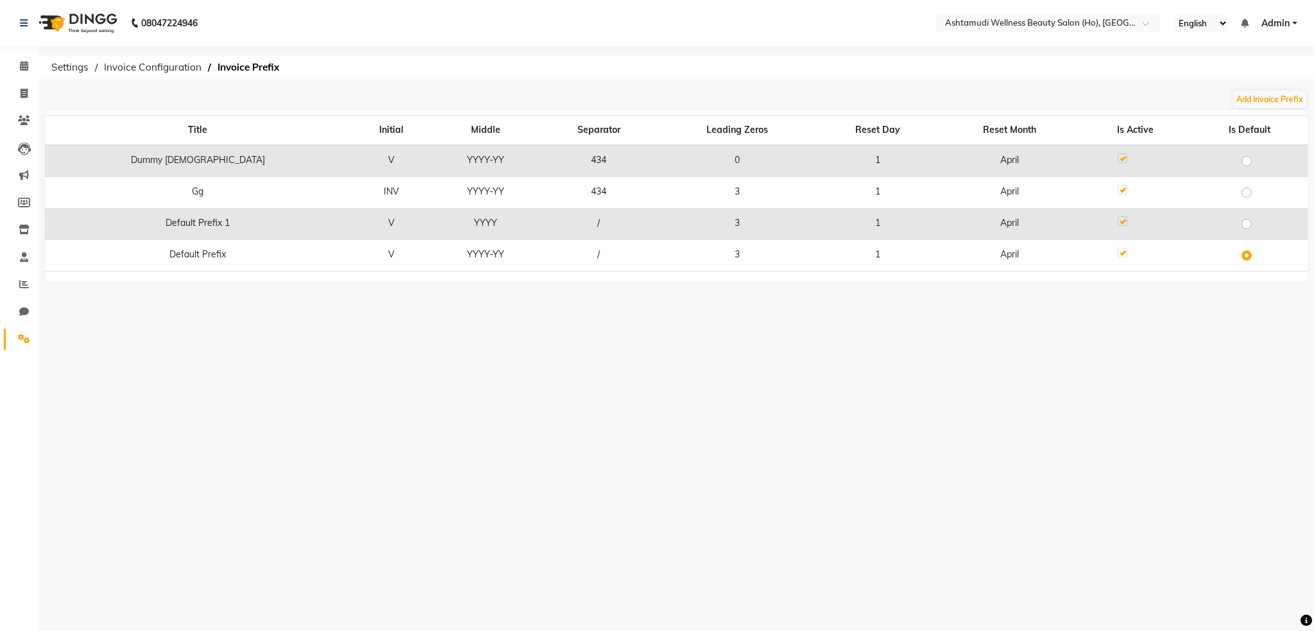
click at [1257, 248] on label at bounding box center [1257, 248] width 0 height 0
click at [1247, 255] on input "radio" at bounding box center [1251, 254] width 8 height 8
click at [1265, 96] on button "Add Invoice Prefix" at bounding box center [1269, 99] width 73 height 18
select select "YYYY-YY"
select select "04"
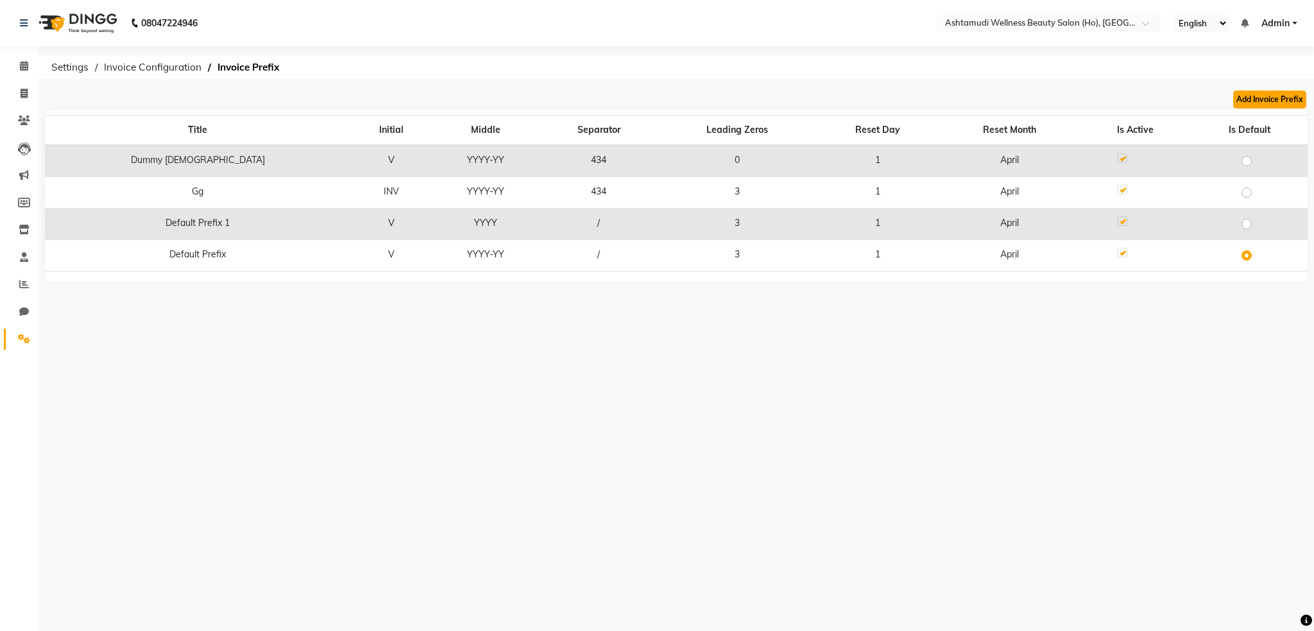
select select "3"
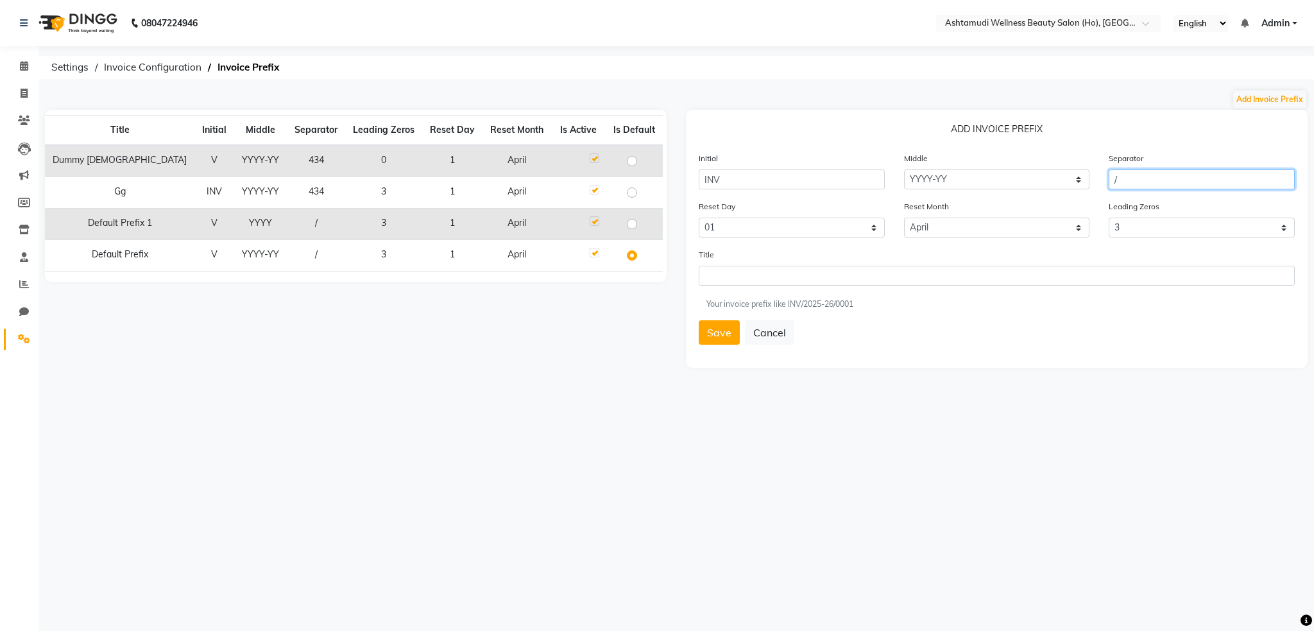
click at [1131, 178] on input "/" at bounding box center [1202, 179] width 186 height 20
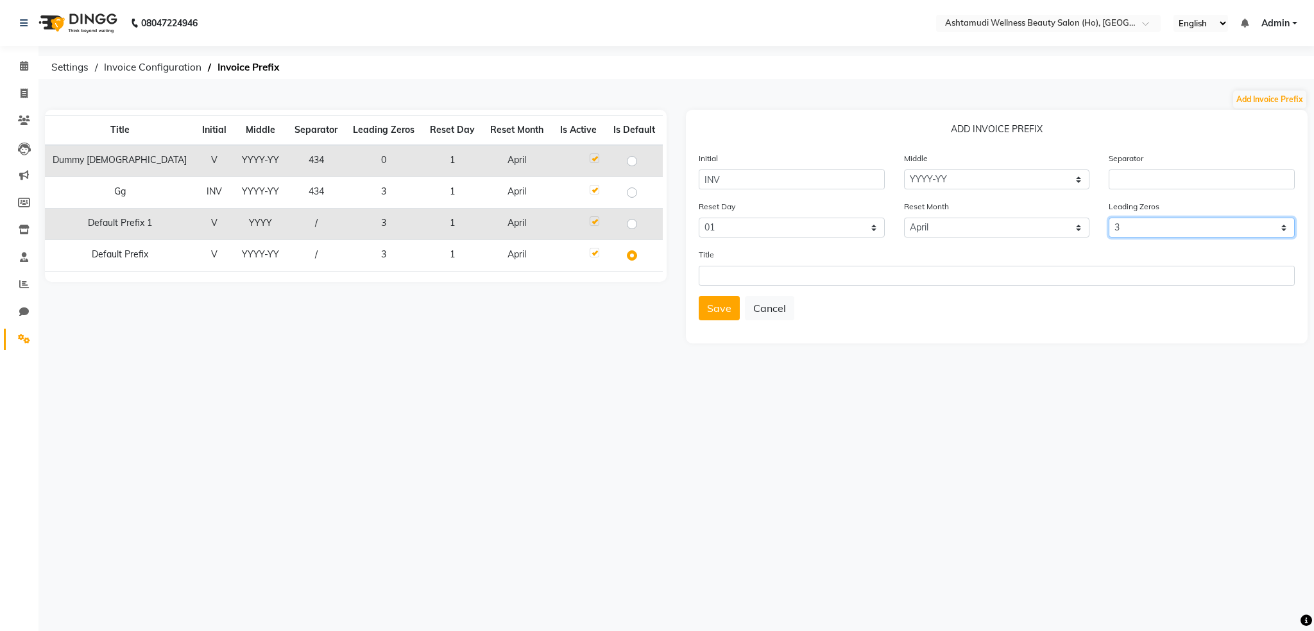
click at [1204, 229] on select "0 1 2 3 4 5" at bounding box center [1202, 228] width 186 height 20
click at [1109, 218] on select "0 1 2 3 4 5" at bounding box center [1202, 228] width 186 height 20
click at [719, 309] on button "Save" at bounding box center [719, 308] width 41 height 24
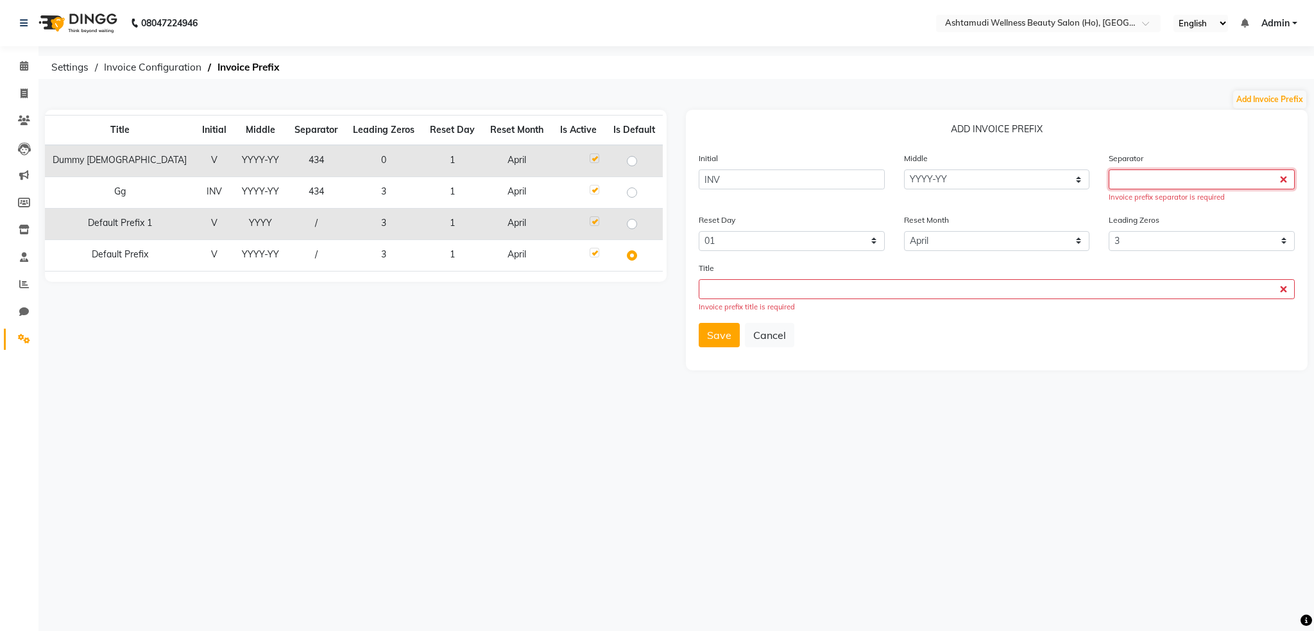
click at [1137, 182] on input "text" at bounding box center [1202, 179] width 186 height 20
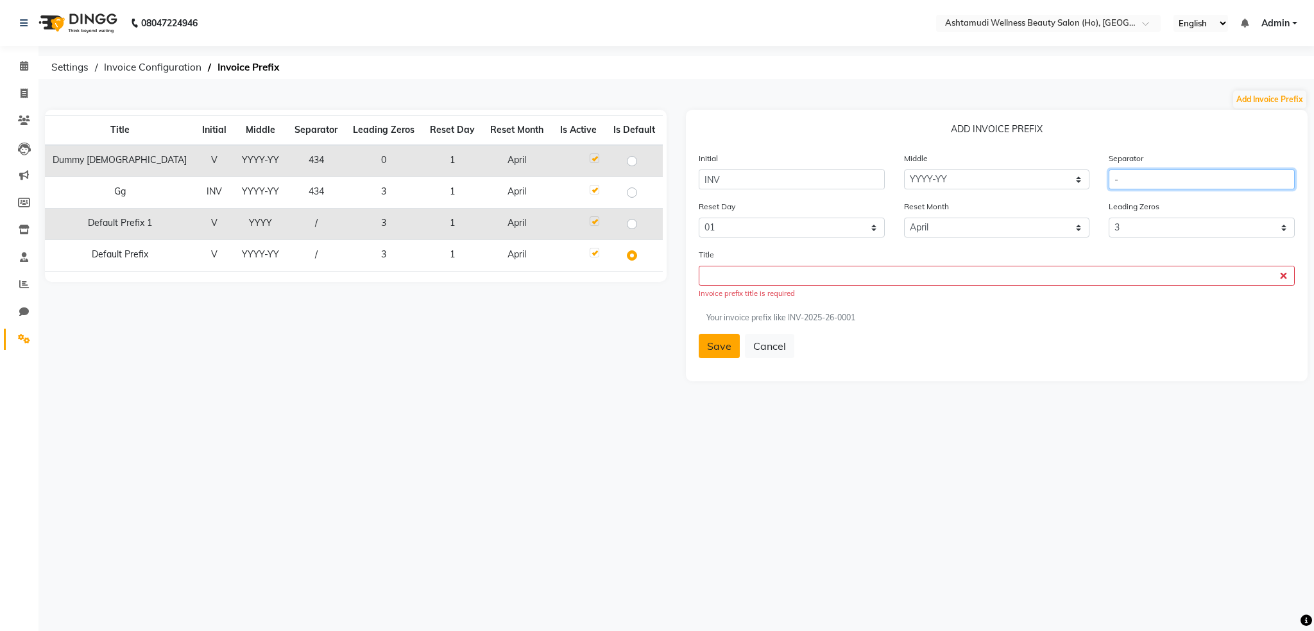
type input "-"
click at [726, 344] on button "Save" at bounding box center [719, 346] width 41 height 24
click at [762, 282] on input "text" at bounding box center [997, 276] width 596 height 20
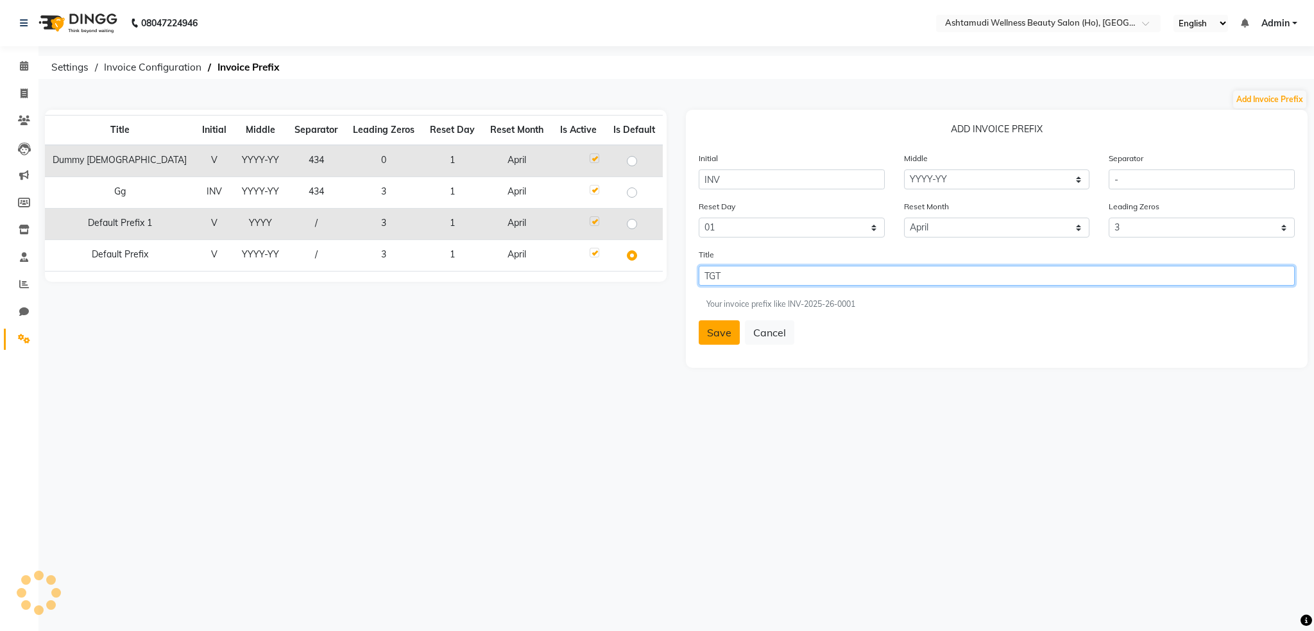
type input "TGT"
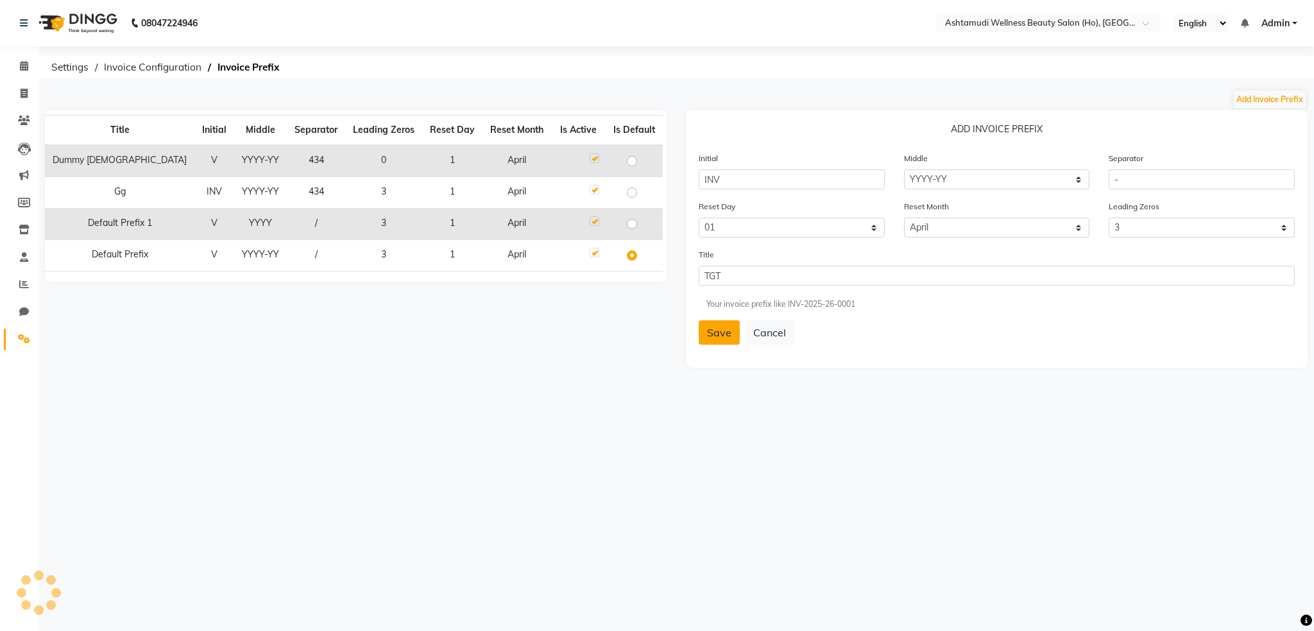
click at [725, 332] on button "Save" at bounding box center [719, 332] width 41 height 24
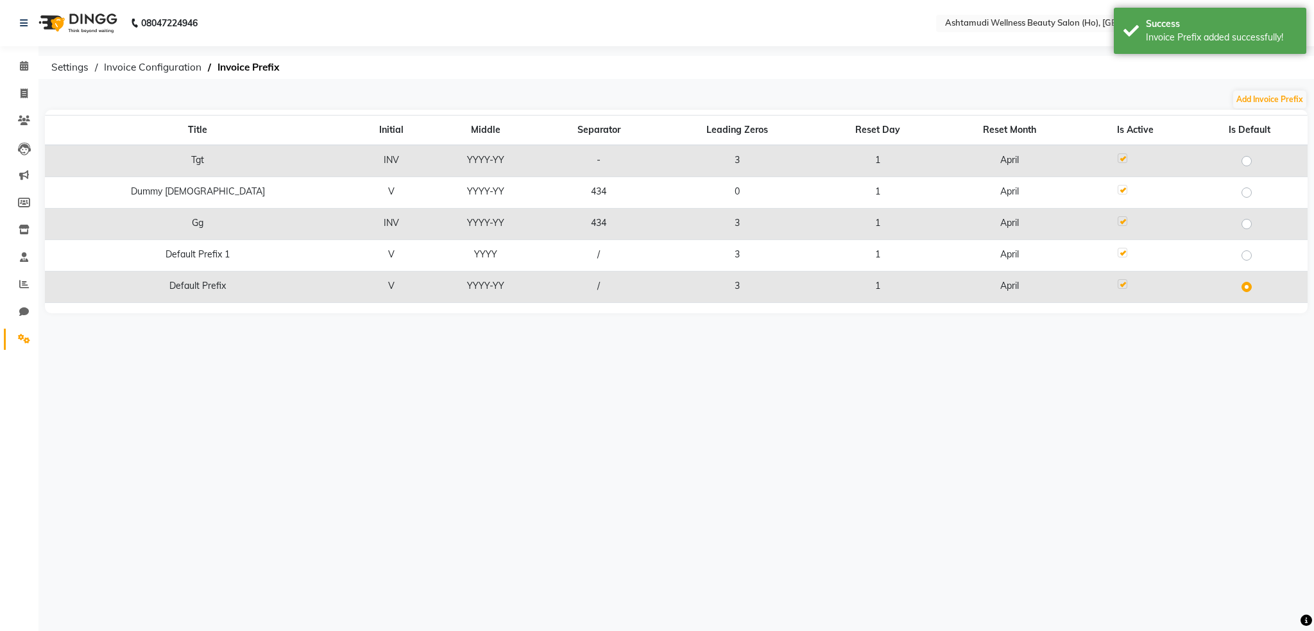
click at [1257, 153] on label at bounding box center [1257, 153] width 0 height 0
click at [1247, 163] on input "radio" at bounding box center [1251, 160] width 8 height 8
radio input "true"
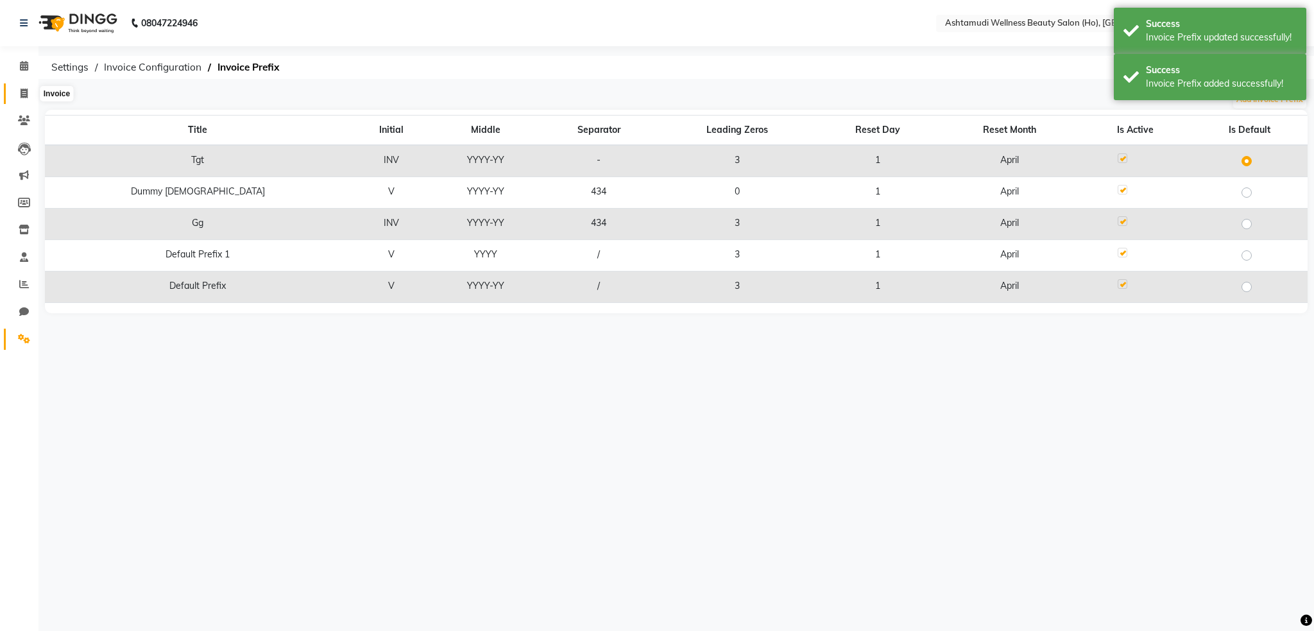
click at [21, 90] on icon at bounding box center [24, 94] width 7 height 10
select select "service"
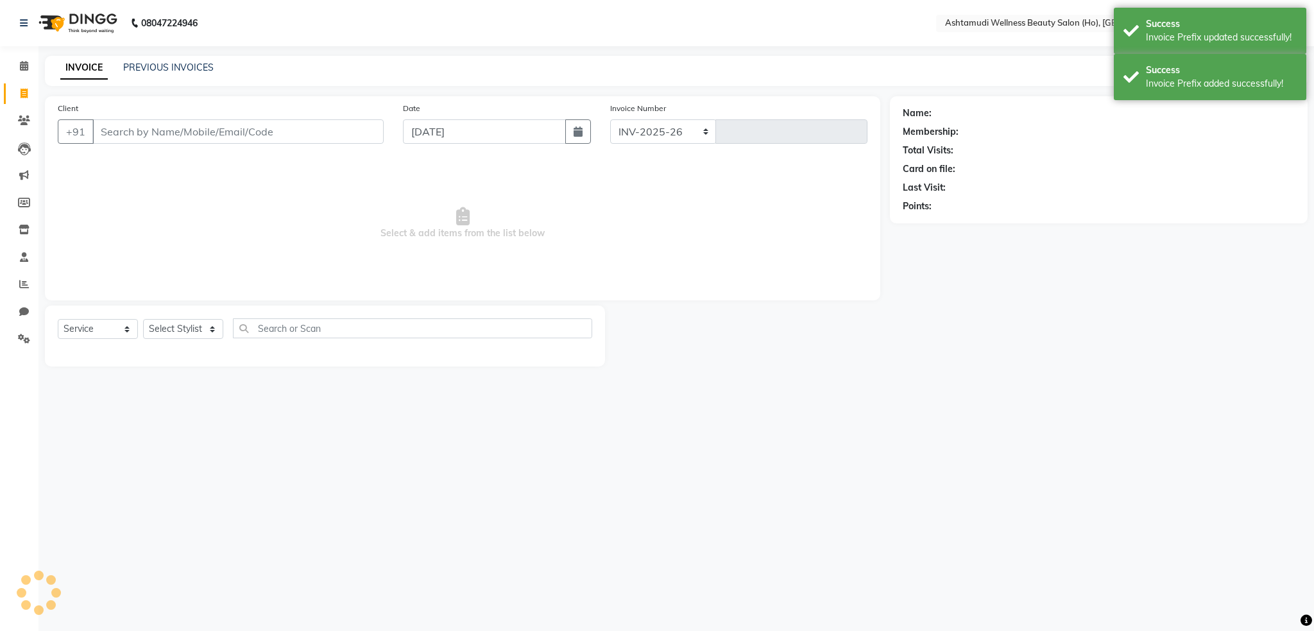
select select "8958"
type input "0001"
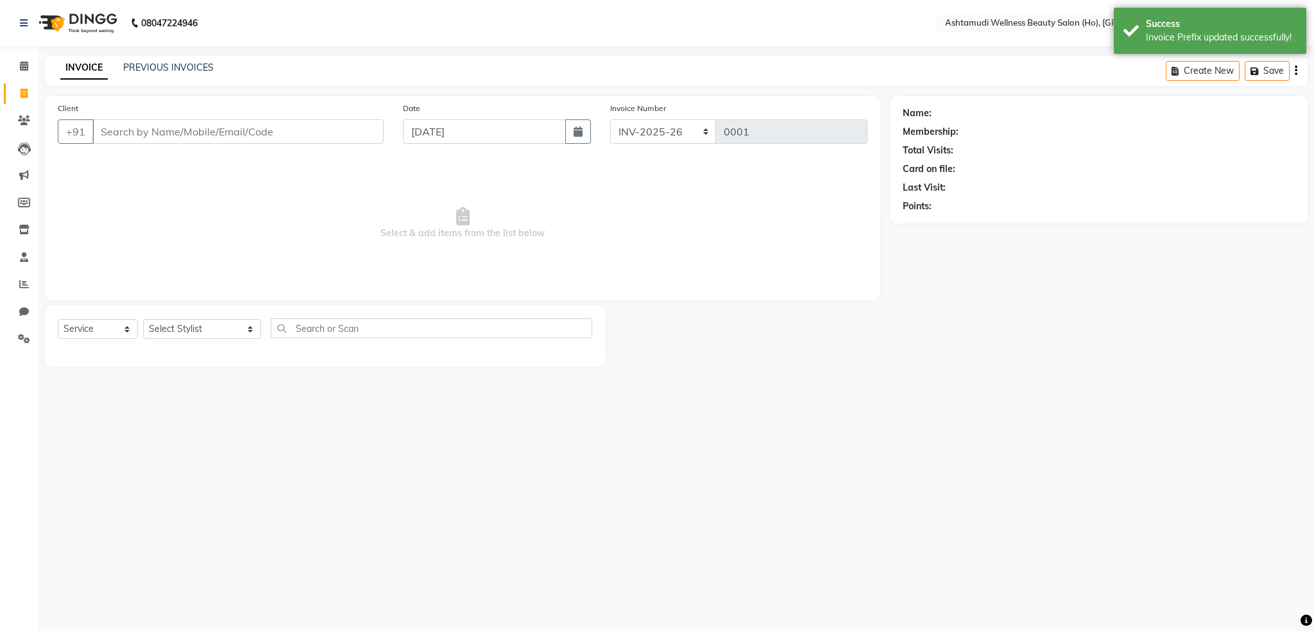
click at [85, 33] on img at bounding box center [77, 23] width 88 height 36
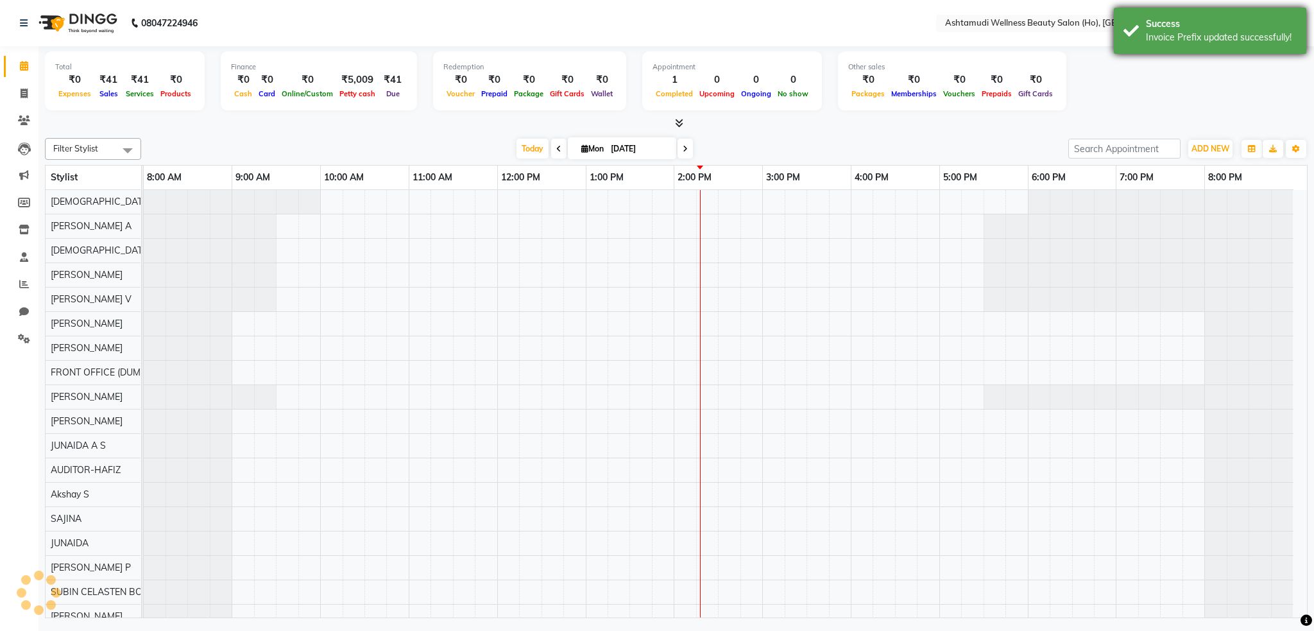
click at [1208, 44] on div "Success Invoice Prefix updated successfully!" at bounding box center [1210, 31] width 193 height 46
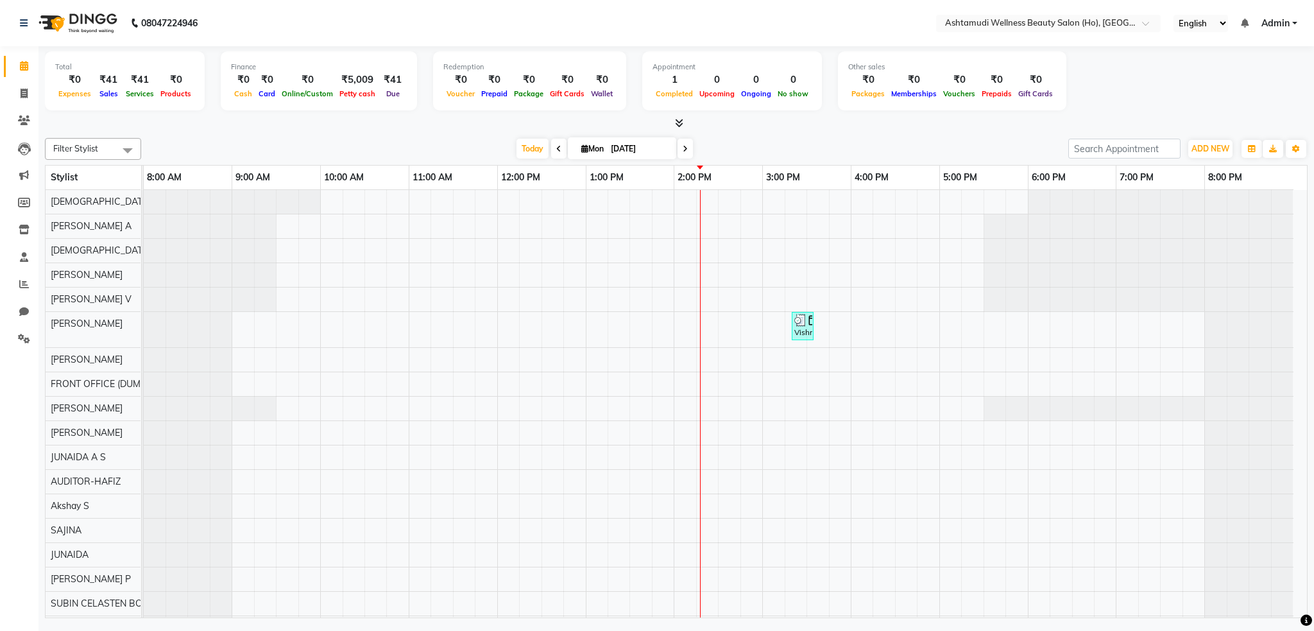
click at [1274, 26] on span "Admin" at bounding box center [1276, 23] width 28 height 13
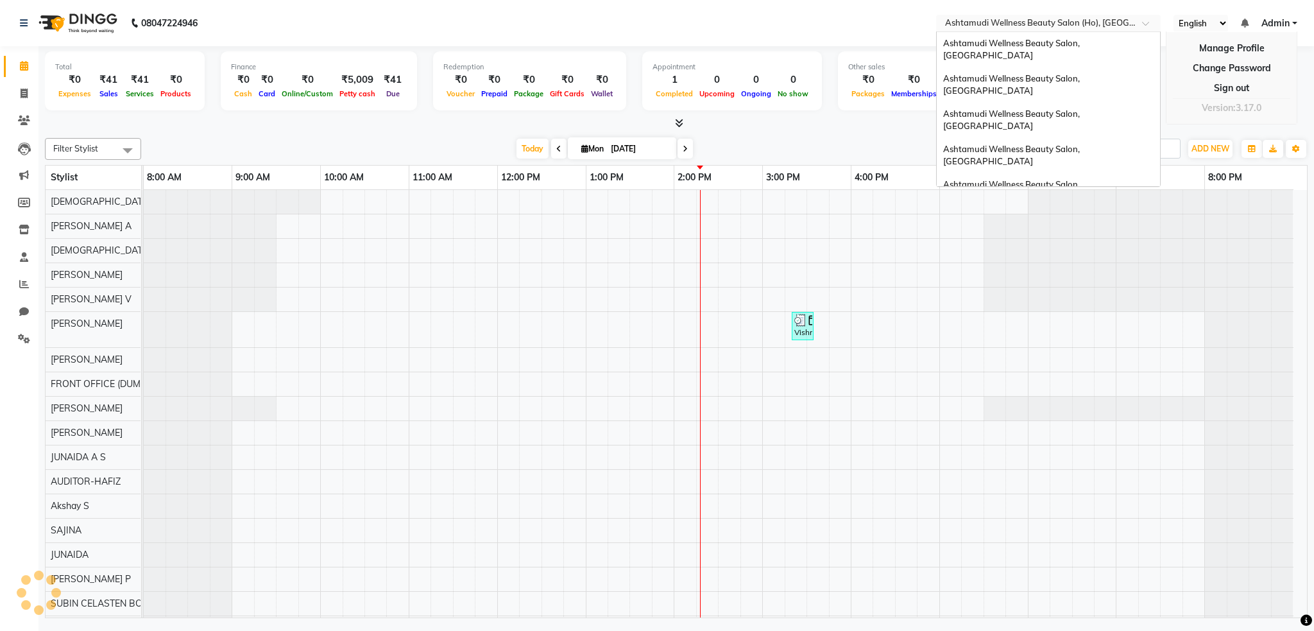
click at [1086, 24] on input "text" at bounding box center [1036, 24] width 186 height 13
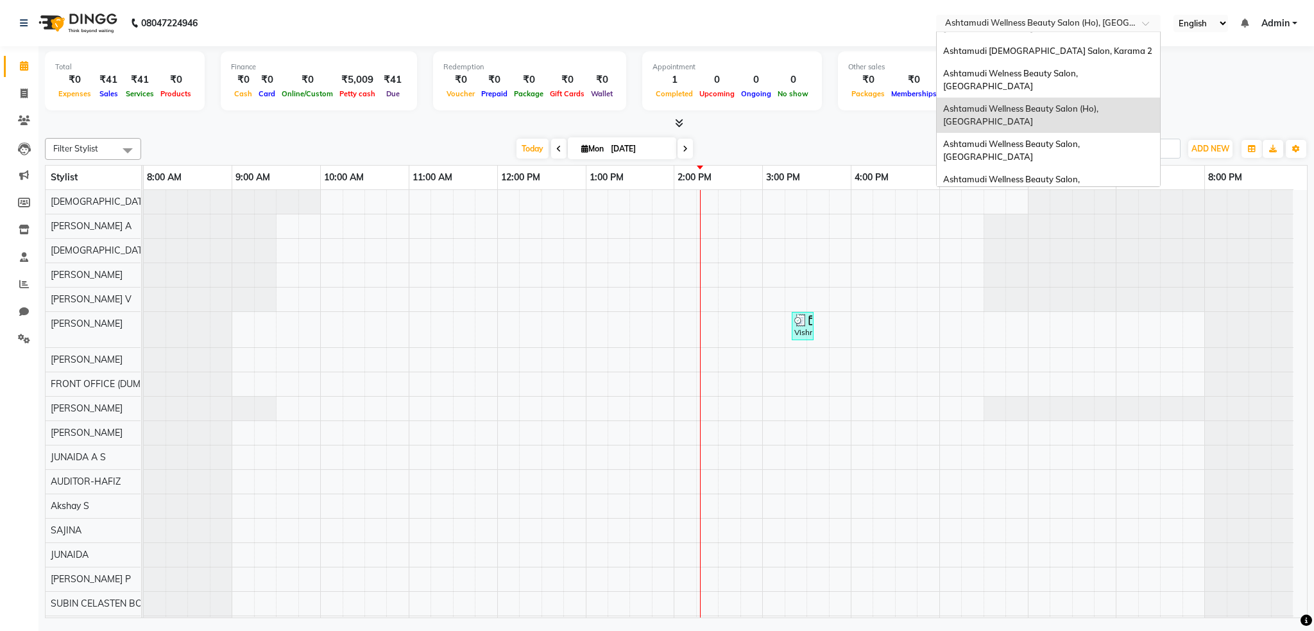
scroll to position [348, 0]
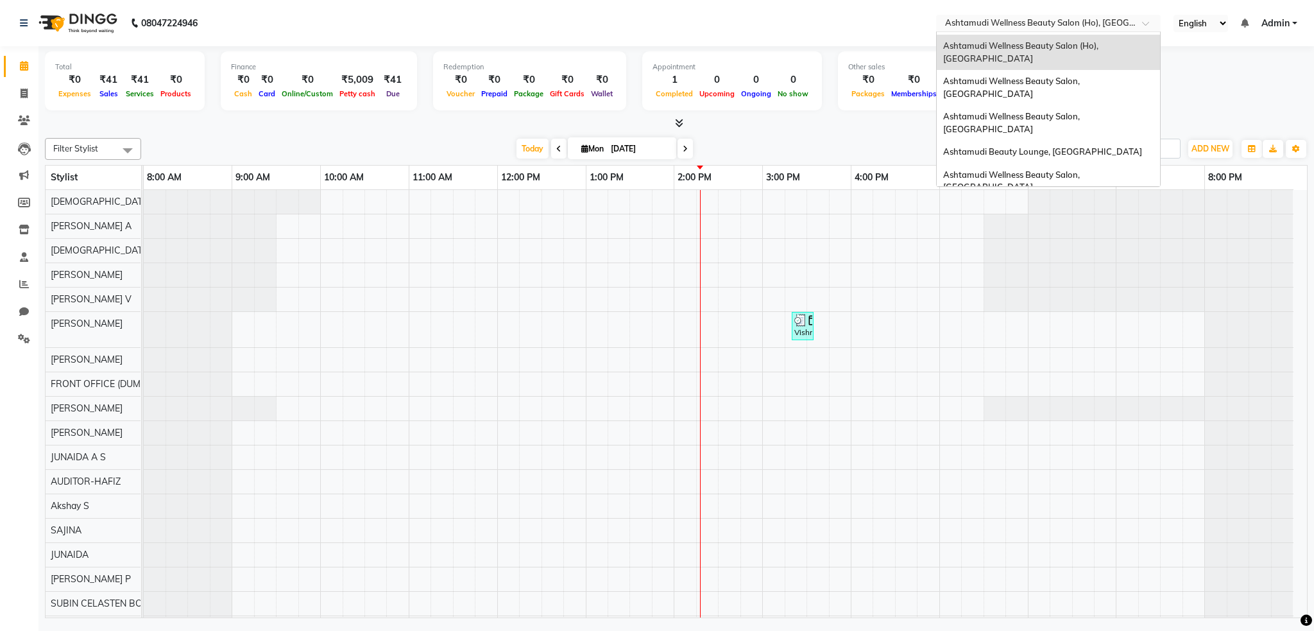
click at [1063, 298] on span "Ashtamudi [DEMOGRAPHIC_DATA] Salon, Al Qusais 1" at bounding box center [1047, 309] width 209 height 23
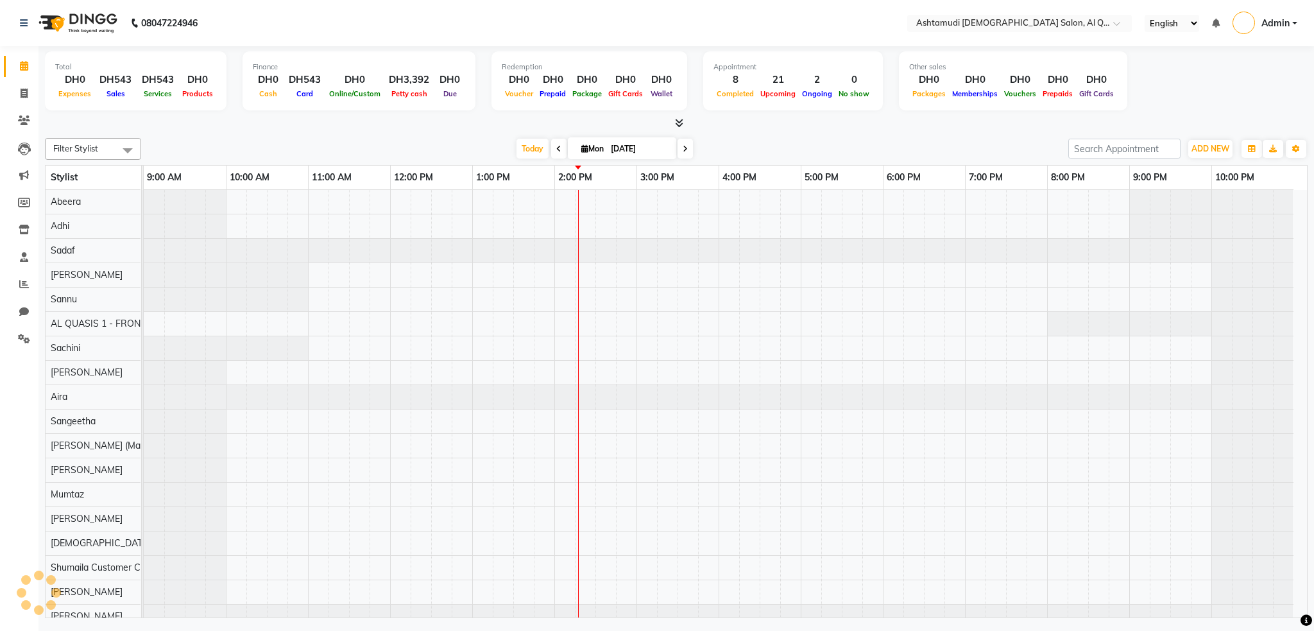
select select "en"
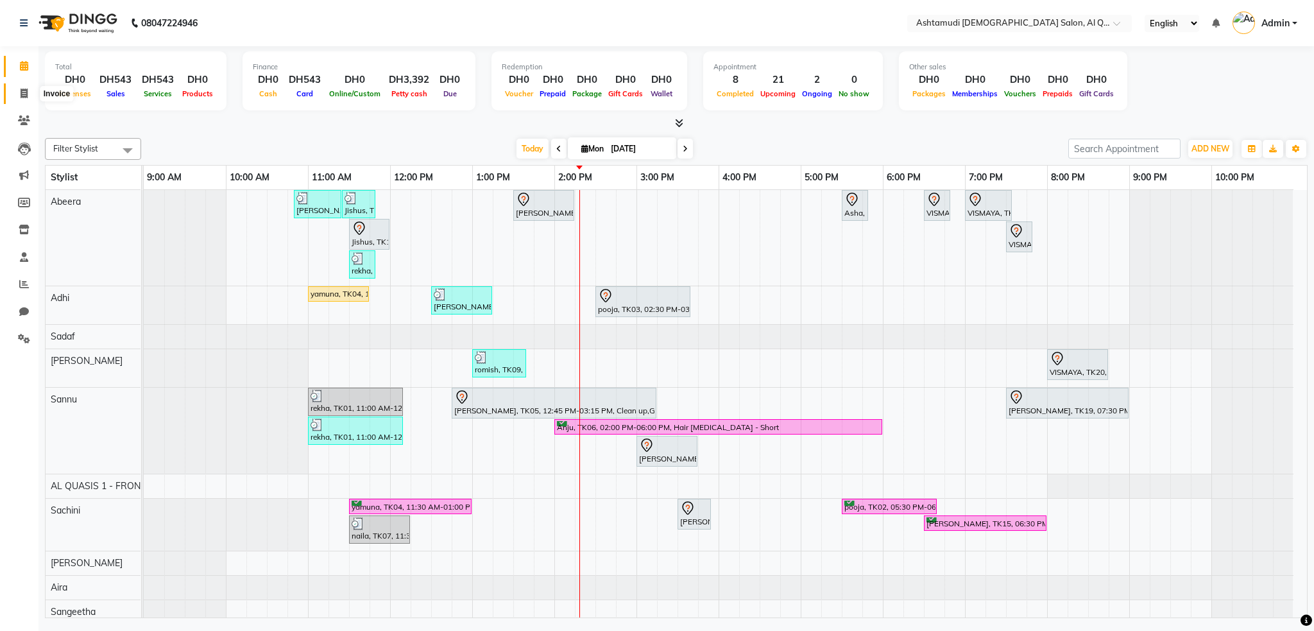
click at [25, 92] on icon at bounding box center [24, 94] width 7 height 10
select select "service"
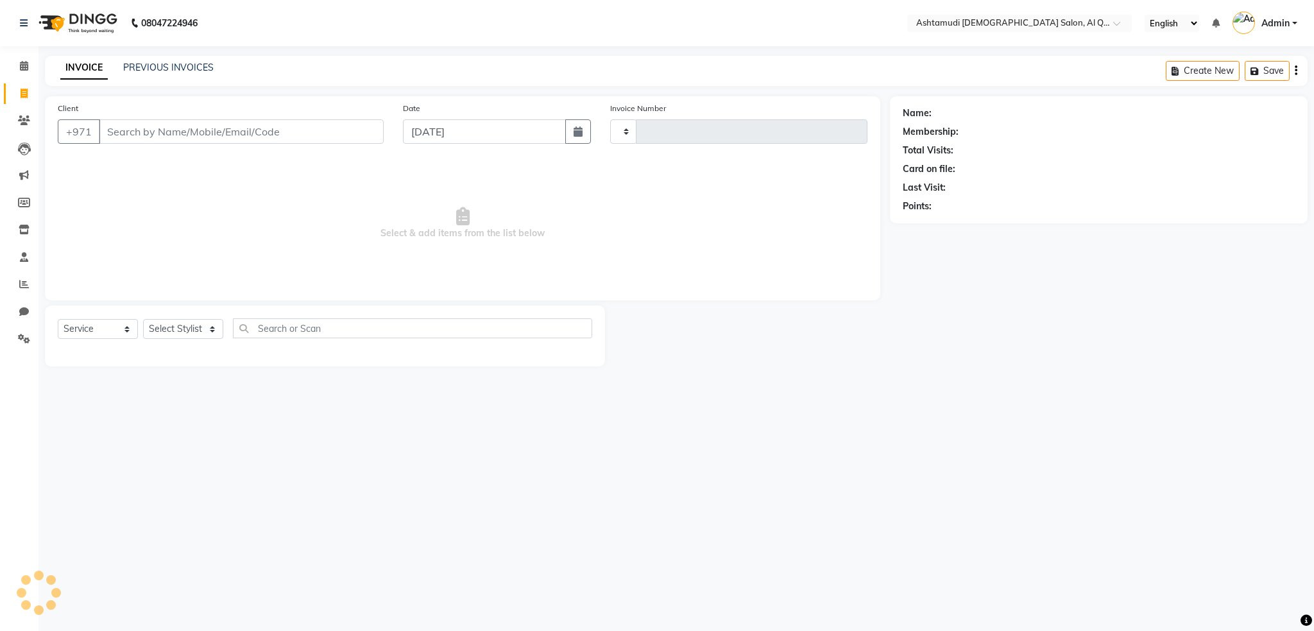
type input "6394"
select select "6848"
click at [170, 62] on link "PREVIOUS INVOICES" at bounding box center [168, 68] width 90 height 12
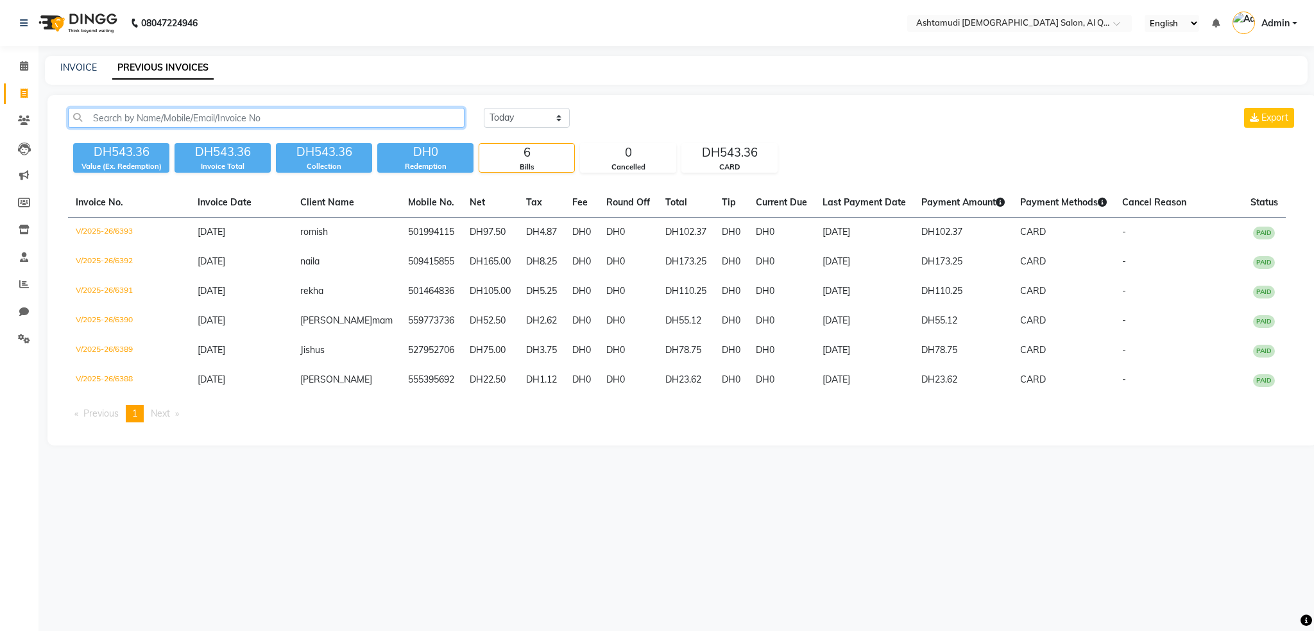
click at [295, 119] on input "text" at bounding box center [266, 118] width 397 height 20
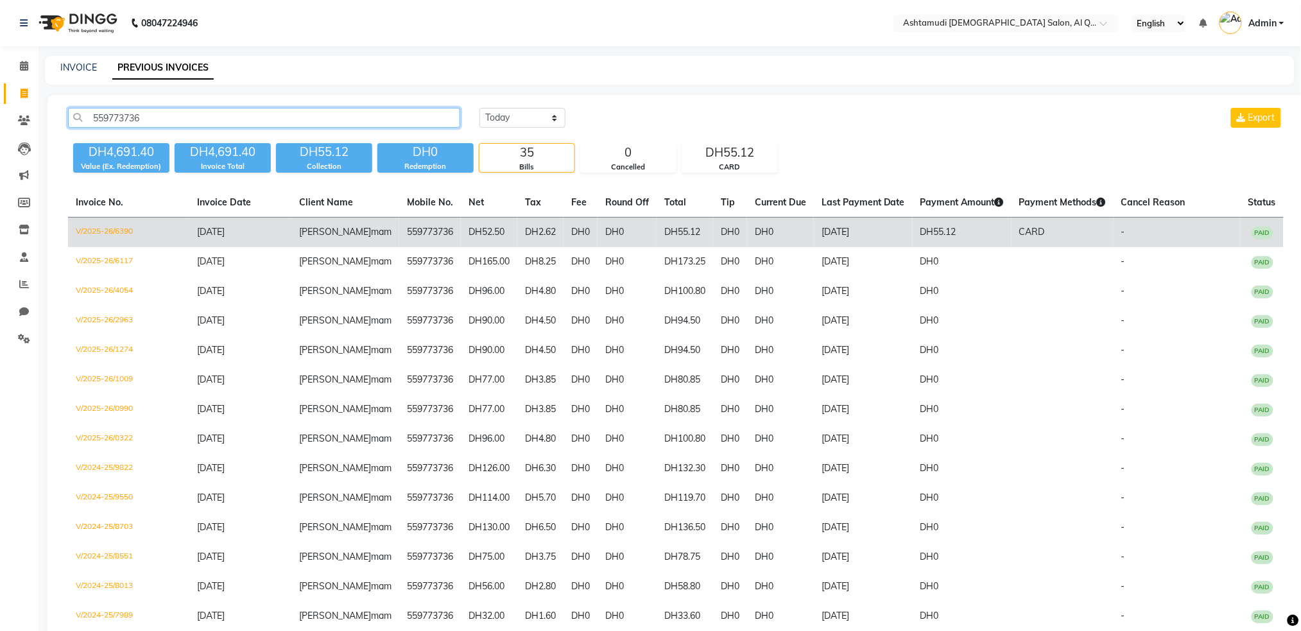
type input "559773736"
click at [122, 230] on td "V/2025-26/6390" at bounding box center [128, 233] width 121 height 30
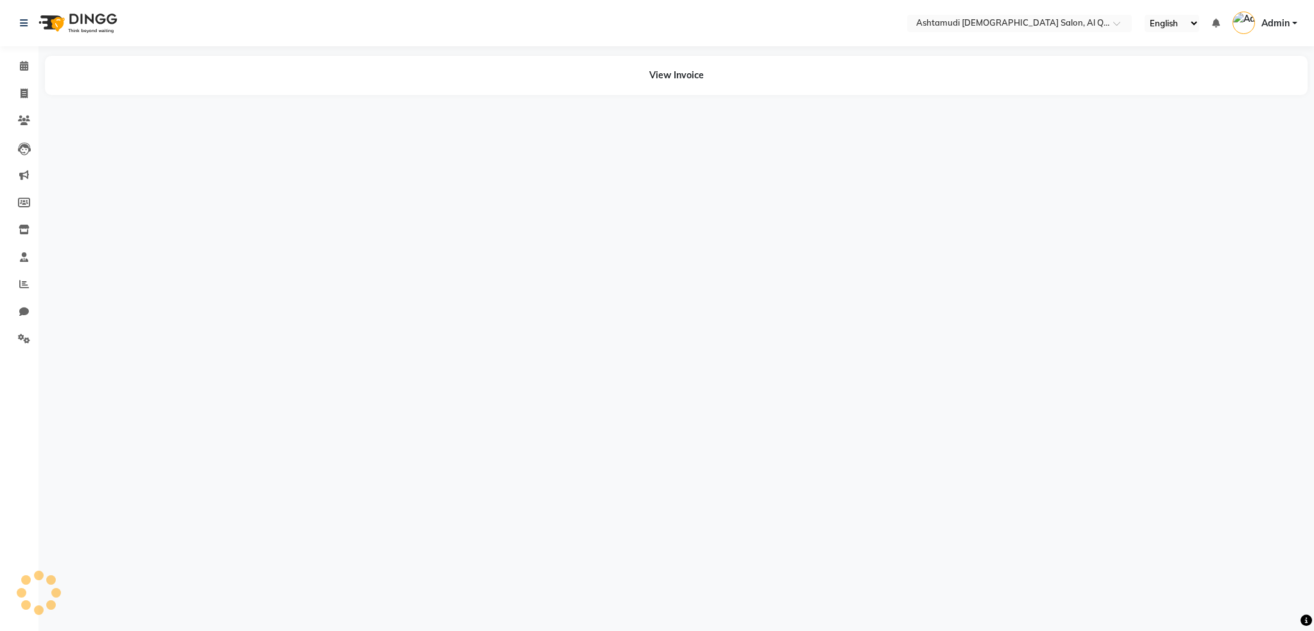
select select "en"
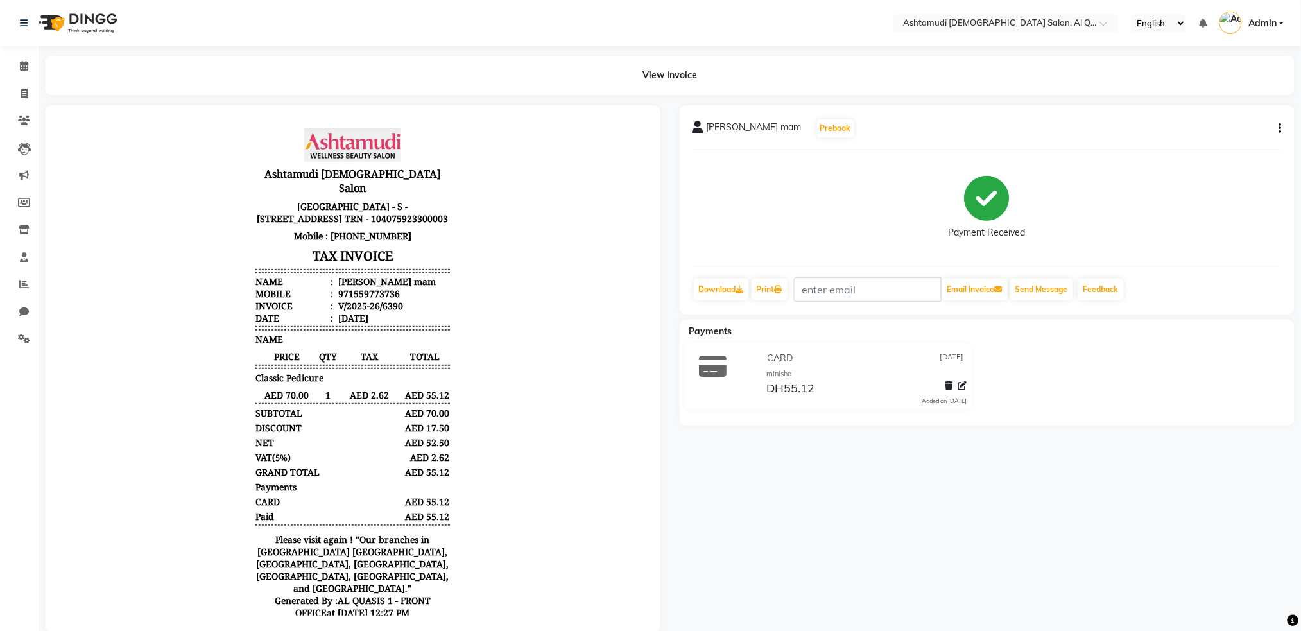
click at [1283, 127] on div "dona mam Prebook Payment Received Download Print Email Invoice Send Message Fee…" at bounding box center [987, 209] width 615 height 209
click at [1279, 128] on icon "button" at bounding box center [1280, 128] width 3 height 1
click at [1185, 129] on div "Edit Item Staff" at bounding box center [1195, 128] width 132 height 16
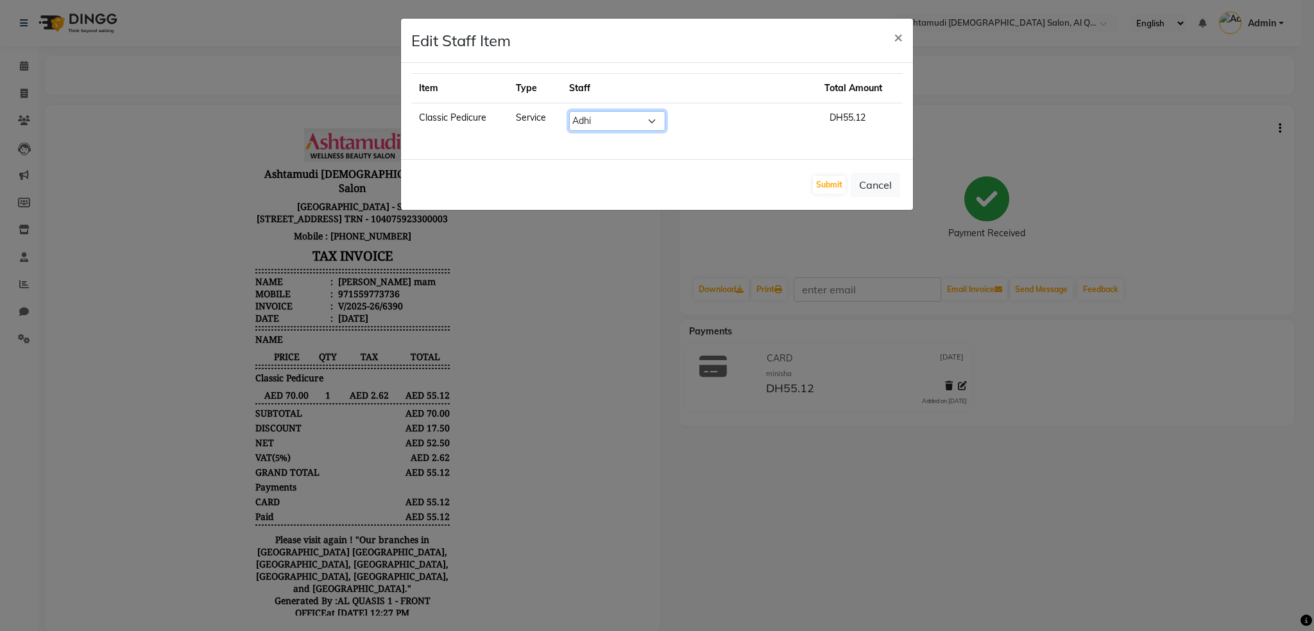
click at [608, 114] on select "Select Abeera Adhi Aira AL QUASIS 1 - FRONT OFFICE AMINA BEE Anila Thomas Aroos…" at bounding box center [617, 121] width 96 height 20
select select "54602"
click at [585, 111] on select "Select Abeera Adhi Aira AL QUASIS 1 - FRONT OFFICE AMINA BEE Anila Thomas Aroos…" at bounding box center [617, 121] width 96 height 20
click at [836, 187] on button "Submit" at bounding box center [829, 185] width 33 height 18
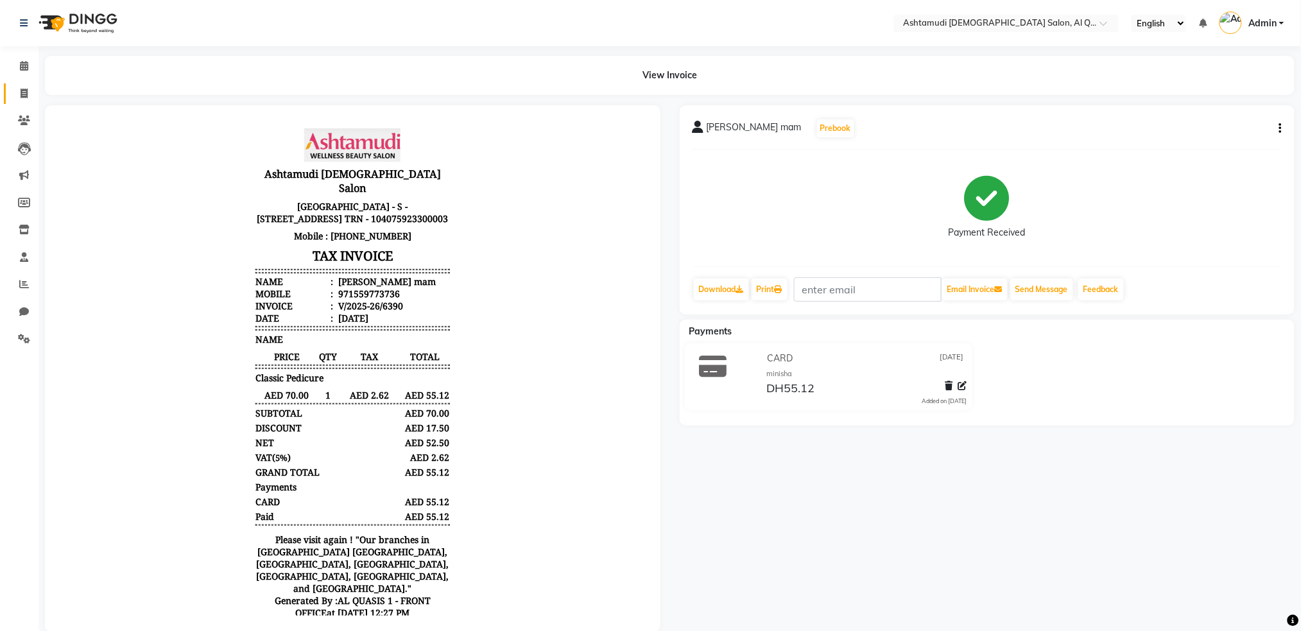
click at [27, 101] on link "Invoice" at bounding box center [19, 93] width 31 height 21
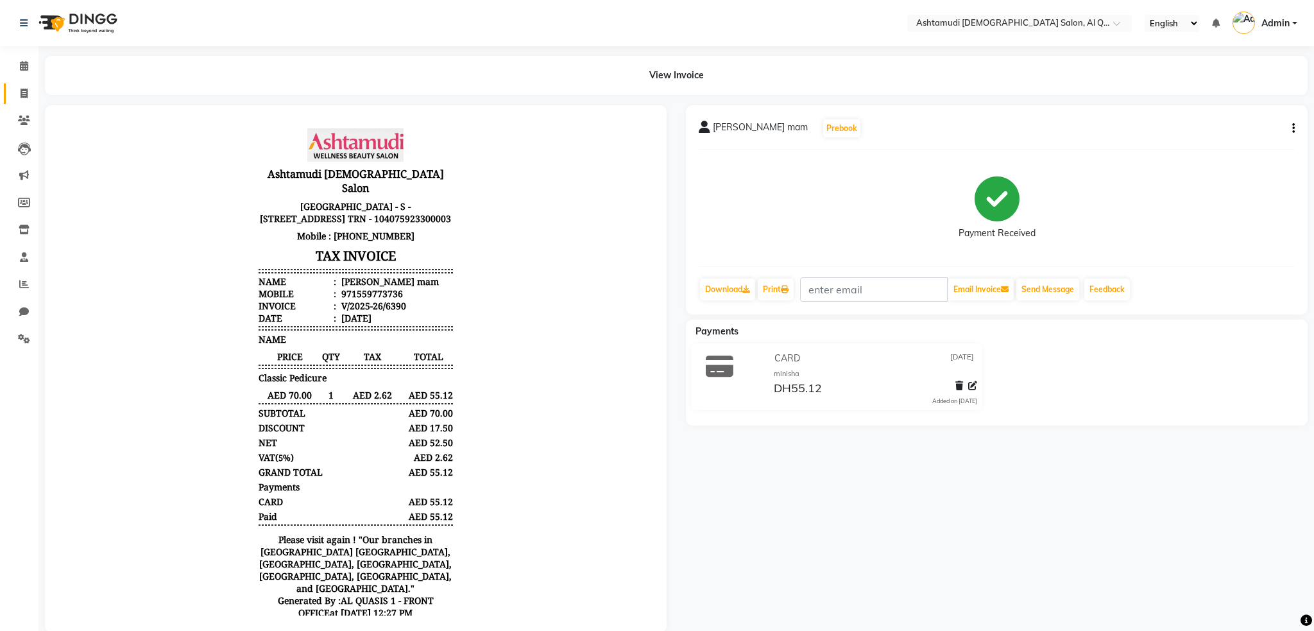
select select "service"
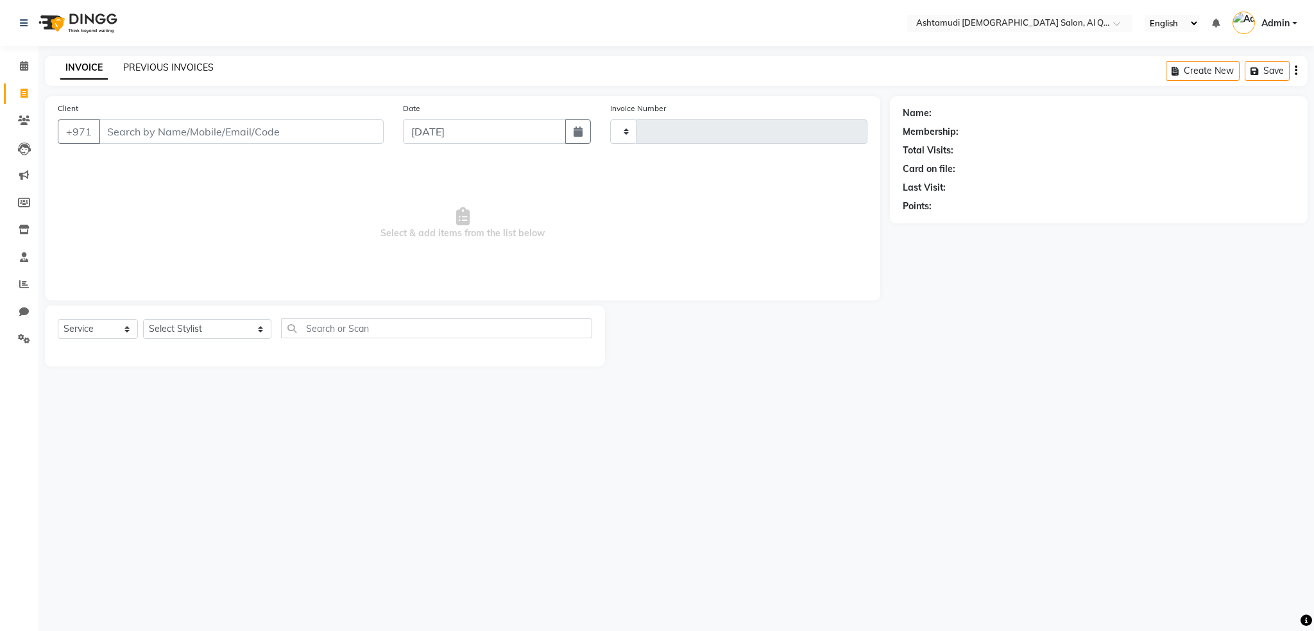
click at [175, 69] on link "PREVIOUS INVOICES" at bounding box center [168, 68] width 90 height 12
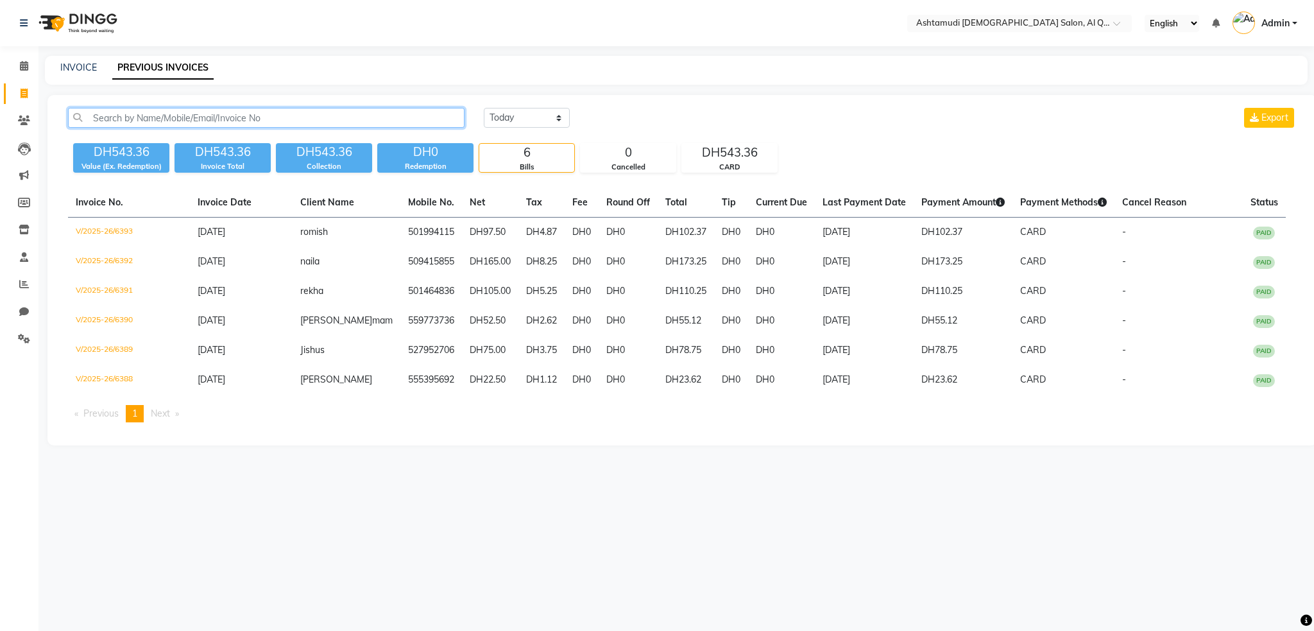
click at [148, 122] on input "text" at bounding box center [266, 118] width 397 height 20
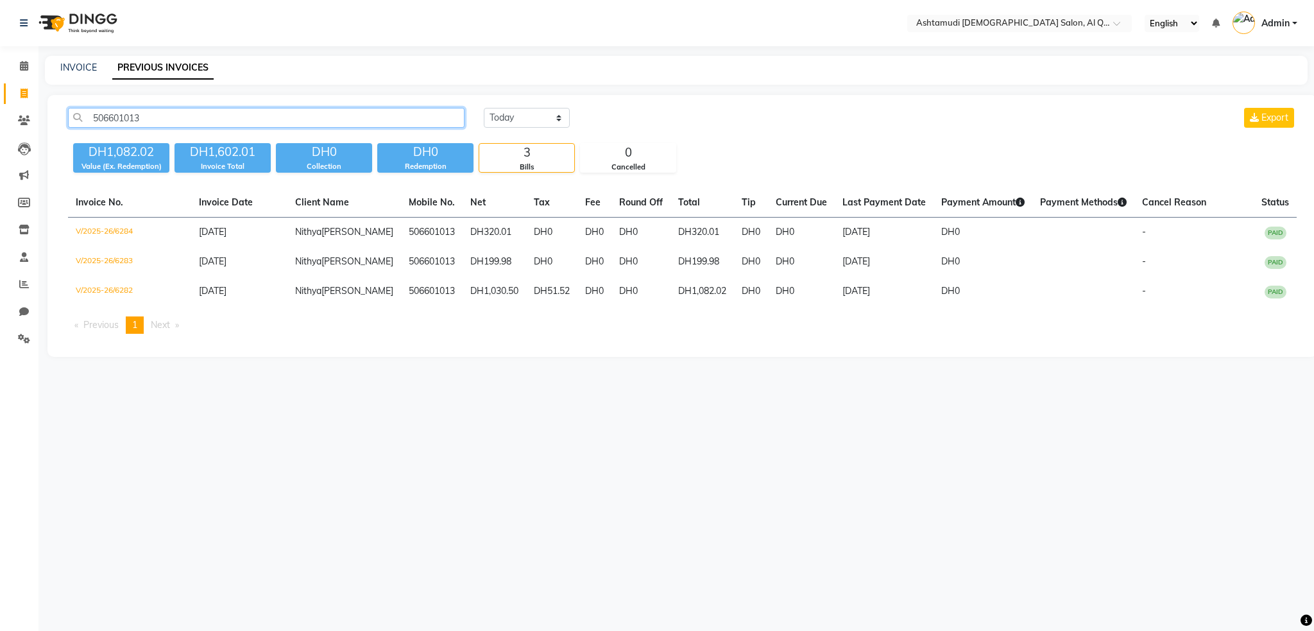
type input "506601013"
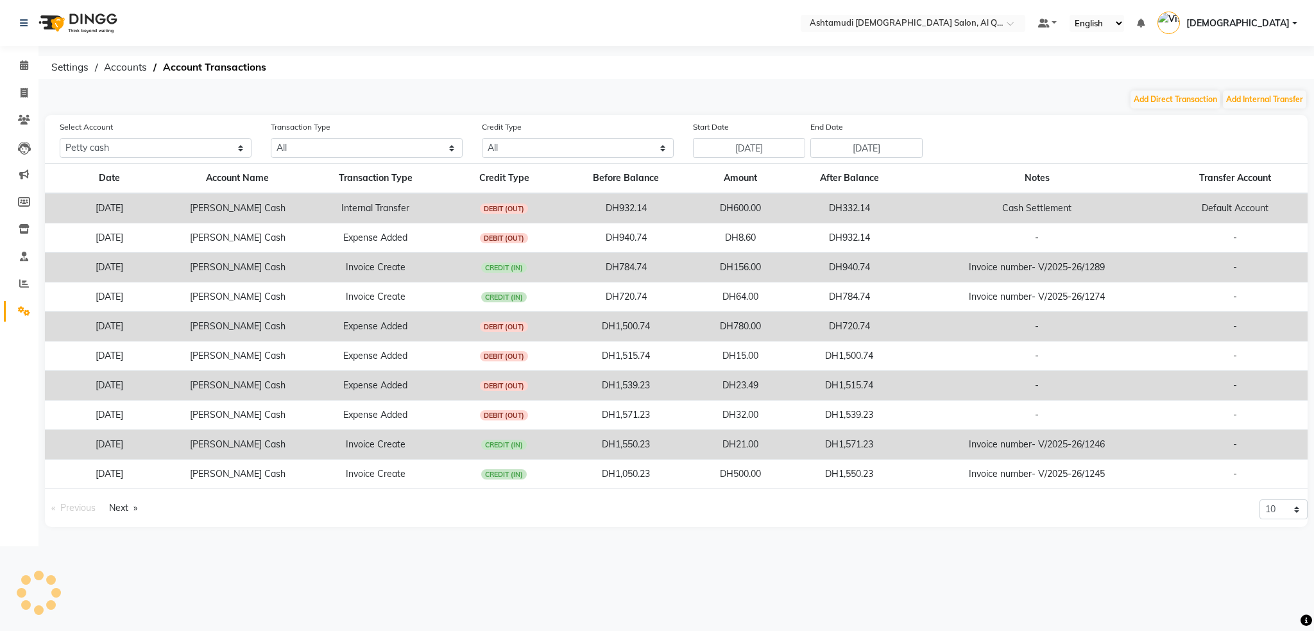
select select "7329"
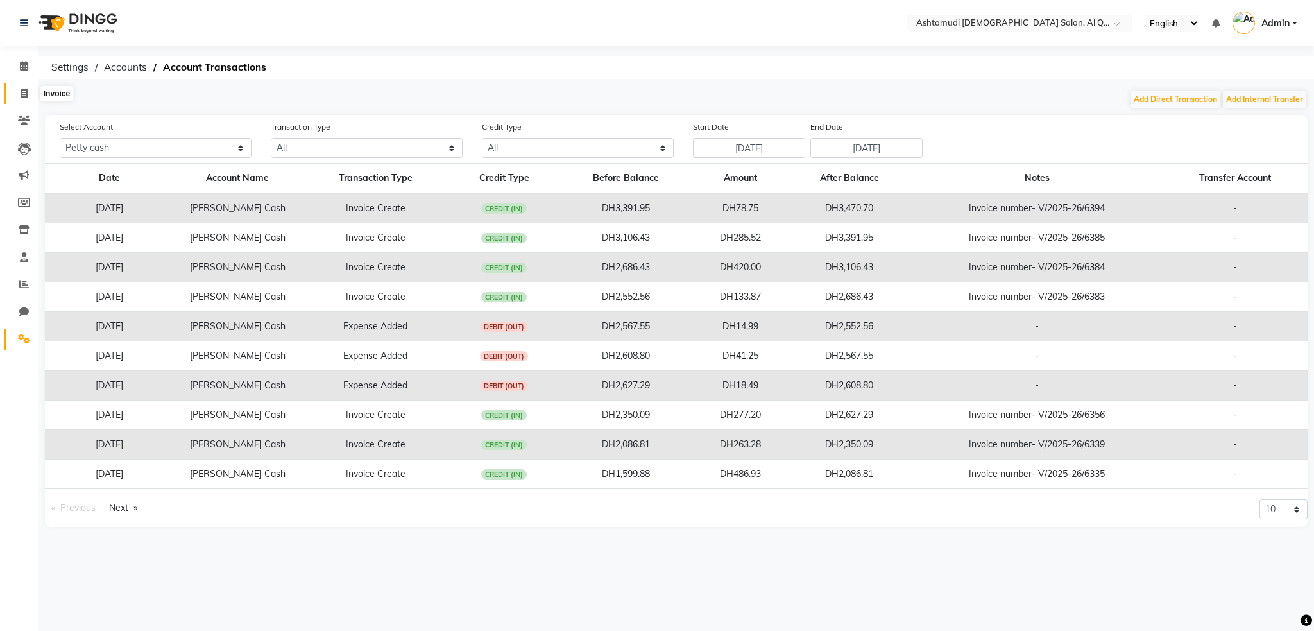
click at [18, 97] on span at bounding box center [24, 94] width 22 height 15
select select "service"
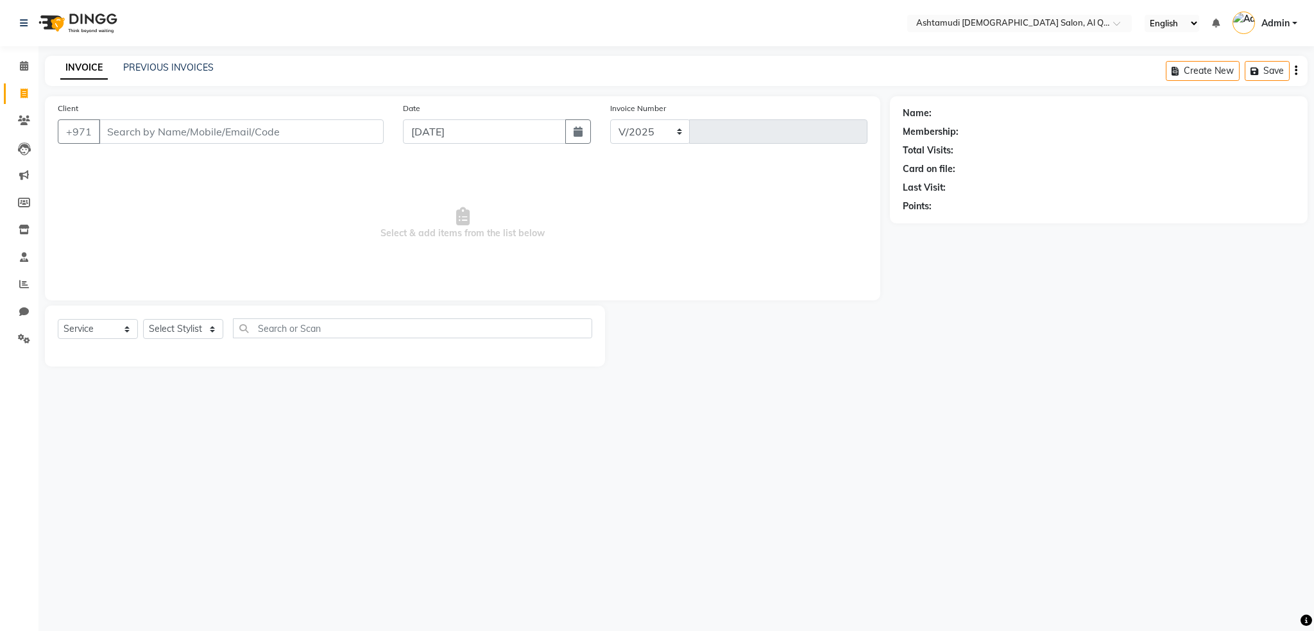
select select "6848"
type input "6395"
click at [168, 61] on div "PREVIOUS INVOICES" at bounding box center [168, 67] width 90 height 13
click at [173, 65] on link "PREVIOUS INVOICES" at bounding box center [168, 68] width 90 height 12
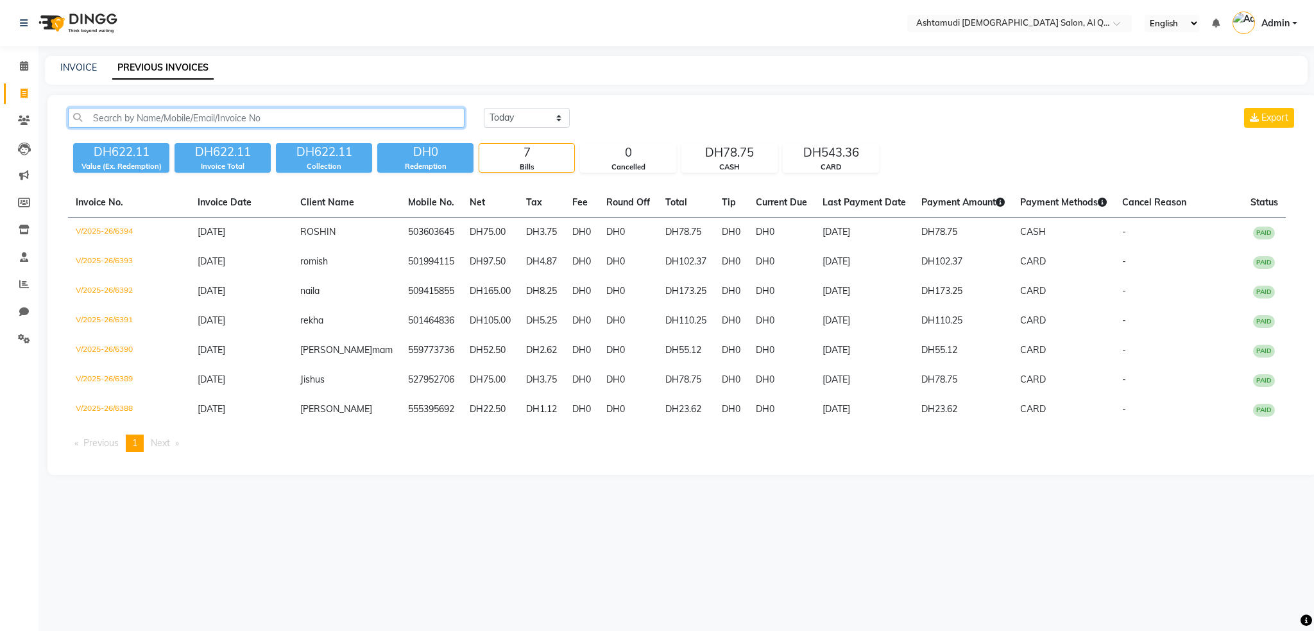
click at [175, 112] on input "text" at bounding box center [266, 118] width 397 height 20
paste input "506601013"
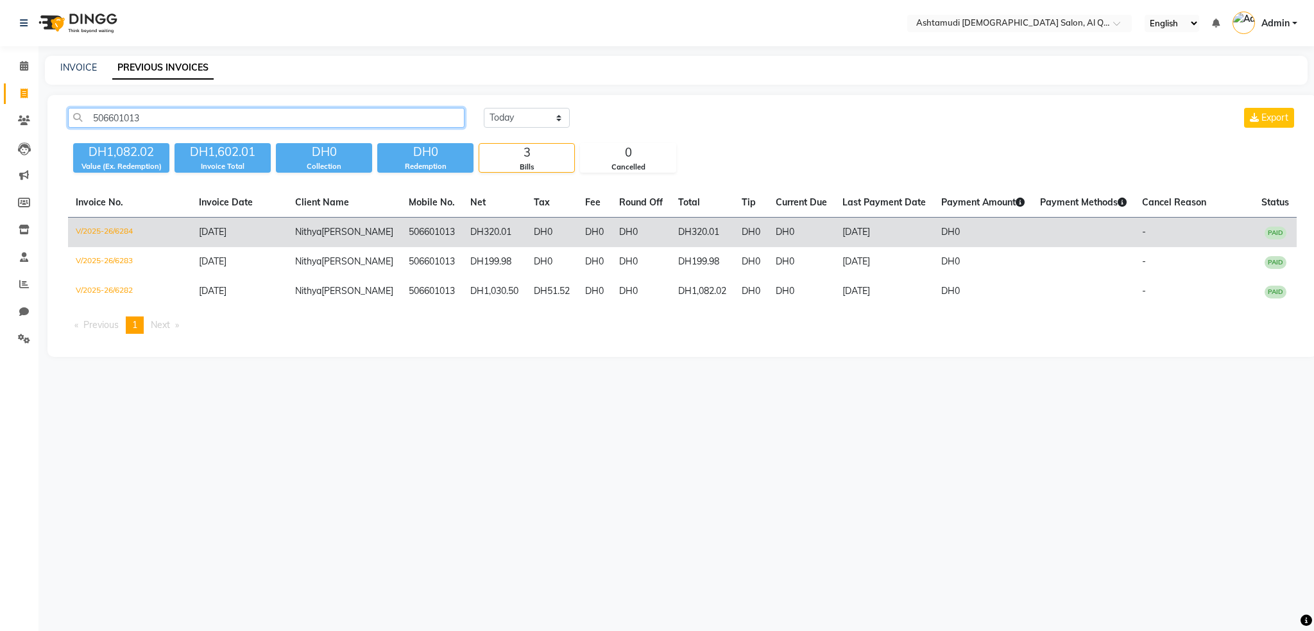
type input "506601013"
click at [124, 228] on td "V/2025-26/6284" at bounding box center [129, 233] width 123 height 30
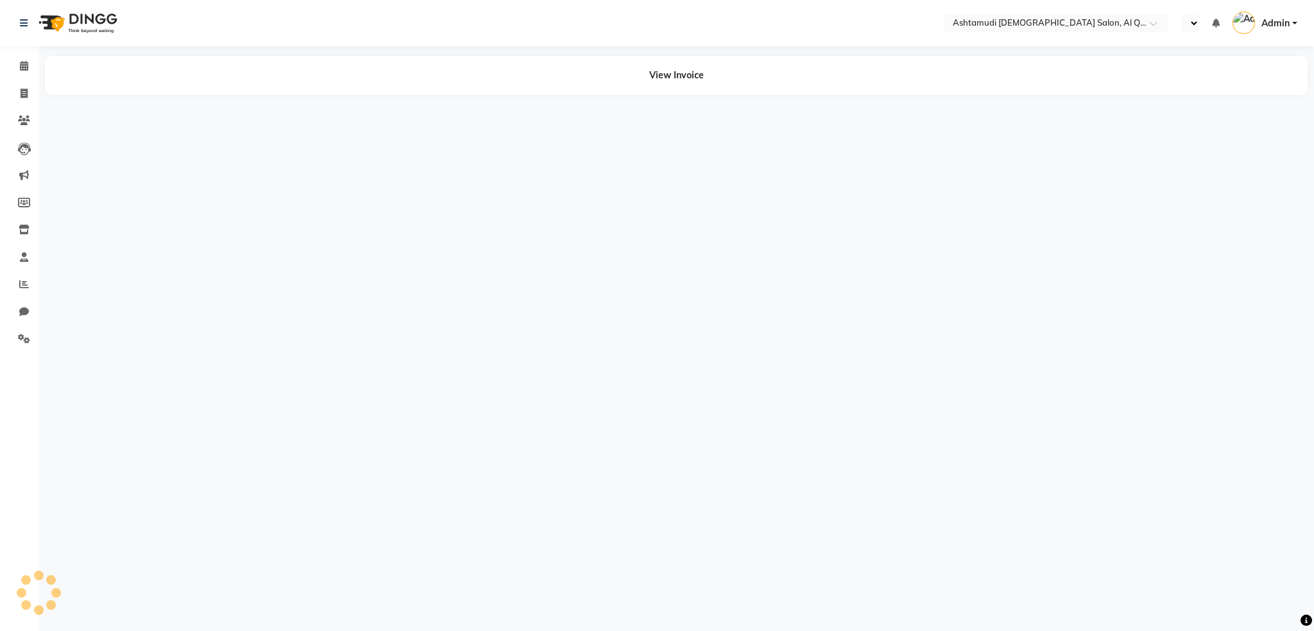
select select "en"
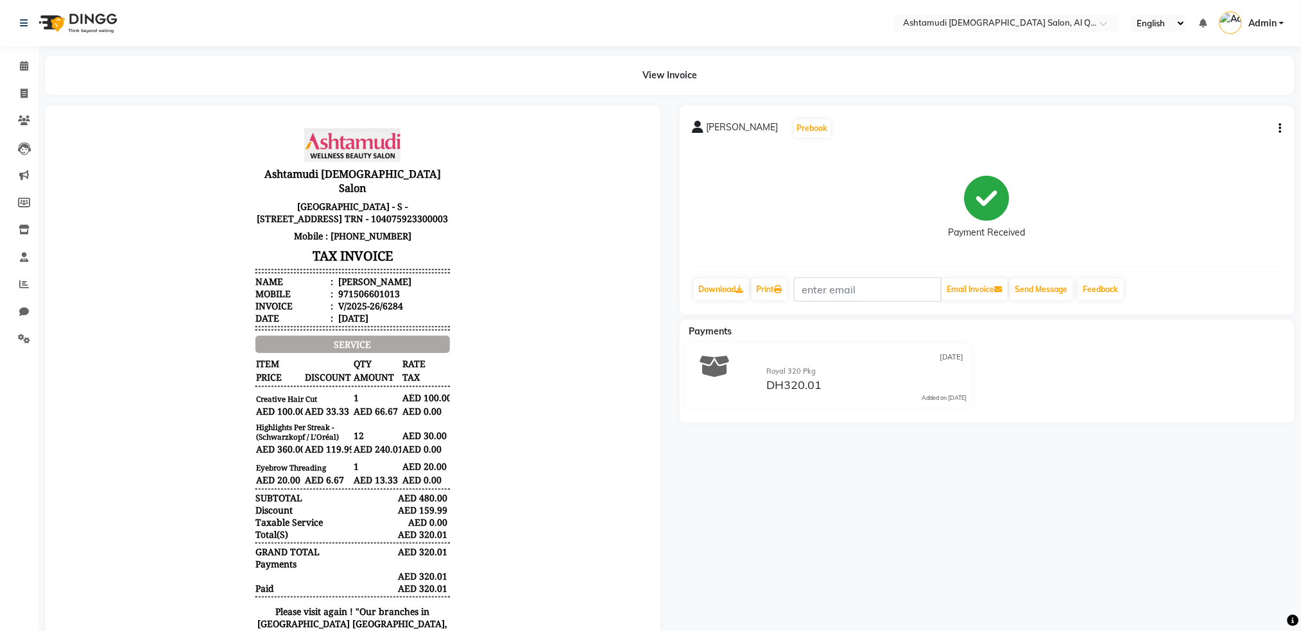
click at [74, 24] on img at bounding box center [77, 23] width 88 height 36
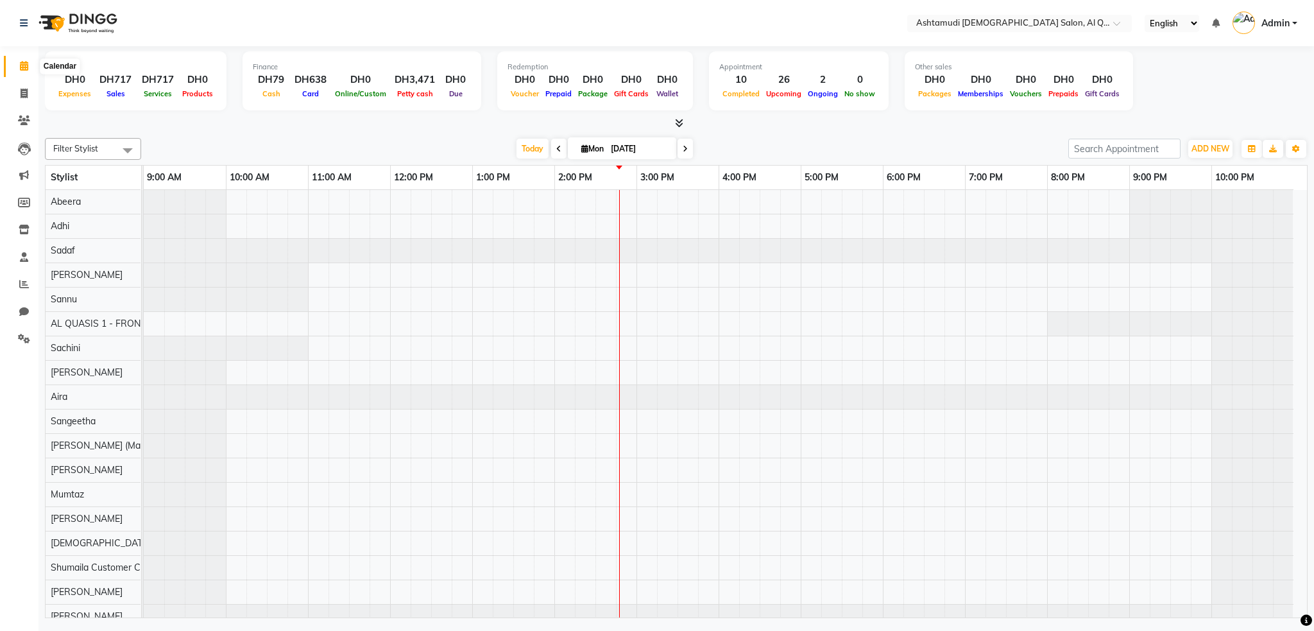
click at [24, 65] on icon at bounding box center [24, 66] width 8 height 10
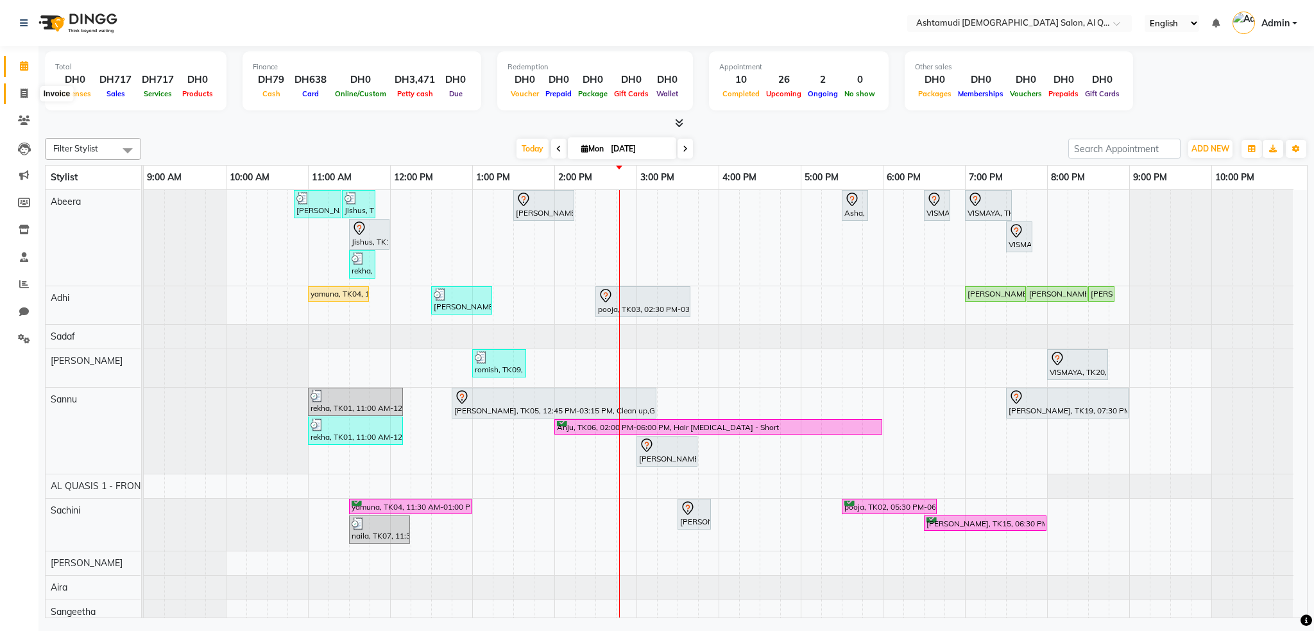
click at [26, 95] on icon at bounding box center [24, 94] width 7 height 10
select select "service"
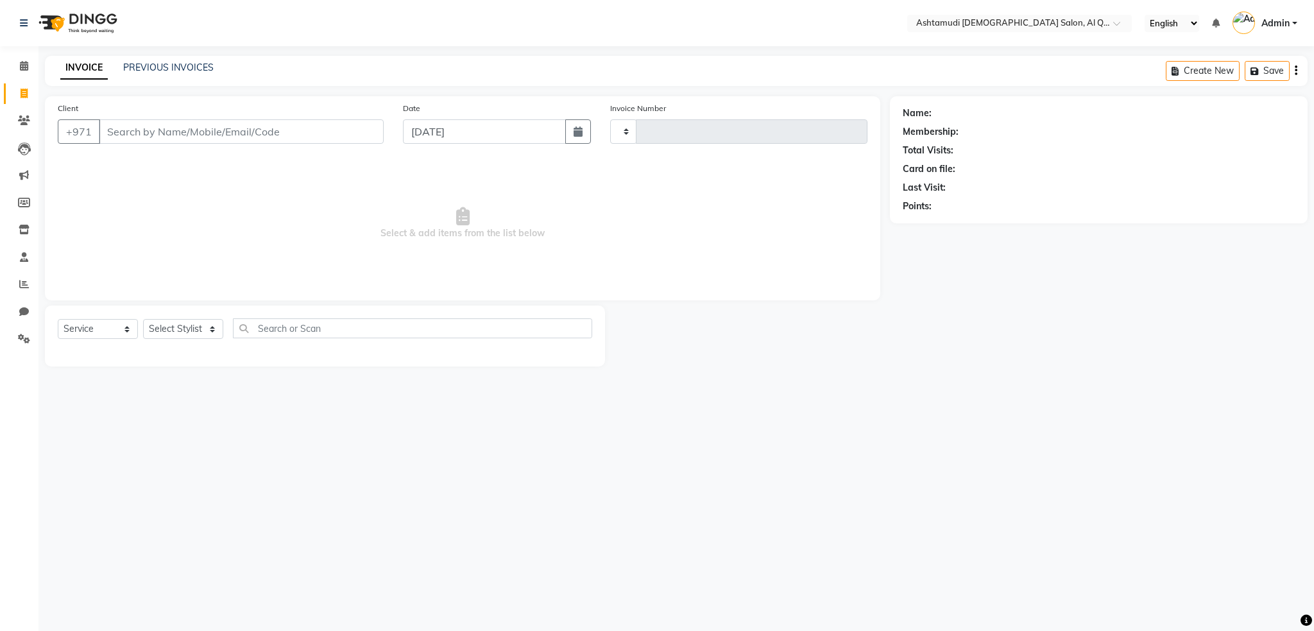
type input "6396"
select select "6848"
click at [175, 64] on link "PREVIOUS INVOICES" at bounding box center [168, 68] width 90 height 12
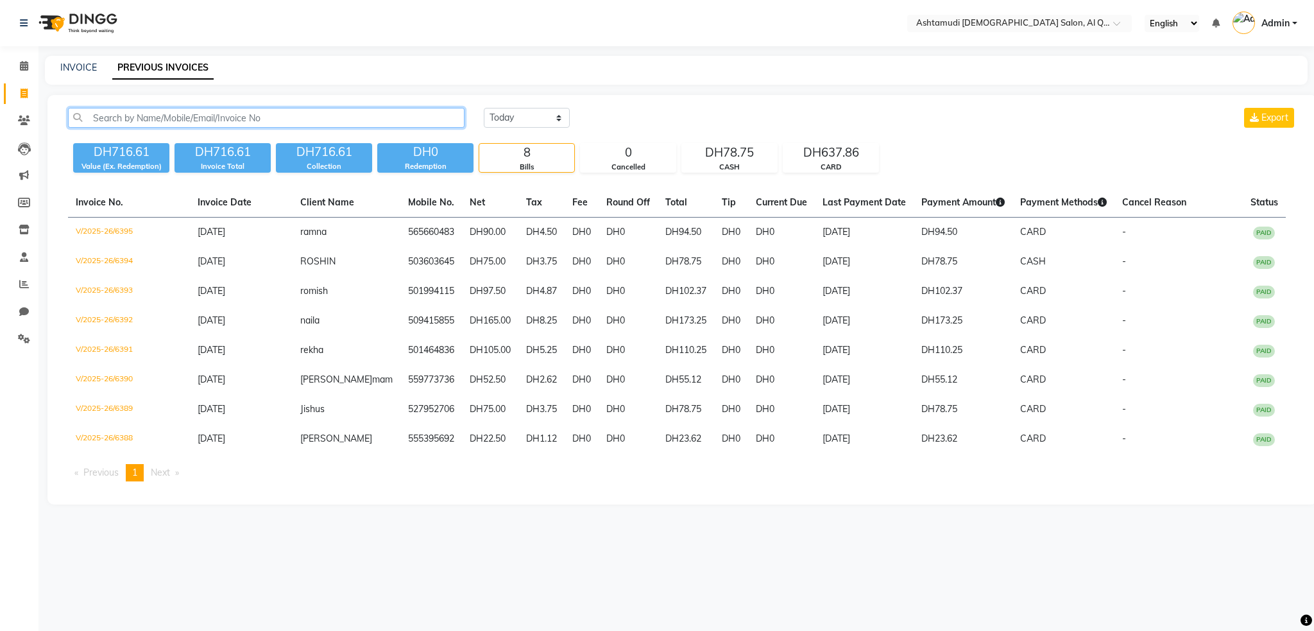
click at [150, 121] on input "text" at bounding box center [266, 118] width 397 height 20
paste input "502807174"
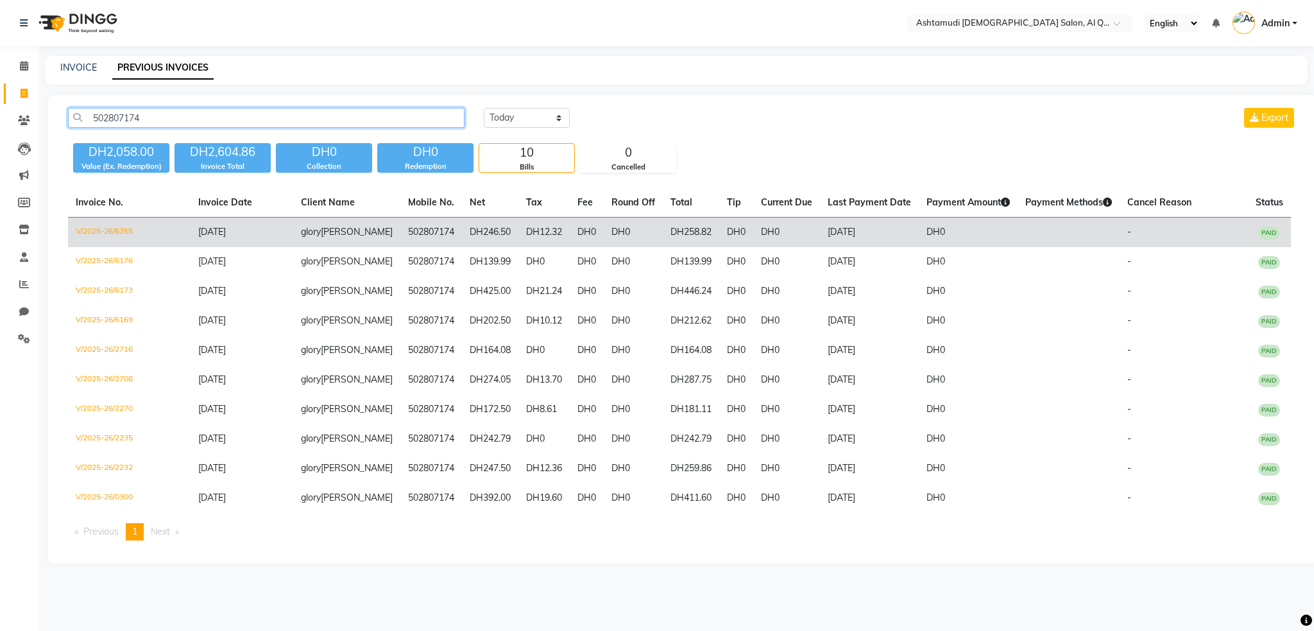
type input "502807174"
click at [135, 228] on td "V/2025-26/6355" at bounding box center [129, 233] width 123 height 30
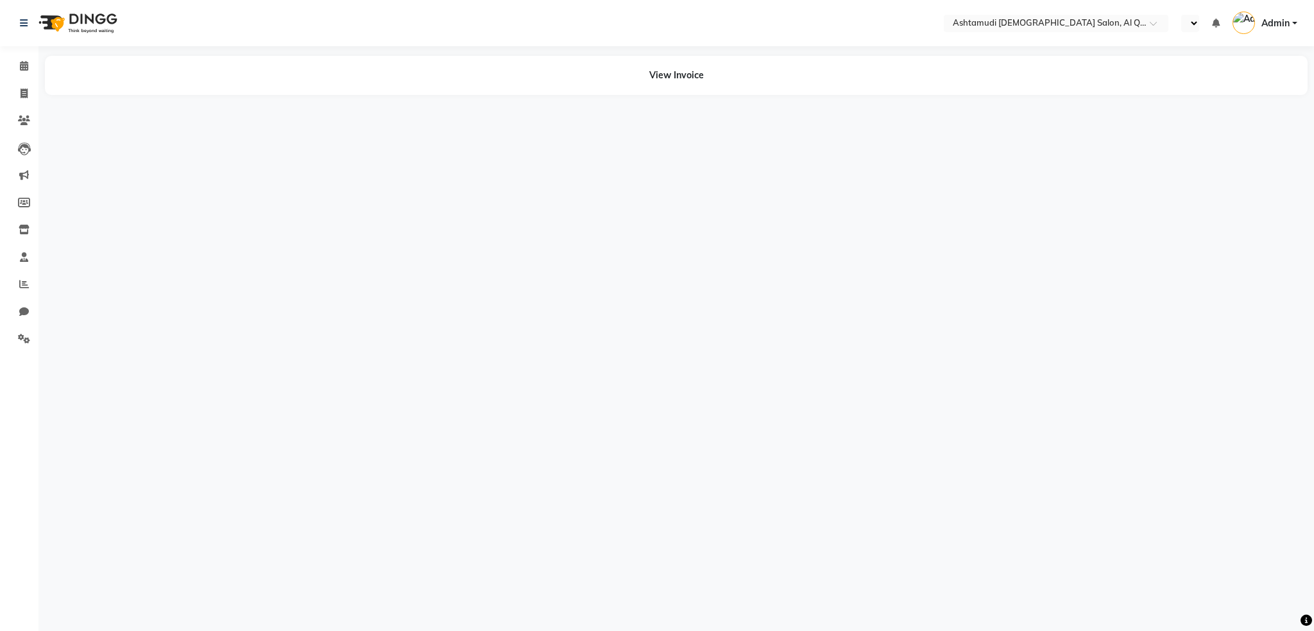
select select "en"
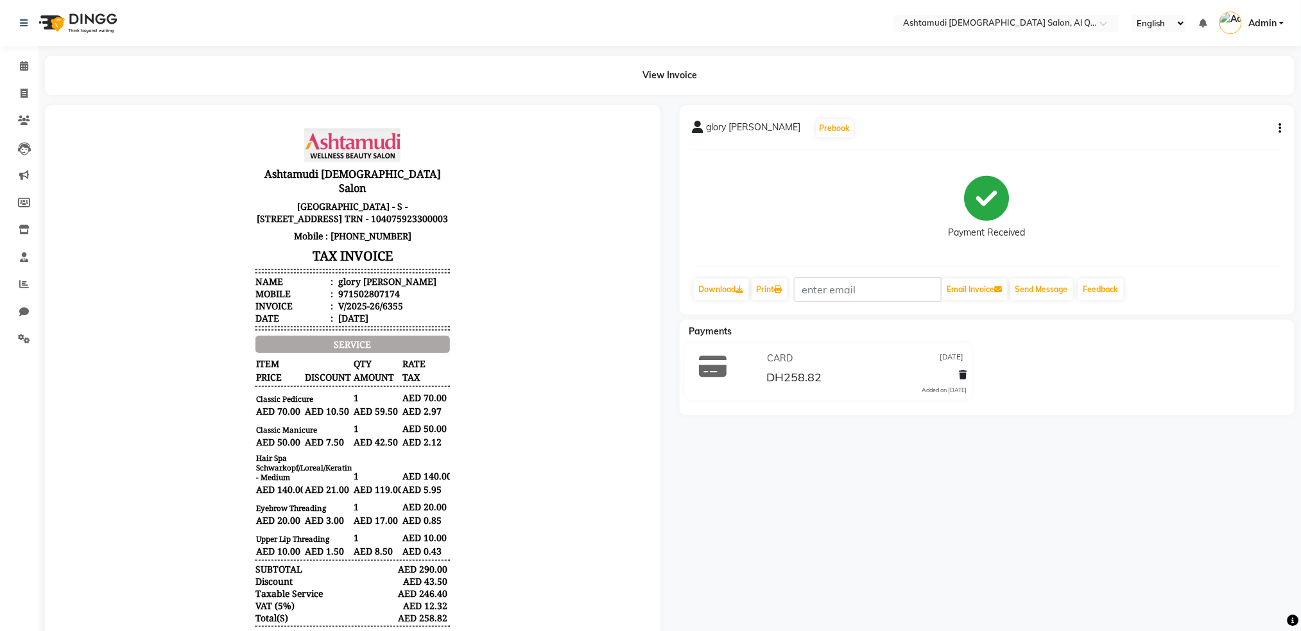
click at [1281, 127] on div "glory Shalma Prebook Payment Received Download Print Email Invoice Send Message…" at bounding box center [987, 209] width 615 height 209
click at [1281, 128] on icon "button" at bounding box center [1280, 128] width 3 height 1
click at [1204, 131] on div "Edit Item Staff" at bounding box center [1195, 128] width 132 height 16
select select
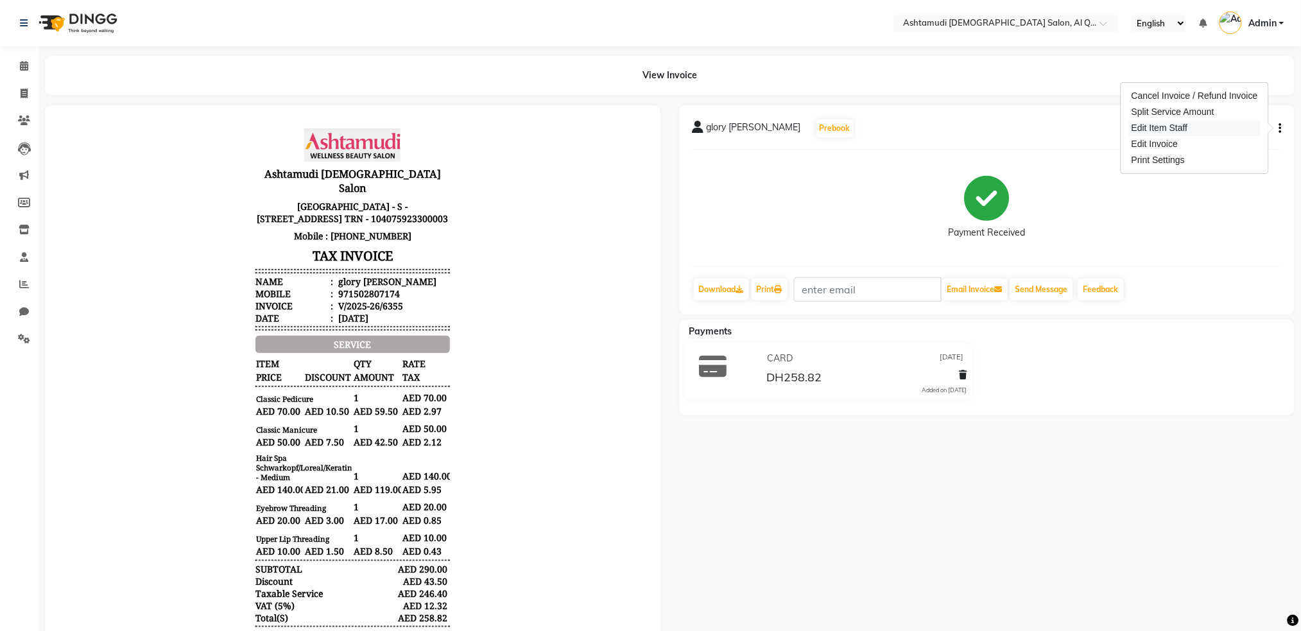
select select
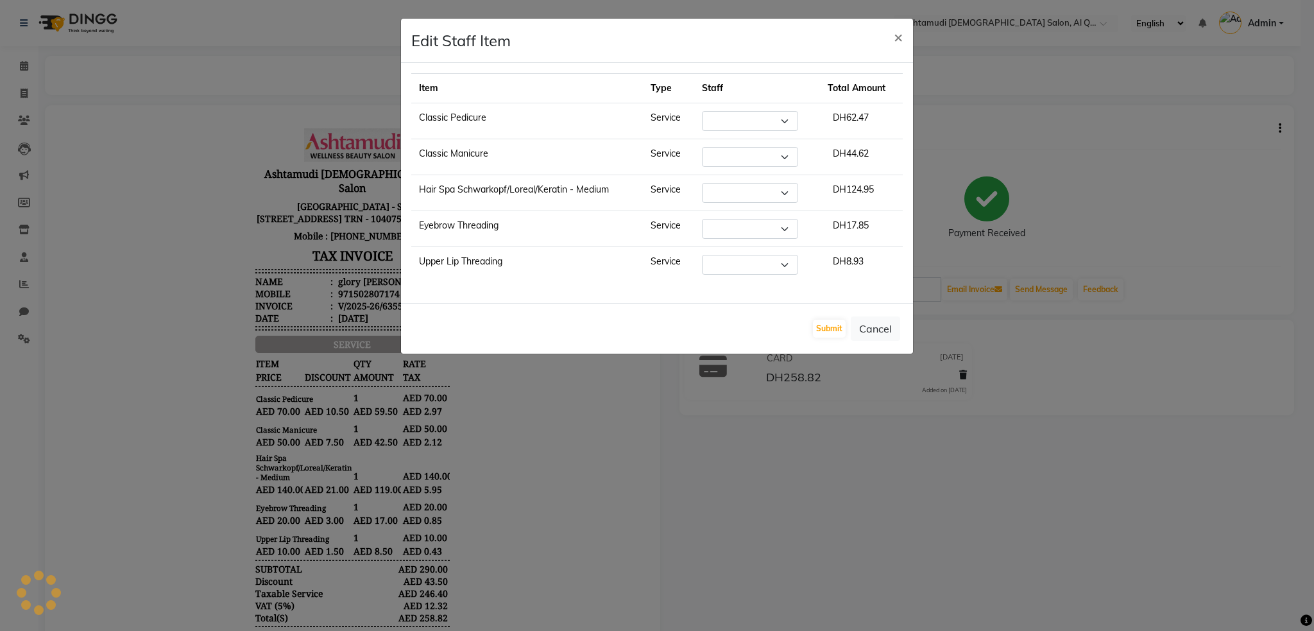
select select "53699"
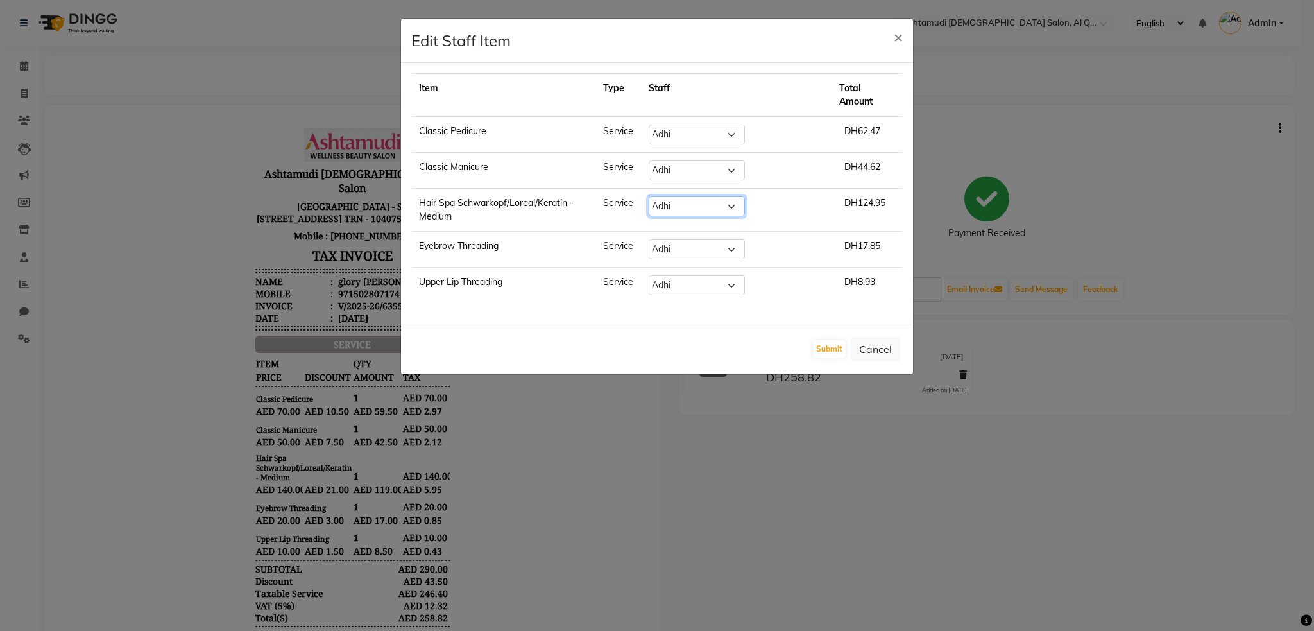
click at [702, 214] on select "Select Abeera Adhi Aira AL QUASIS 1 - FRONT OFFICE [PERSON_NAME] [PERSON_NAME] …" at bounding box center [697, 206] width 96 height 20
select select "87645"
click at [663, 196] on select "Select Abeera Adhi Aira AL QUASIS 1 - FRONT OFFICE [PERSON_NAME] [PERSON_NAME] …" at bounding box center [697, 206] width 96 height 20
click at [834, 352] on button "Submit" at bounding box center [829, 349] width 33 height 18
